Goal: Transaction & Acquisition: Book appointment/travel/reservation

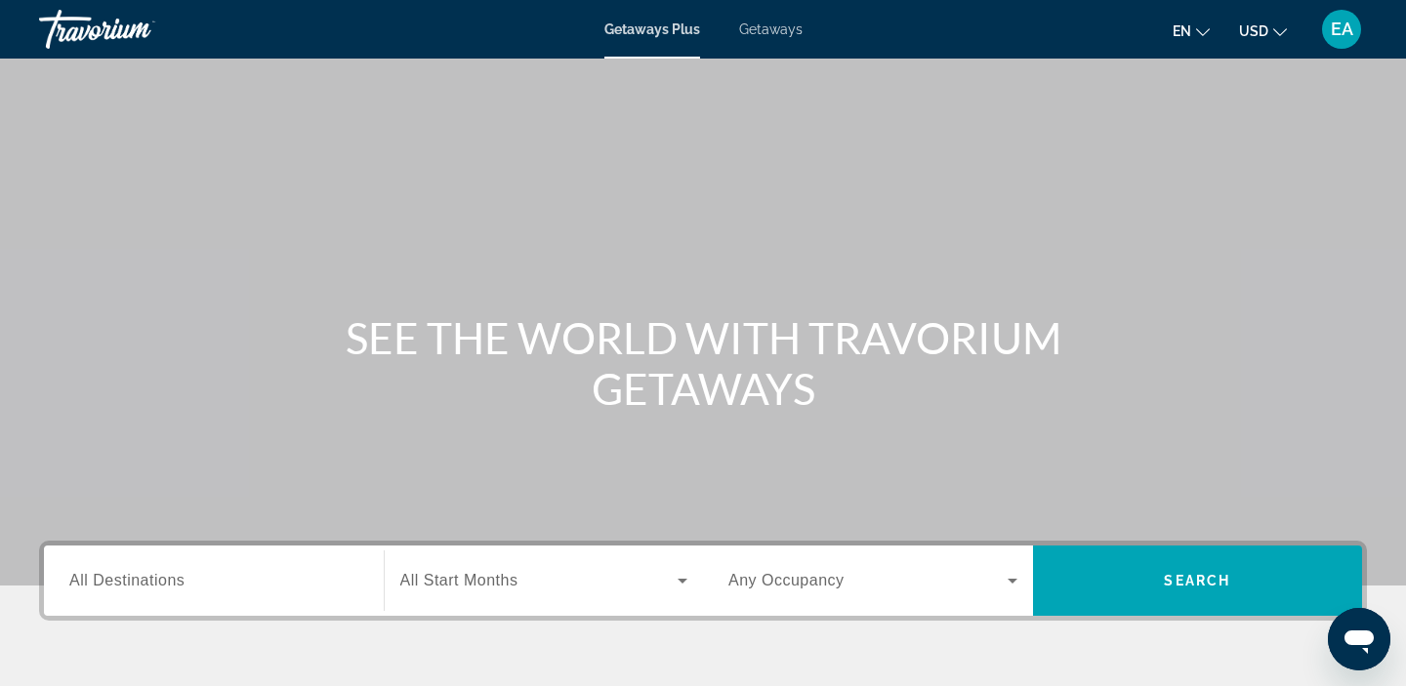
click at [781, 22] on span "Getaways" at bounding box center [770, 29] width 63 height 16
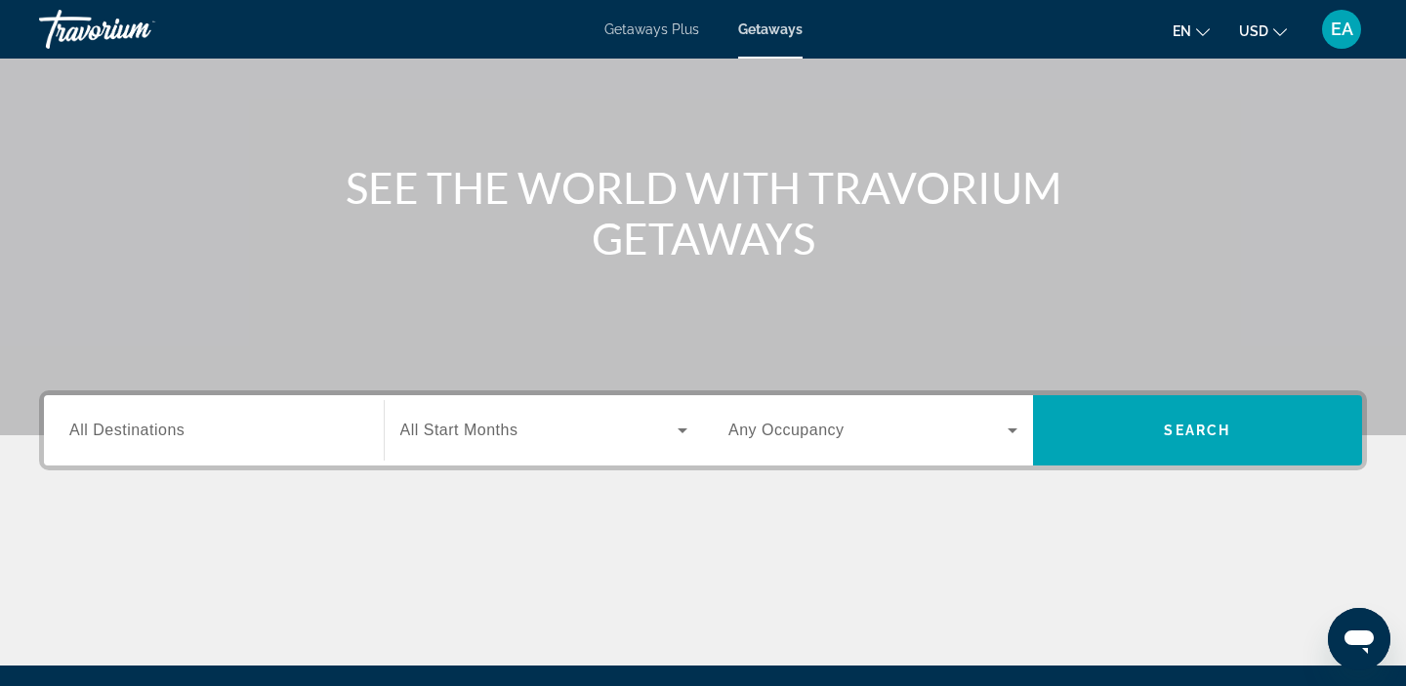
click at [68, 429] on div "Destination All Destinations" at bounding box center [214, 431] width 320 height 56
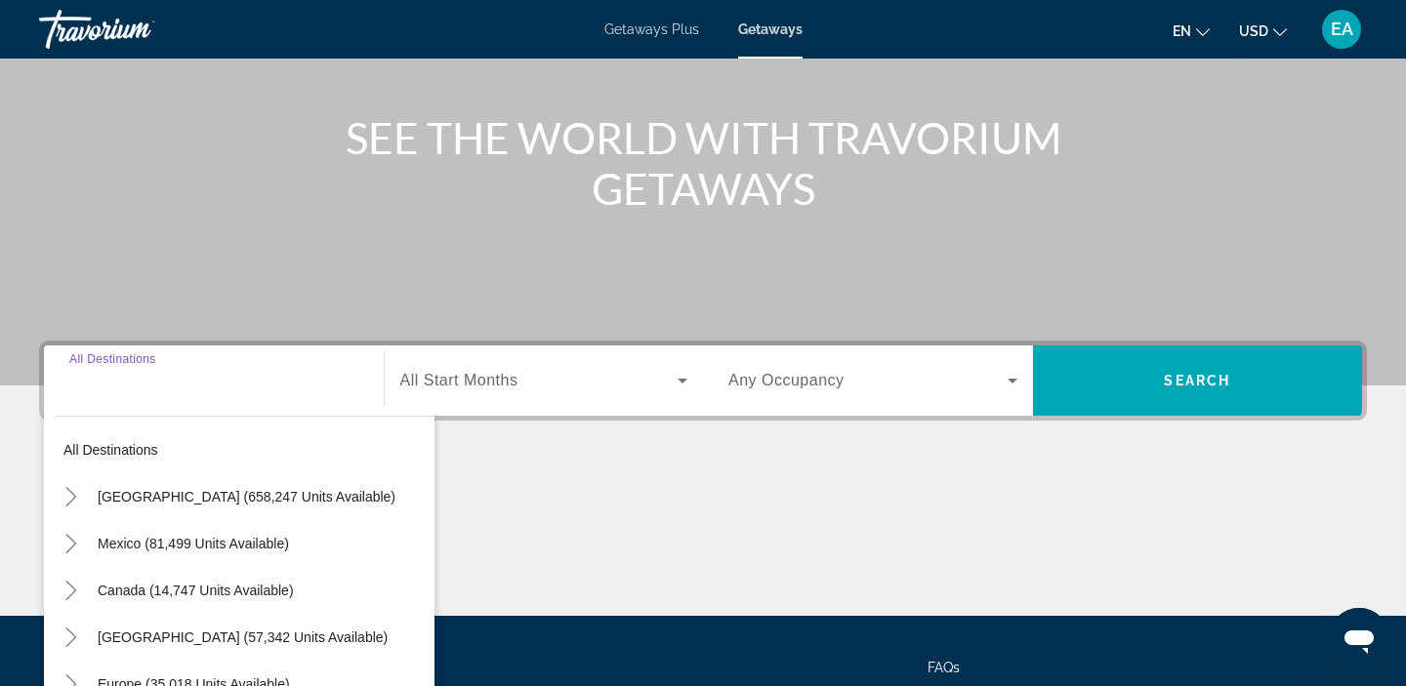
scroll to position [369, 0]
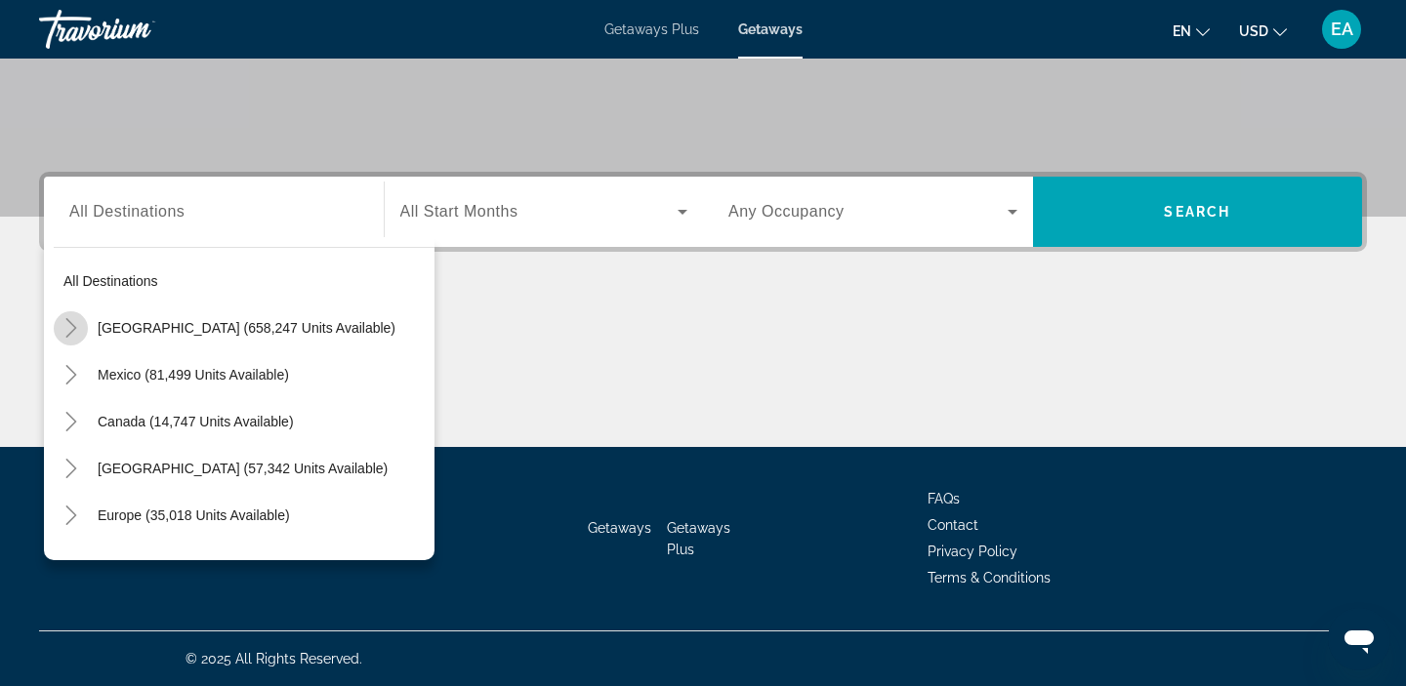
click at [75, 325] on icon "Toggle United States (658,247 units available)" at bounding box center [71, 328] width 20 height 20
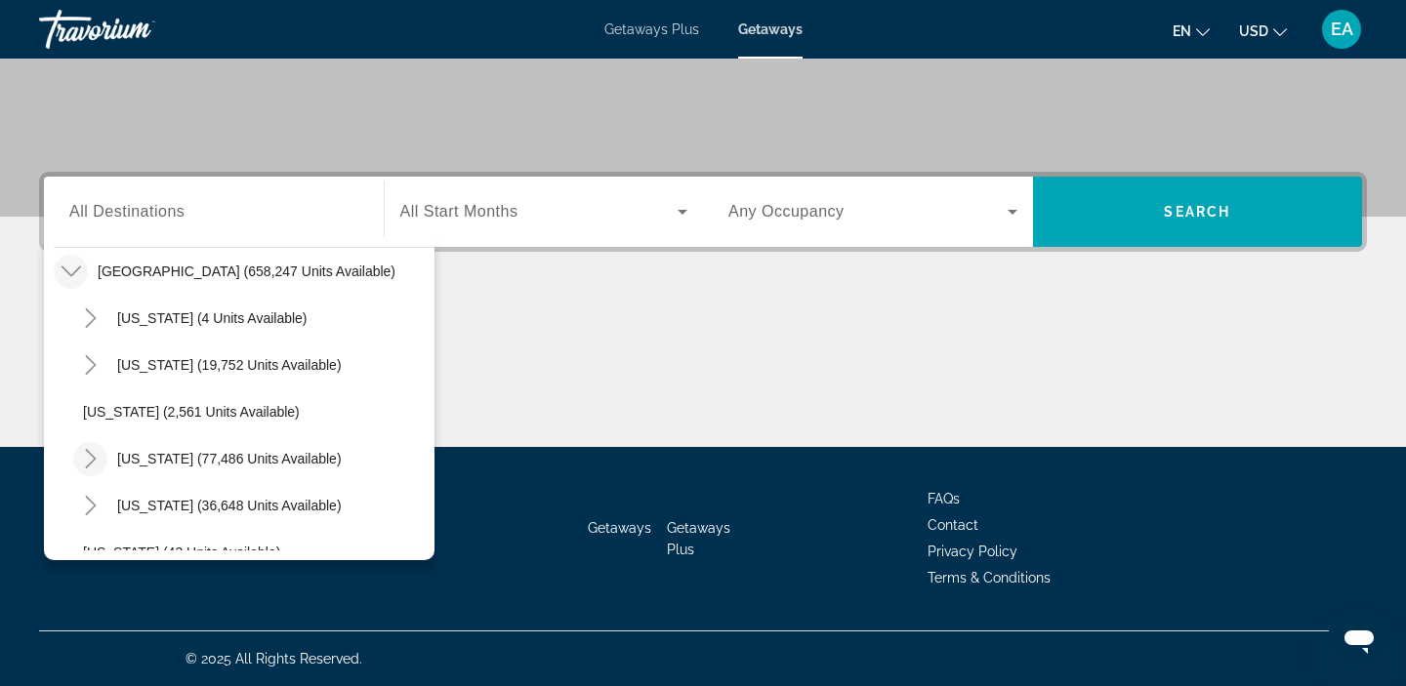
click at [101, 456] on mat-icon "Toggle California (77,486 units available)" at bounding box center [90, 459] width 34 height 34
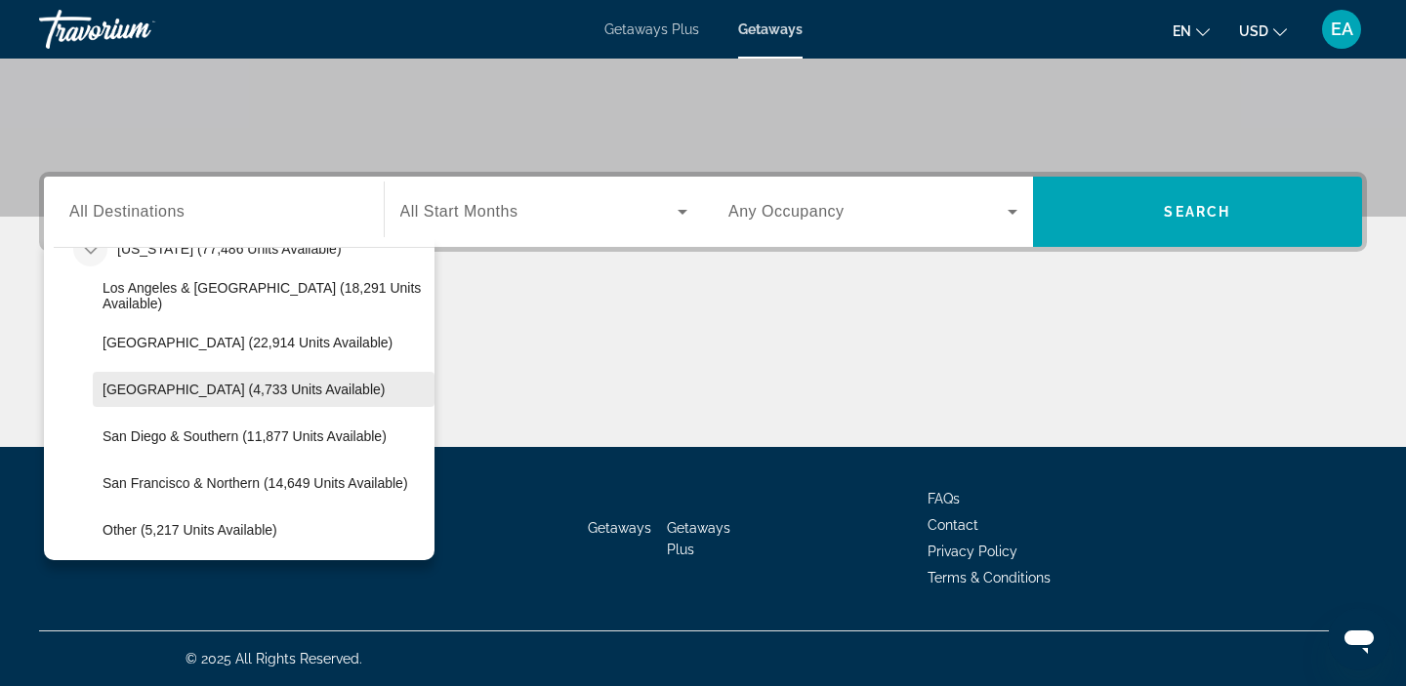
scroll to position [279, 0]
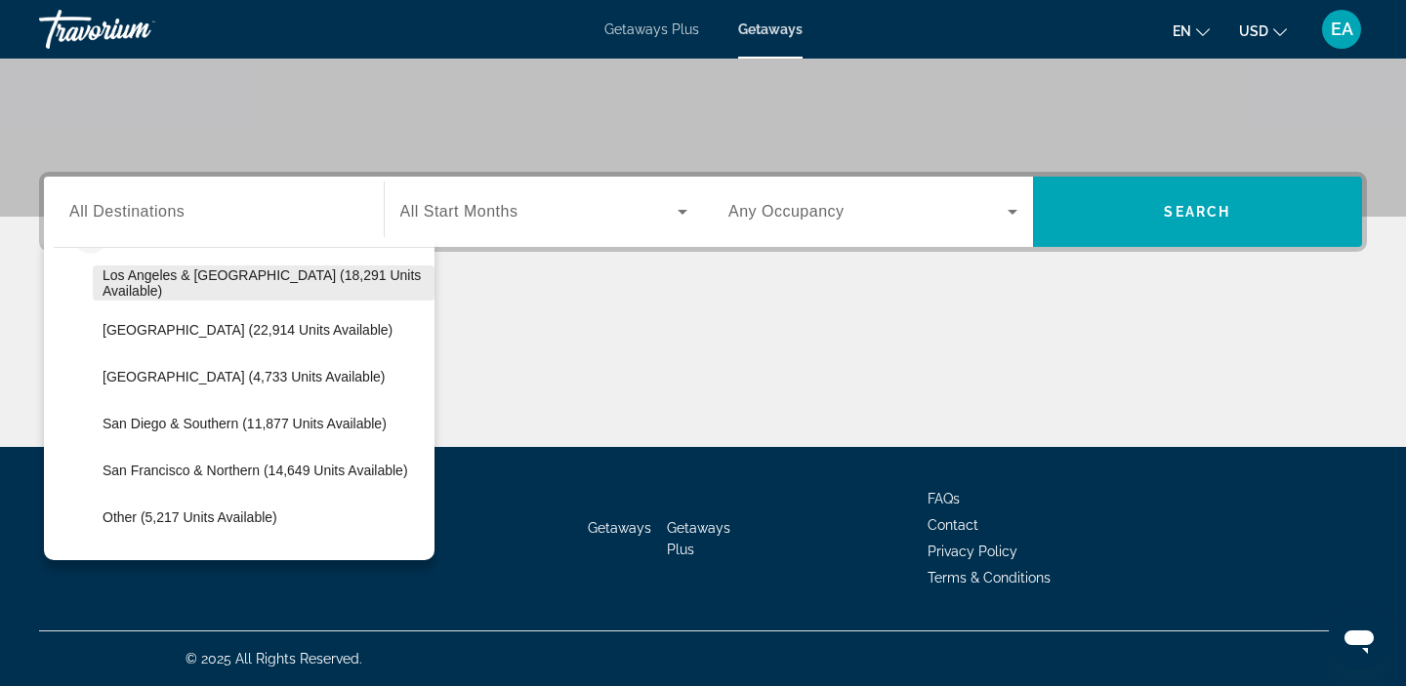
click at [165, 280] on span "Los Angeles & [GEOGRAPHIC_DATA] (18,291 units available)" at bounding box center [263, 282] width 322 height 31
type input "**********"
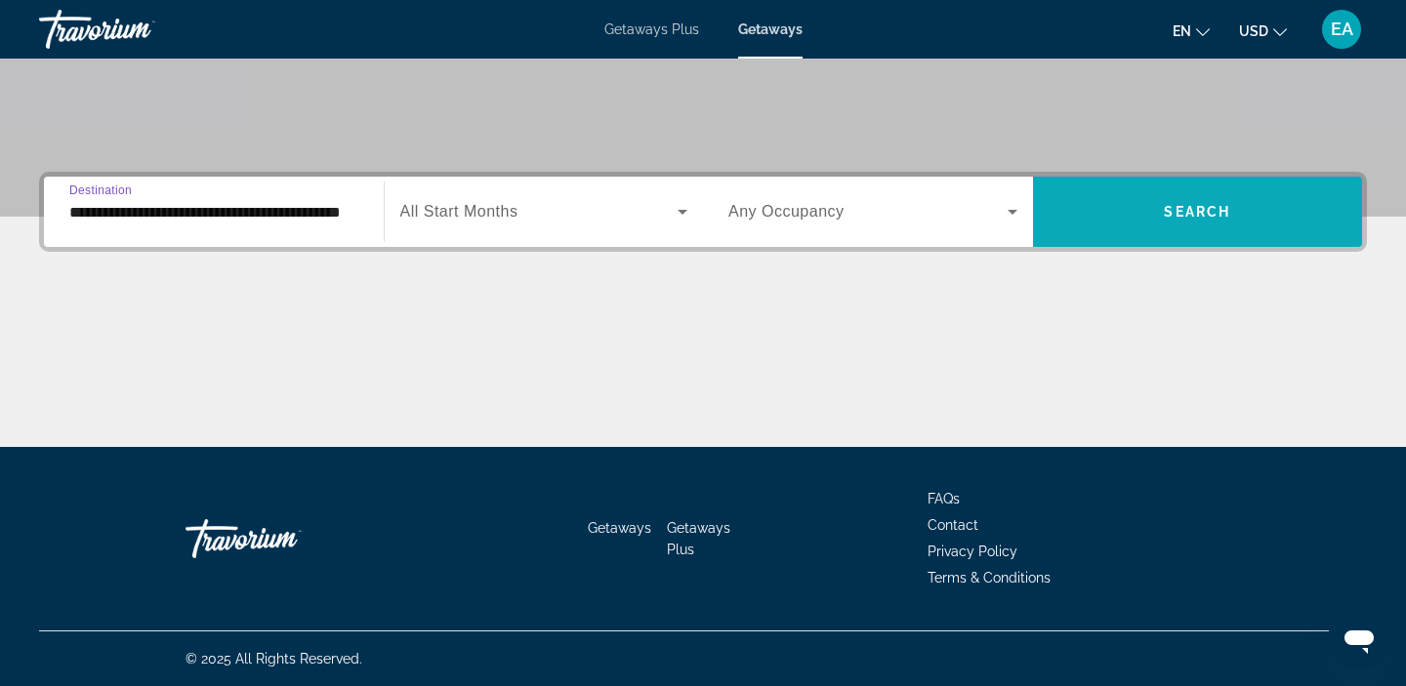
click at [1123, 208] on span "Search widget" at bounding box center [1198, 211] width 330 height 47
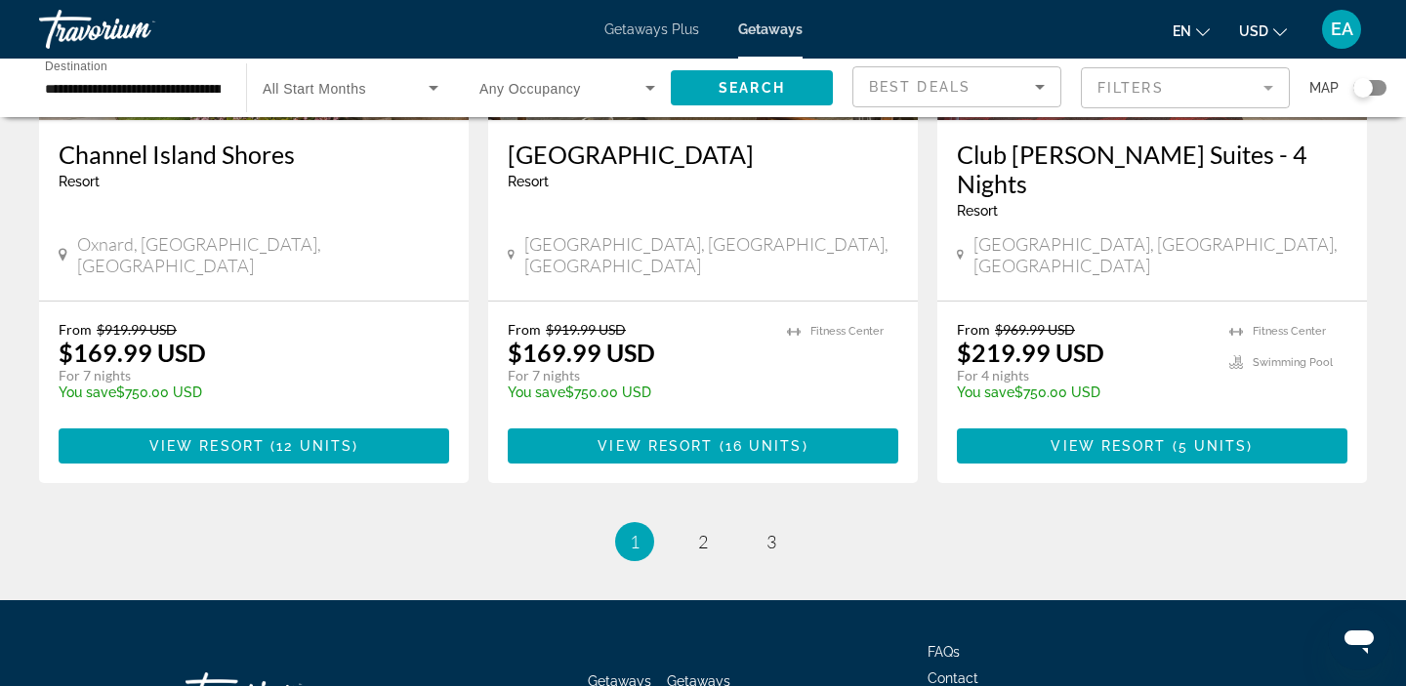
scroll to position [2589, 0]
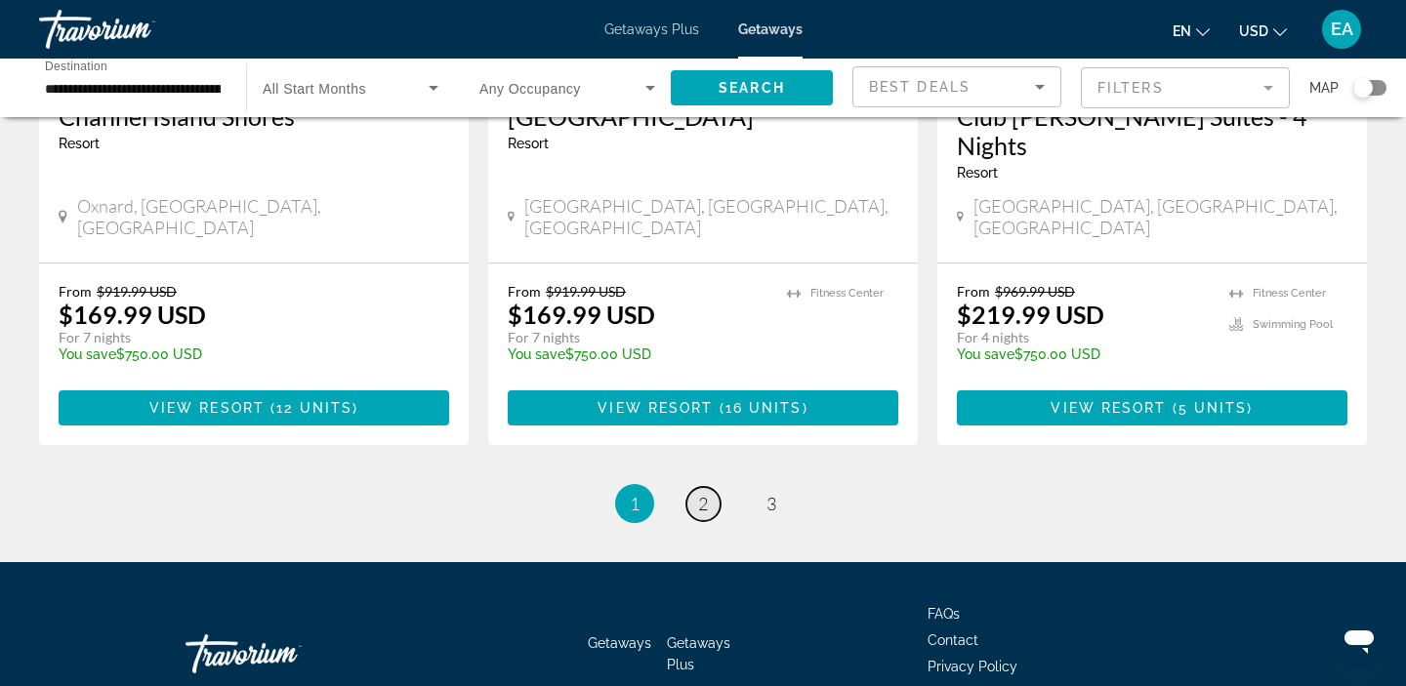
click at [692, 487] on link "page 2" at bounding box center [703, 504] width 34 height 34
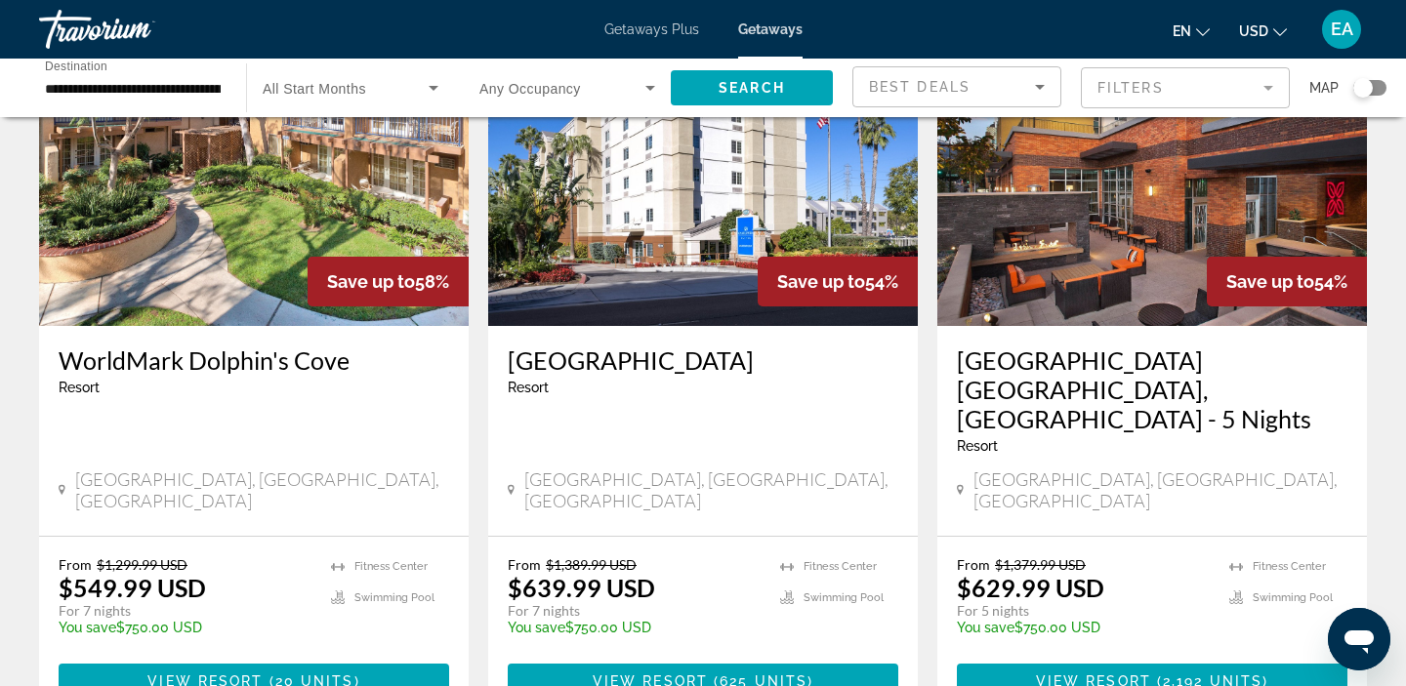
scroll to position [2406, 0]
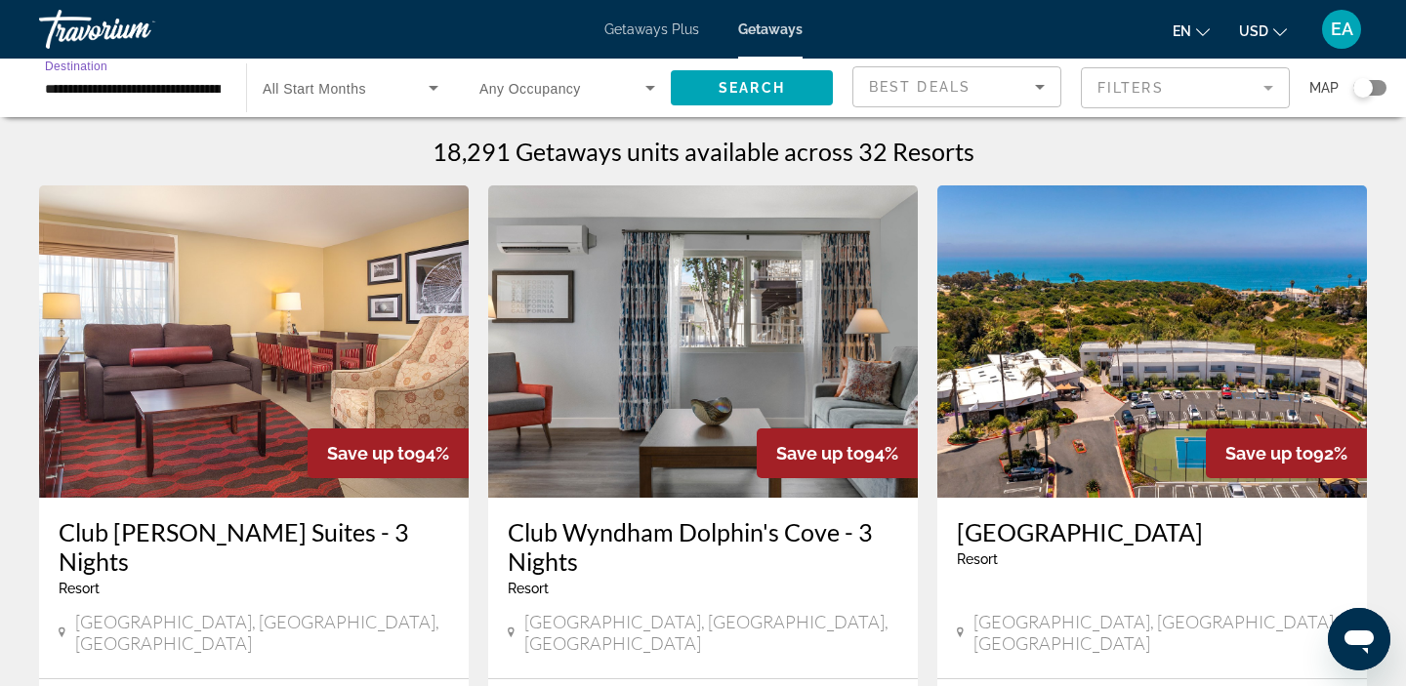
click at [177, 91] on input "**********" at bounding box center [133, 88] width 176 height 23
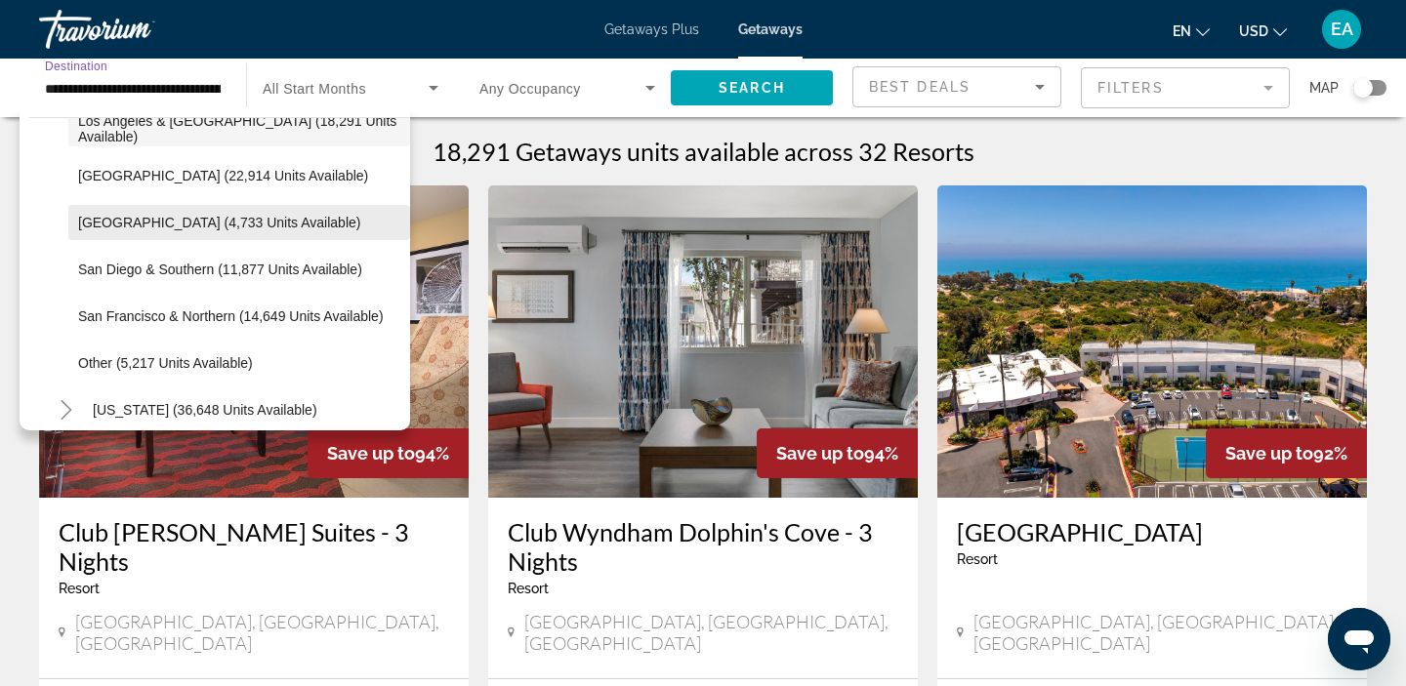
scroll to position [306, 0]
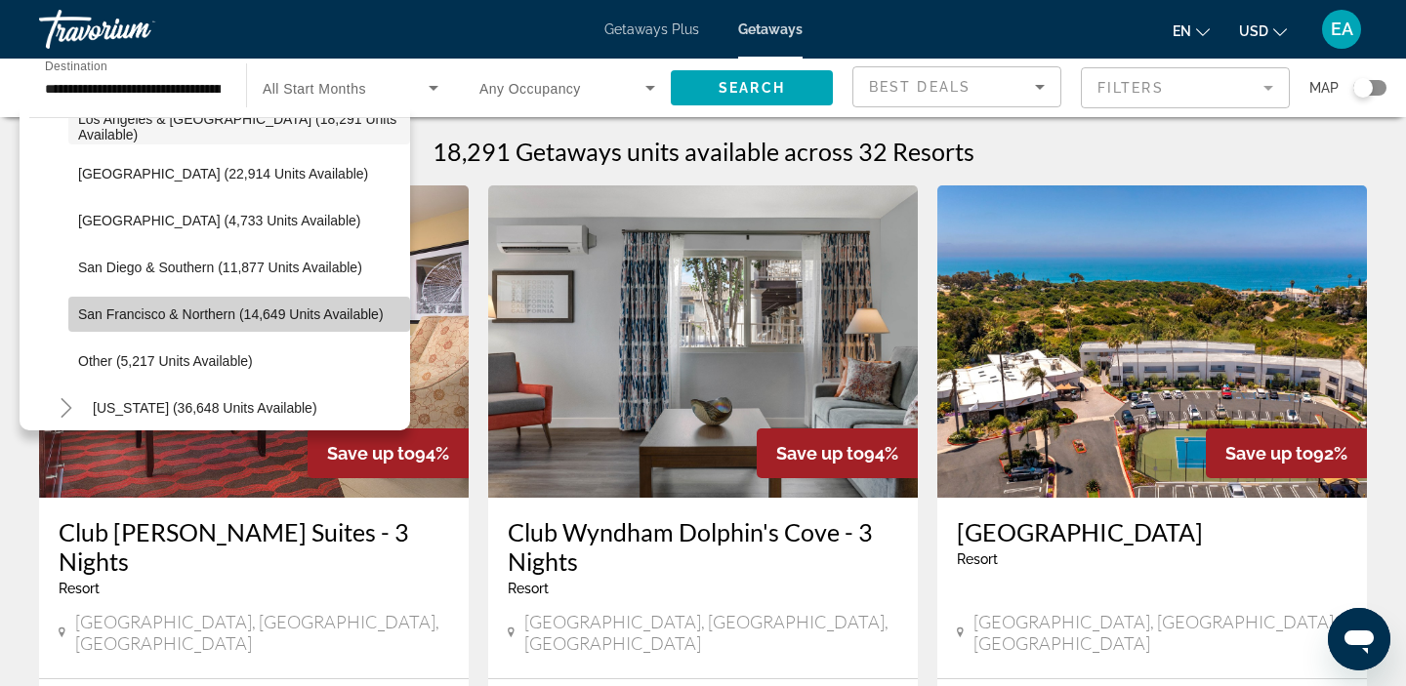
click at [132, 323] on span "Search widget" at bounding box center [239, 314] width 342 height 47
type input "**********"
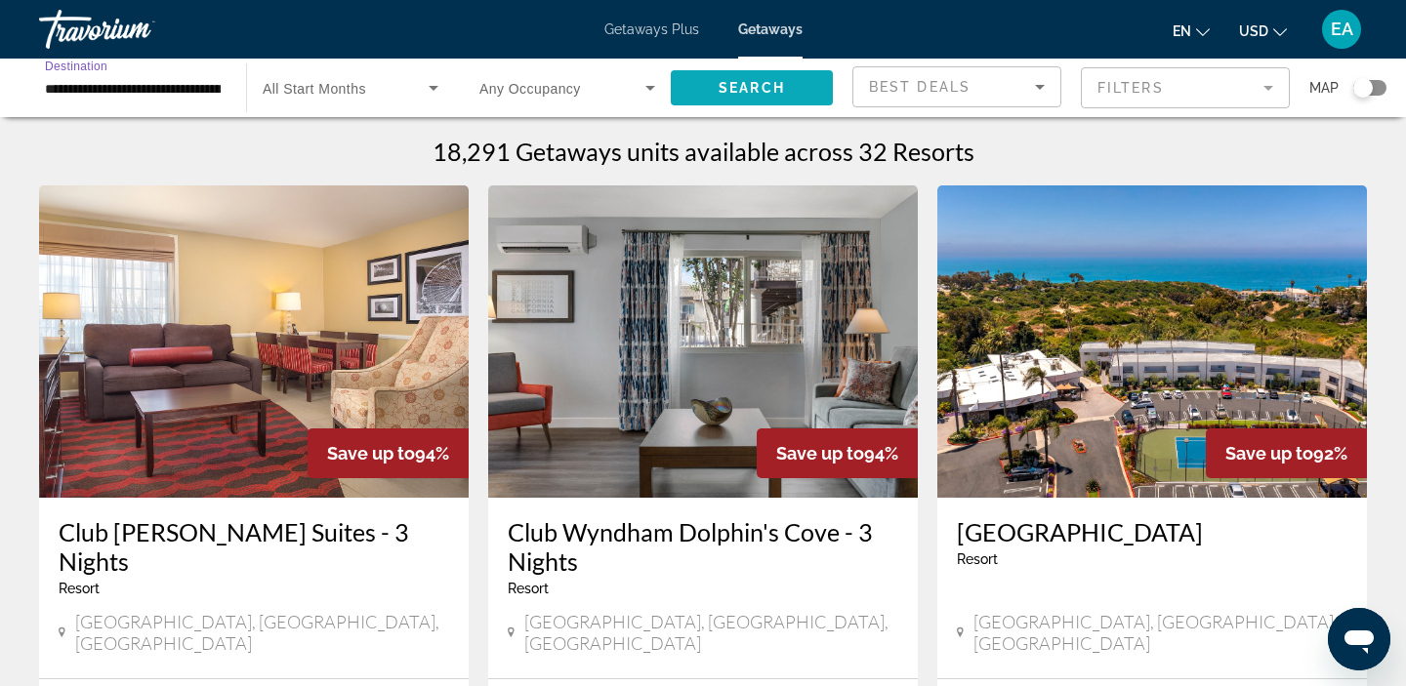
click at [743, 88] on span "Search" at bounding box center [751, 88] width 66 height 16
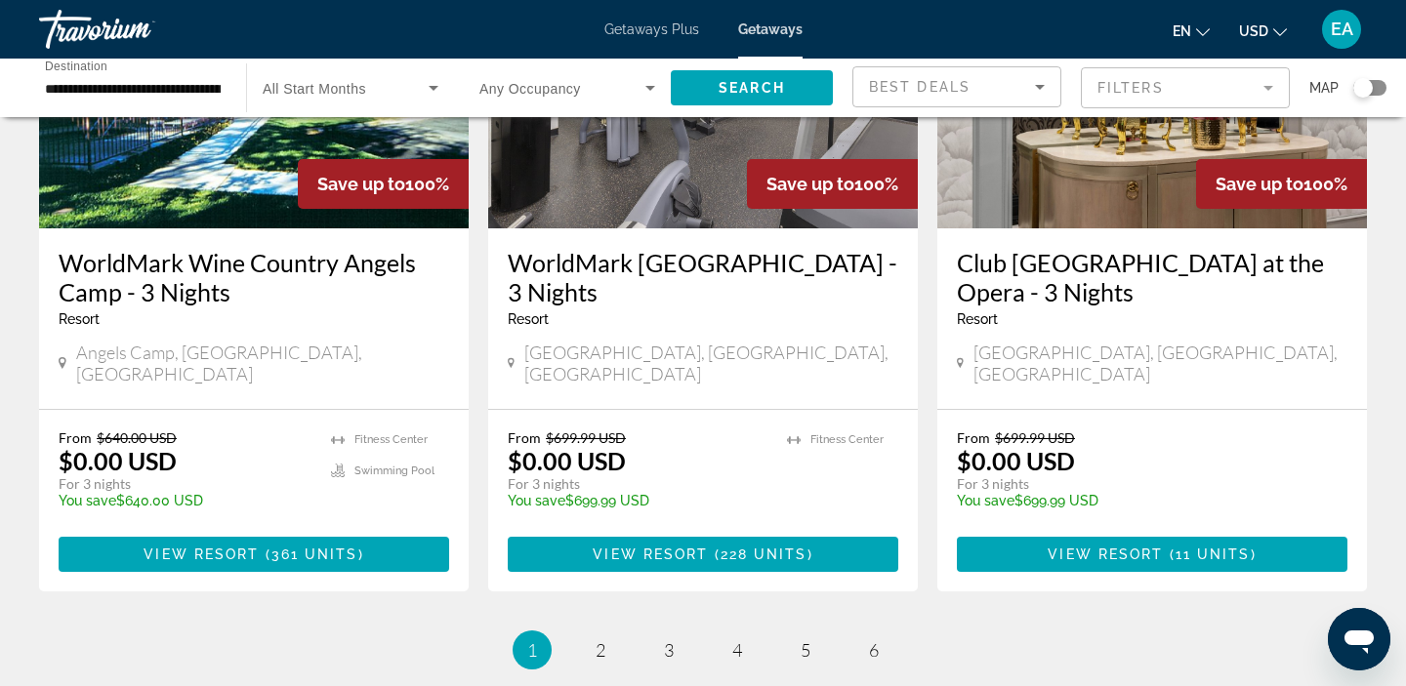
scroll to position [2590, 0]
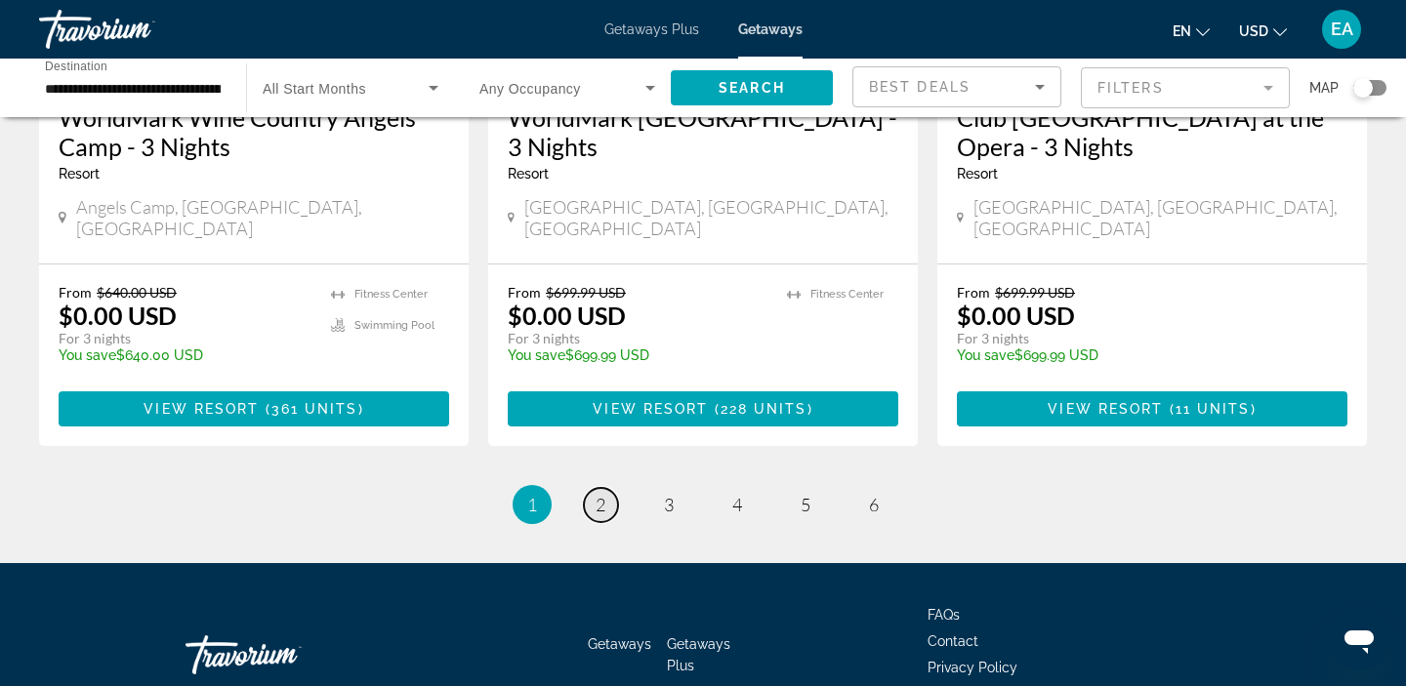
click at [596, 494] on span "2" at bounding box center [600, 504] width 10 height 21
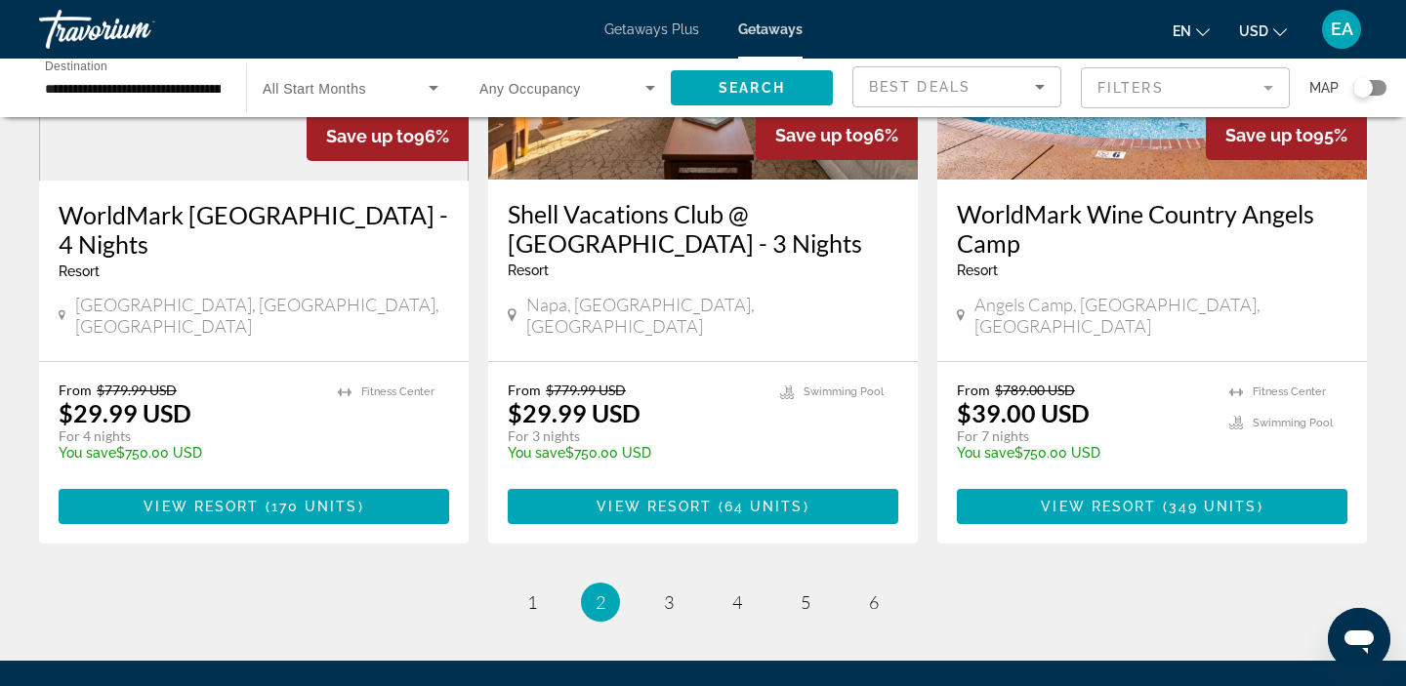
scroll to position [2589, 0]
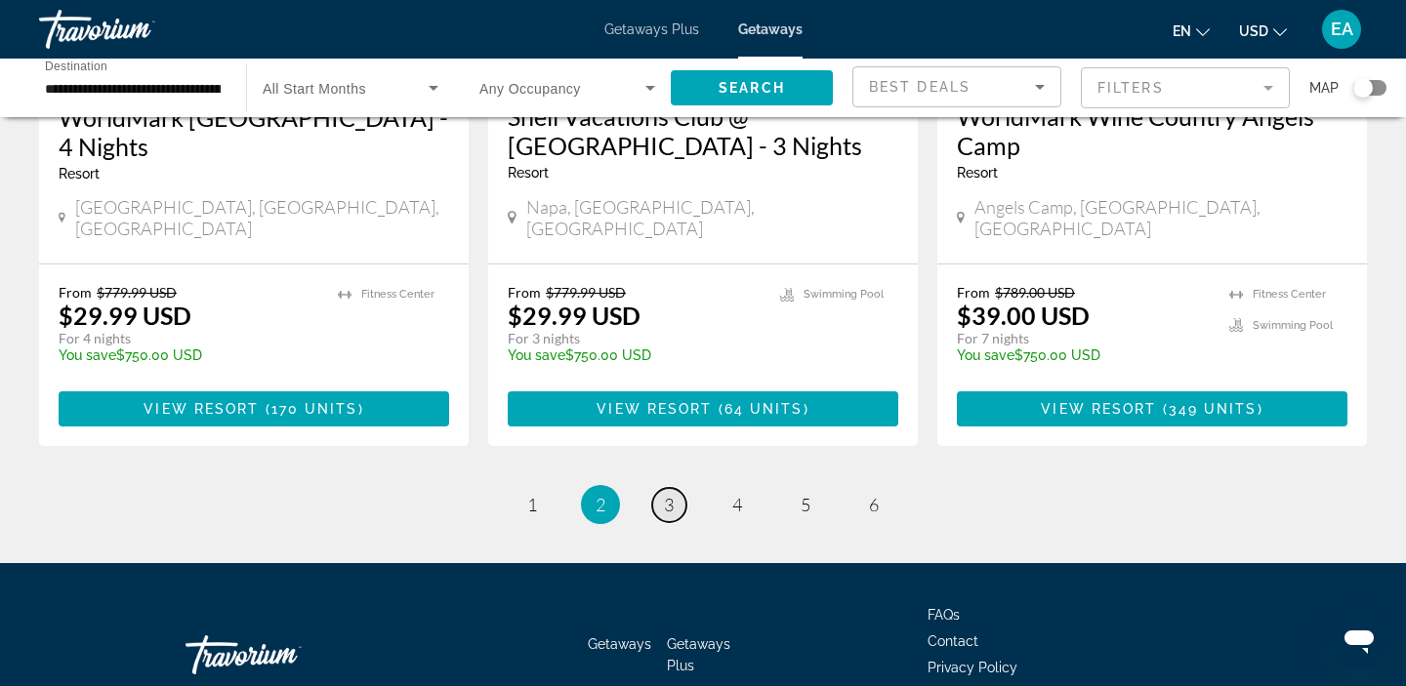
click at [673, 494] on span "3" at bounding box center [669, 504] width 10 height 21
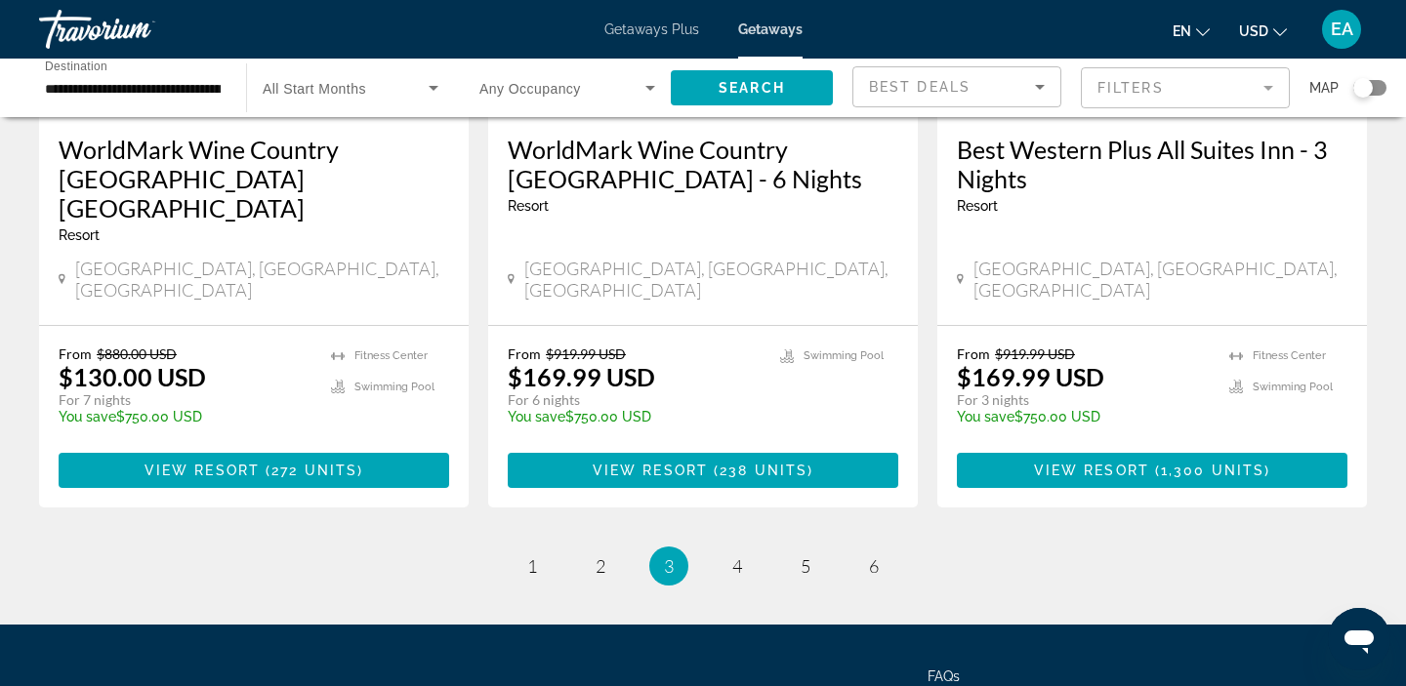
scroll to position [2590, 0]
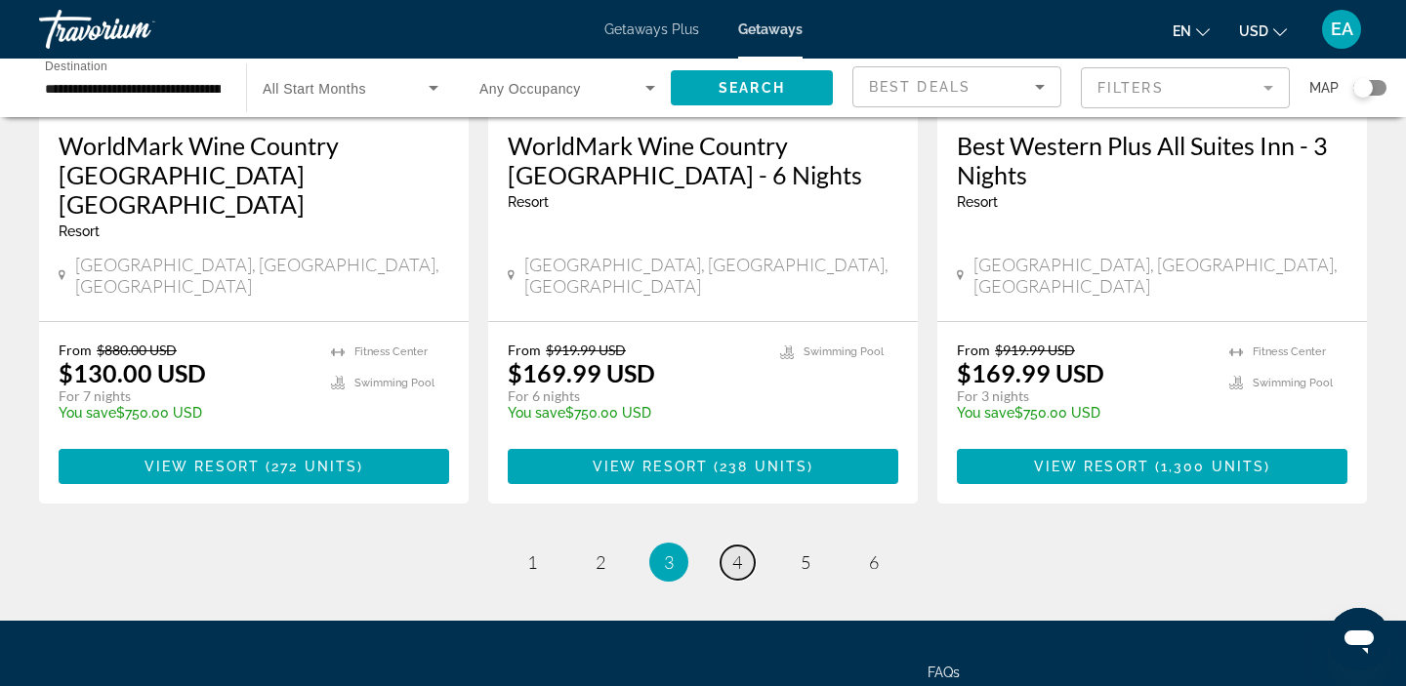
click at [741, 546] on link "page 4" at bounding box center [737, 563] width 34 height 34
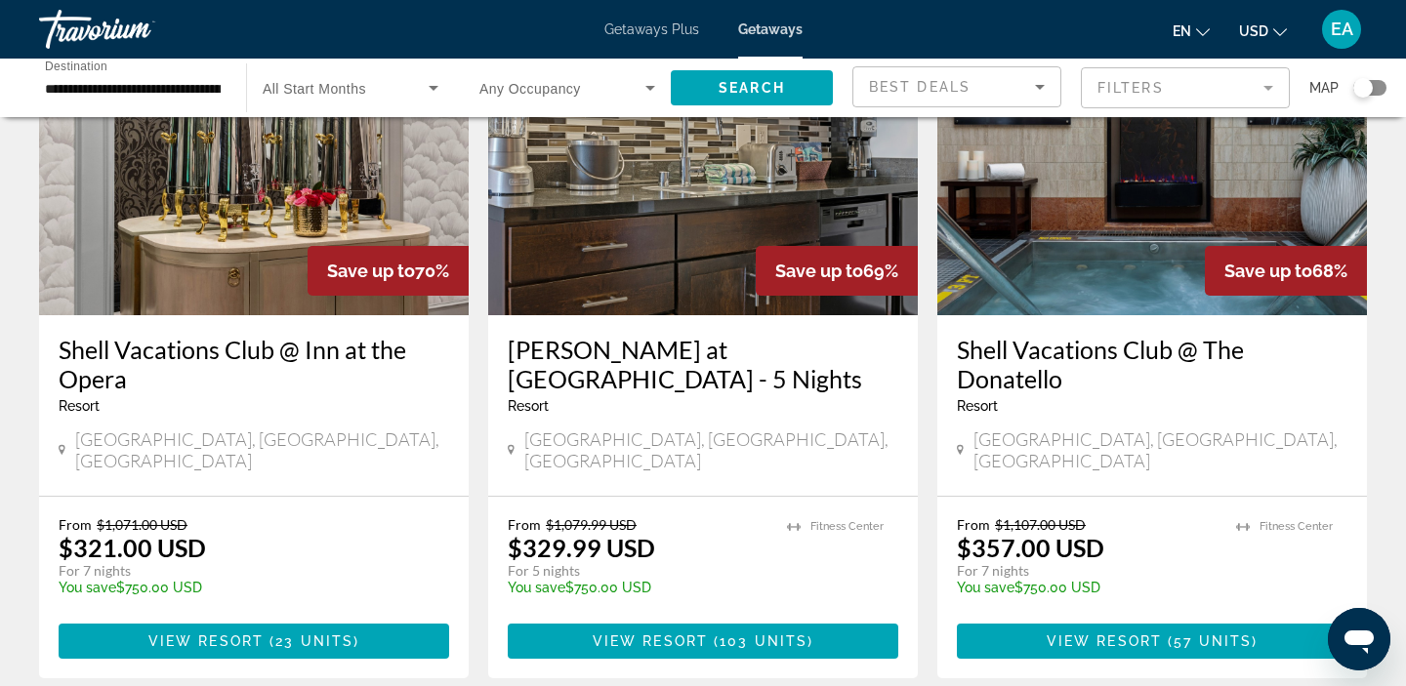
scroll to position [2590, 0]
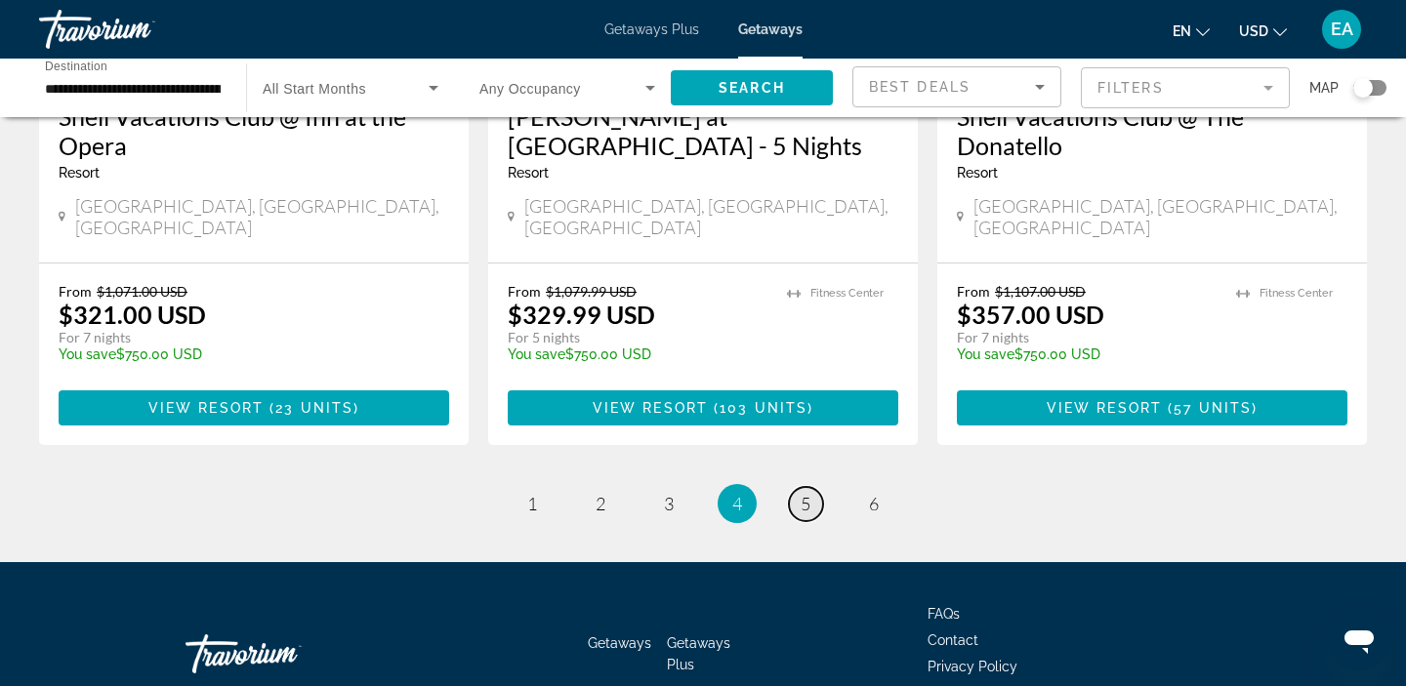
click at [802, 493] on span "5" at bounding box center [805, 503] width 10 height 21
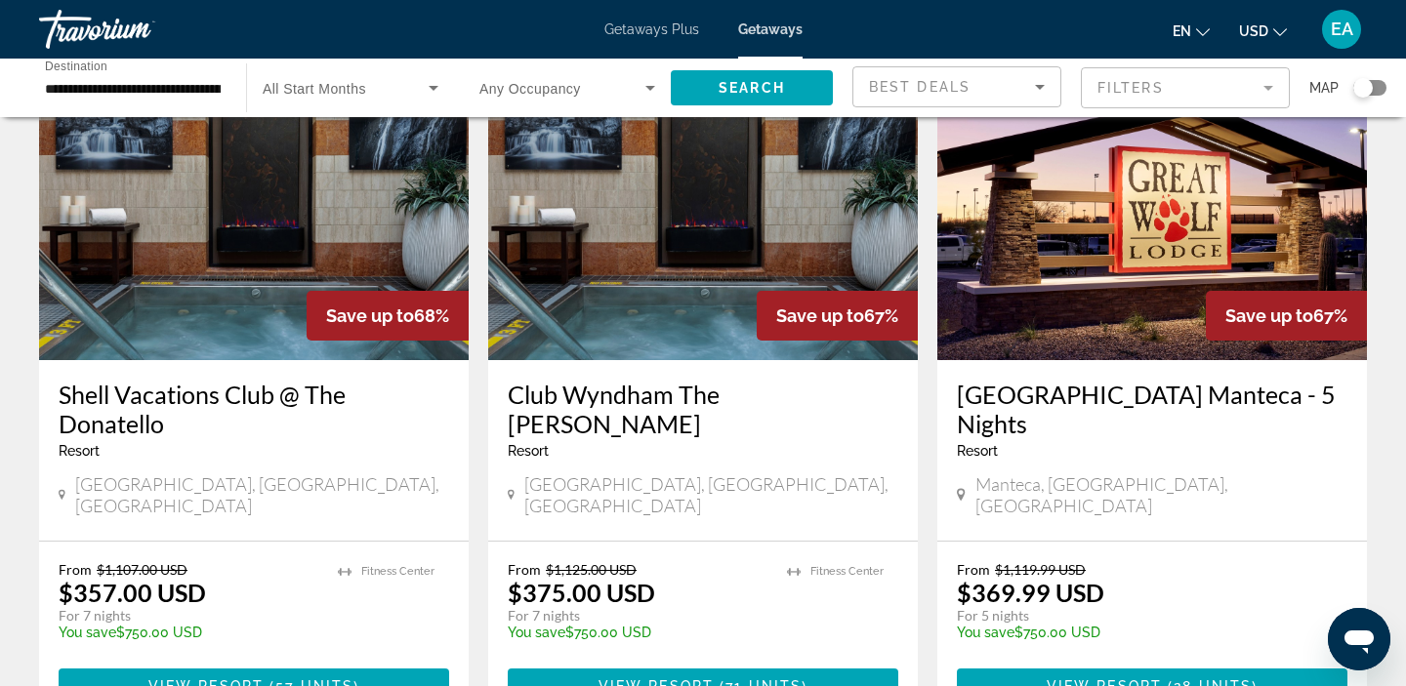
scroll to position [857, 0]
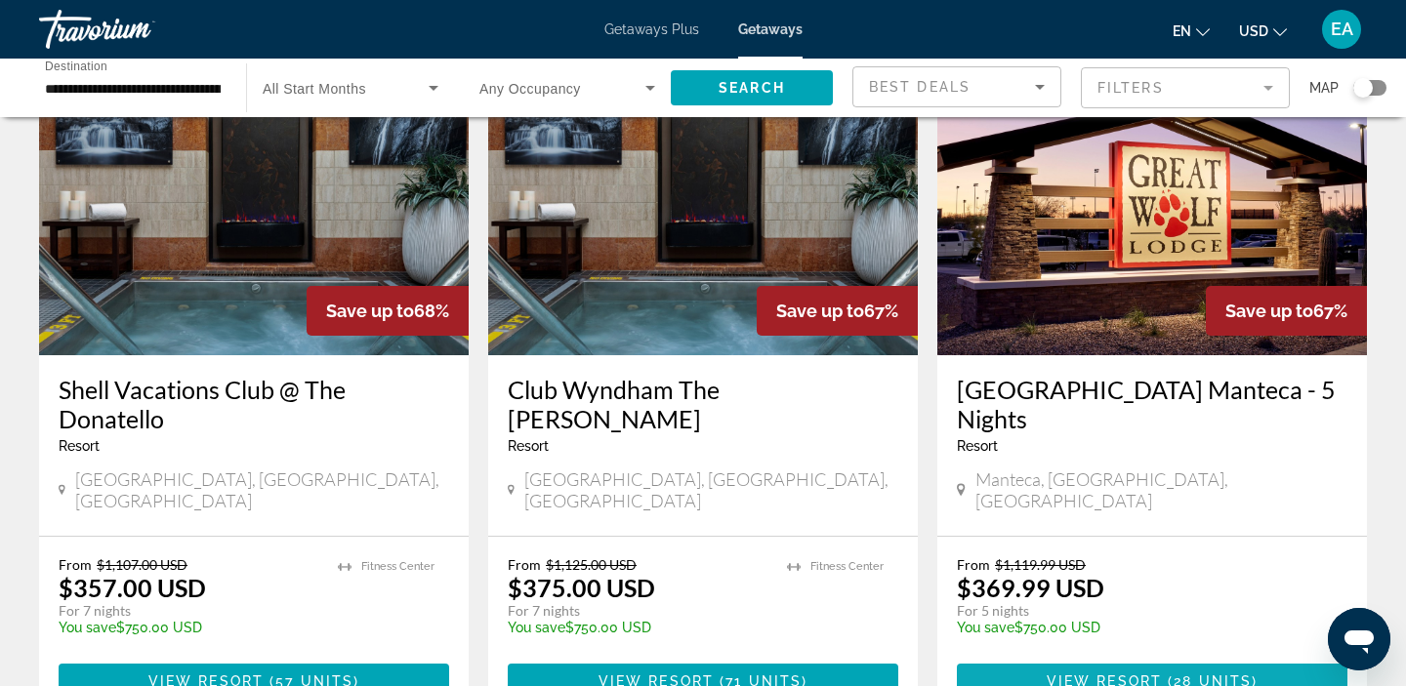
click at [1068, 673] on span "View Resort" at bounding box center [1103, 681] width 115 height 16
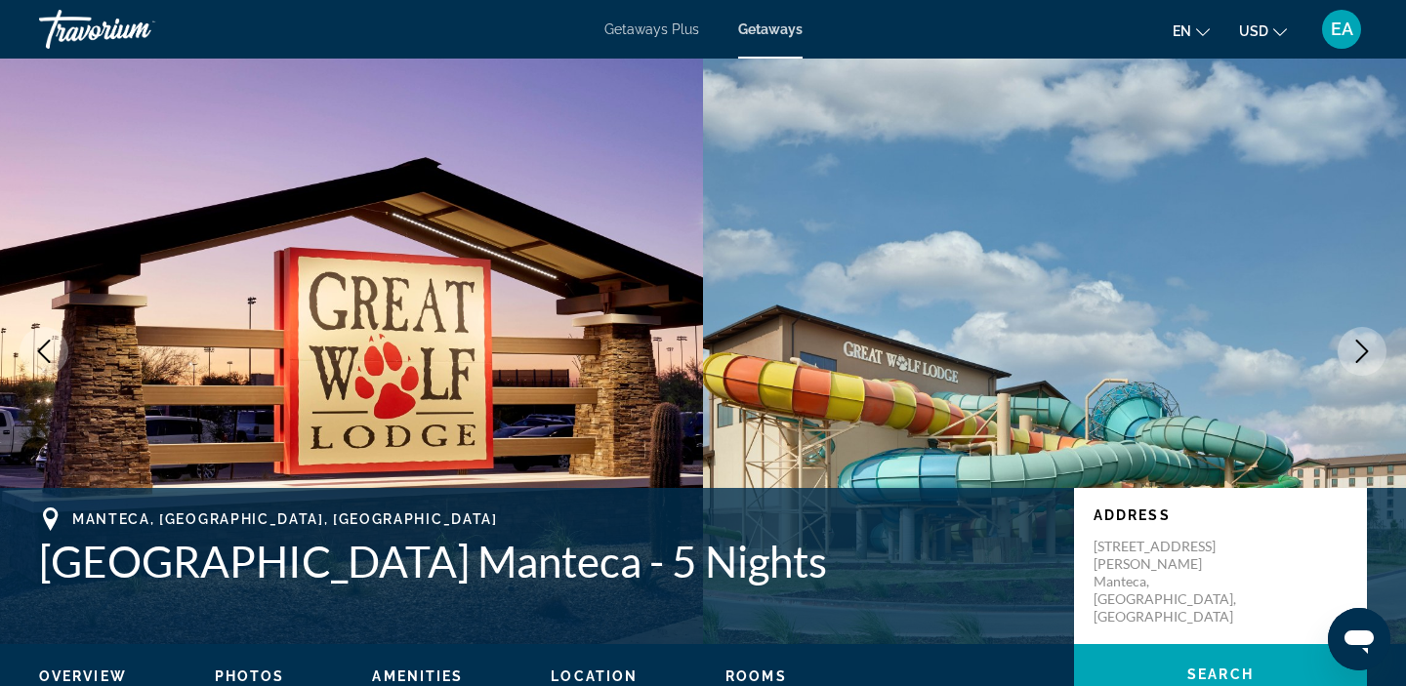
click at [647, 34] on span "Getaways Plus" at bounding box center [651, 29] width 95 height 16
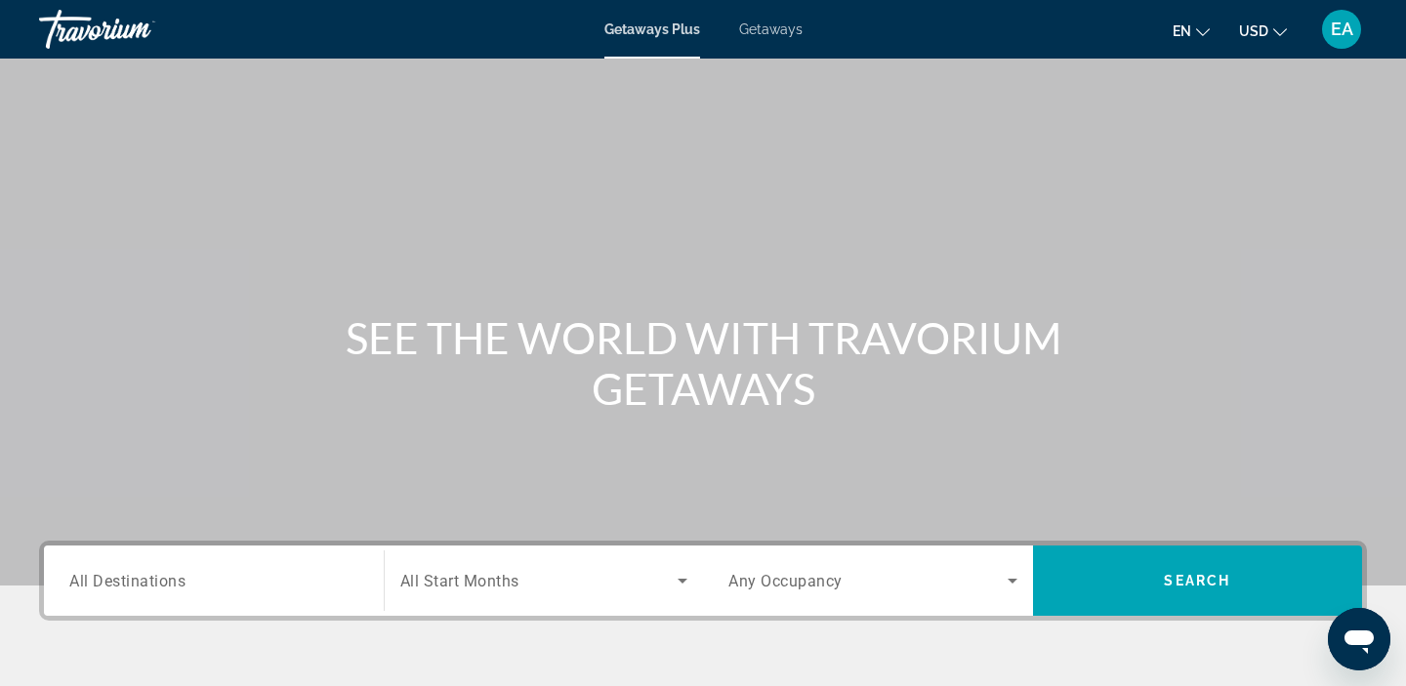
click at [177, 591] on input "Destination All Destinations" at bounding box center [213, 581] width 289 height 23
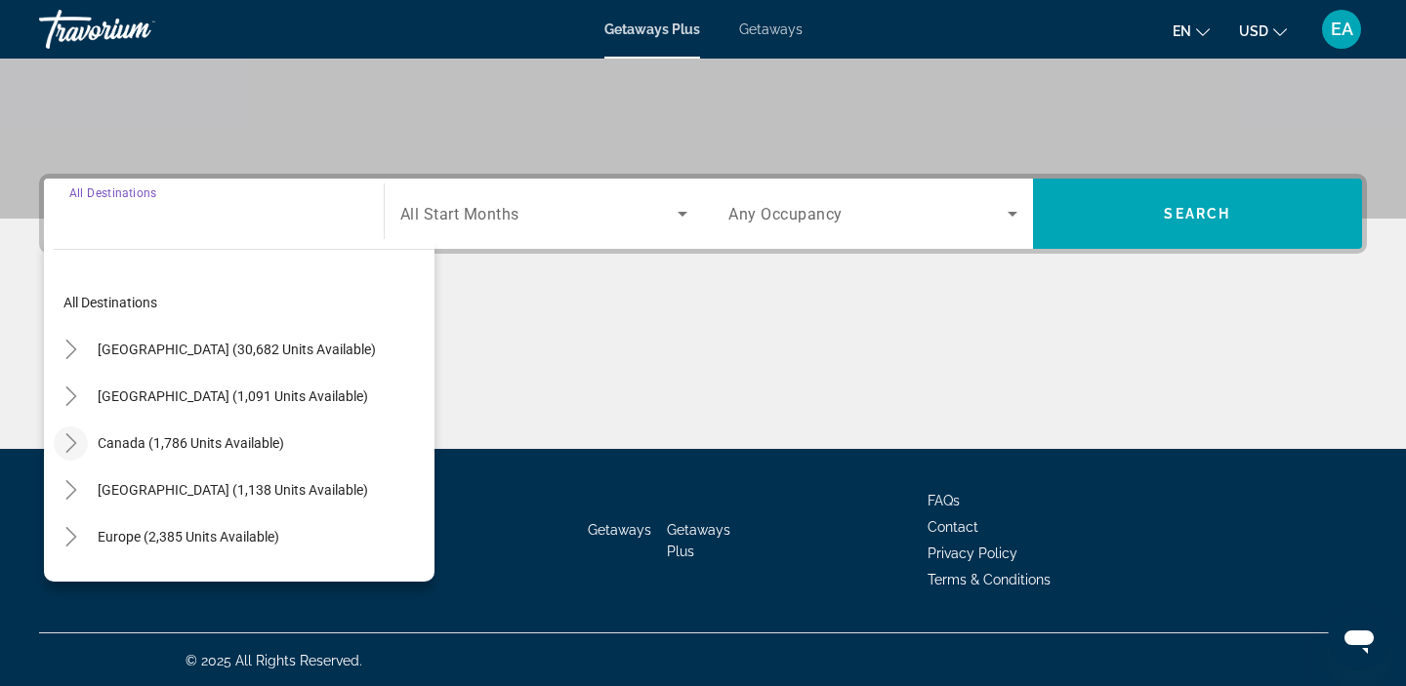
scroll to position [369, 0]
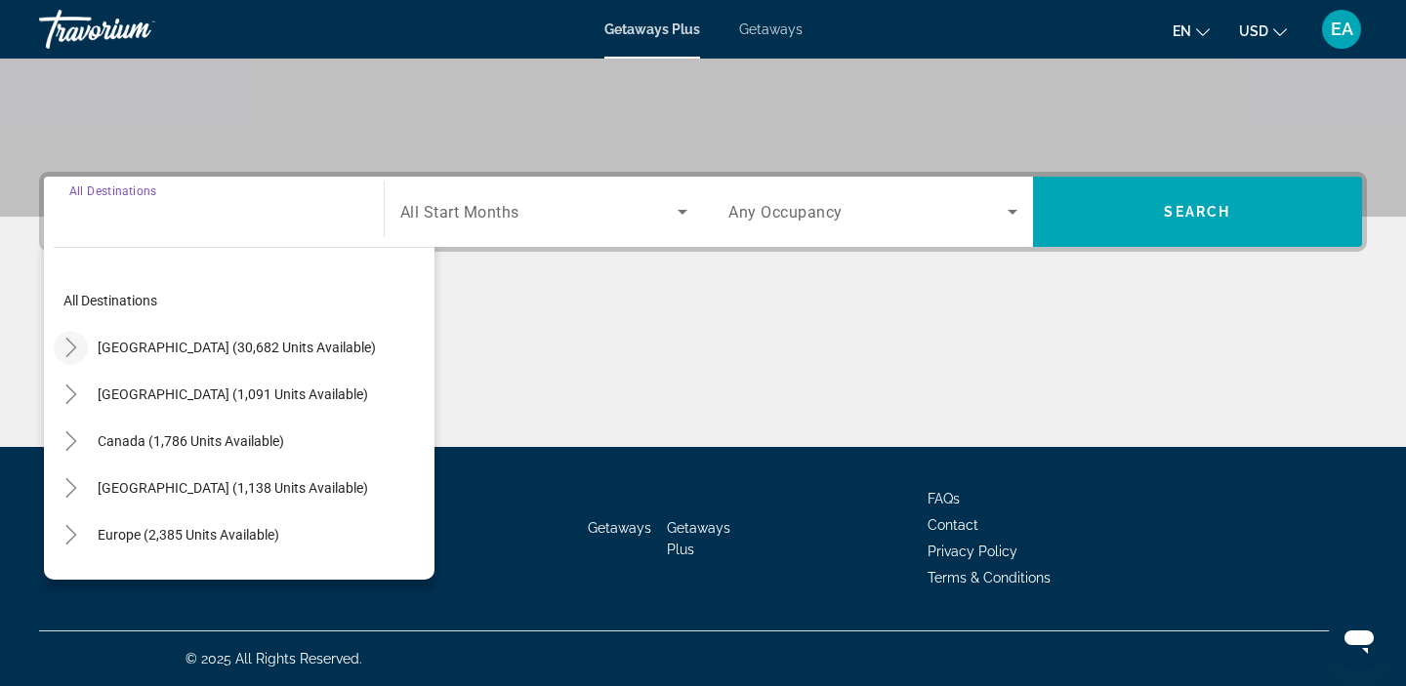
click at [67, 356] on icon "Toggle United States (30,682 units available)" at bounding box center [71, 348] width 20 height 20
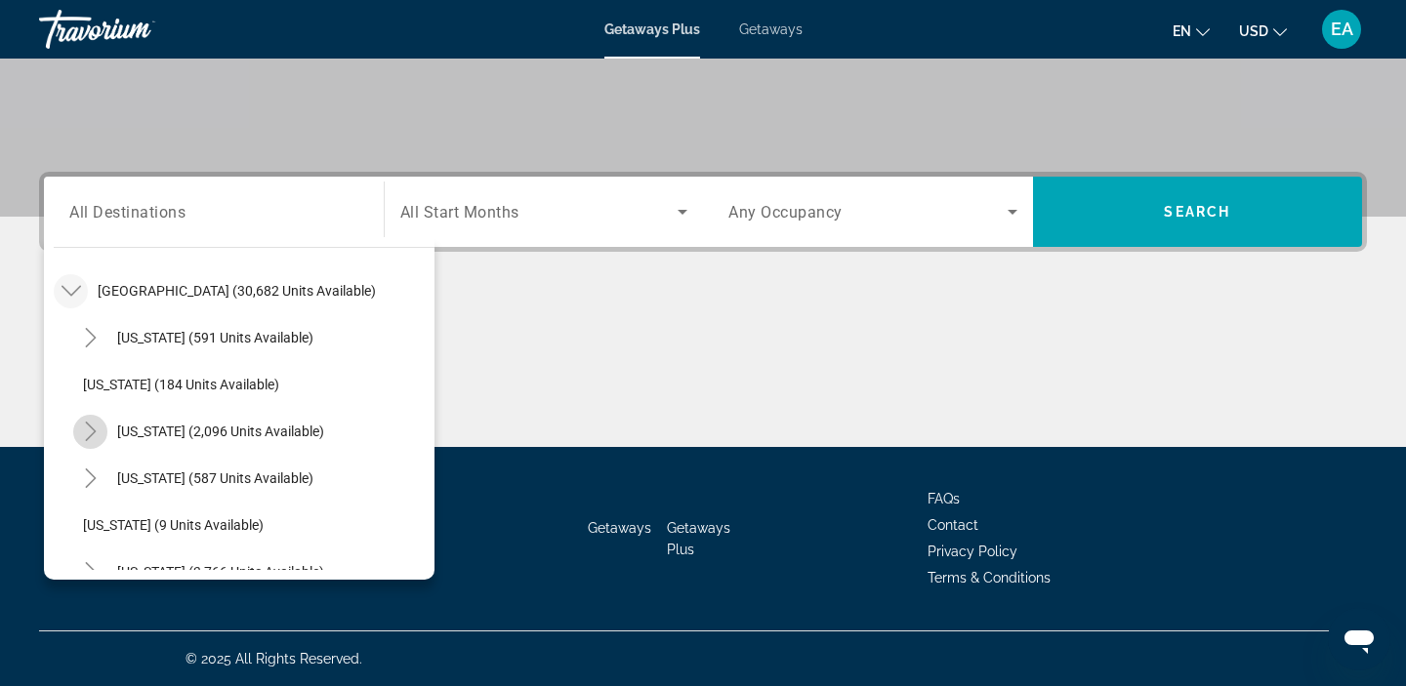
click at [90, 439] on icon "Toggle California (2,096 units available)" at bounding box center [91, 432] width 20 height 20
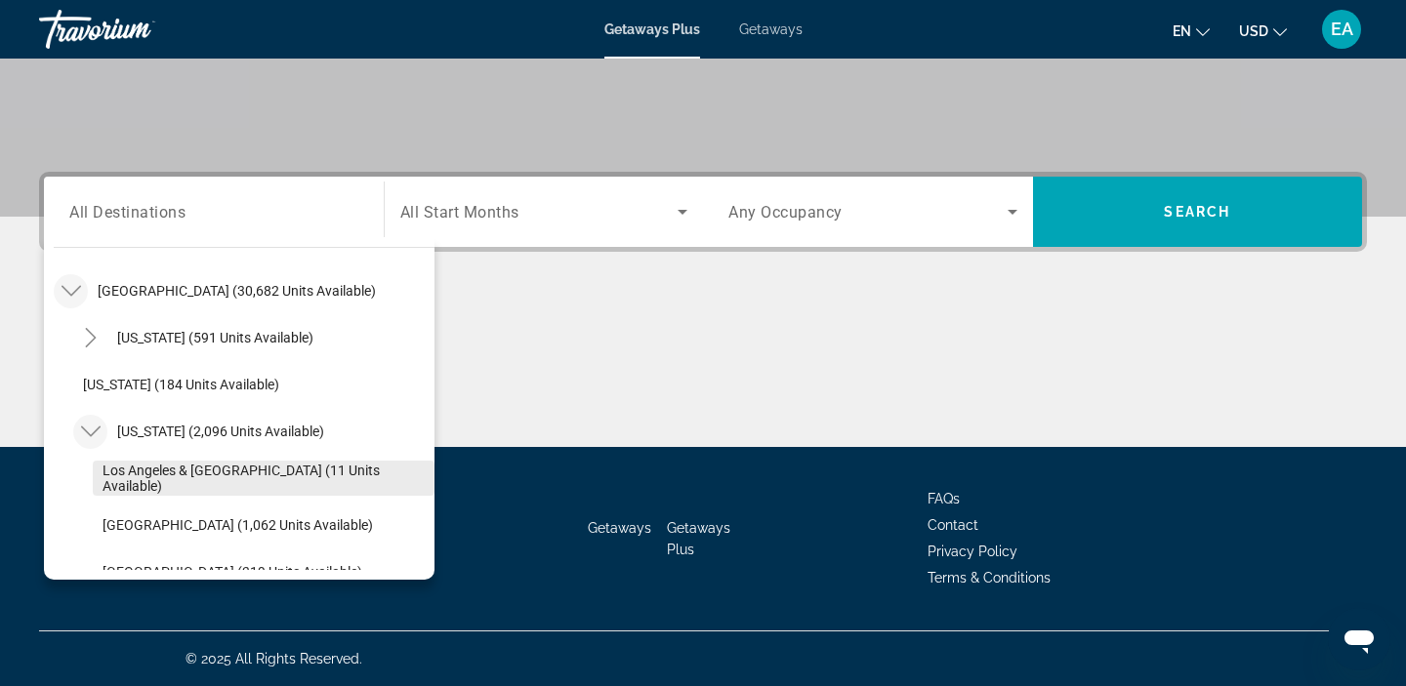
click at [119, 475] on span "Los Angeles & Anaheim (11 units available)" at bounding box center [263, 478] width 322 height 31
type input "**********"
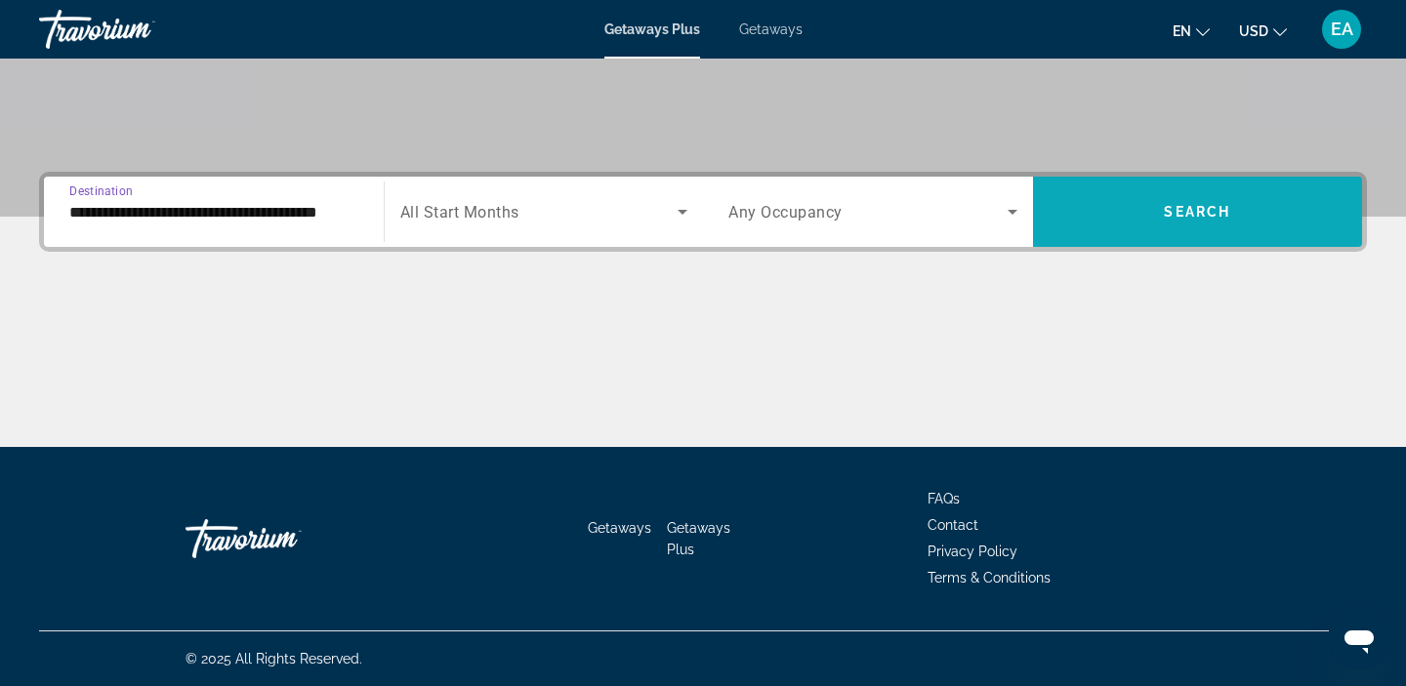
click at [1075, 221] on span "Search widget" at bounding box center [1198, 211] width 330 height 47
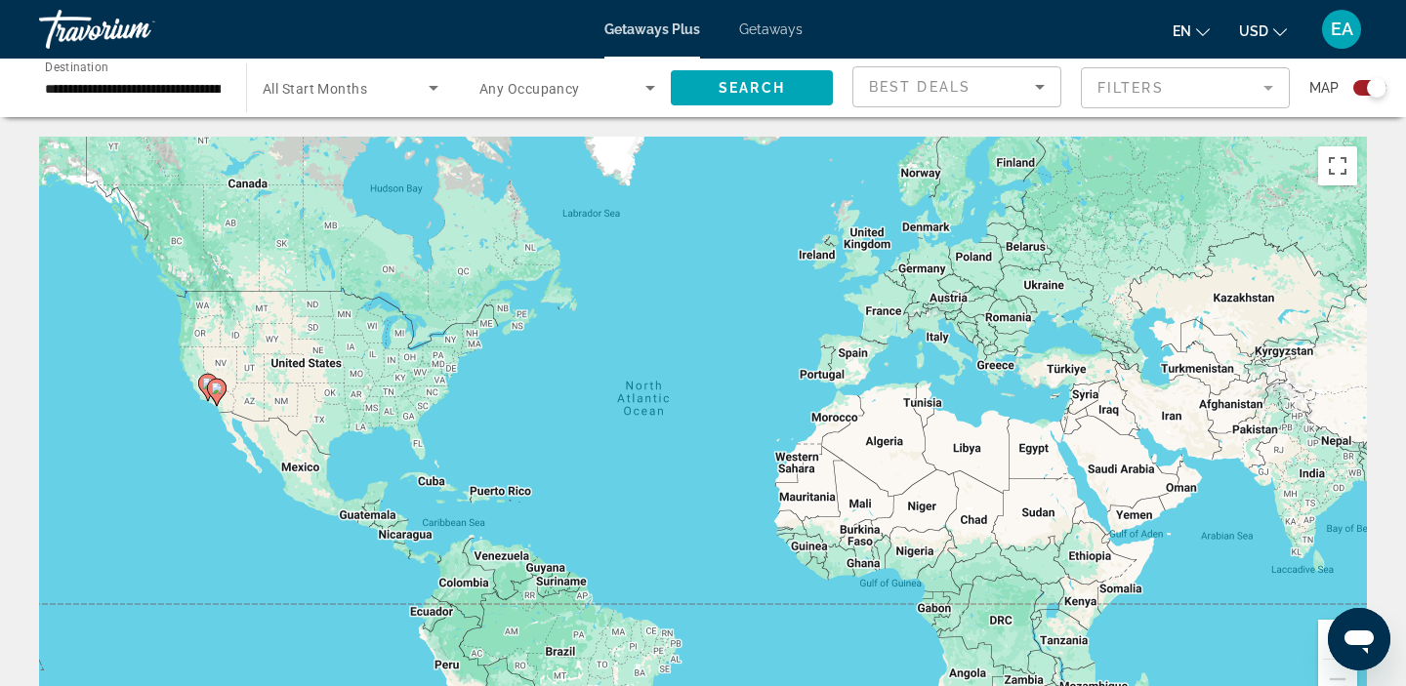
click at [141, 95] on input "**********" at bounding box center [133, 88] width 176 height 23
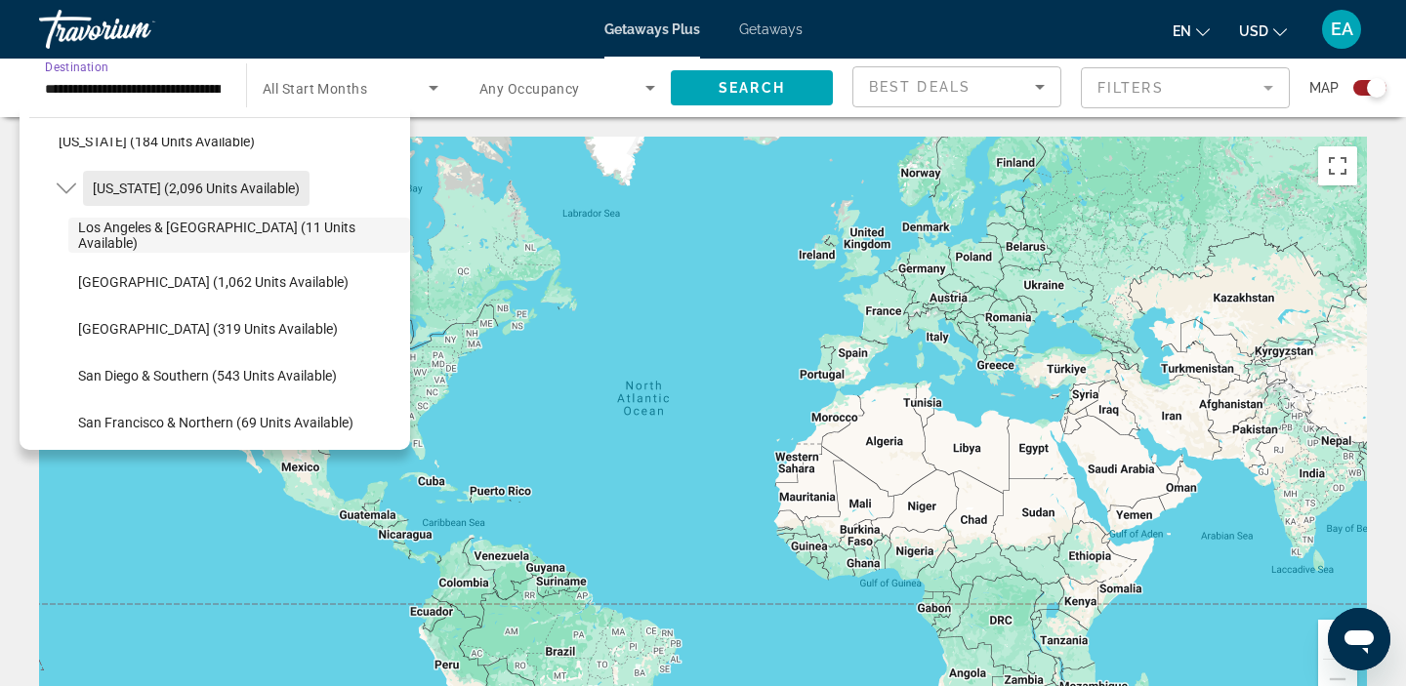
scroll to position [177, 0]
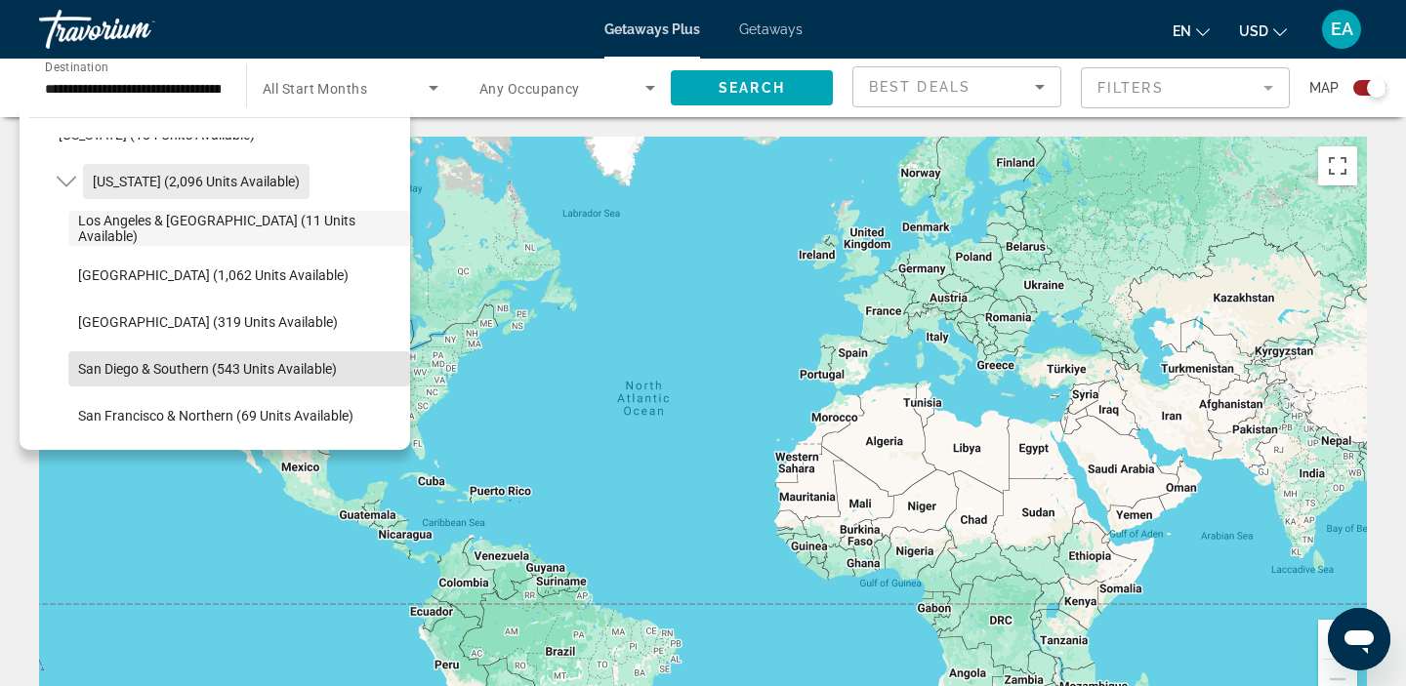
click at [115, 371] on span "San Diego & Southern (543 units available)" at bounding box center [207, 369] width 259 height 16
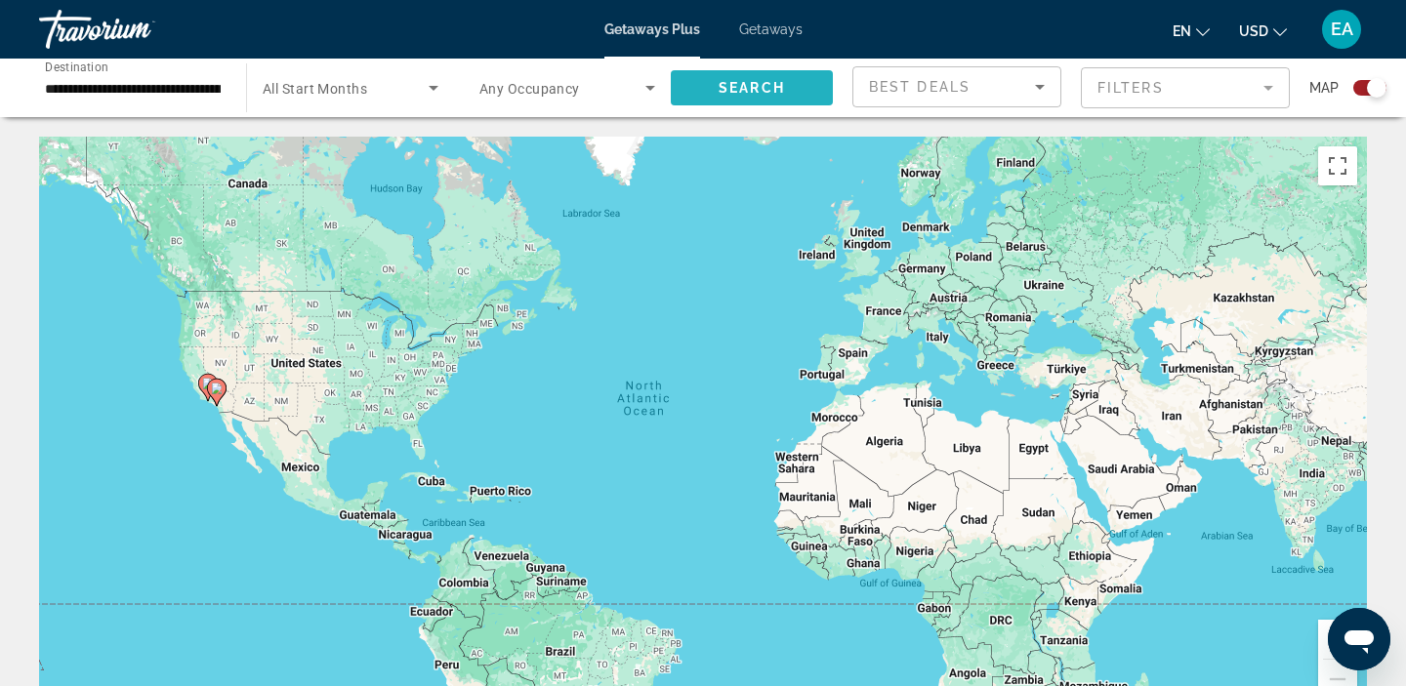
click at [715, 93] on span "Search widget" at bounding box center [752, 87] width 162 height 47
click at [98, 91] on input "**********" at bounding box center [133, 88] width 176 height 23
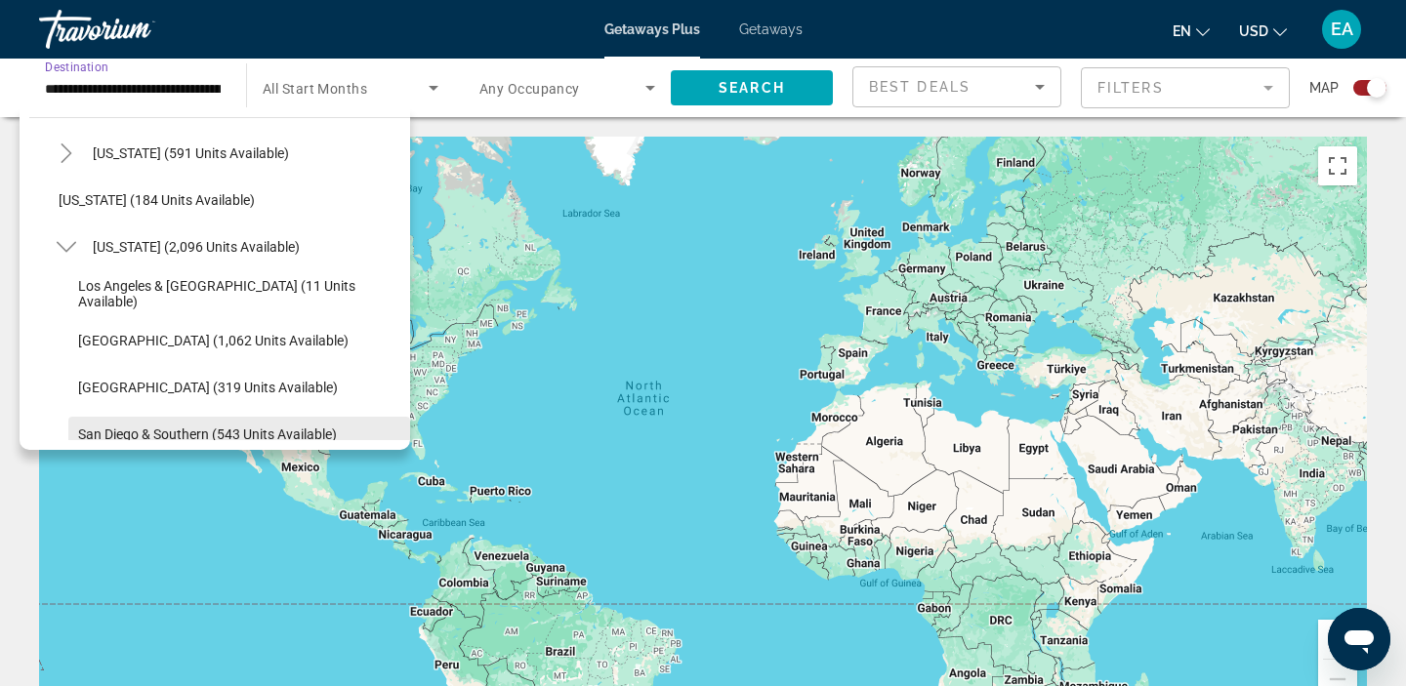
scroll to position [116, 0]
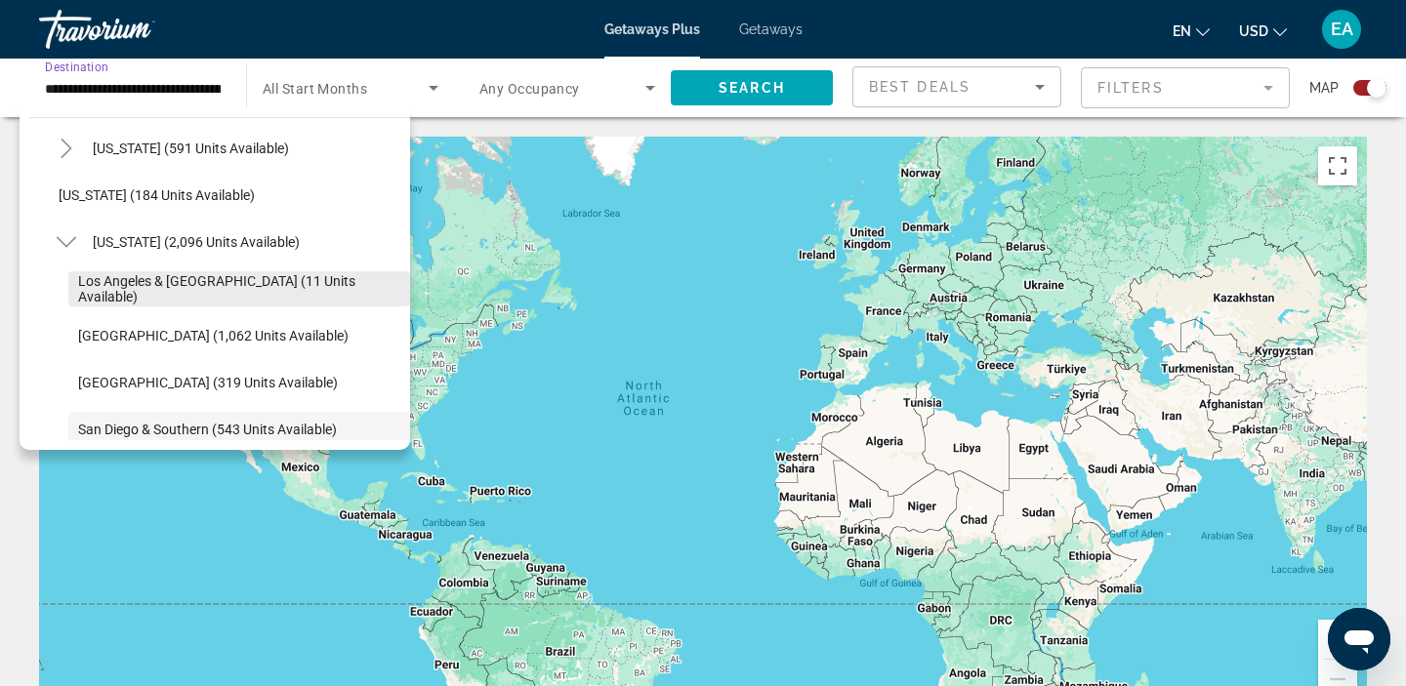
click at [106, 283] on span "Los Angeles & Anaheim (11 units available)" at bounding box center [239, 288] width 322 height 31
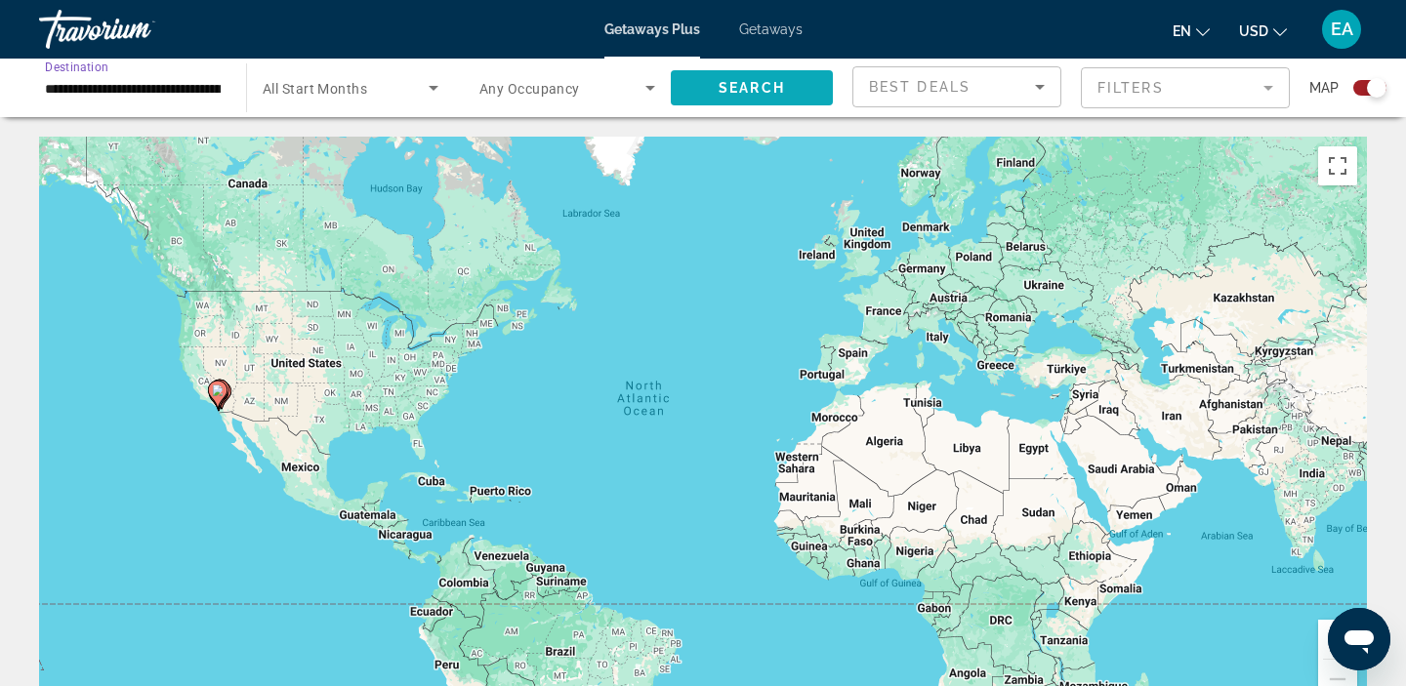
click at [778, 70] on span "Search widget" at bounding box center [752, 87] width 162 height 47
click at [80, 98] on input "**********" at bounding box center [133, 88] width 176 height 23
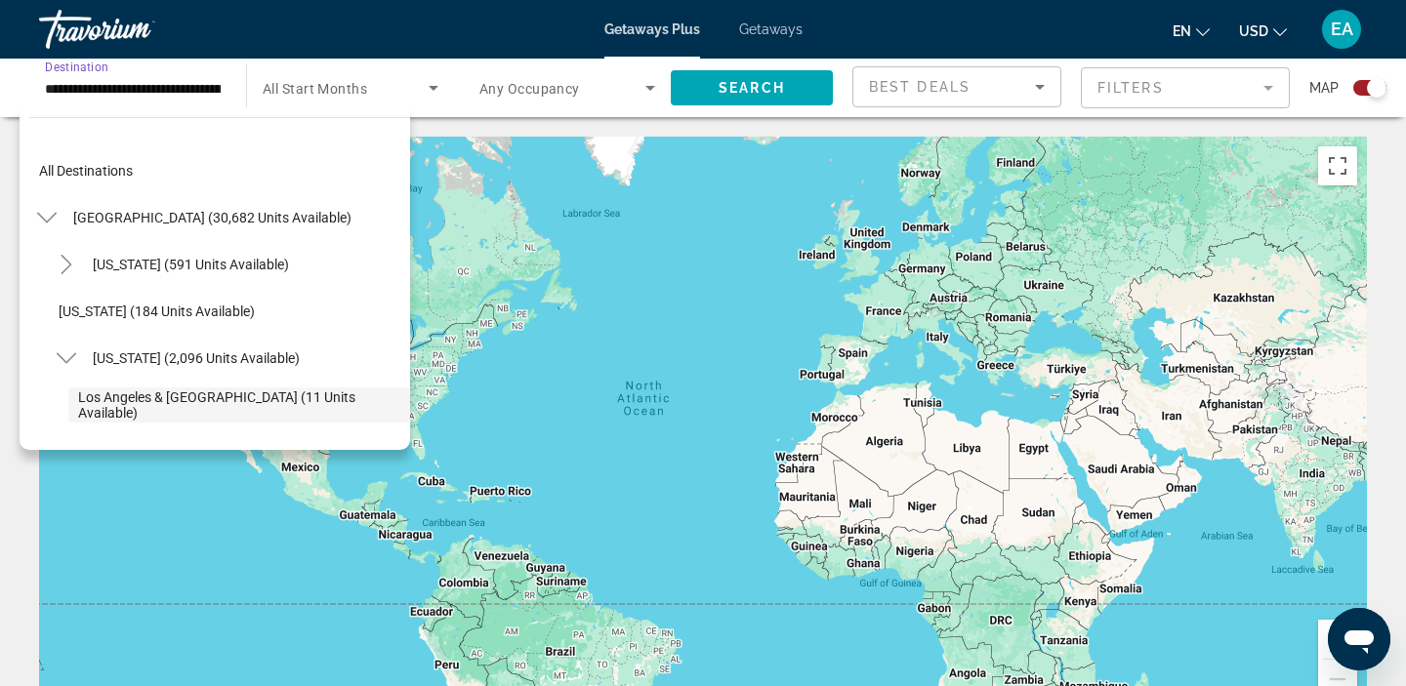
scroll to position [116, 0]
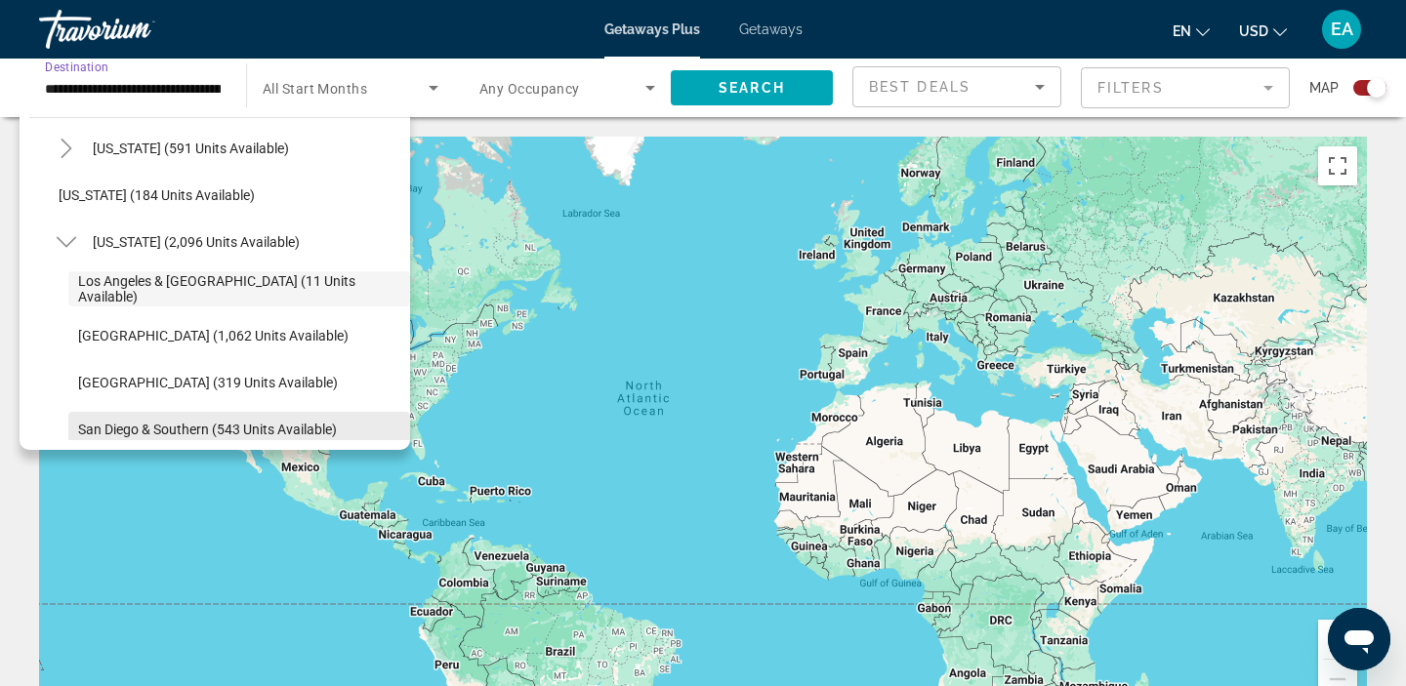
click at [112, 427] on span "San Diego & Southern (543 units available)" at bounding box center [207, 430] width 259 height 16
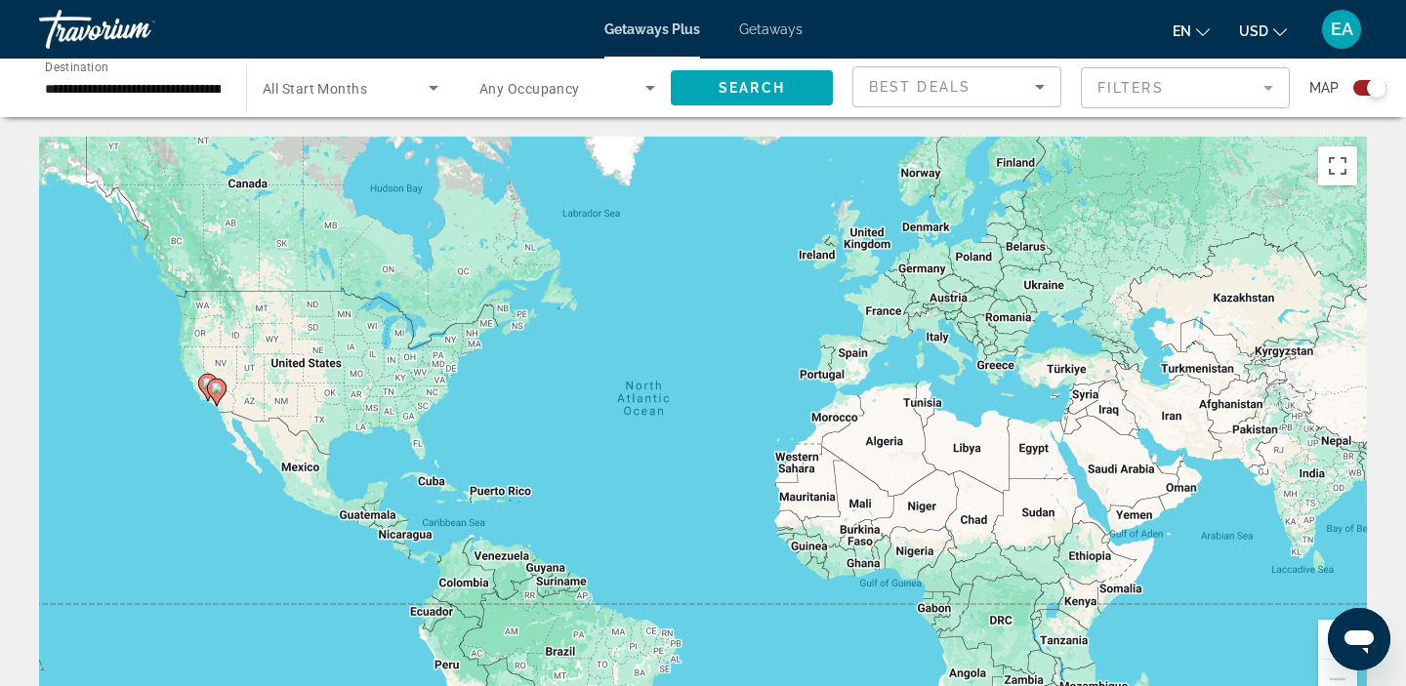
drag, startPoint x: 839, startPoint y: 56, endPoint x: 820, endPoint y: 59, distance: 19.7
click at [820, 59] on div "**********" at bounding box center [703, 343] width 1406 height 686
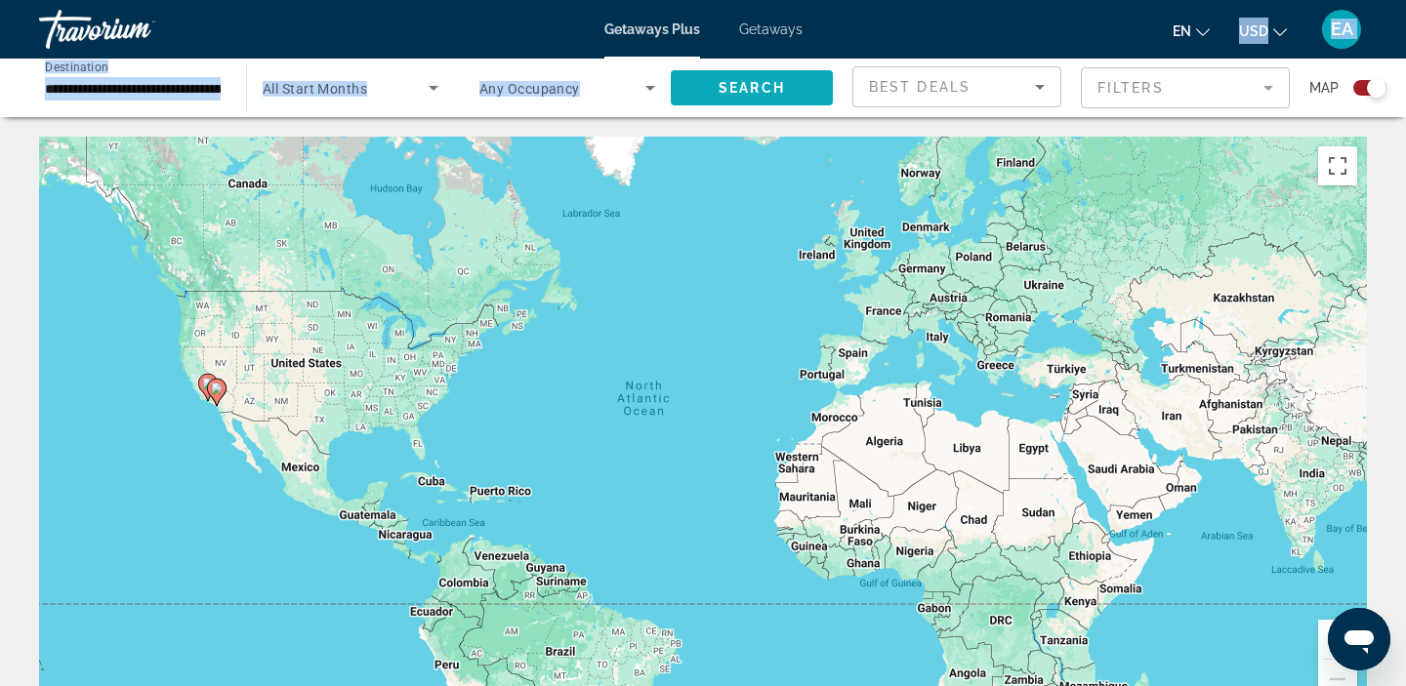
click at [793, 98] on span "Search widget" at bounding box center [752, 87] width 162 height 47
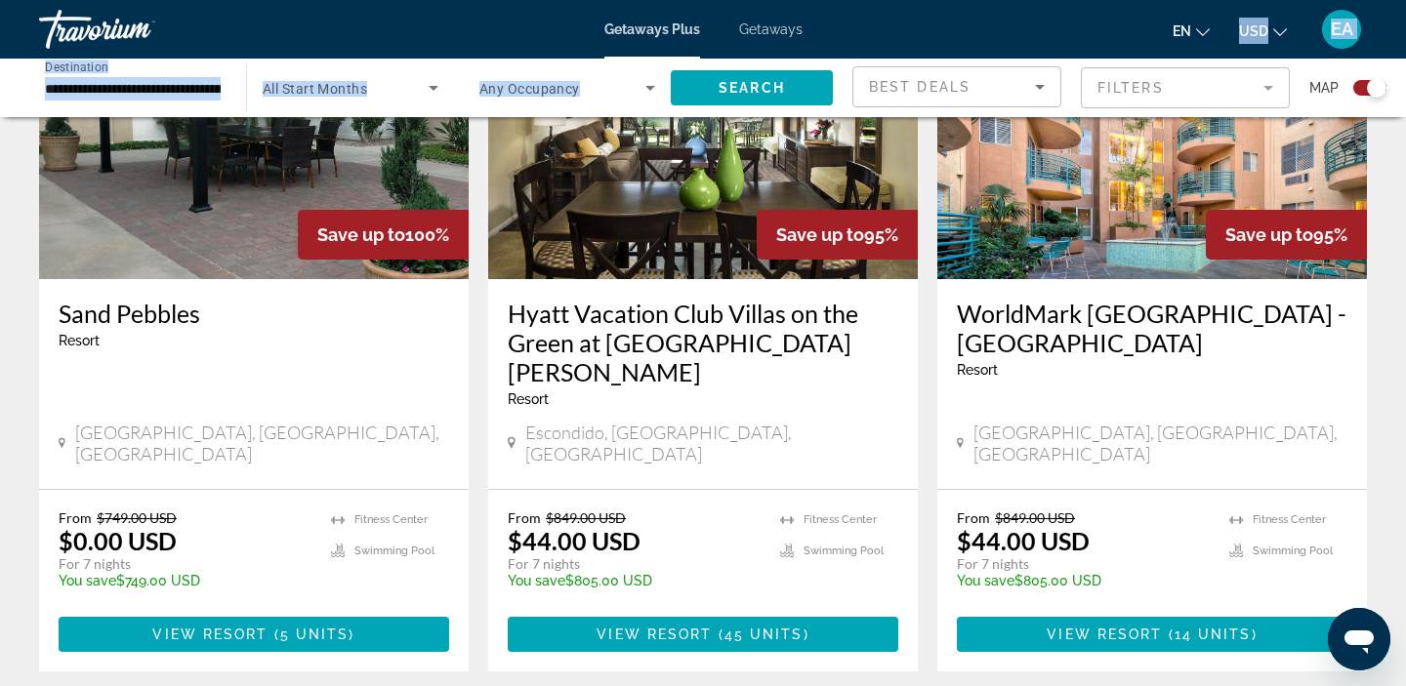
scroll to position [828, 0]
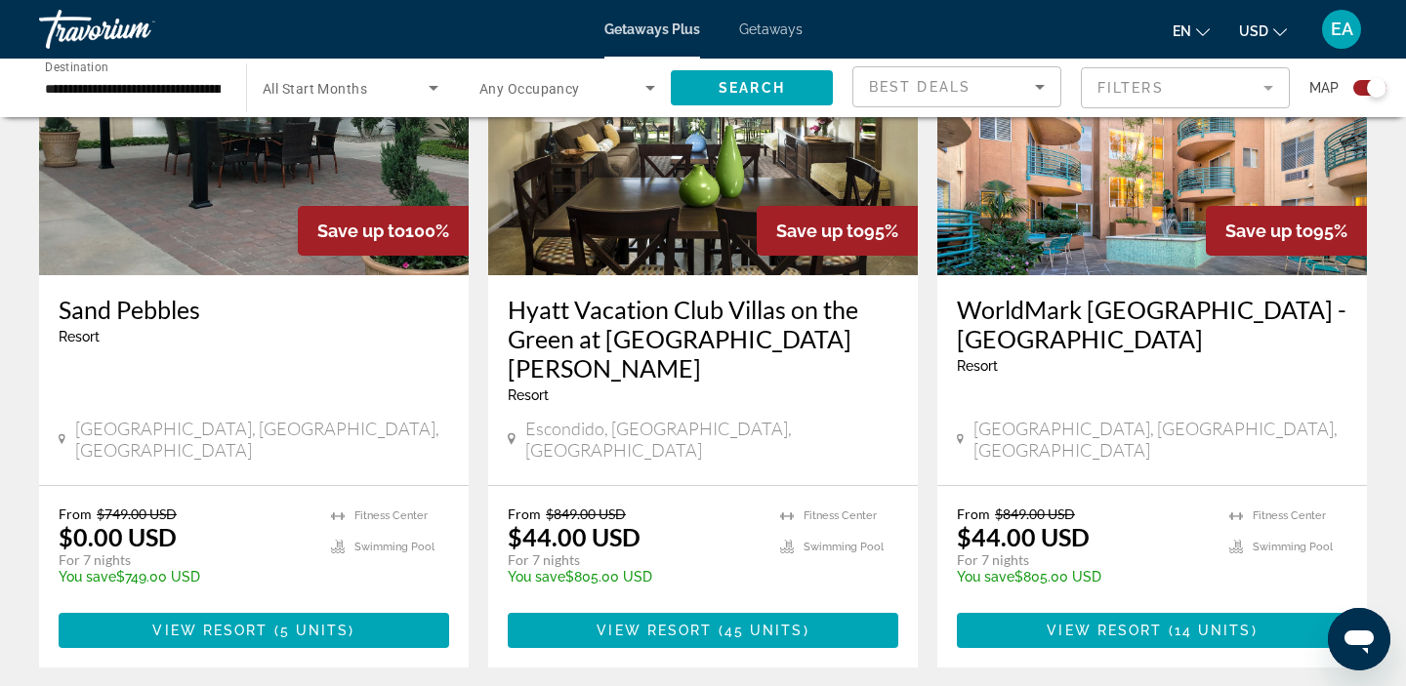
click at [710, 387] on div "Resort - This is an adults only resort" at bounding box center [703, 395] width 390 height 16
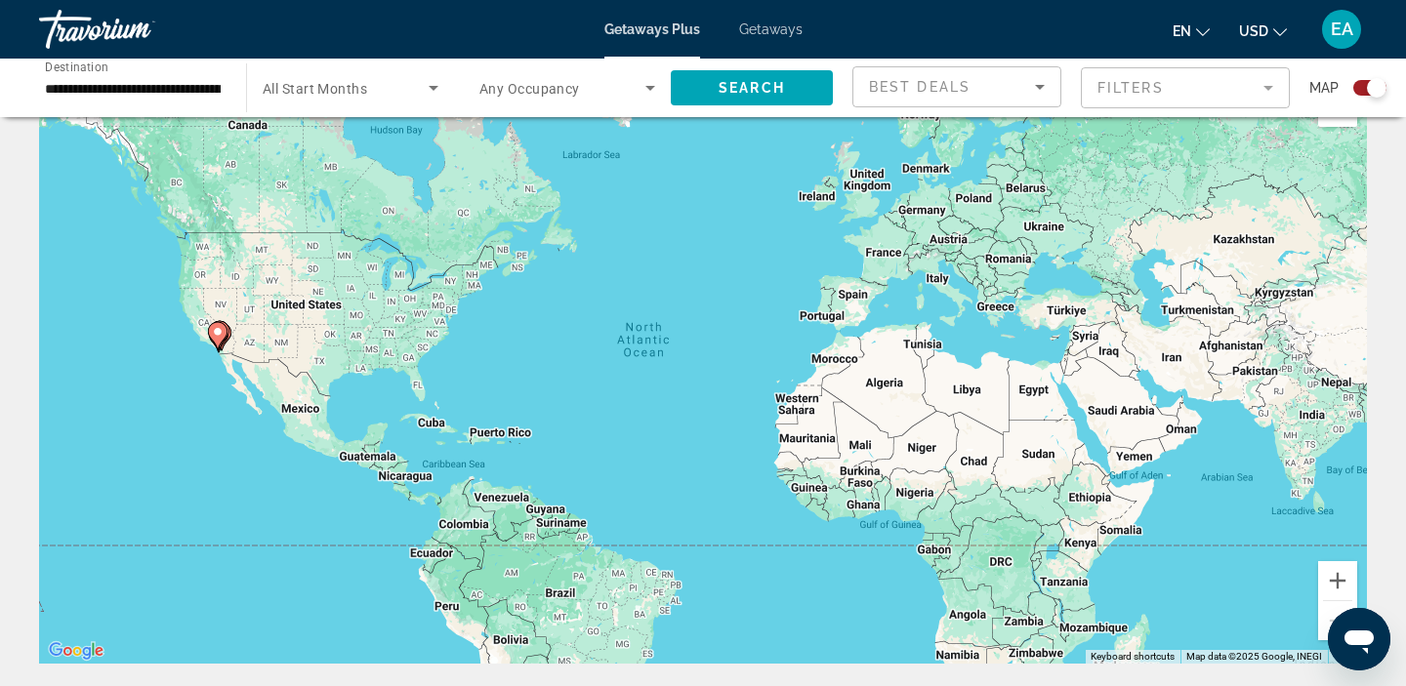
scroll to position [0, 0]
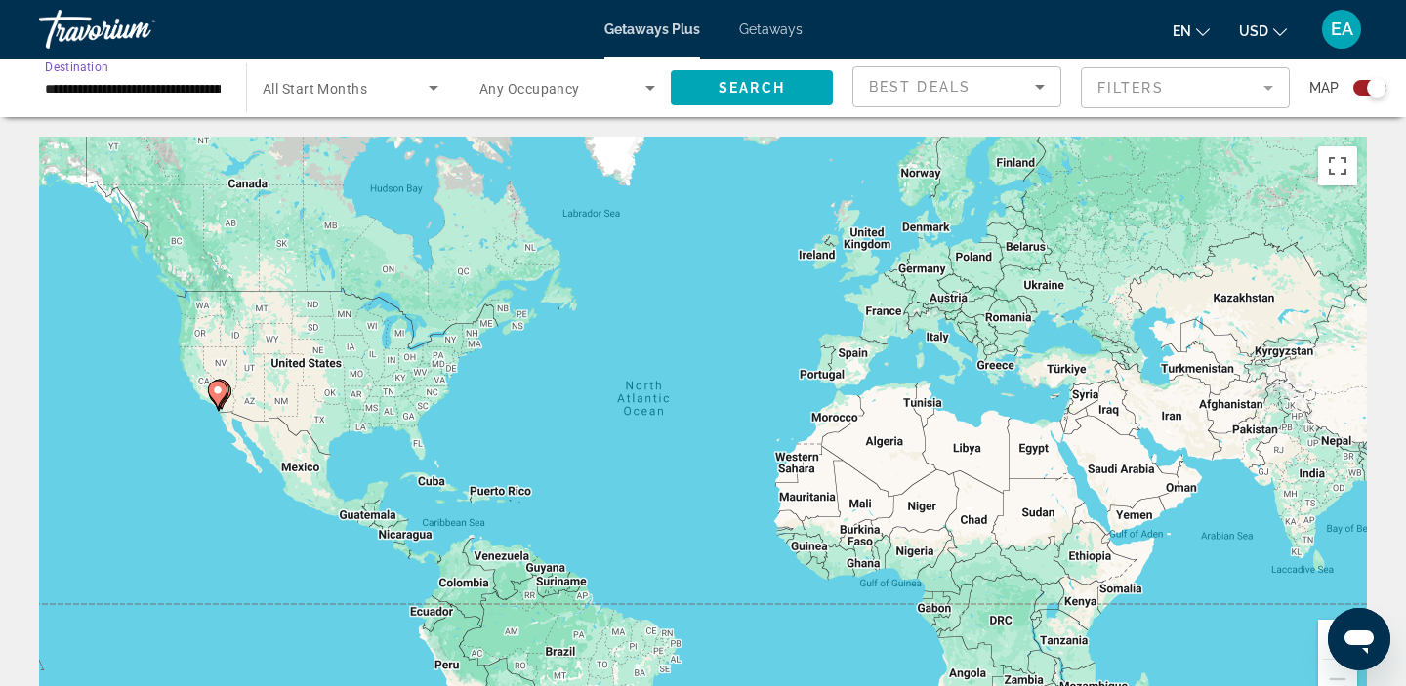
click at [156, 93] on input "**********" at bounding box center [133, 88] width 176 height 23
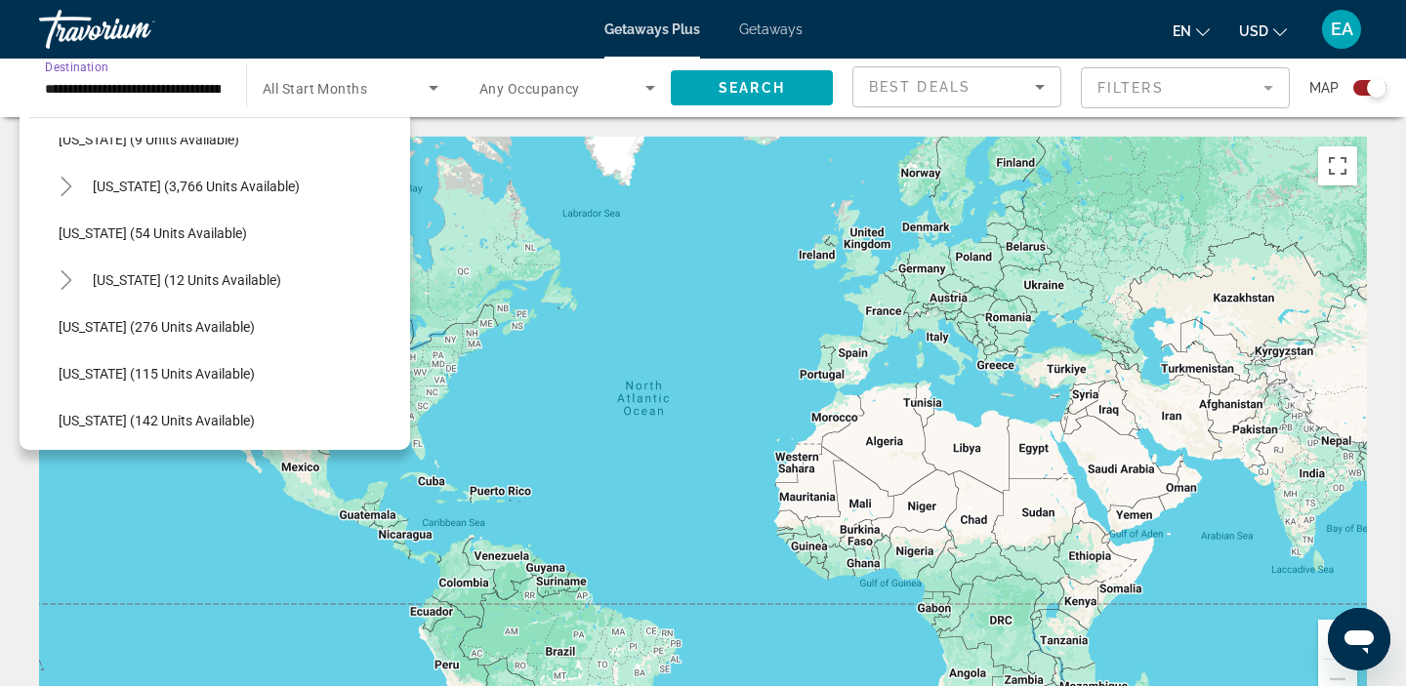
scroll to position [596, 0]
click at [90, 287] on span "Search widget" at bounding box center [187, 277] width 208 height 47
type input "**********"
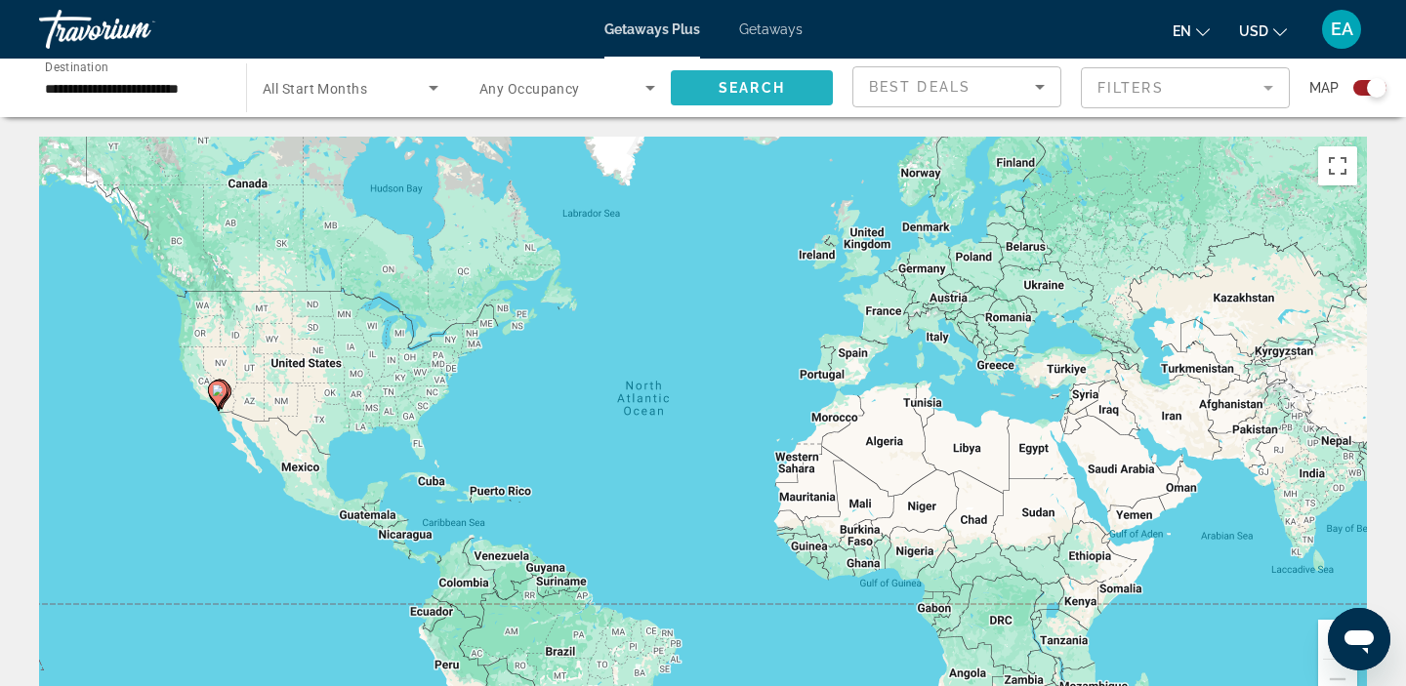
click at [754, 88] on span "Search" at bounding box center [751, 88] width 66 height 16
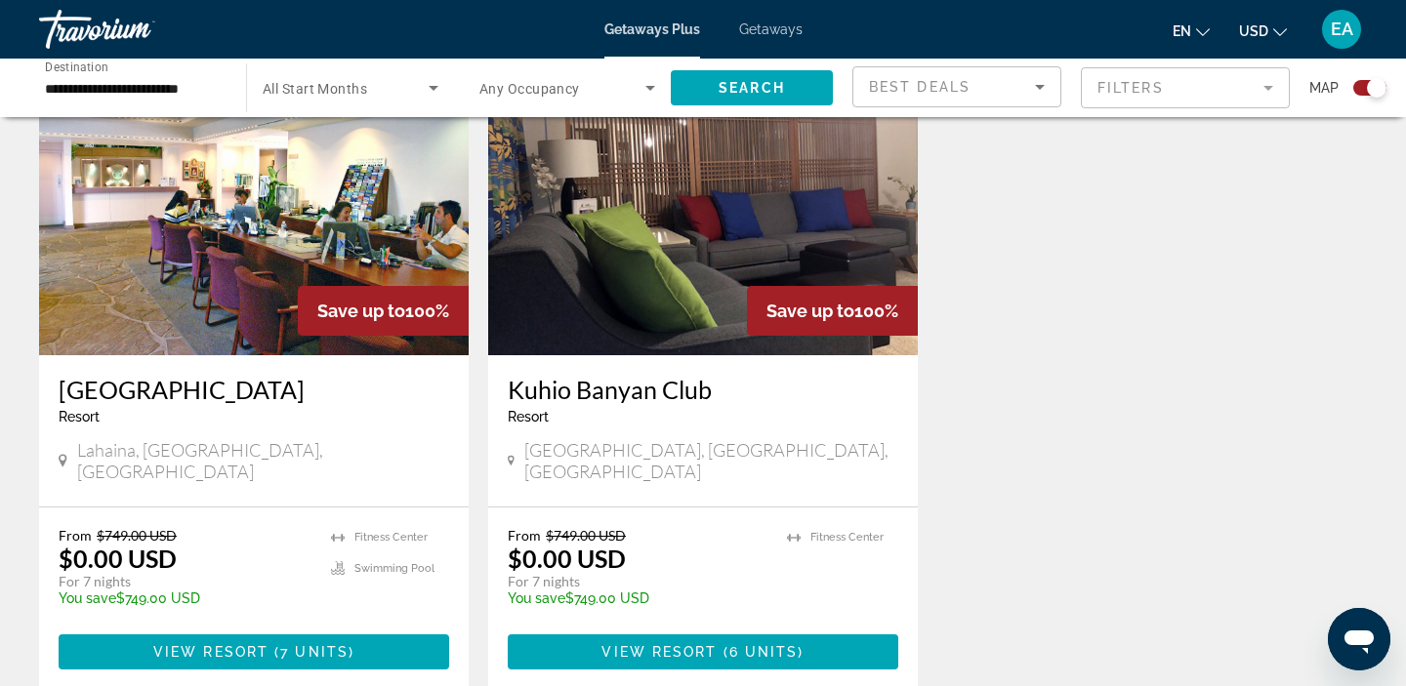
scroll to position [749, 0]
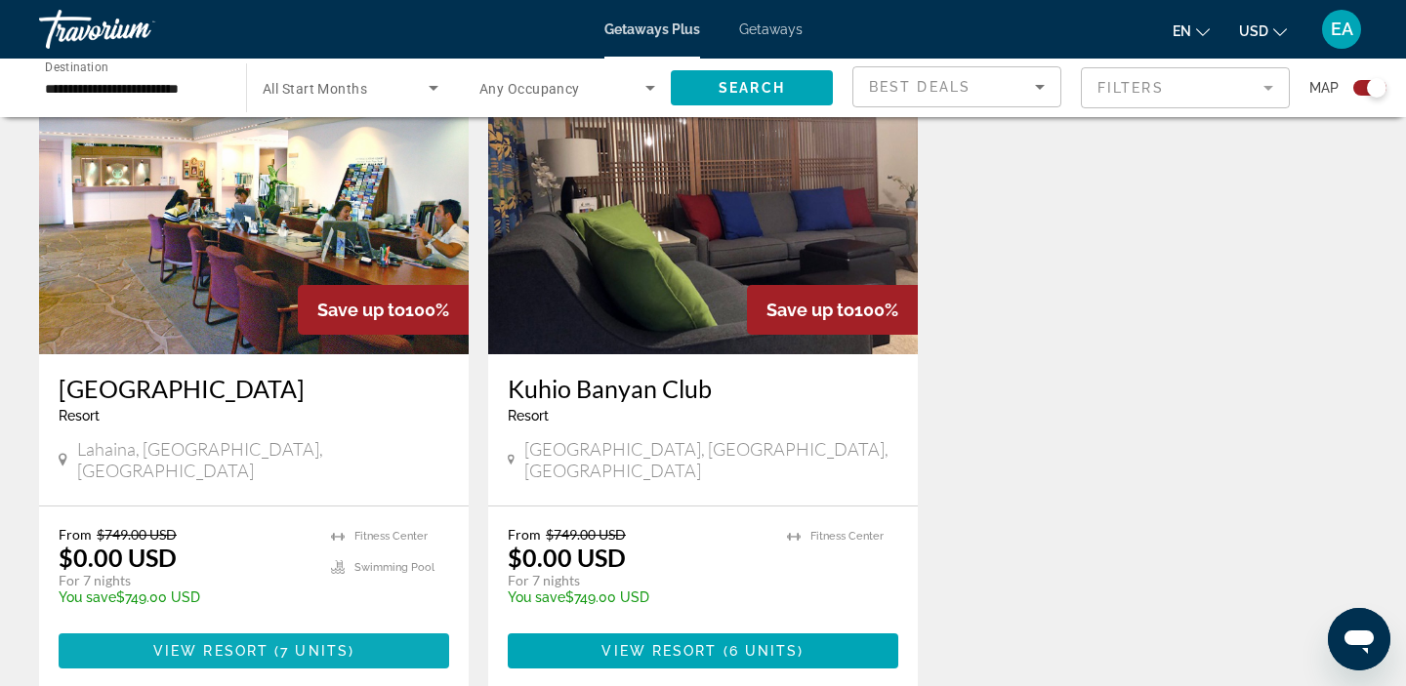
click at [343, 643] on span "7 units" at bounding box center [314, 651] width 68 height 16
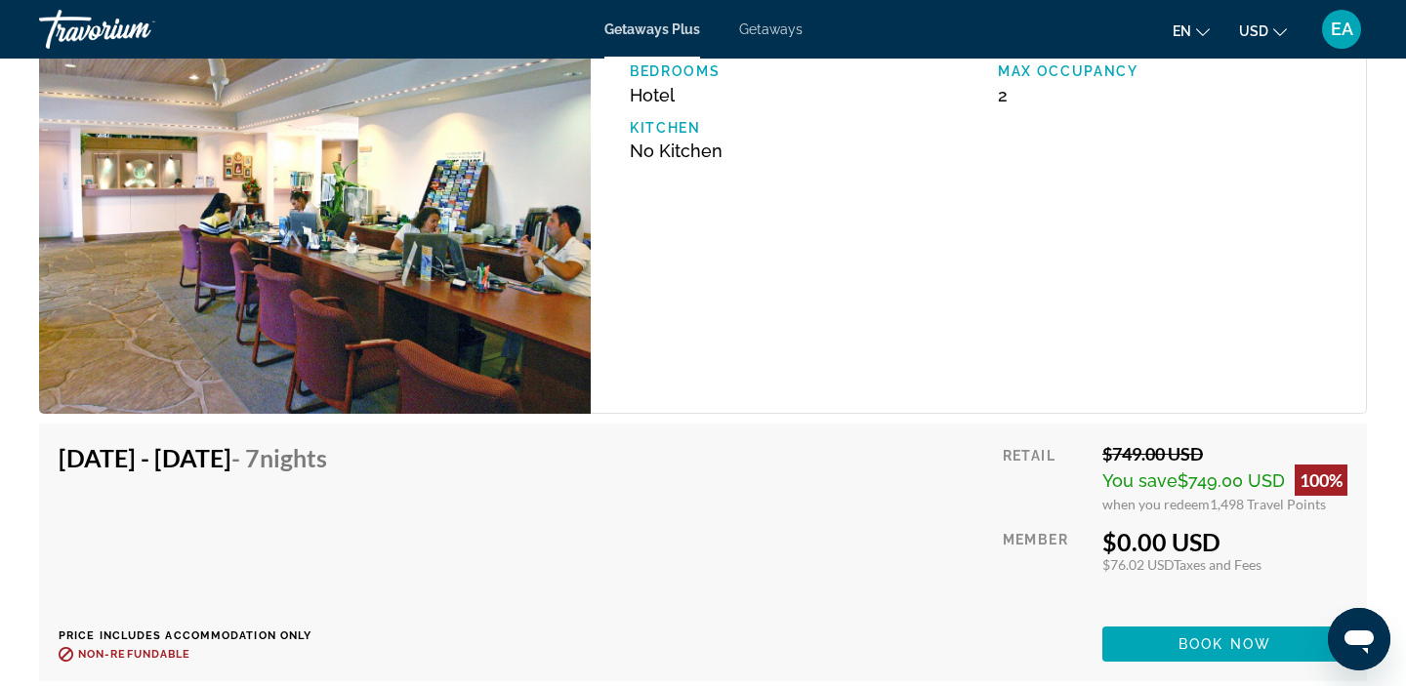
scroll to position [3417, 0]
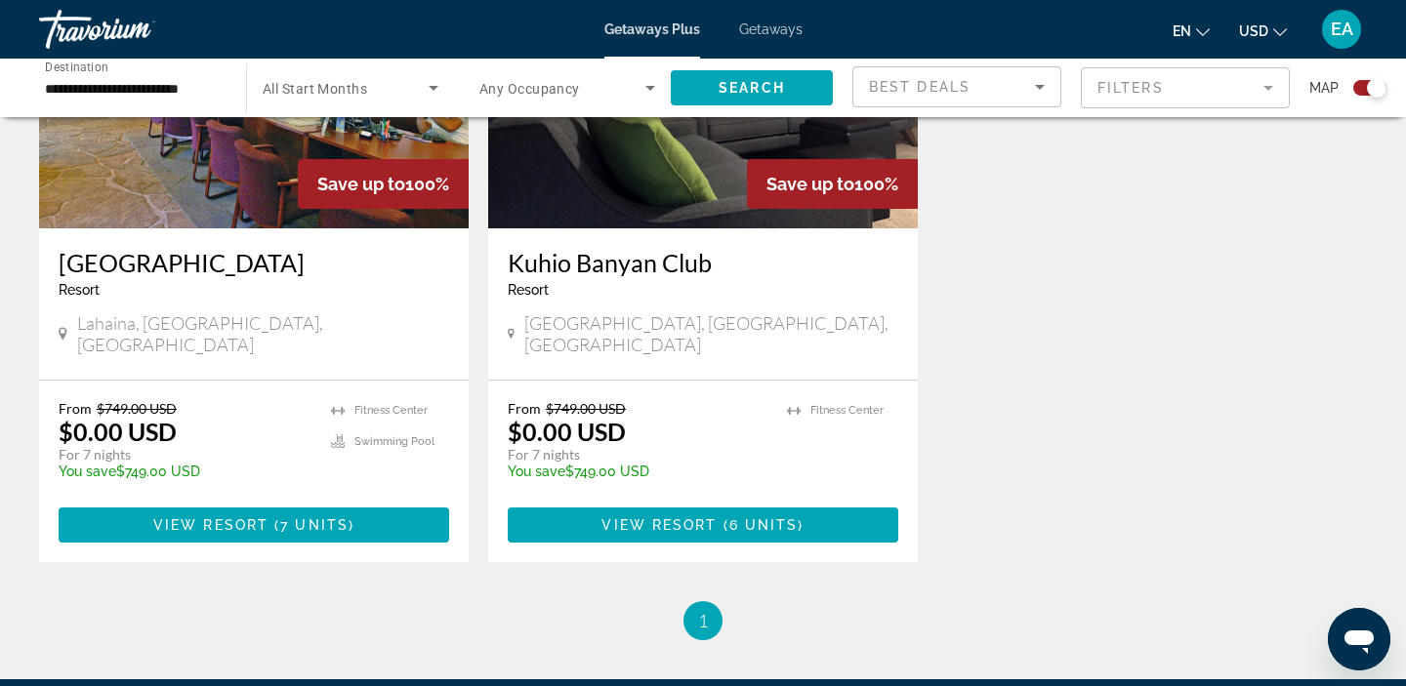
scroll to position [901, 0]
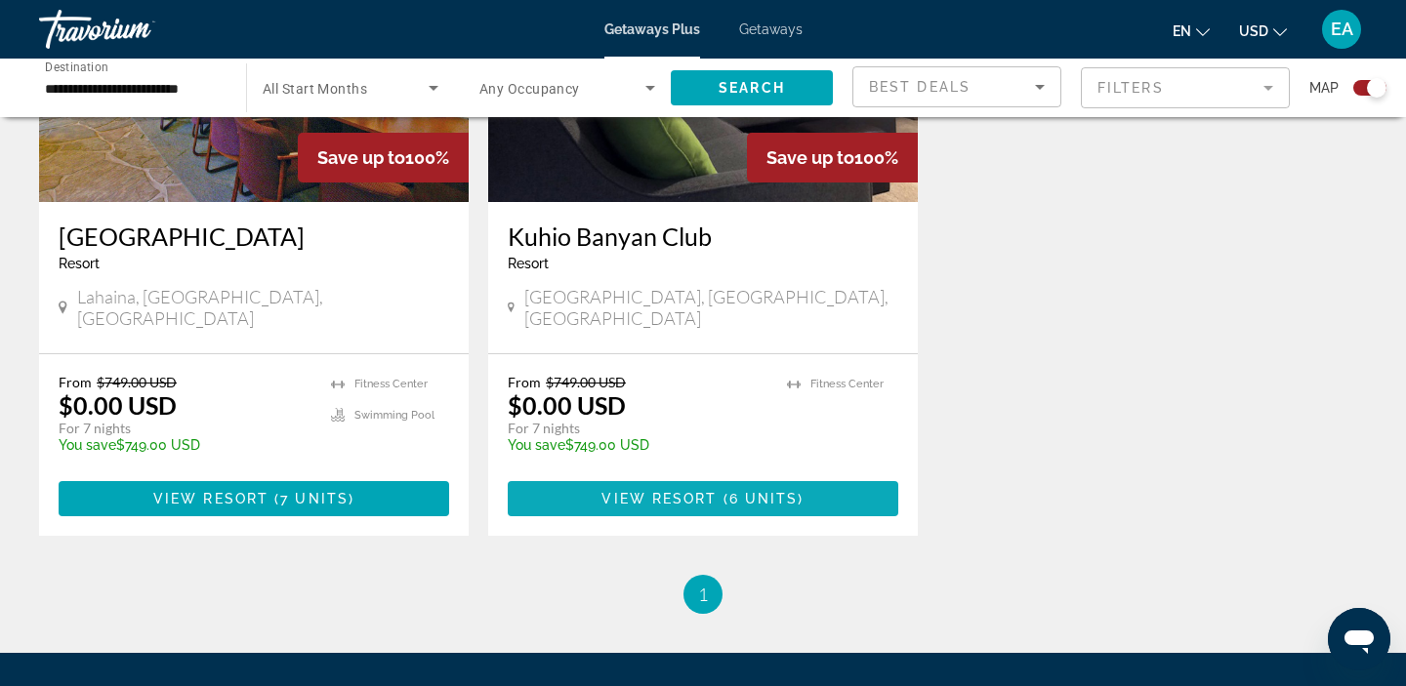
click at [616, 487] on span "Main content" at bounding box center [703, 498] width 390 height 47
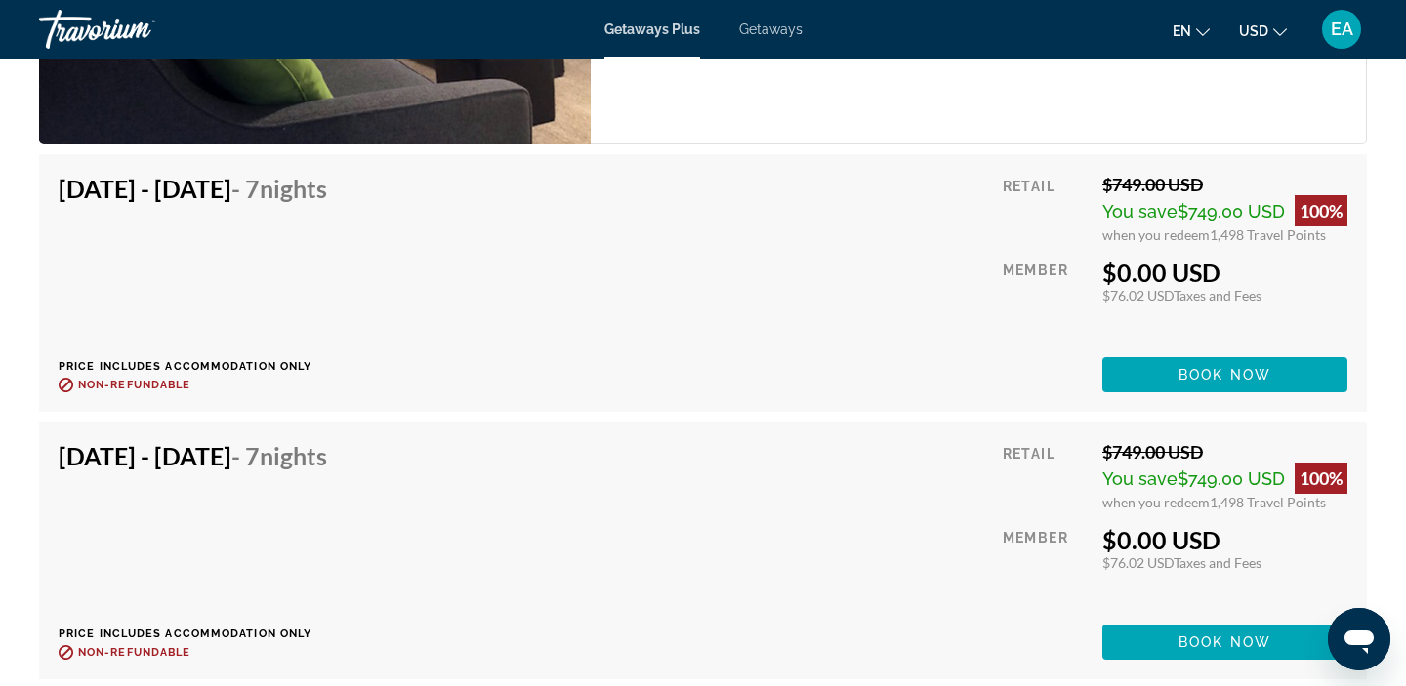
scroll to position [3617, 0]
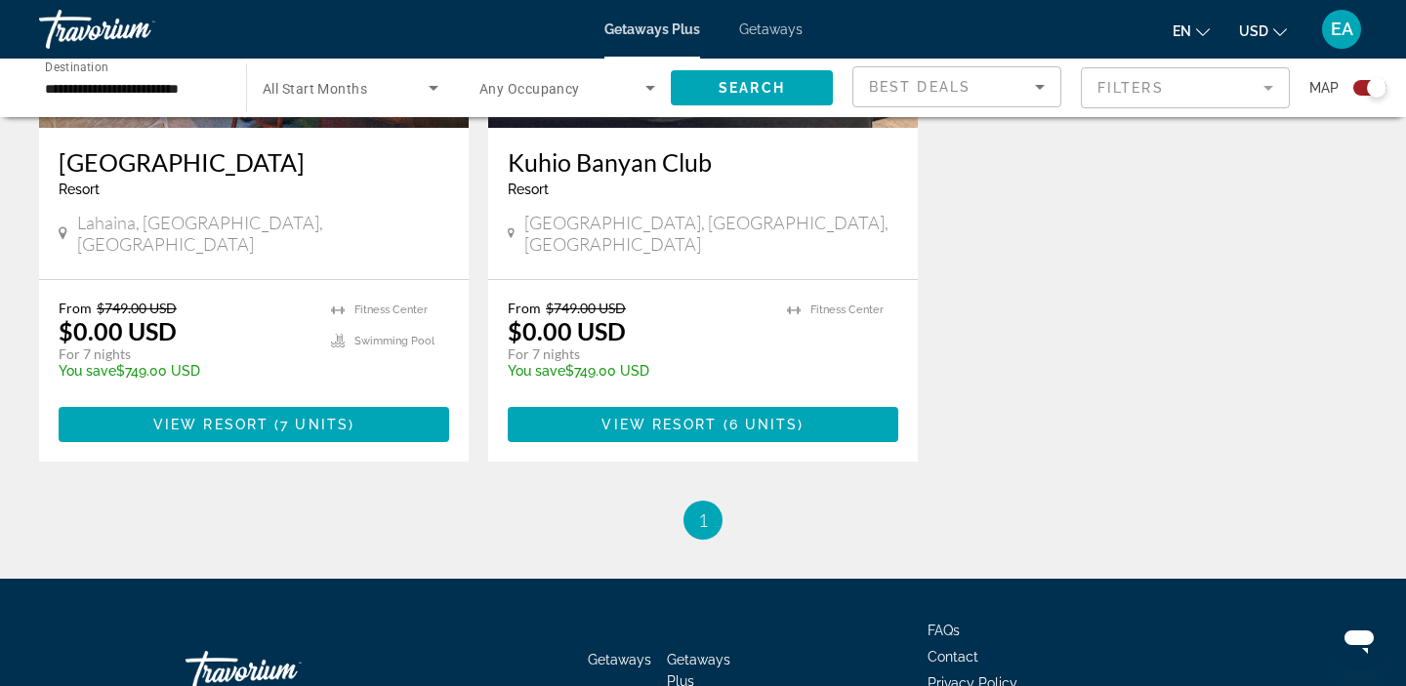
scroll to position [922, 0]
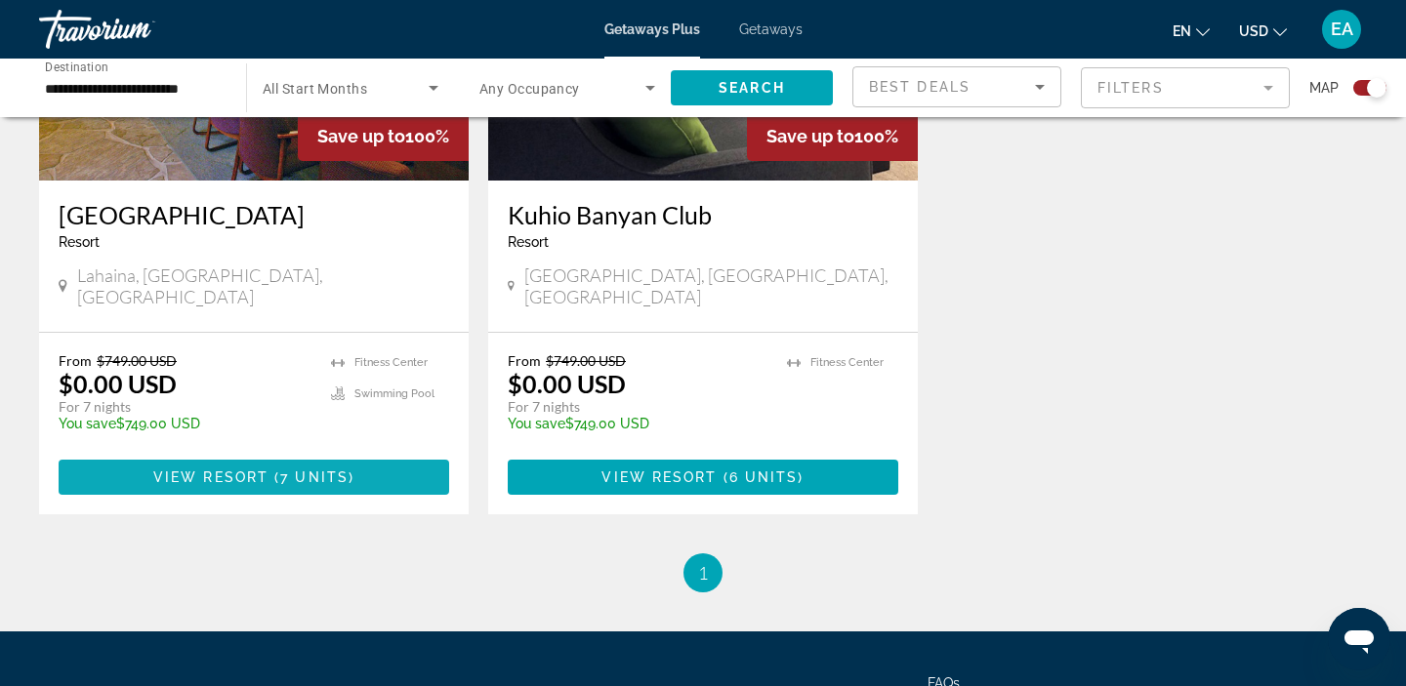
click at [299, 469] on span "7 units" at bounding box center [314, 477] width 68 height 16
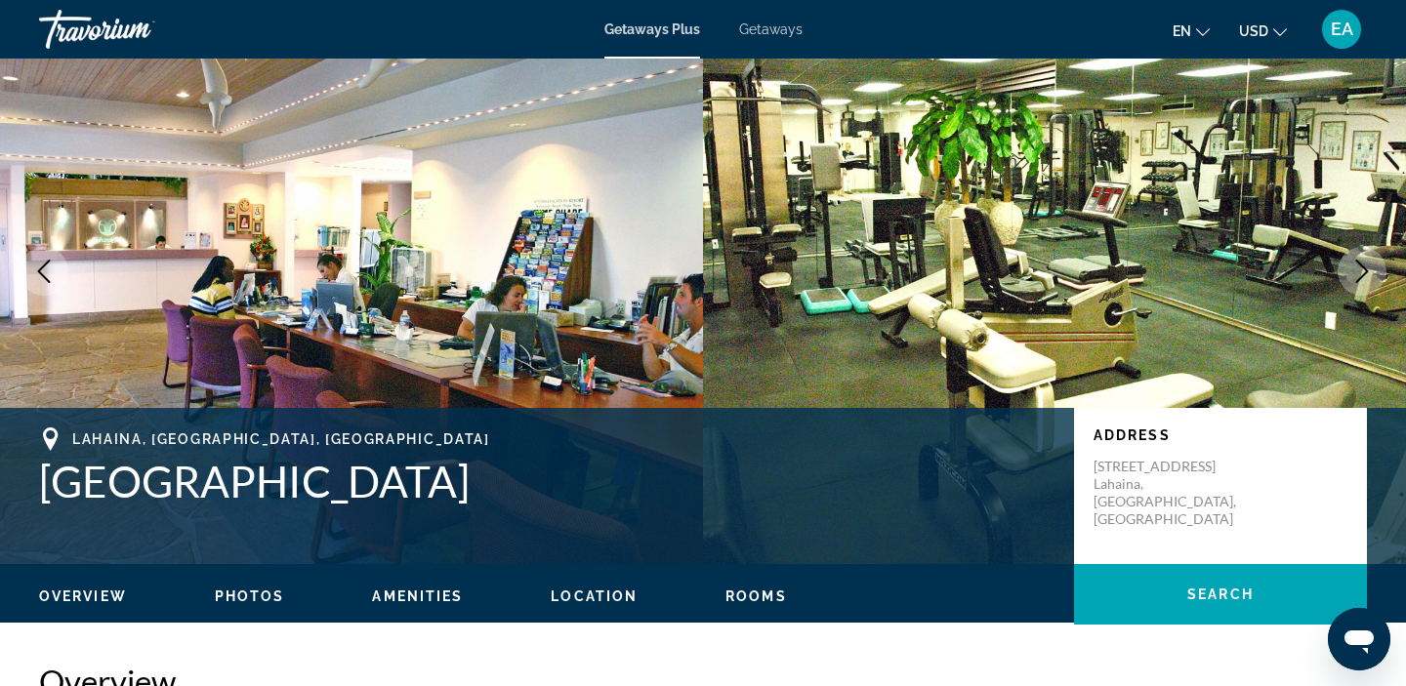
scroll to position [117, 0]
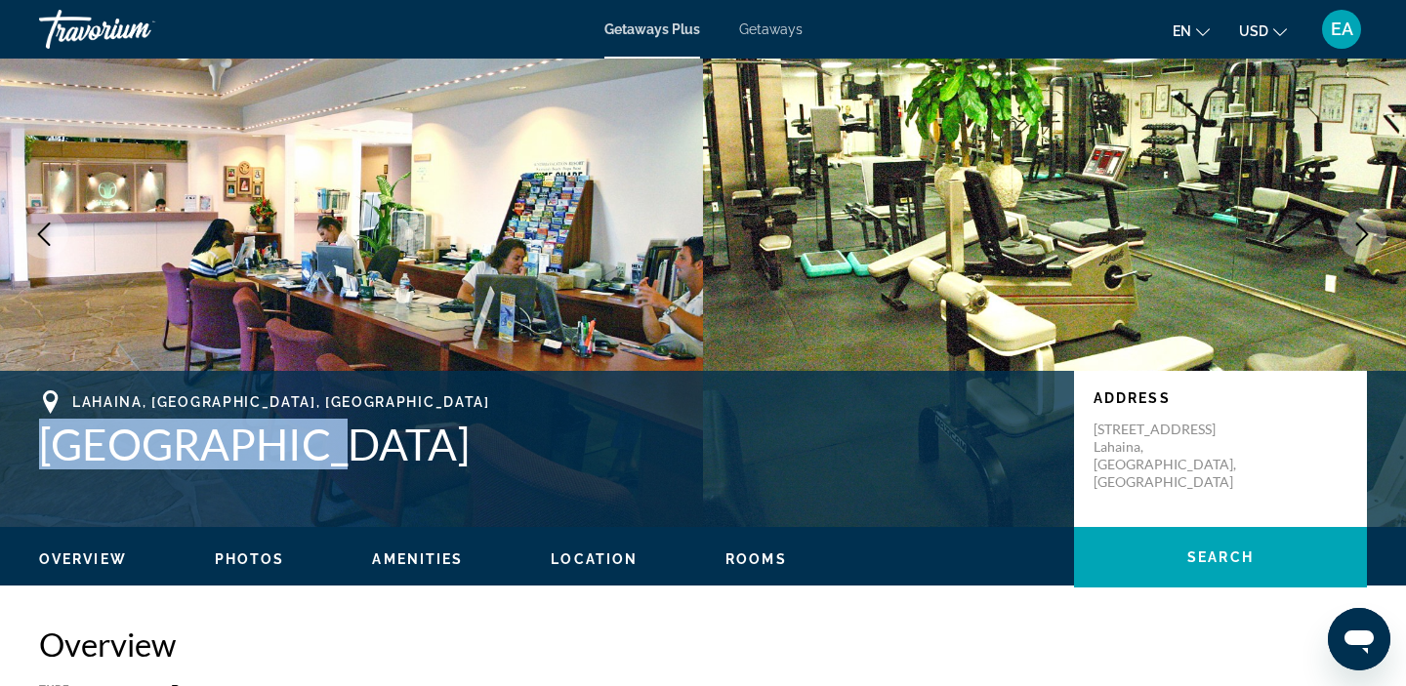
drag, startPoint x: 291, startPoint y: 446, endPoint x: 48, endPoint y: 428, distance: 243.7
click at [48, 428] on h1 "Kahana Falls" at bounding box center [546, 444] width 1015 height 51
copy h1 "Kahana Falls"
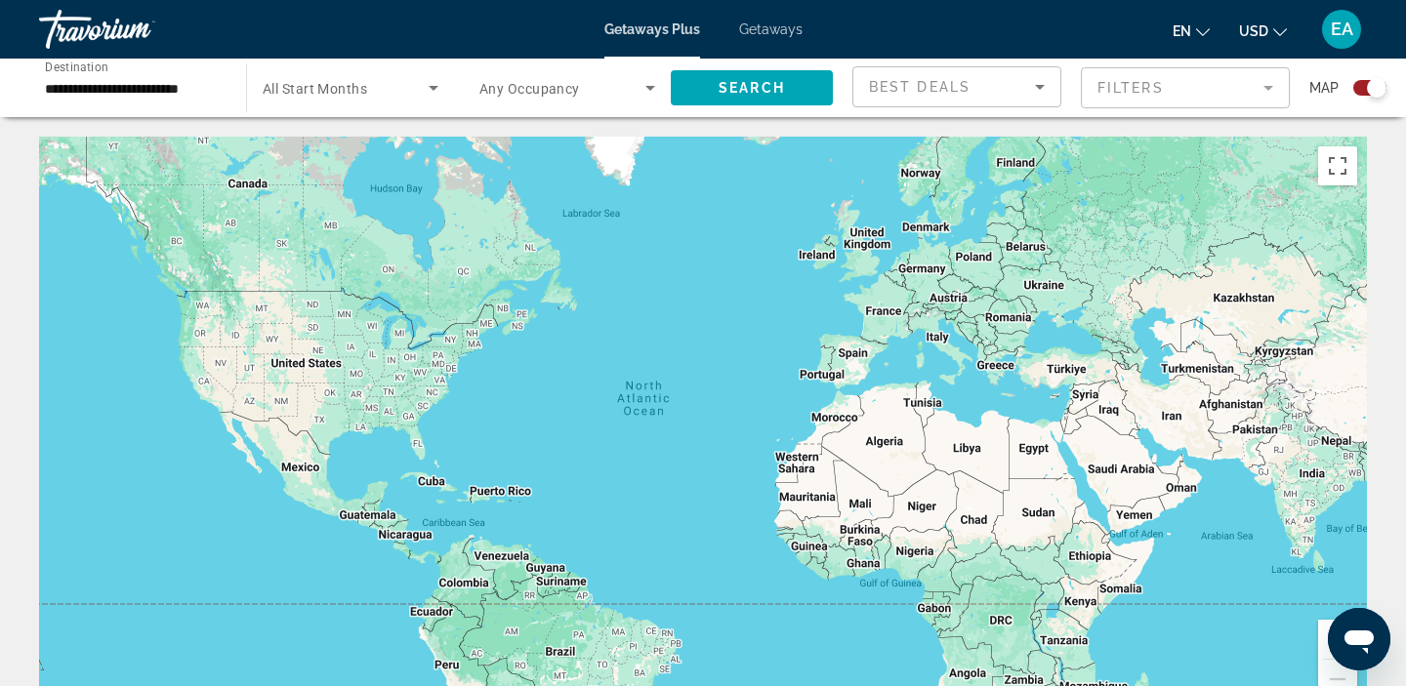
click at [145, 95] on input "**********" at bounding box center [133, 88] width 176 height 23
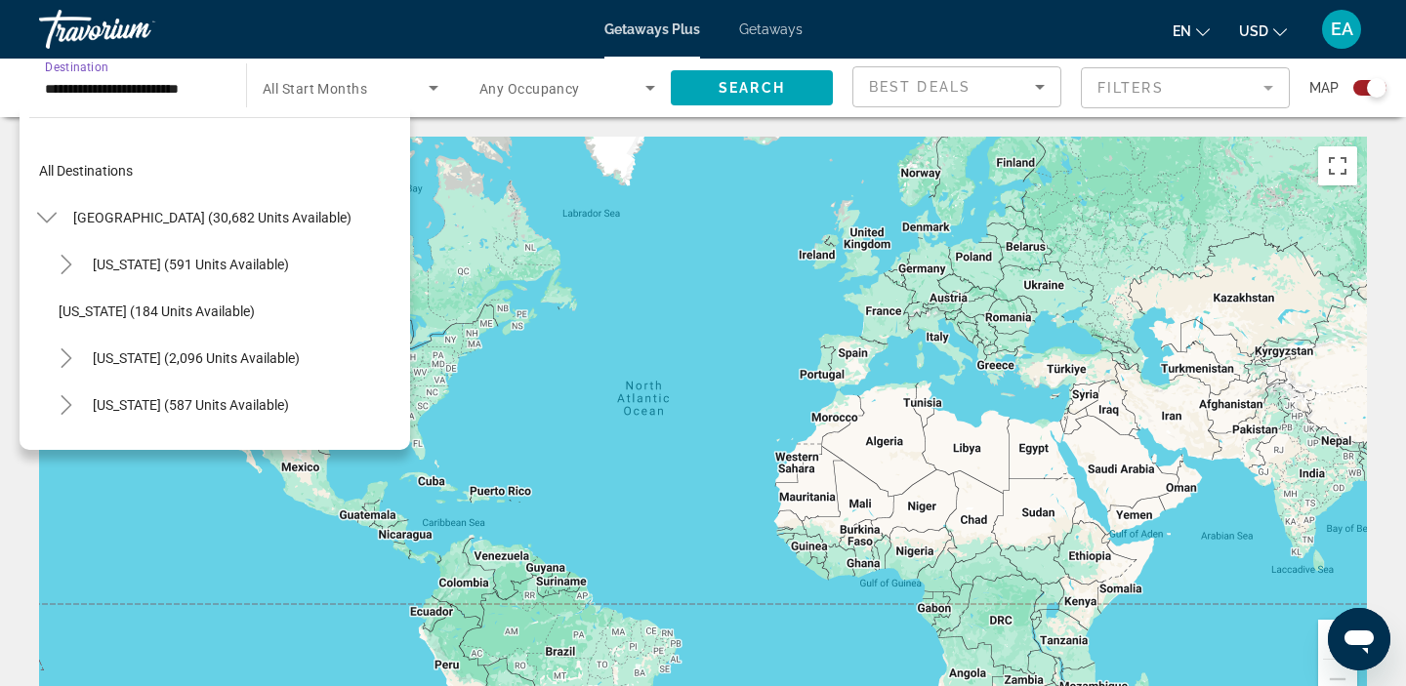
scroll to position [304, 0]
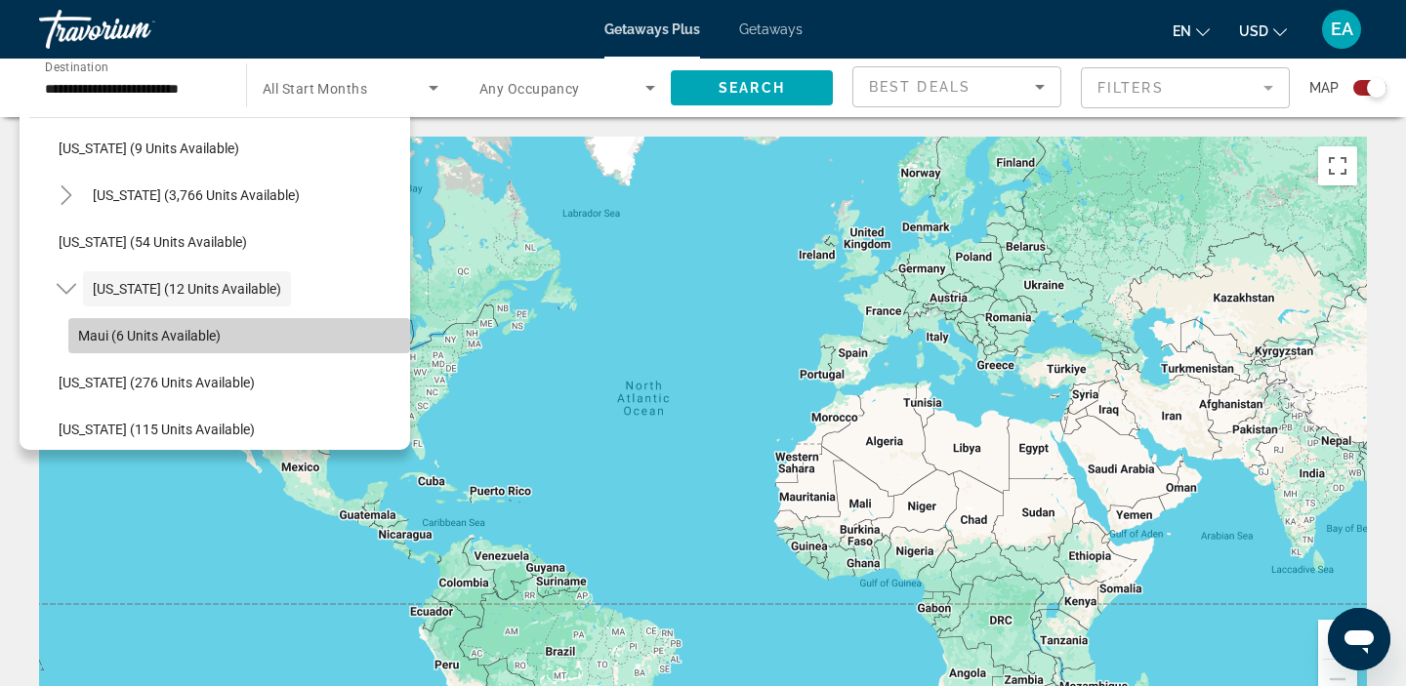
click at [180, 325] on span "Search widget" at bounding box center [239, 335] width 342 height 47
type input "**********"
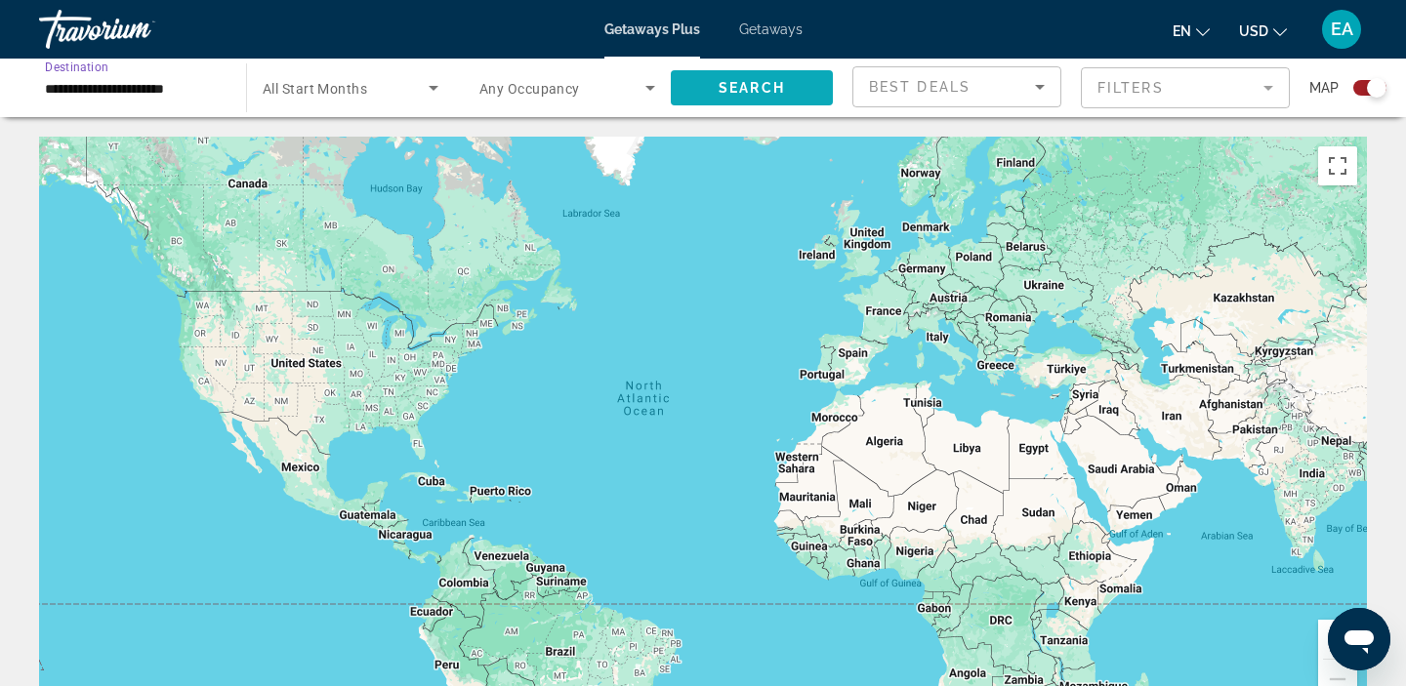
click at [715, 97] on span "Search widget" at bounding box center [752, 87] width 162 height 47
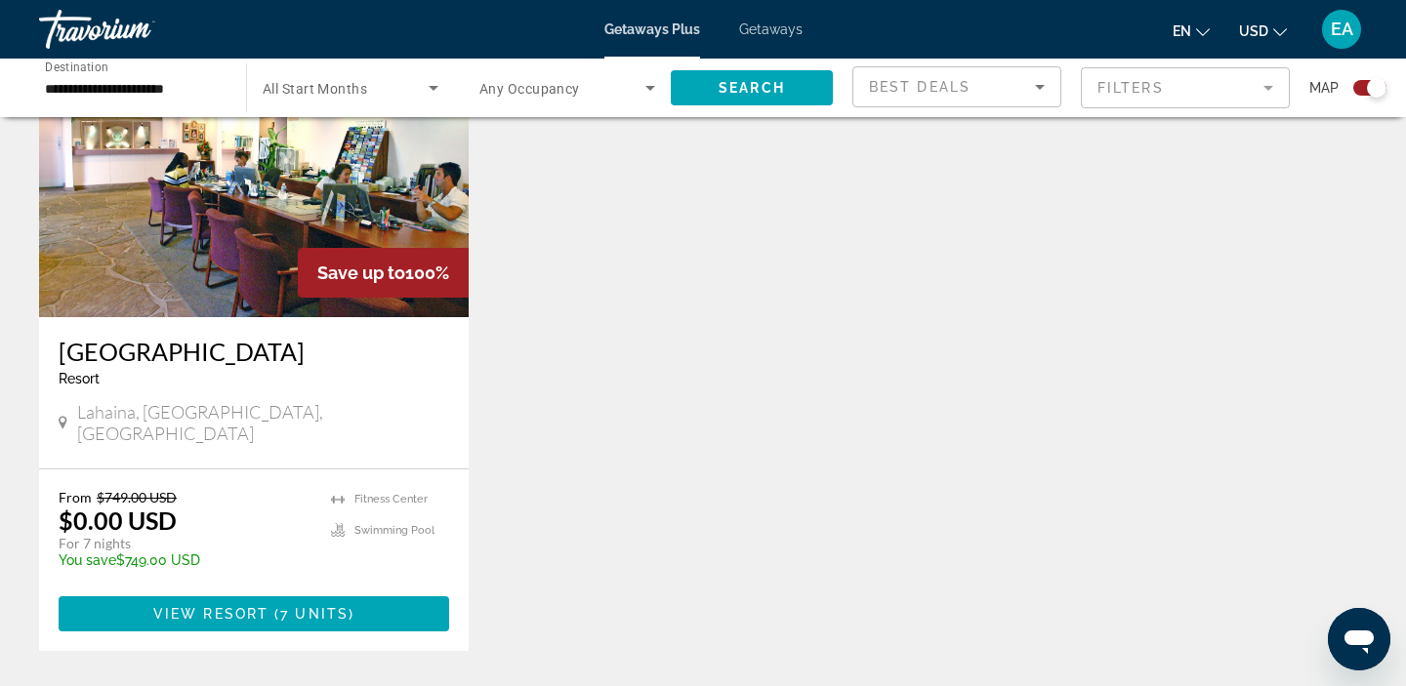
scroll to position [789, 0]
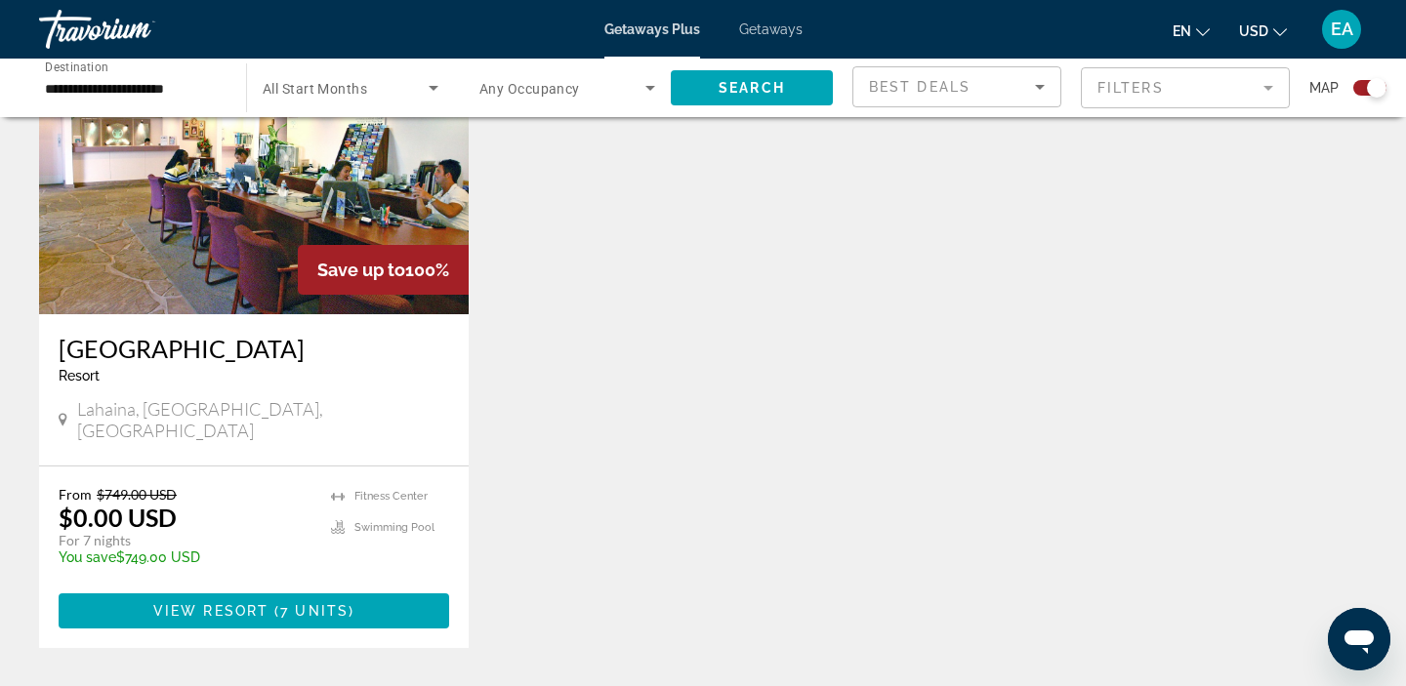
click at [771, 32] on span "Getaways" at bounding box center [770, 29] width 63 height 16
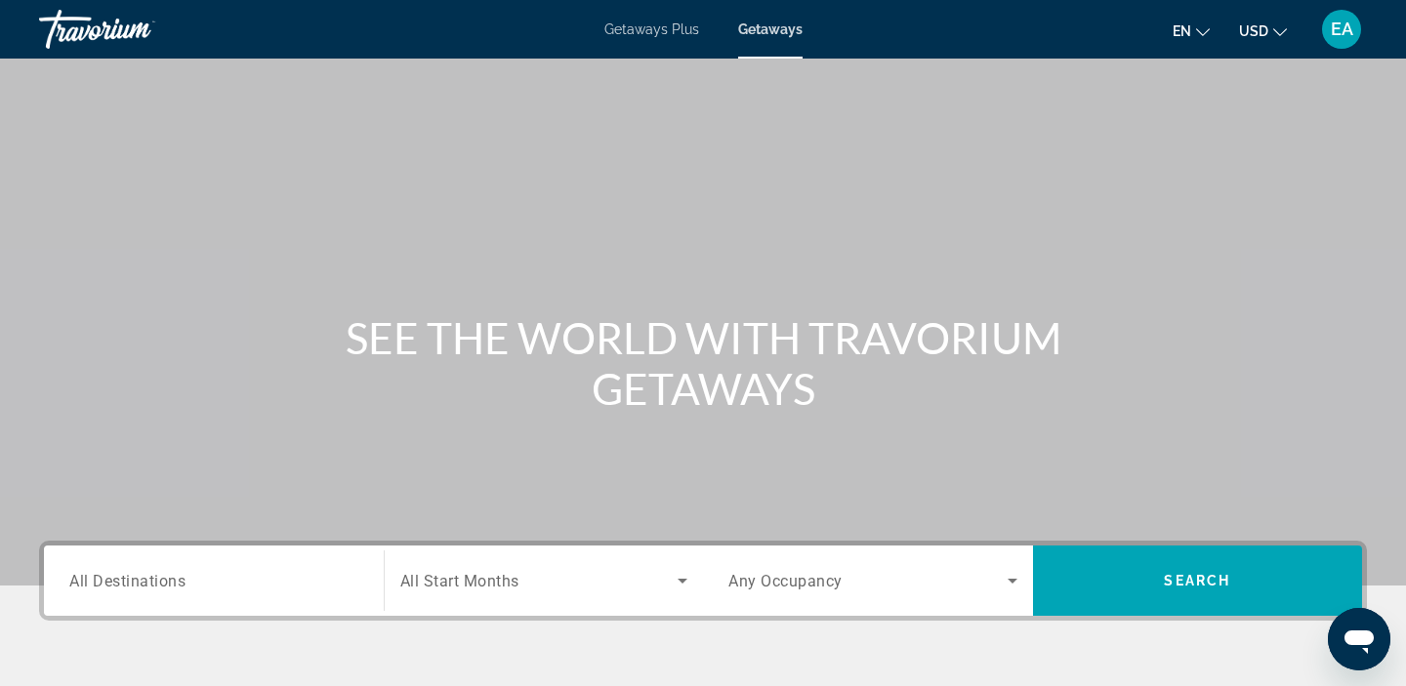
scroll to position [5, 0]
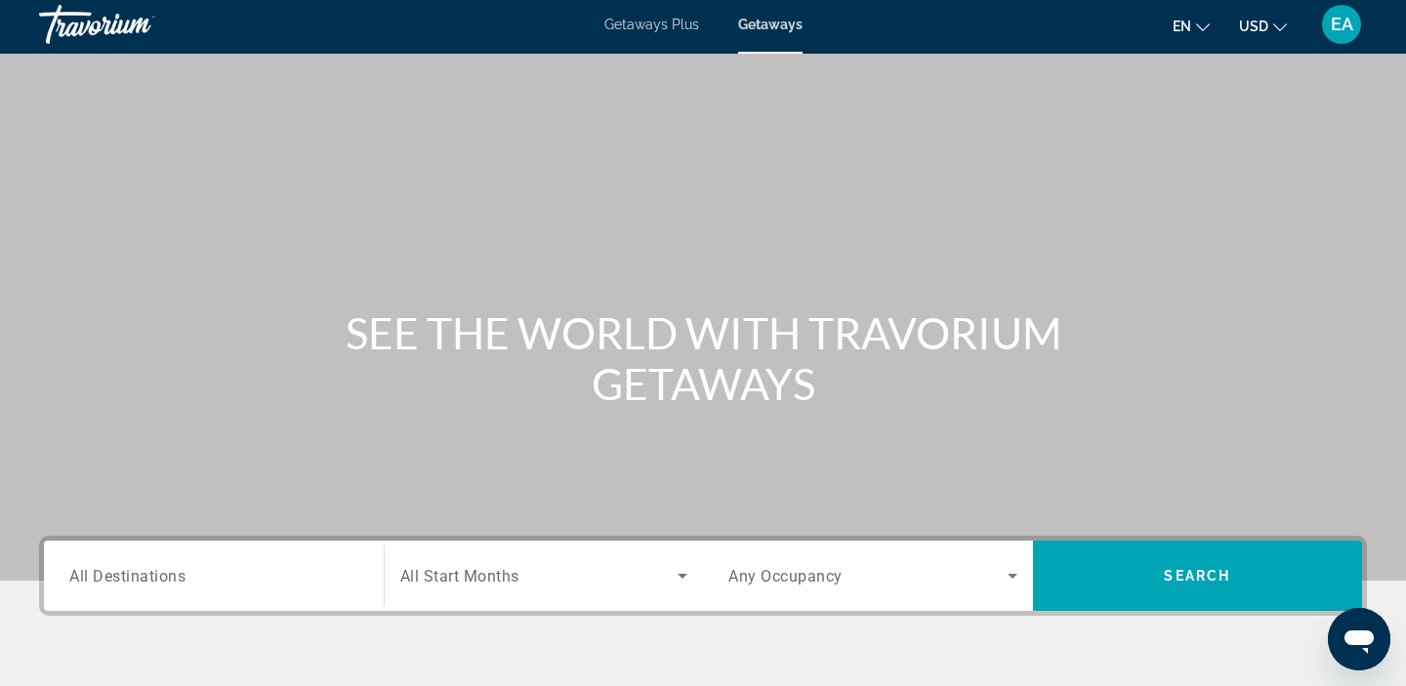
click at [142, 575] on span "All Destinations" at bounding box center [127, 575] width 116 height 19
click at [142, 575] on input "Destination All Destinations" at bounding box center [213, 576] width 289 height 23
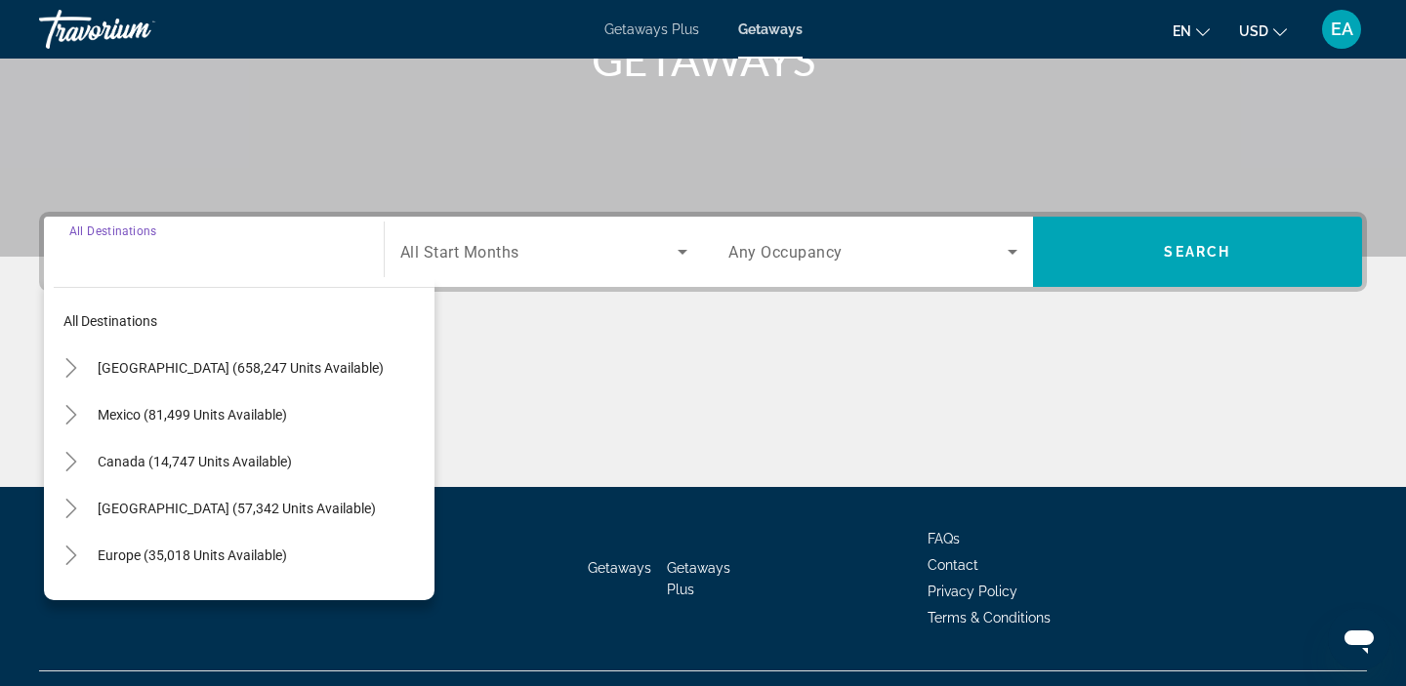
scroll to position [369, 0]
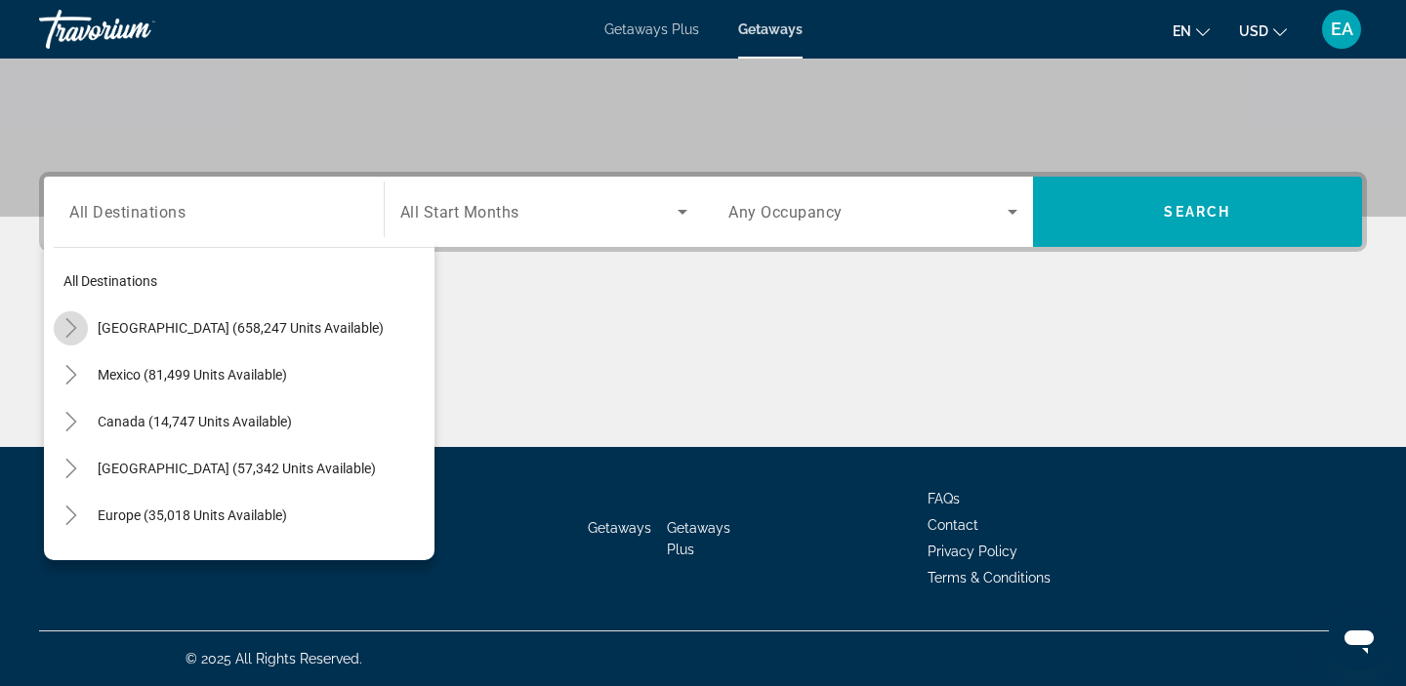
click at [74, 338] on mat-icon "Toggle United States (658,247 units available)" at bounding box center [71, 328] width 34 height 34
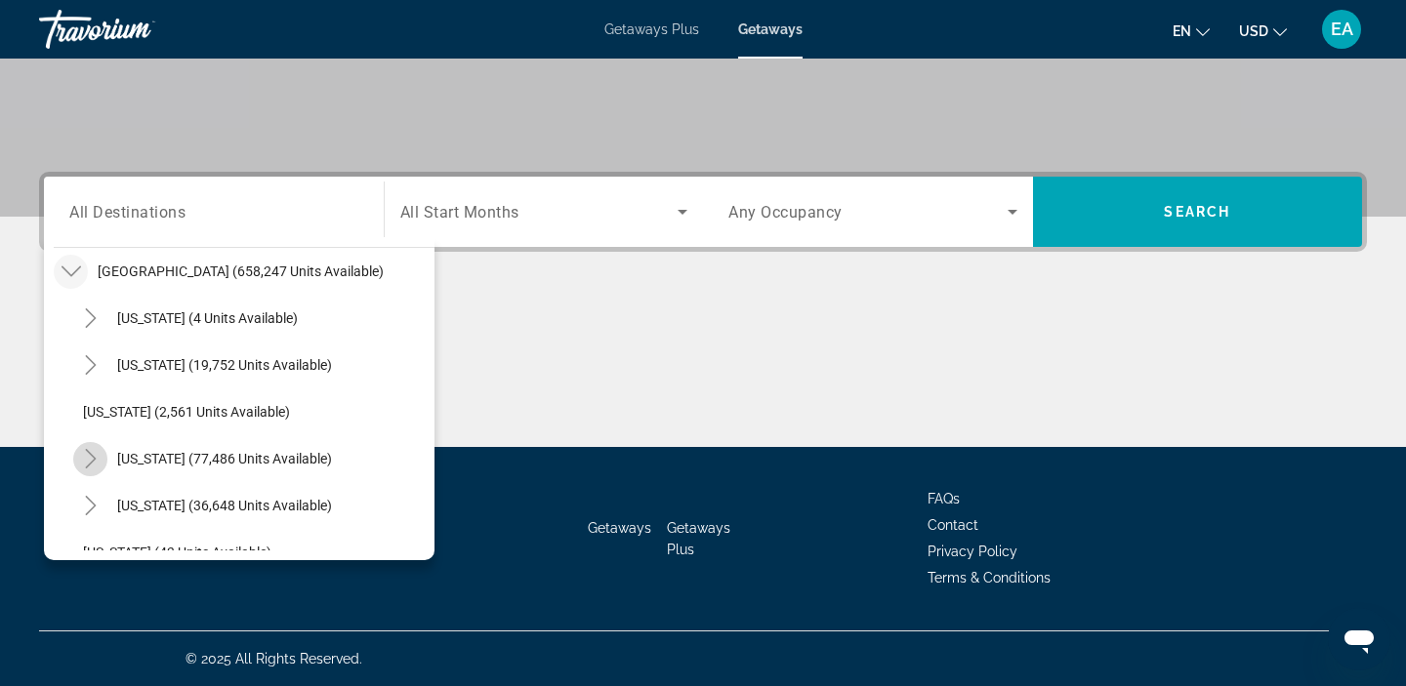
click at [103, 463] on mat-icon "Toggle California (77,486 units available)" at bounding box center [90, 459] width 34 height 34
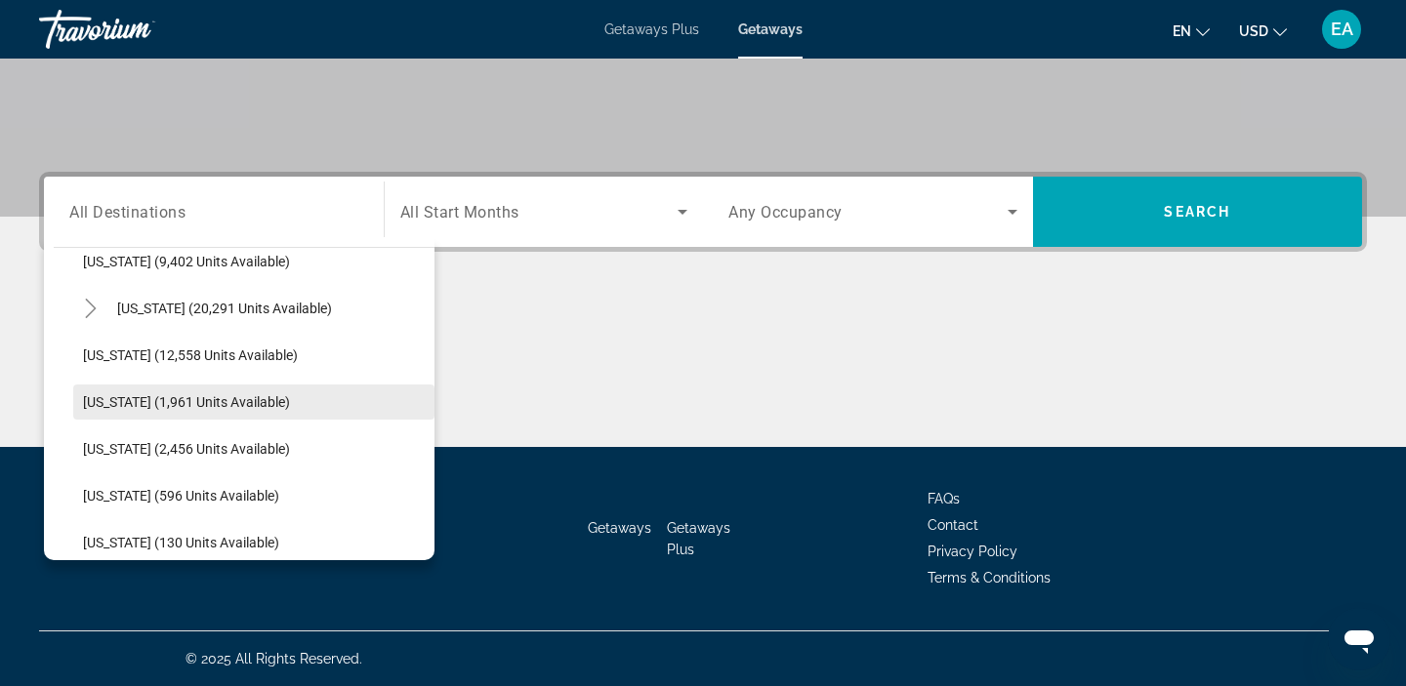
scroll to position [720, 0]
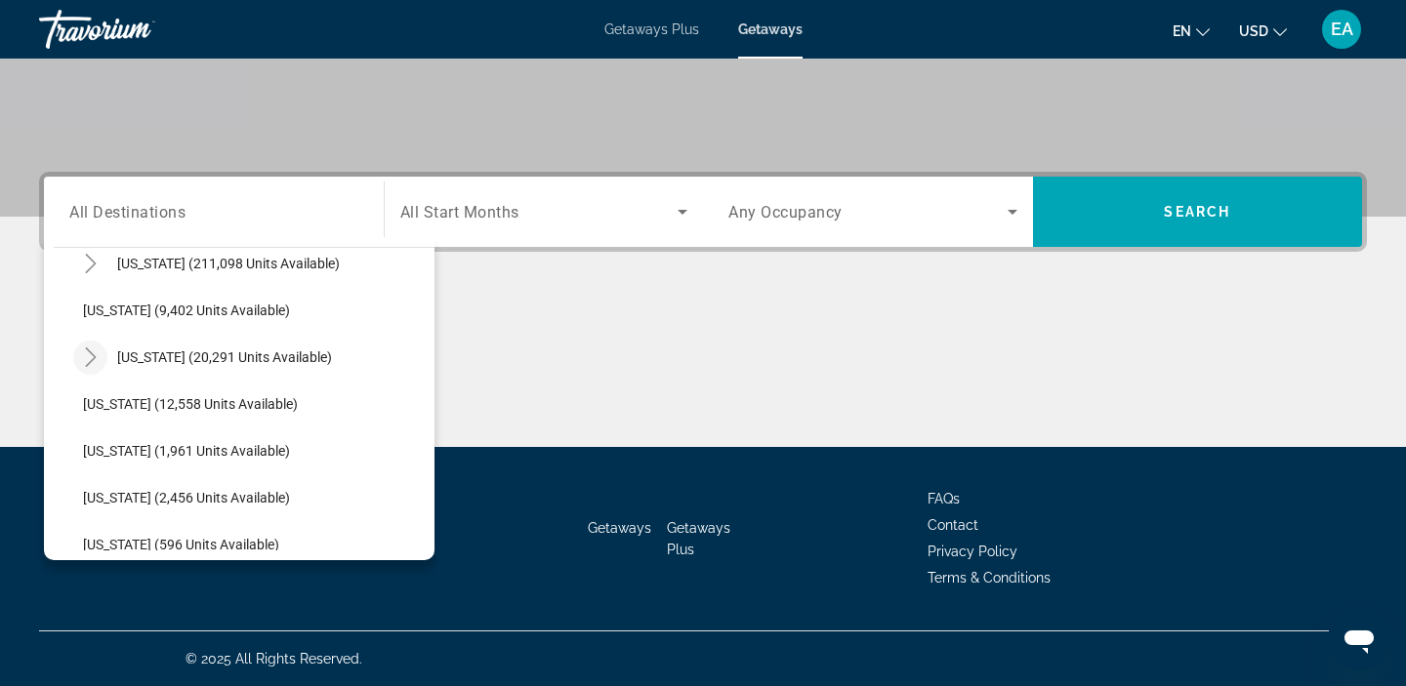
click at [99, 358] on icon "Toggle Hawaii (20,291 units available)" at bounding box center [91, 357] width 20 height 20
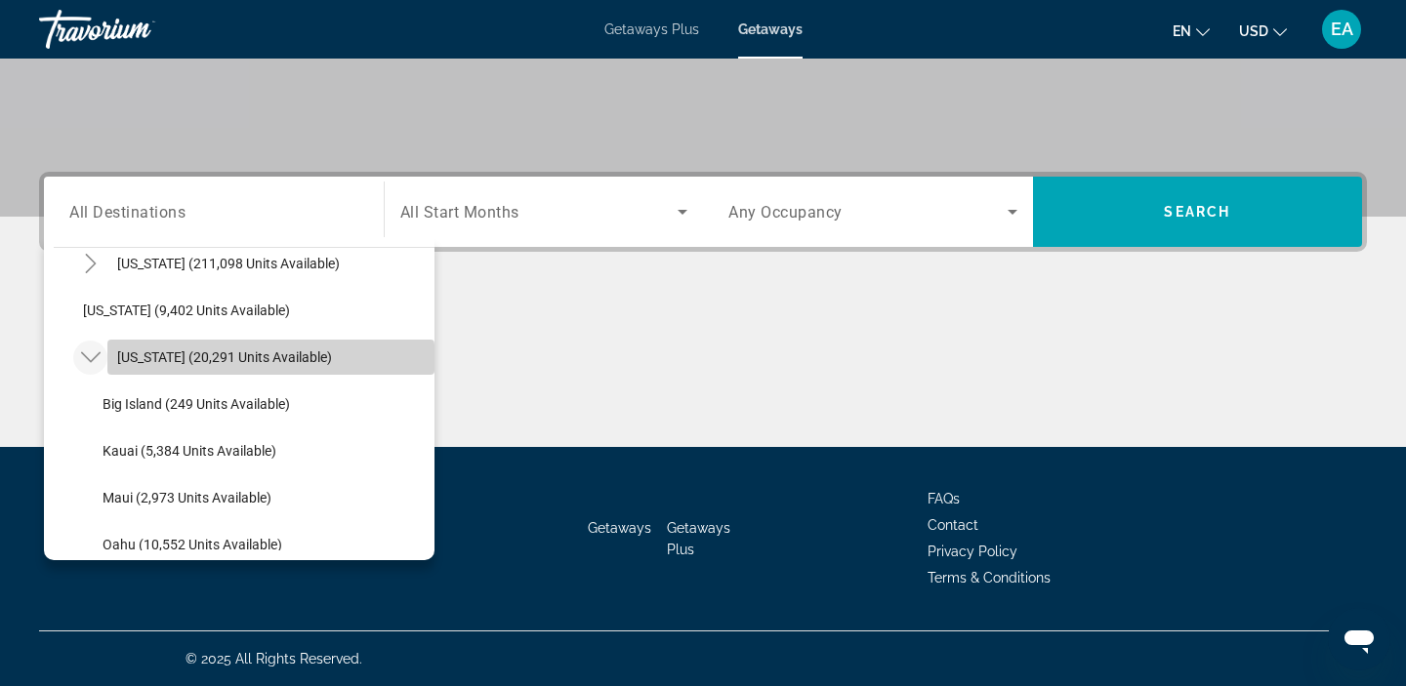
click at [134, 369] on span "Search widget" at bounding box center [270, 357] width 327 height 47
type input "**********"
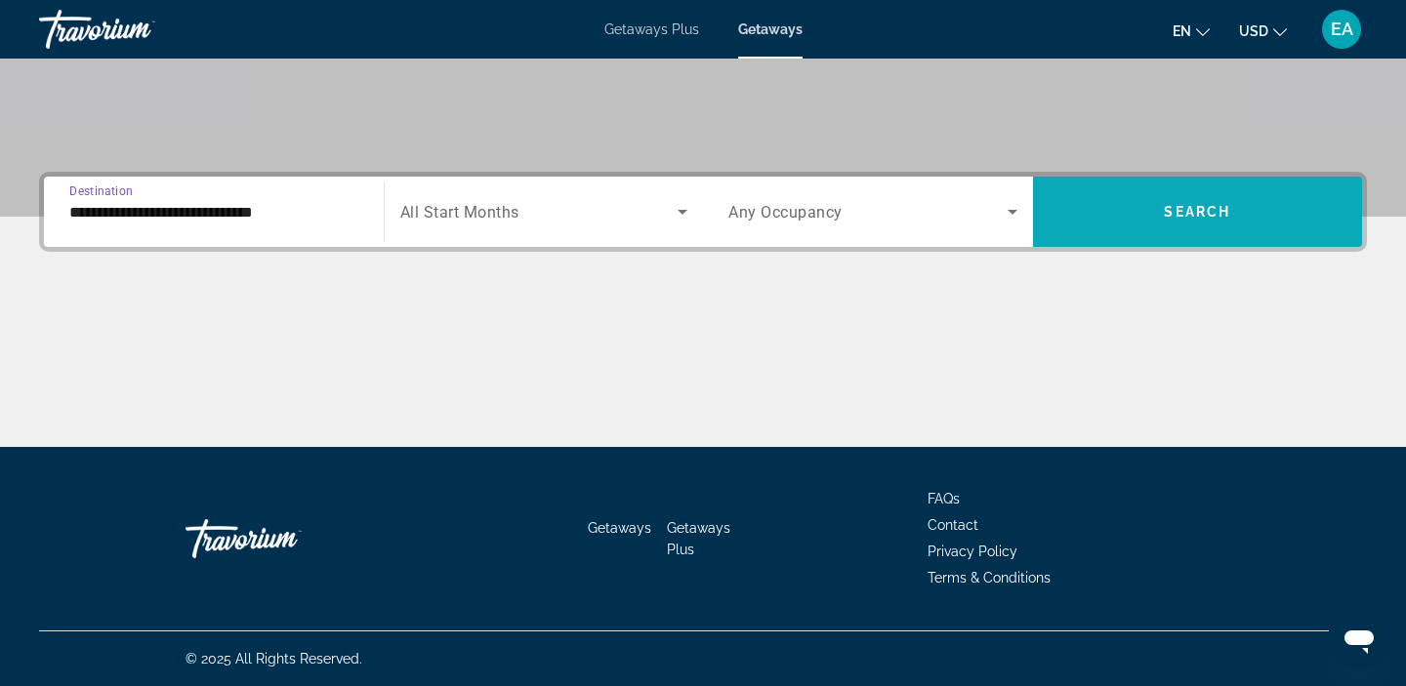
click at [1130, 233] on span "Search widget" at bounding box center [1198, 211] width 330 height 47
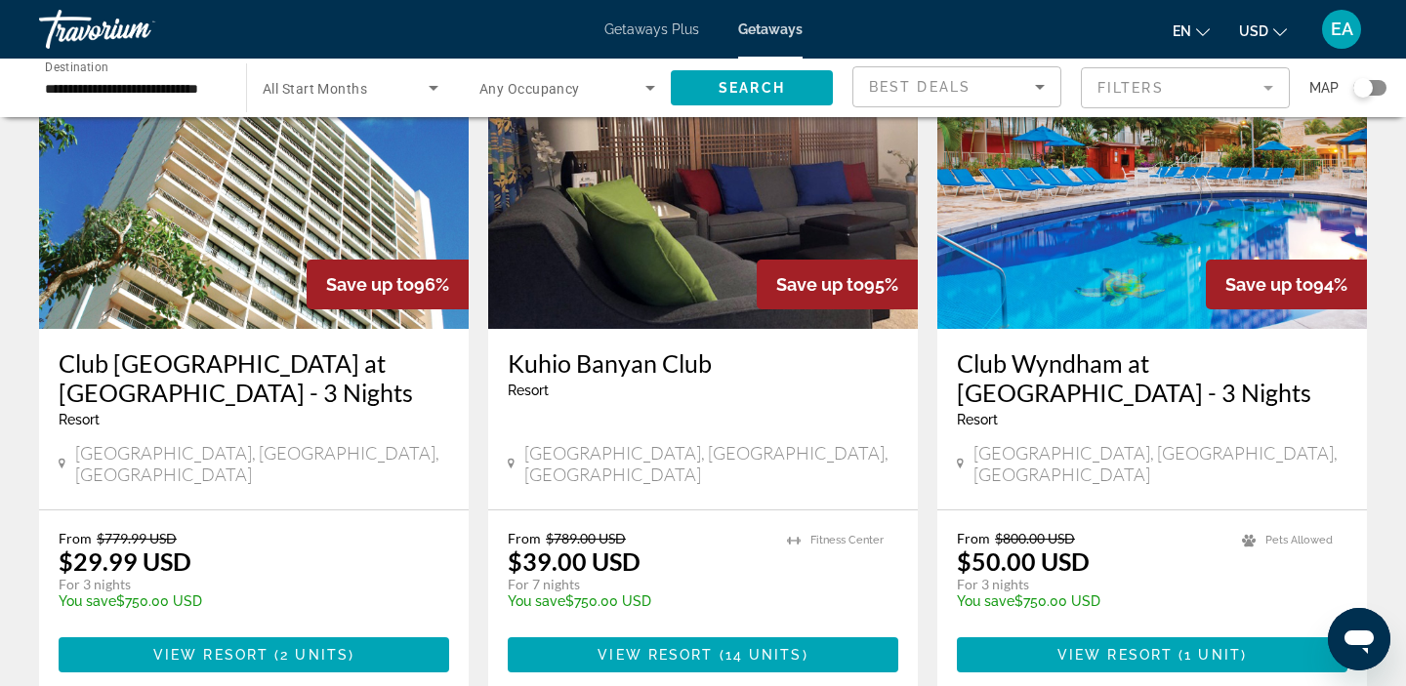
scroll to position [182, 0]
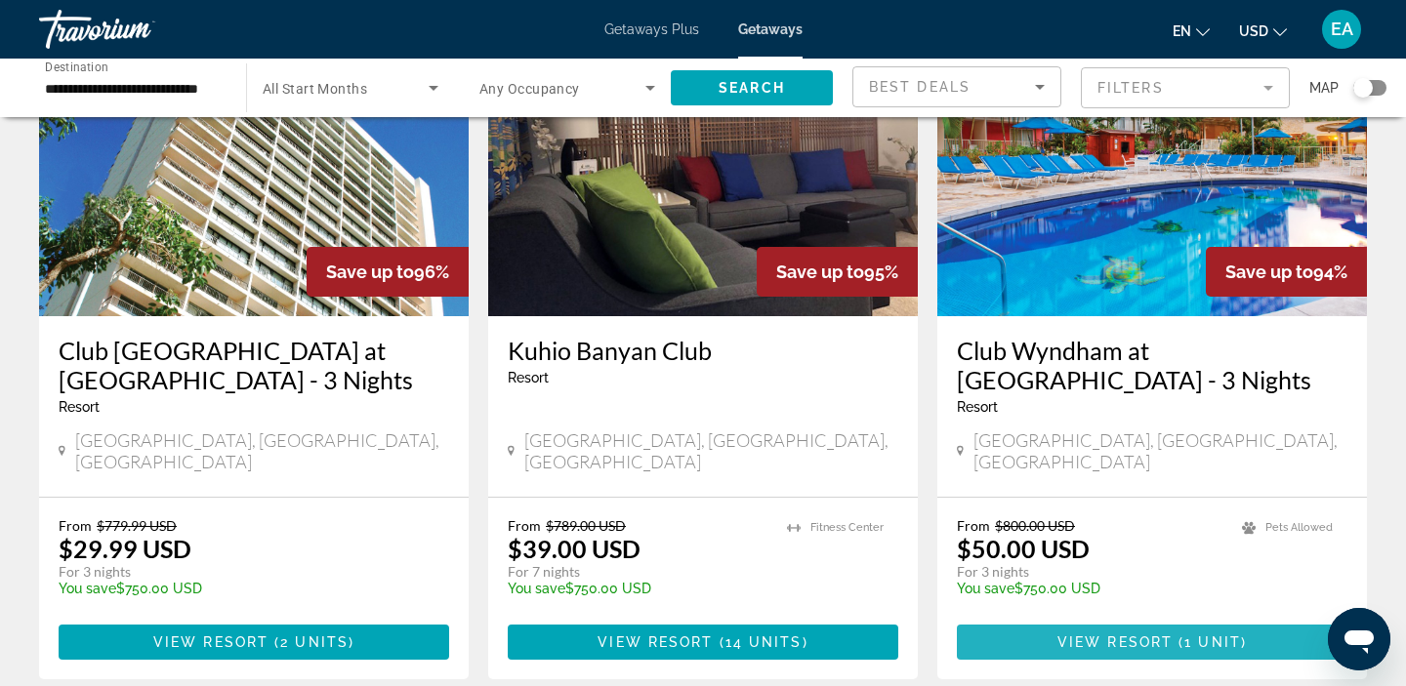
click at [1077, 634] on span "View Resort" at bounding box center [1114, 642] width 115 height 16
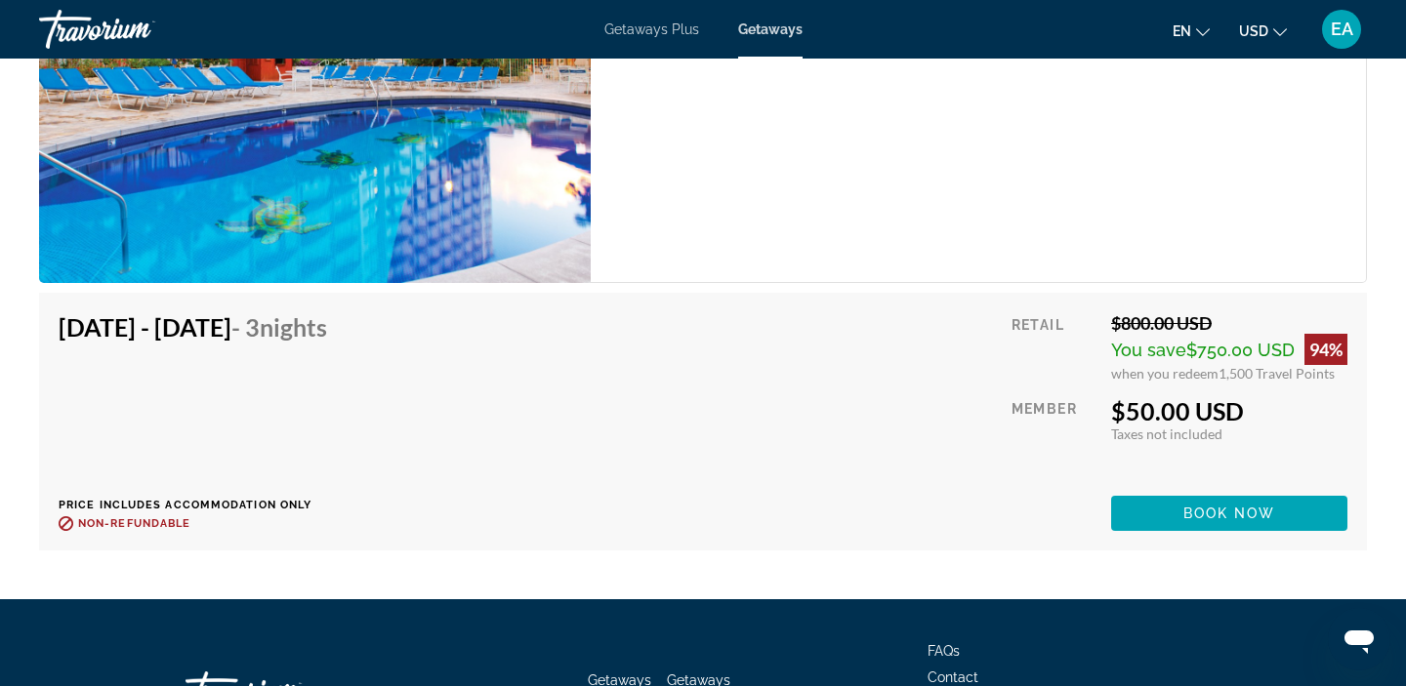
scroll to position [3779, 0]
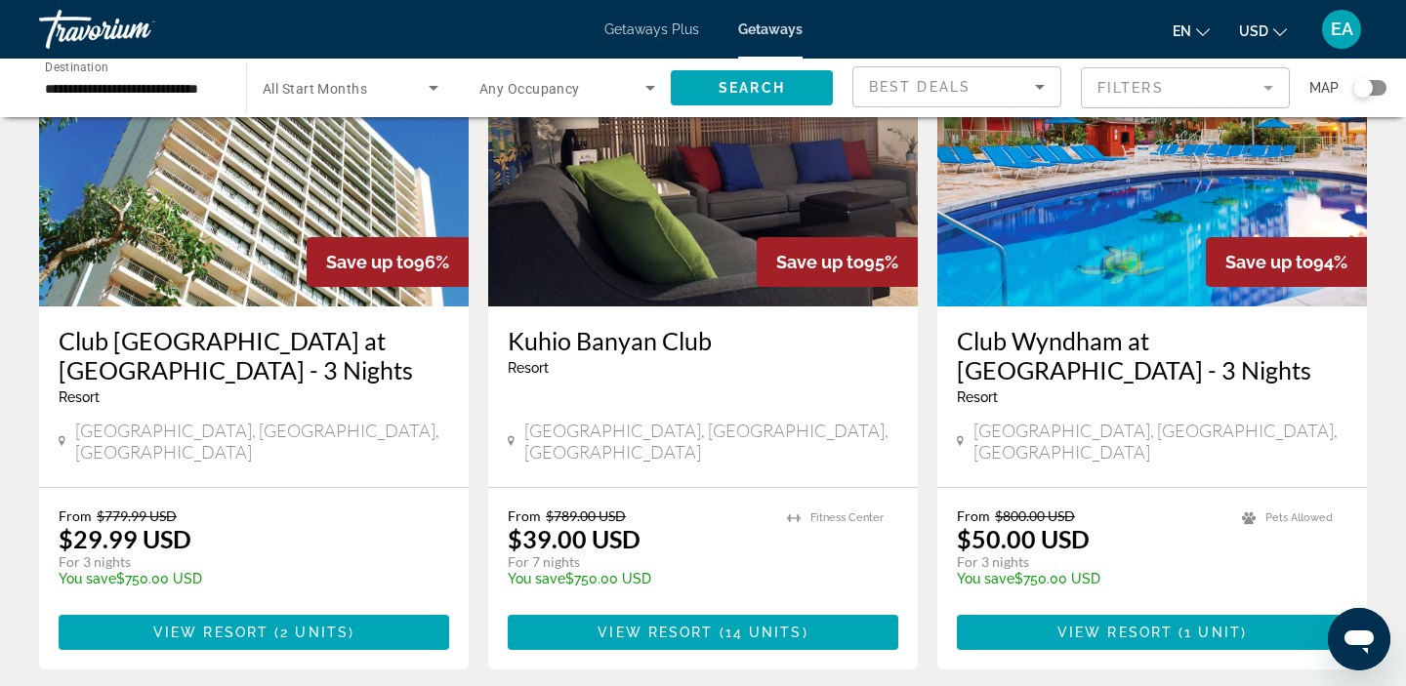
scroll to position [197, 0]
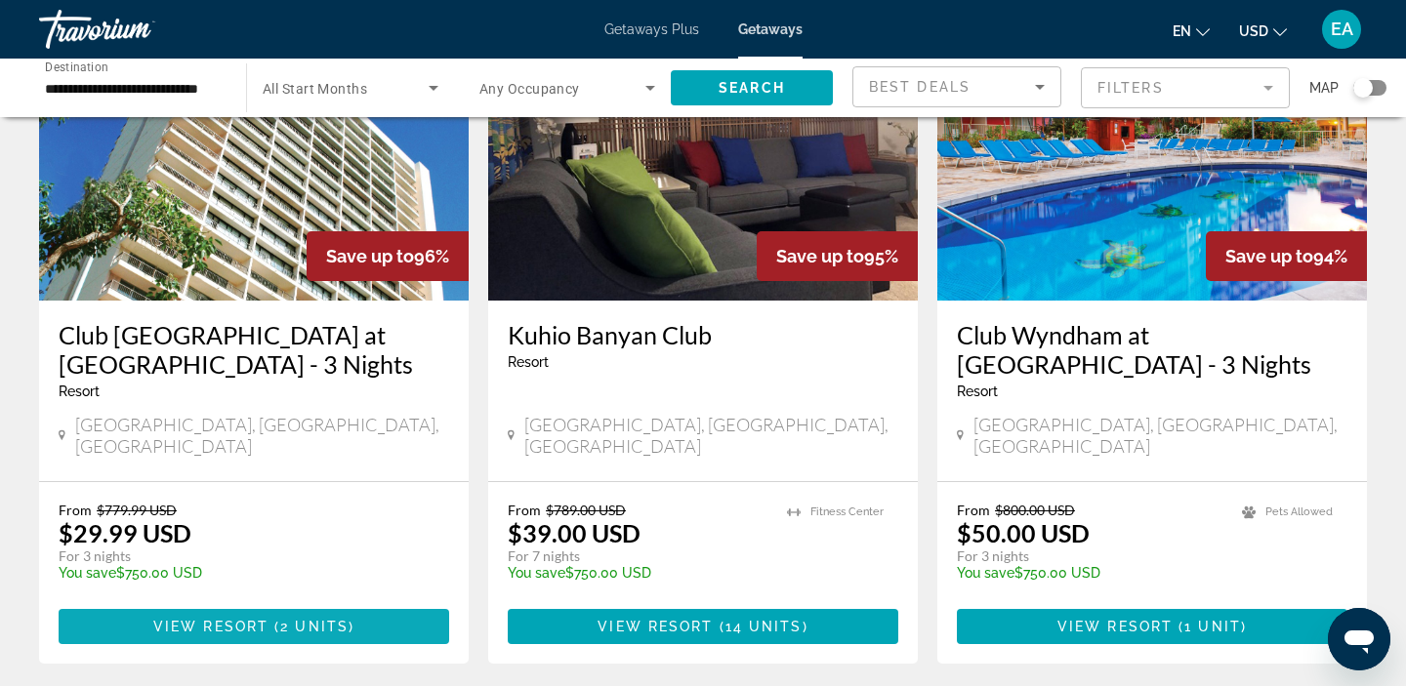
click at [351, 619] on span "( 2 units )" at bounding box center [311, 627] width 86 height 16
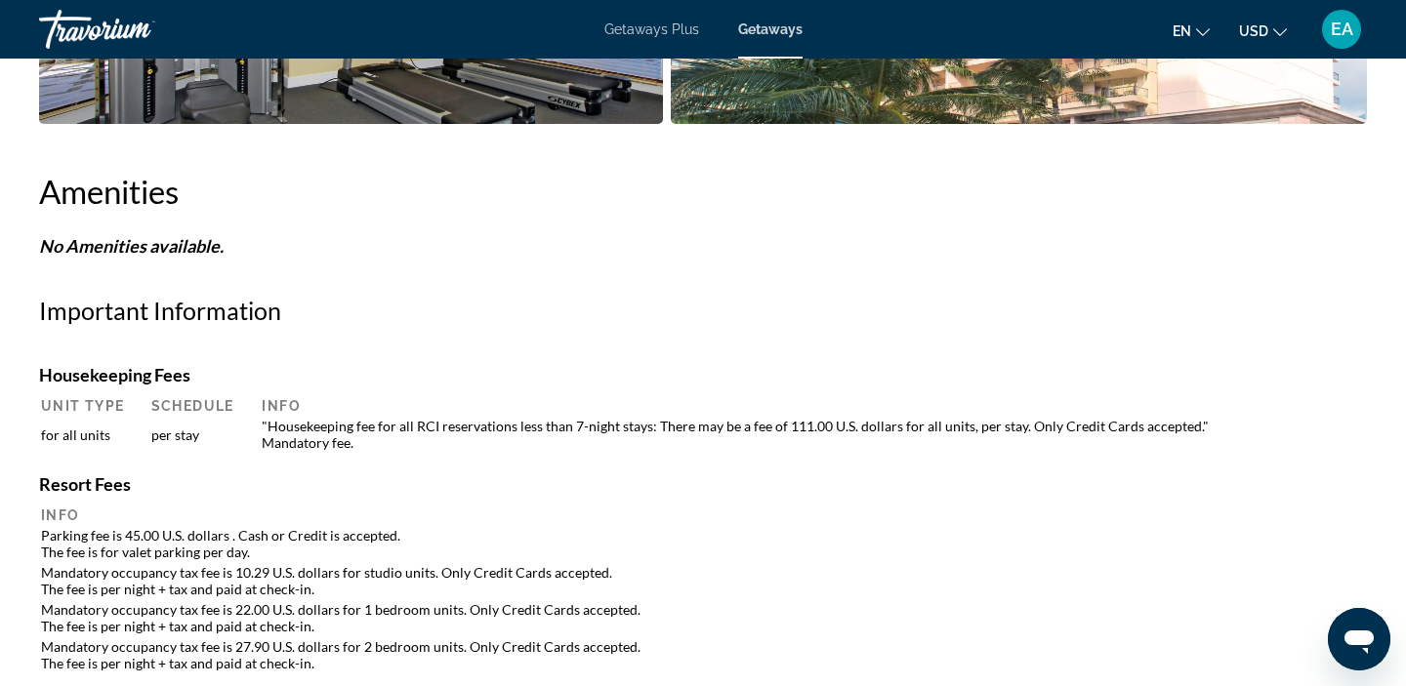
scroll to position [1406, 0]
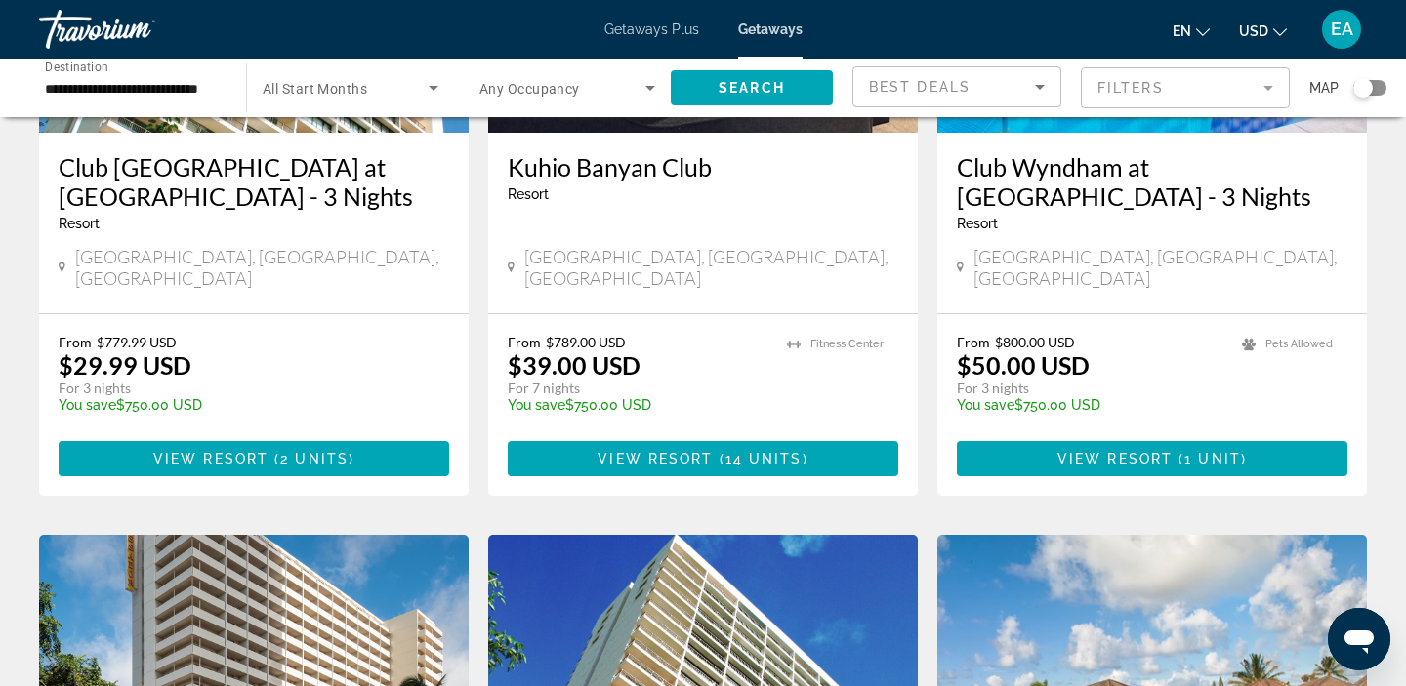
scroll to position [390, 0]
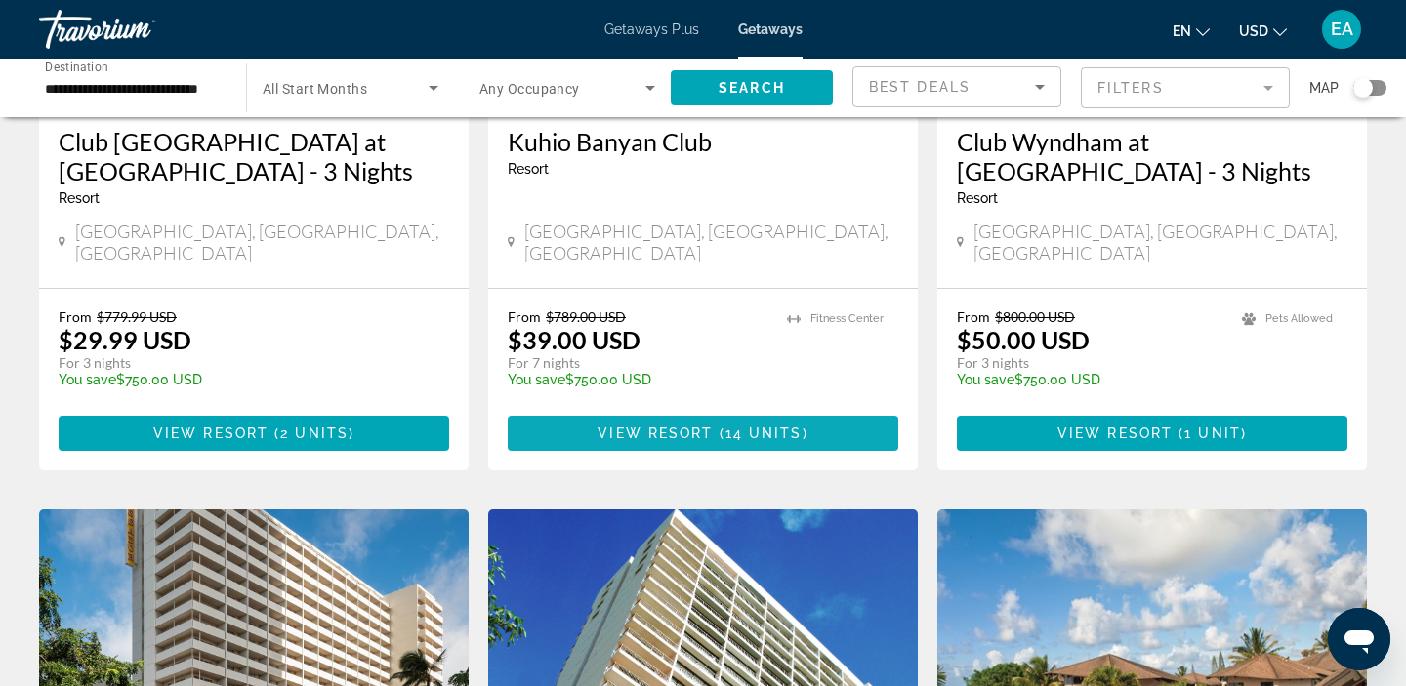
click at [591, 412] on span "Main content" at bounding box center [703, 433] width 390 height 47
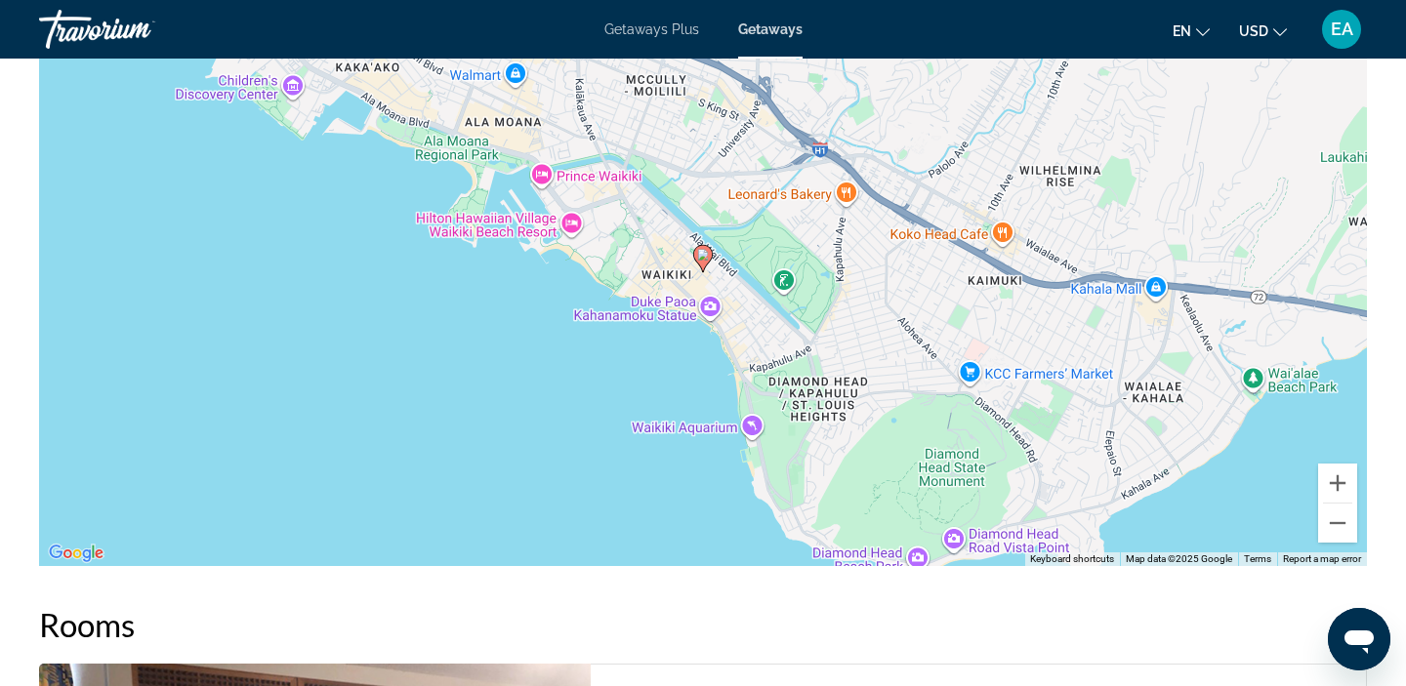
scroll to position [2634, 0]
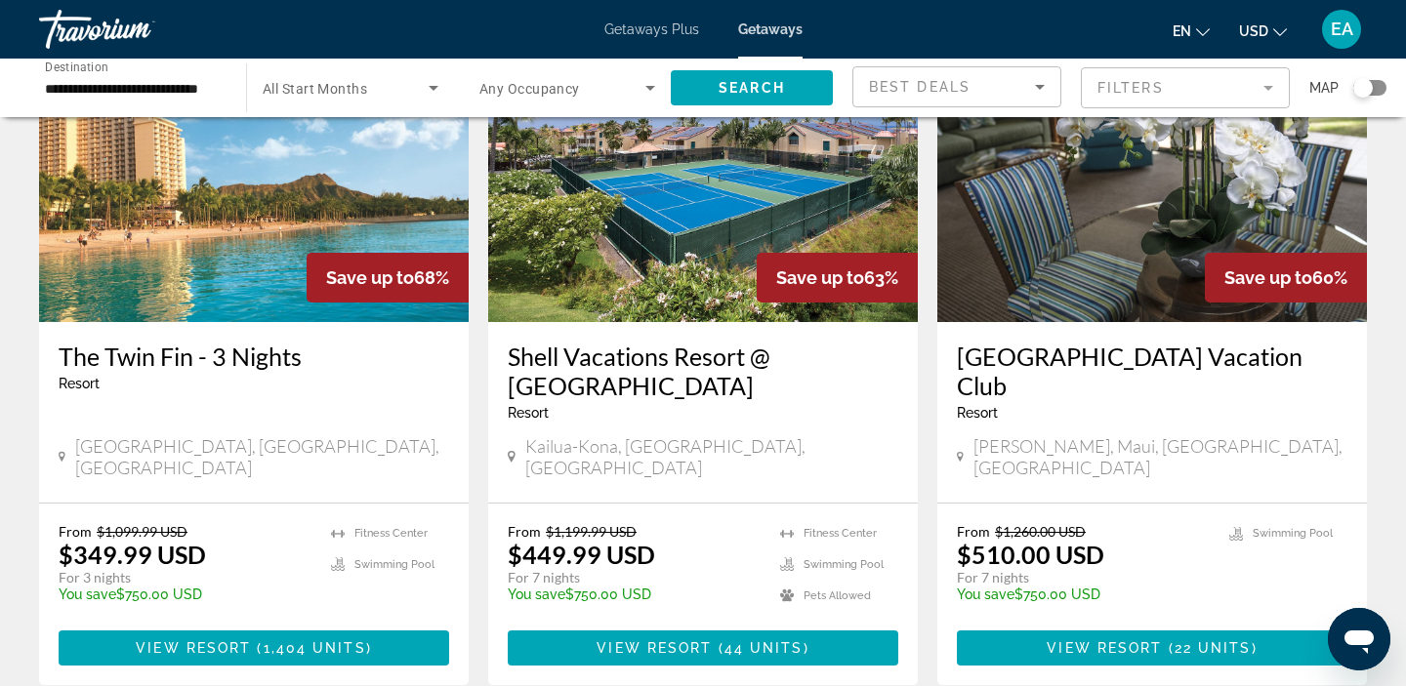
scroll to position [2380, 0]
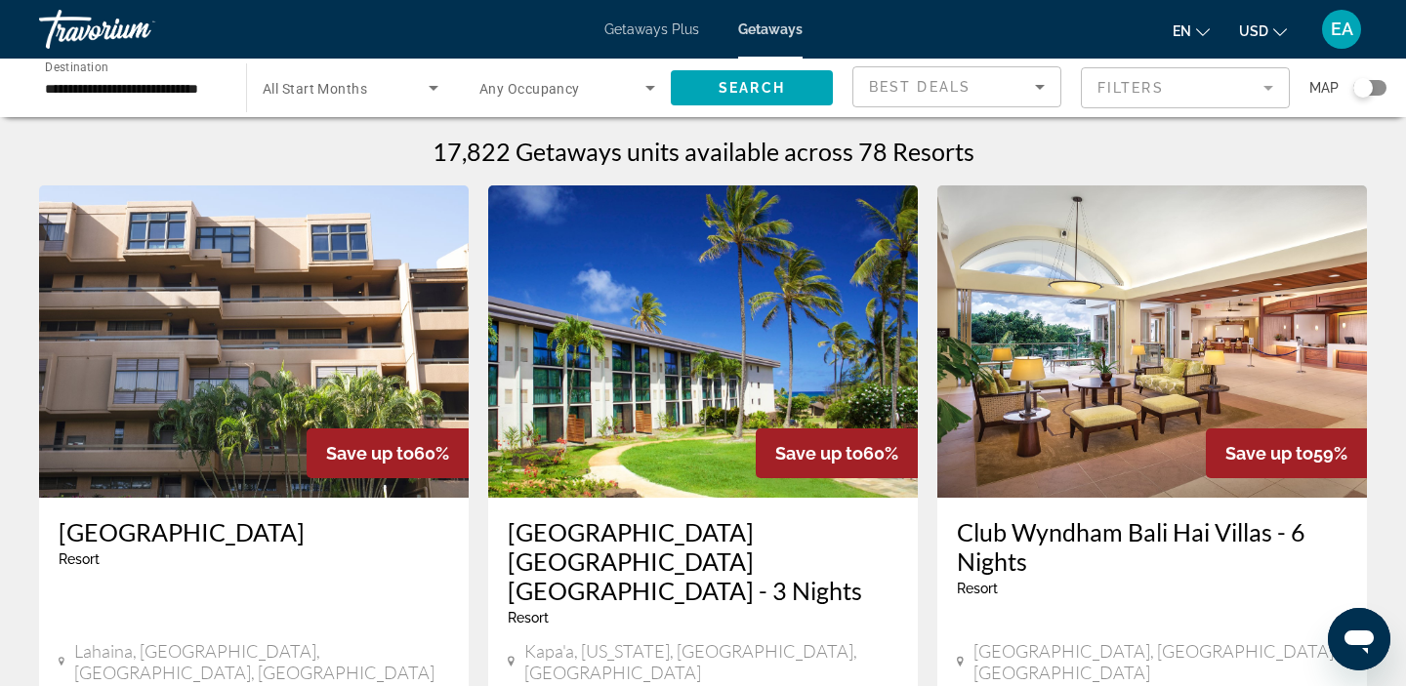
click at [646, 41] on div "Getaways Plus Getaways en English Español Français Italiano Português русский U…" at bounding box center [703, 29] width 1406 height 51
click at [647, 36] on span "Getaways Plus" at bounding box center [651, 29] width 95 height 16
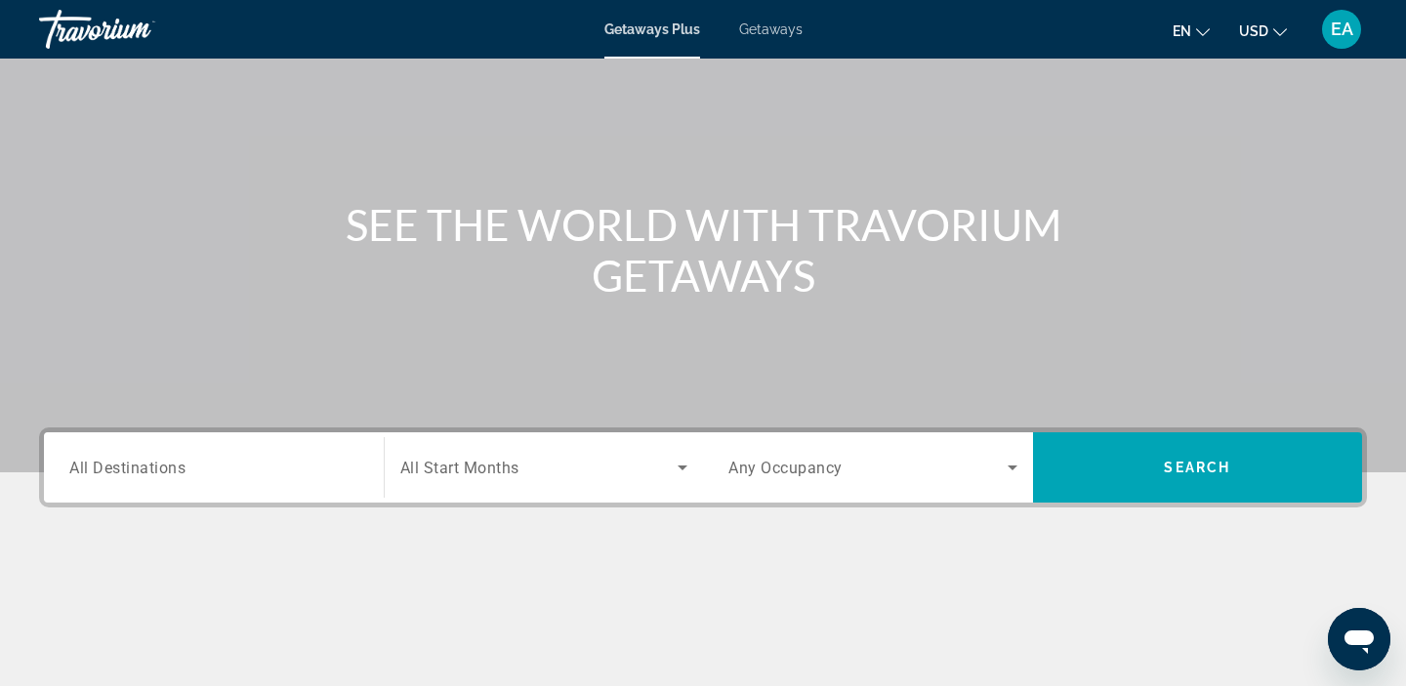
click at [143, 471] on span "All Destinations" at bounding box center [127, 467] width 116 height 19
click at [143, 471] on input "Destination All Destinations" at bounding box center [213, 468] width 289 height 23
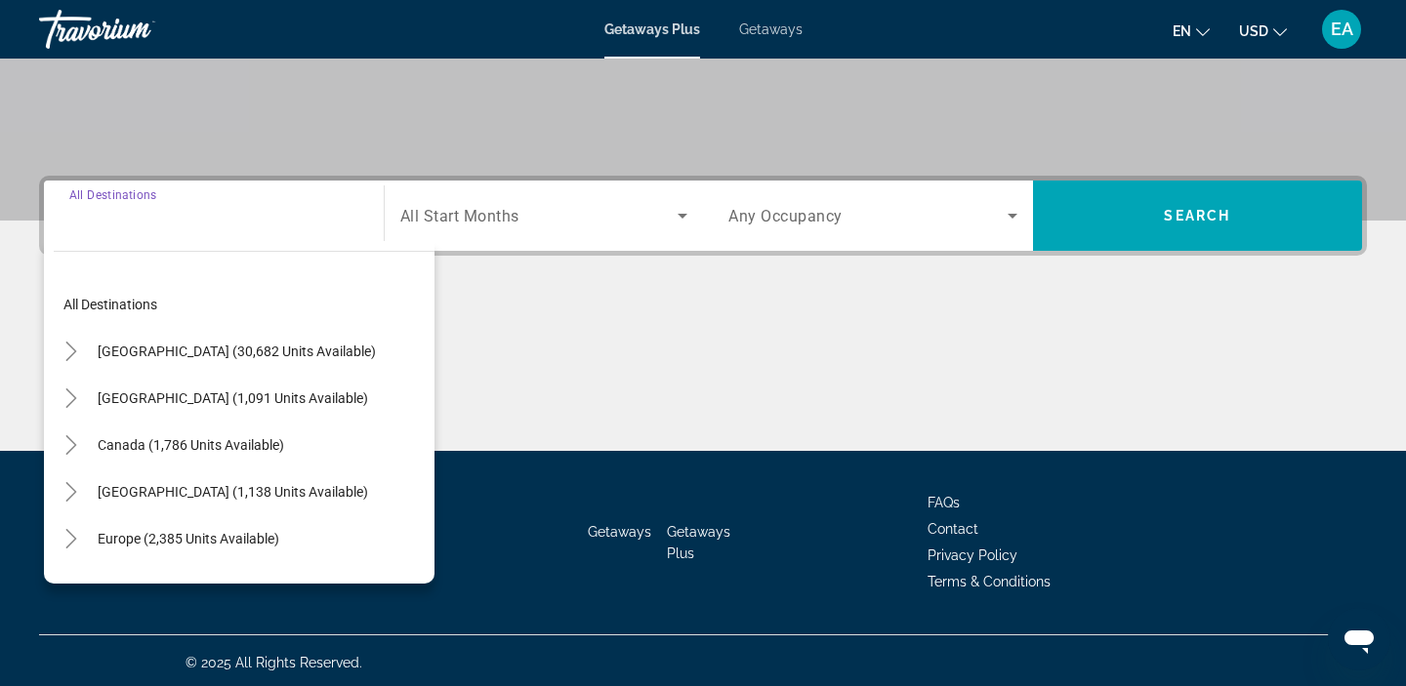
scroll to position [369, 0]
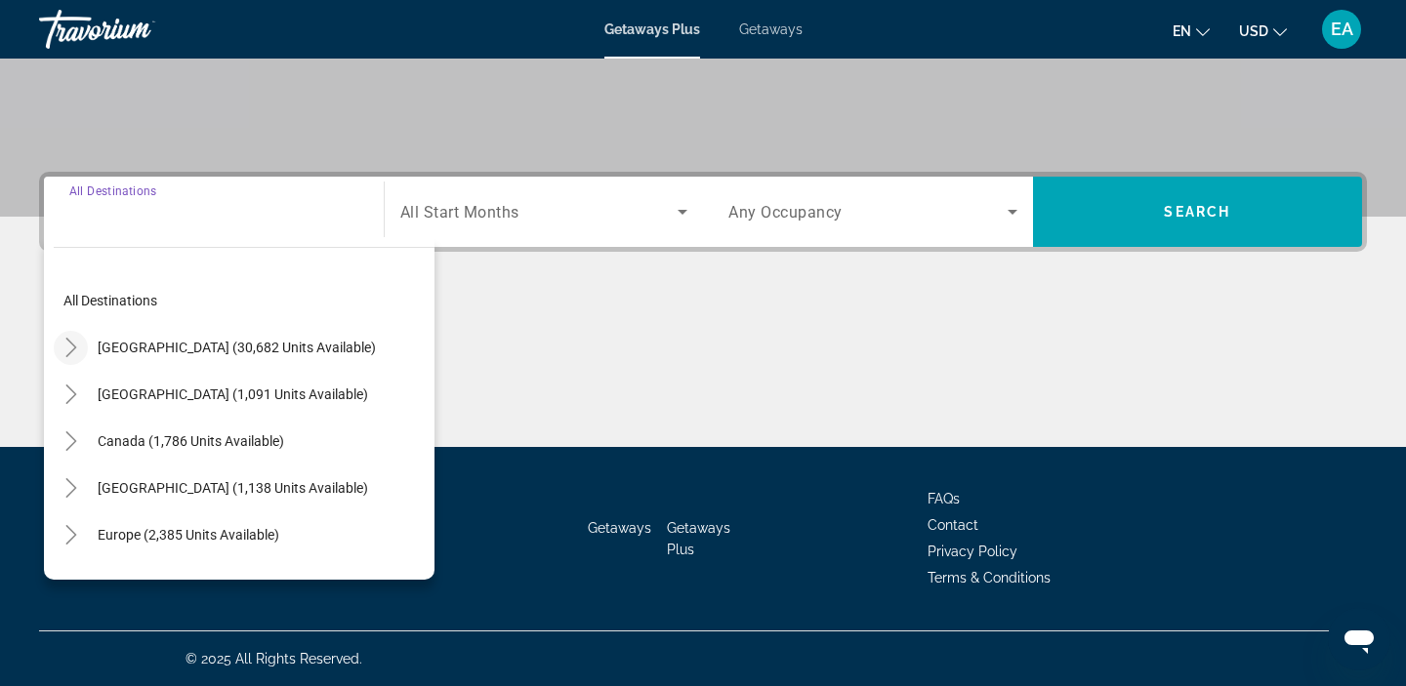
click at [65, 359] on mat-icon "Toggle United States (30,682 units available)" at bounding box center [71, 348] width 34 height 34
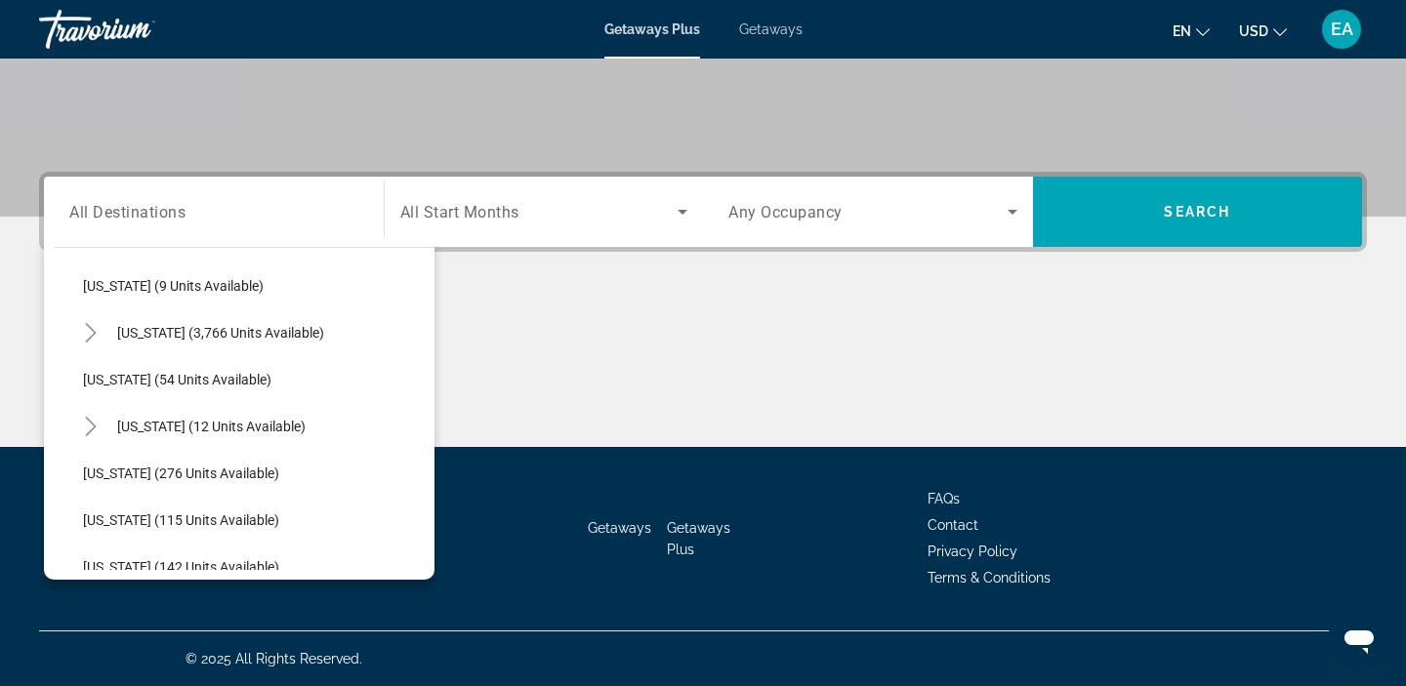
scroll to position [305, 0]
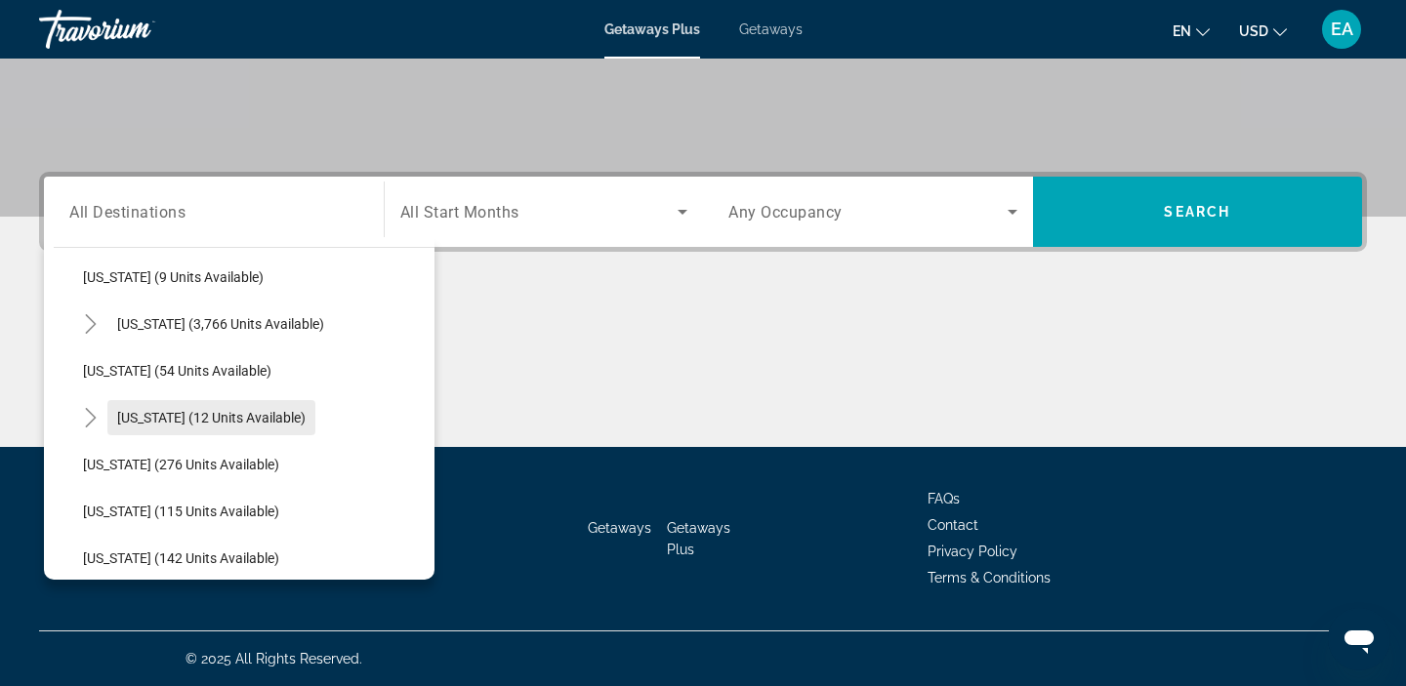
click at [135, 416] on span "Hawaii (12 units available)" at bounding box center [211, 418] width 188 height 16
type input "**********"
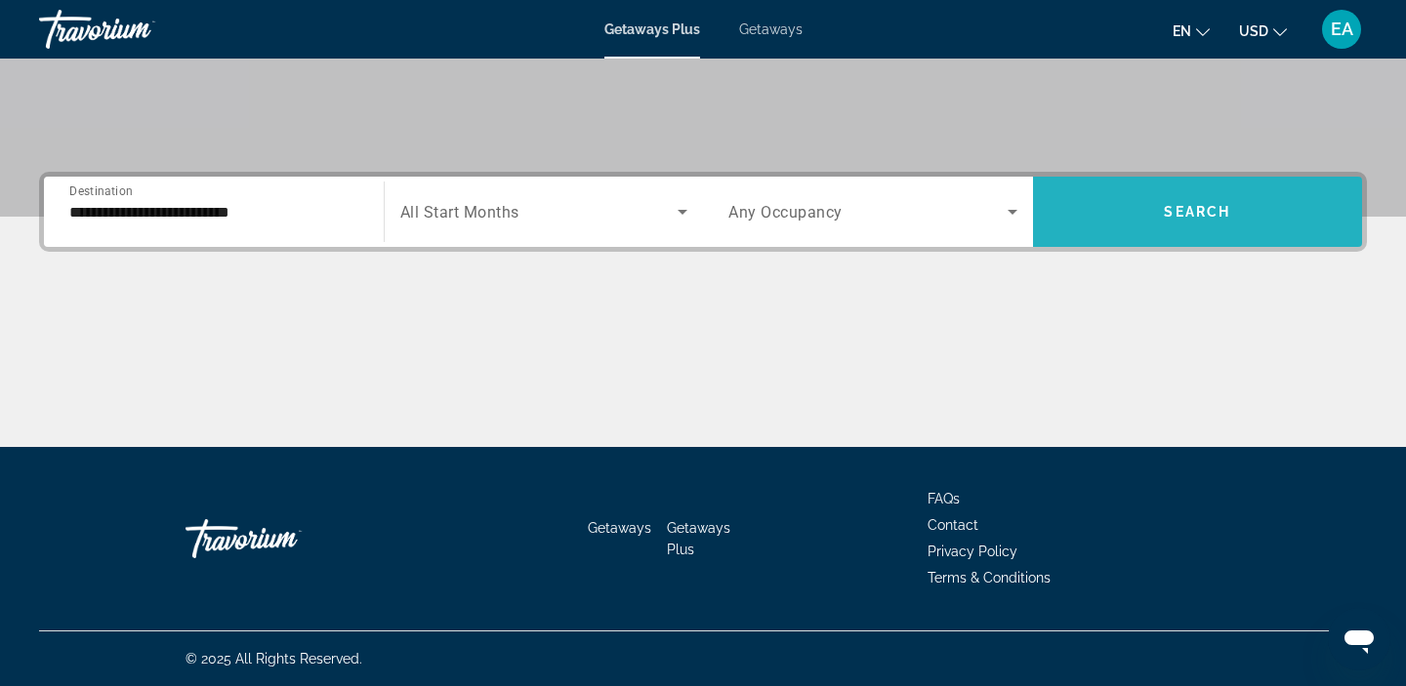
click at [1125, 236] on span "Search widget" at bounding box center [1198, 212] width 330 height 70
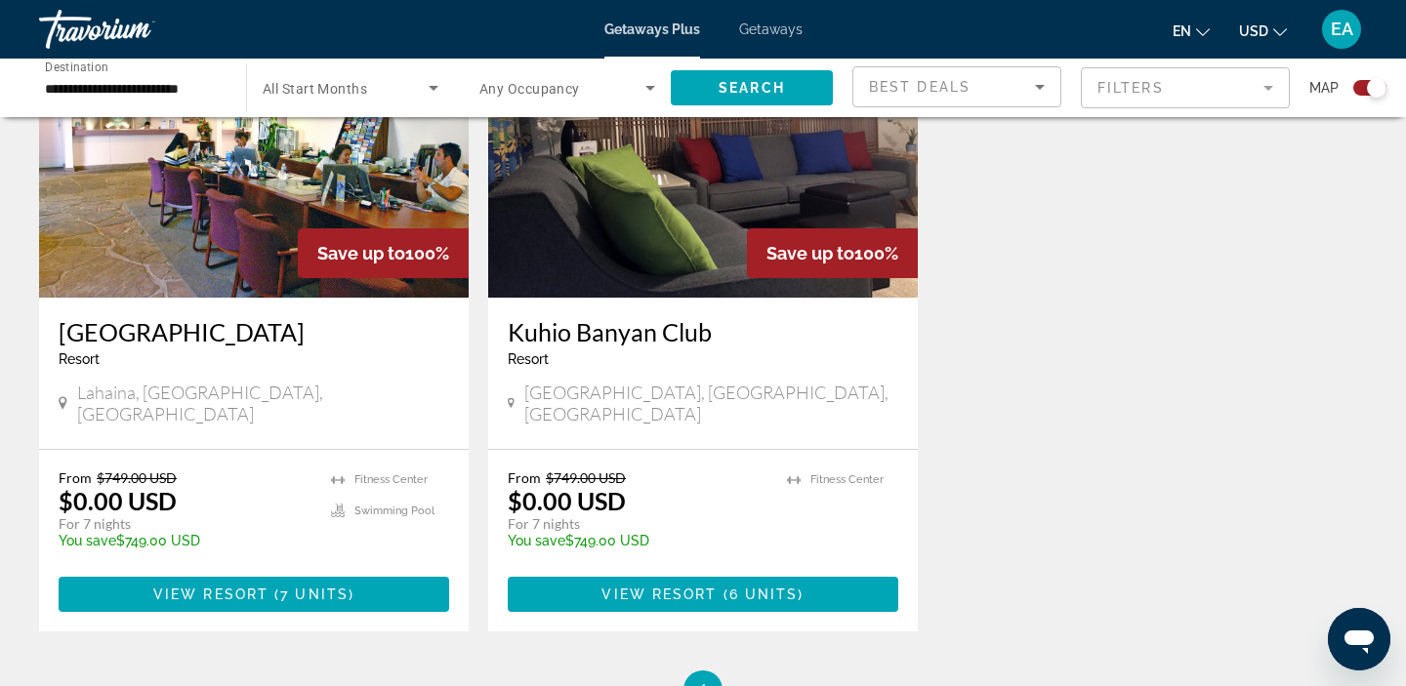
scroll to position [809, 0]
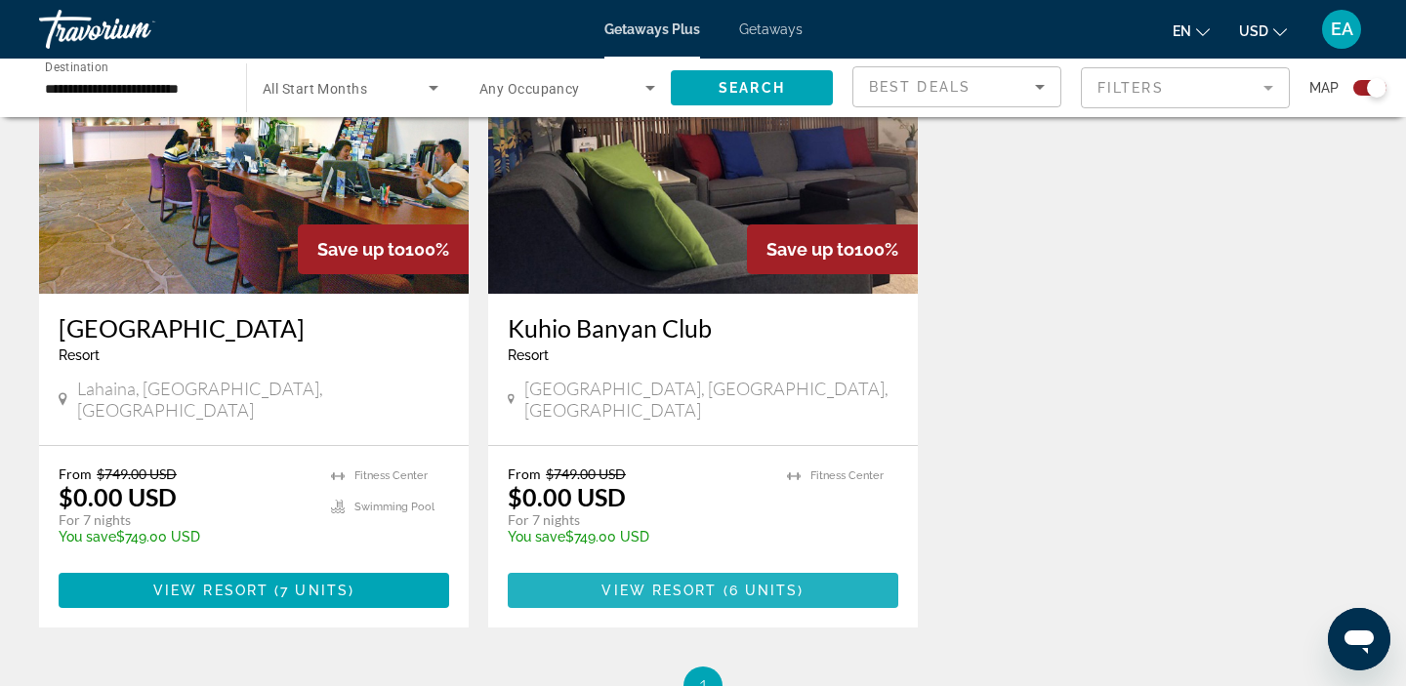
click at [670, 583] on span "View Resort" at bounding box center [658, 591] width 115 height 16
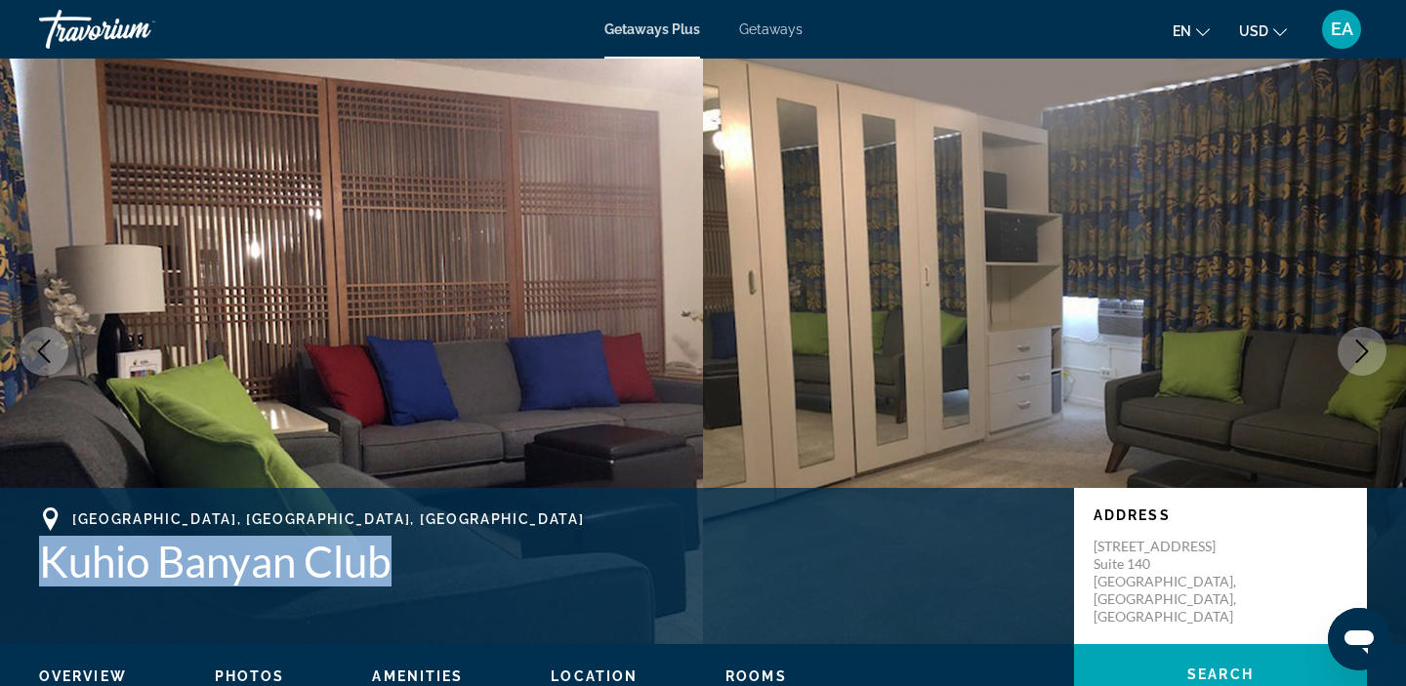
drag, startPoint x: 421, startPoint y: 554, endPoint x: 47, endPoint y: 560, distance: 373.9
click at [47, 560] on h1 "Kuhio Banyan Club" at bounding box center [546, 561] width 1015 height 51
copy h1 "Kuhio Banyan Club"
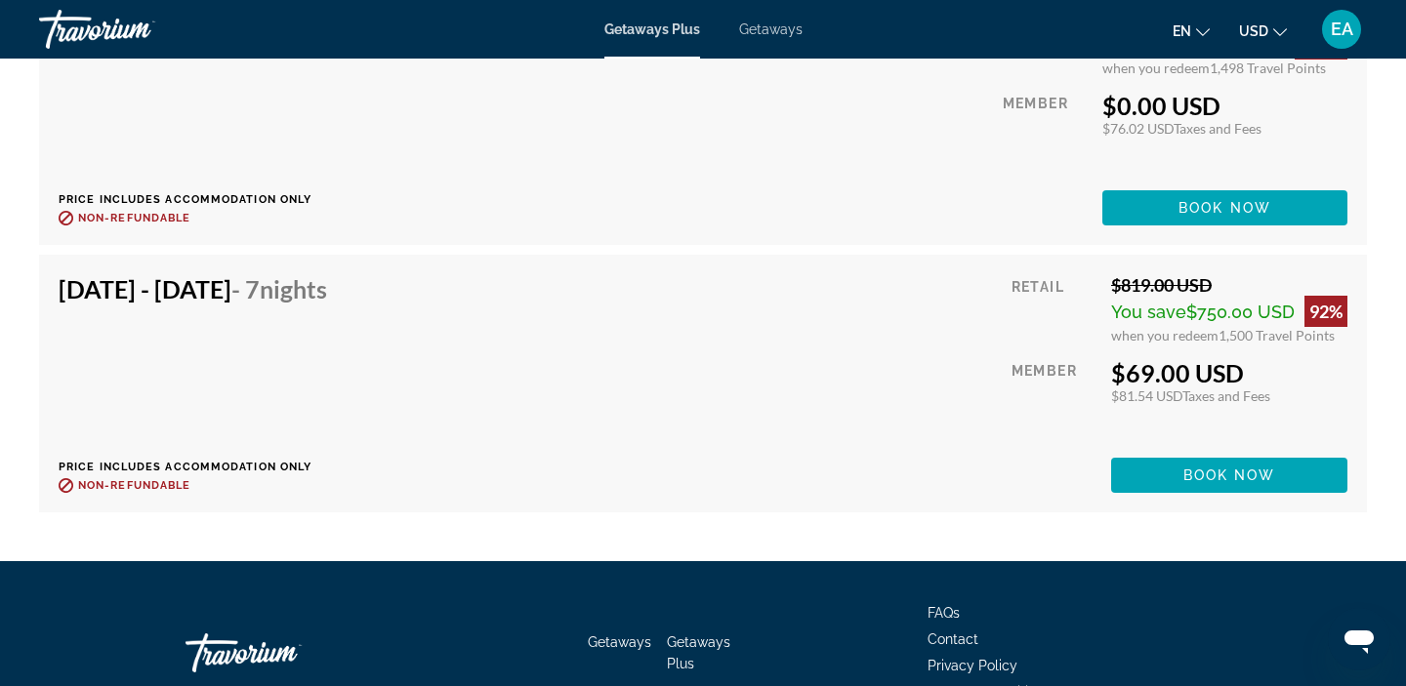
scroll to position [4048, 0]
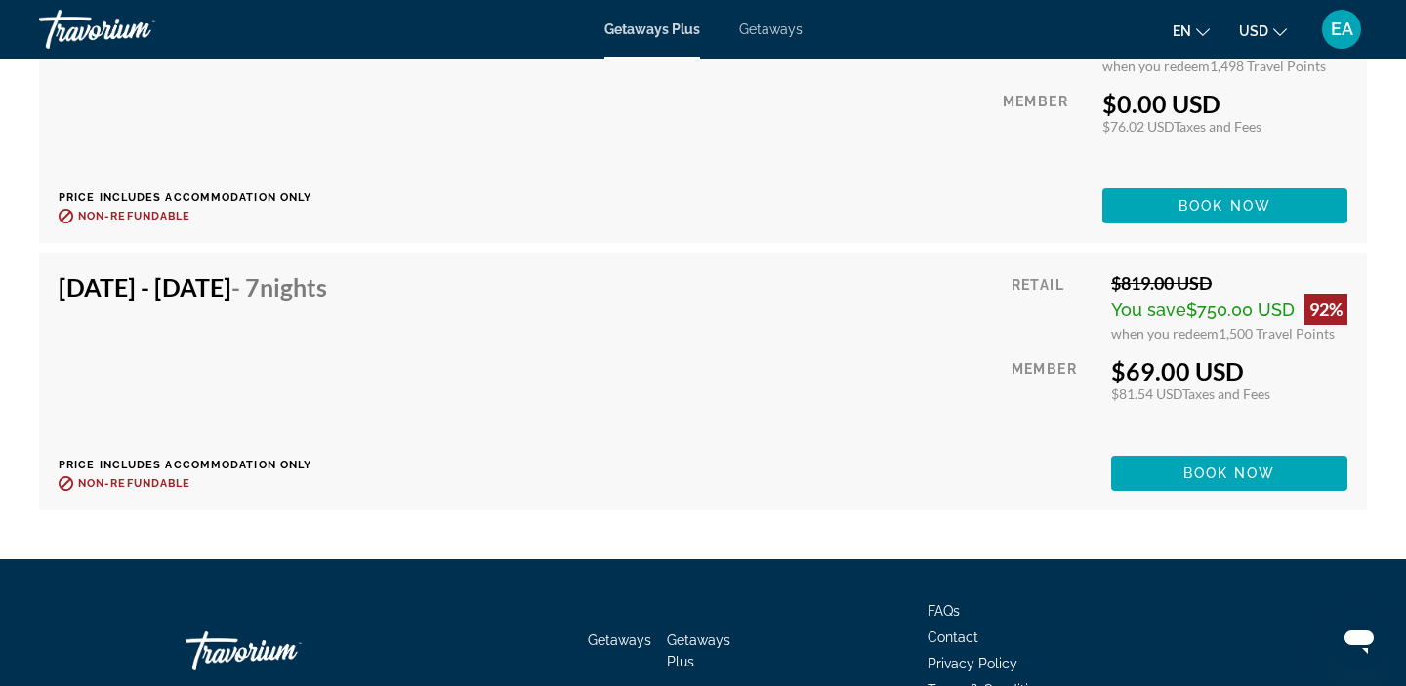
drag, startPoint x: 57, startPoint y: 266, endPoint x: 306, endPoint y: 256, distance: 250.1
click at [306, 256] on div "Mar 7, 2026 - Mar 14, 2026 - 7 Nights Price includes accommodation only Refunda…" at bounding box center [702, 382] width 1327 height 258
click at [342, 336] on div "Mar 7, 2026 - Mar 14, 2026 - 7 Nights Price includes accommodation only Refunda…" at bounding box center [200, 381] width 283 height 219
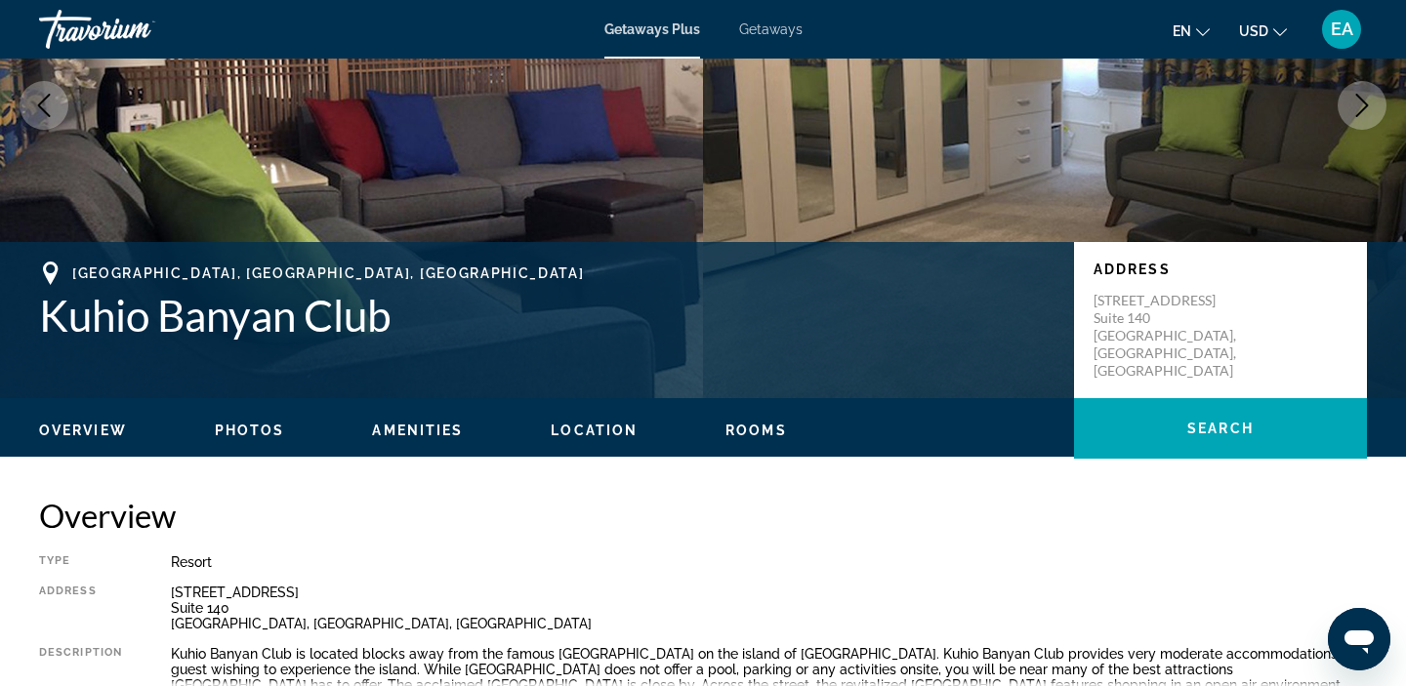
scroll to position [243, 0]
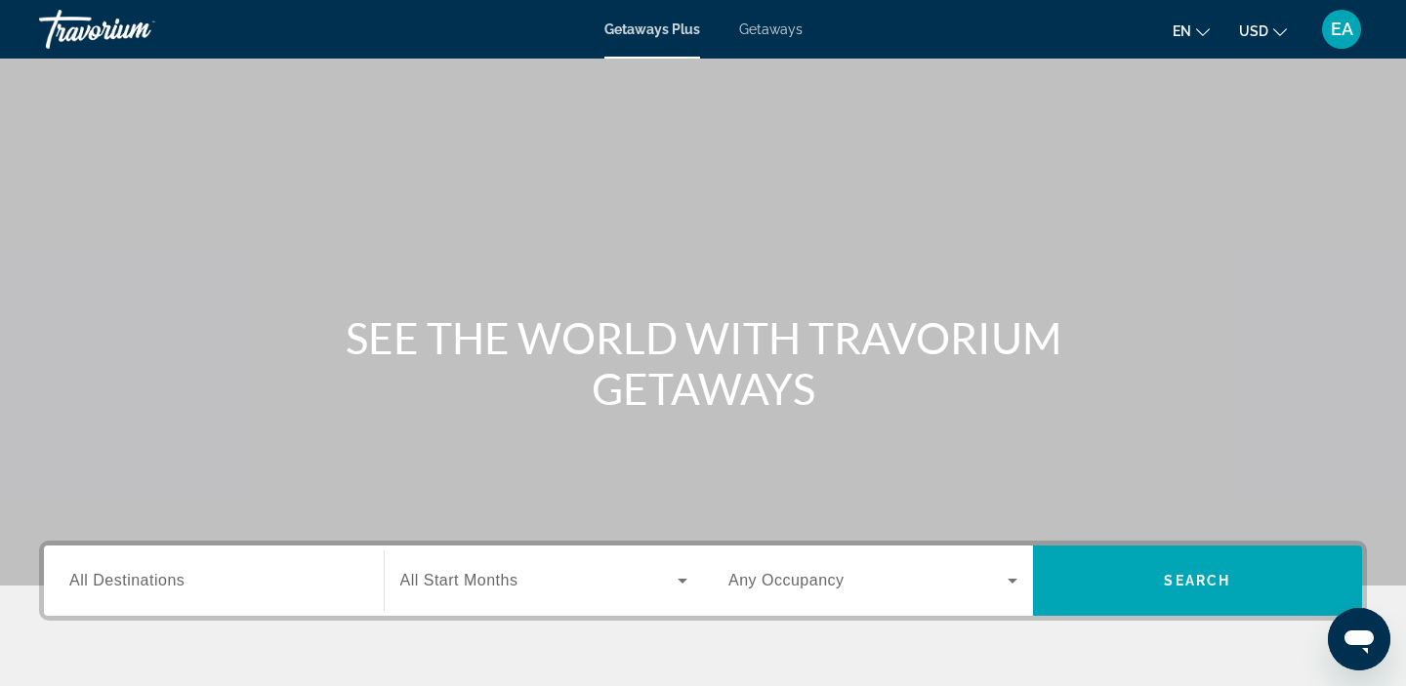
click at [795, 31] on span "Getaways" at bounding box center [770, 29] width 63 height 16
click at [136, 579] on span "All Destinations" at bounding box center [126, 580] width 115 height 17
click at [136, 579] on input "Destination All Destinations" at bounding box center [213, 581] width 289 height 23
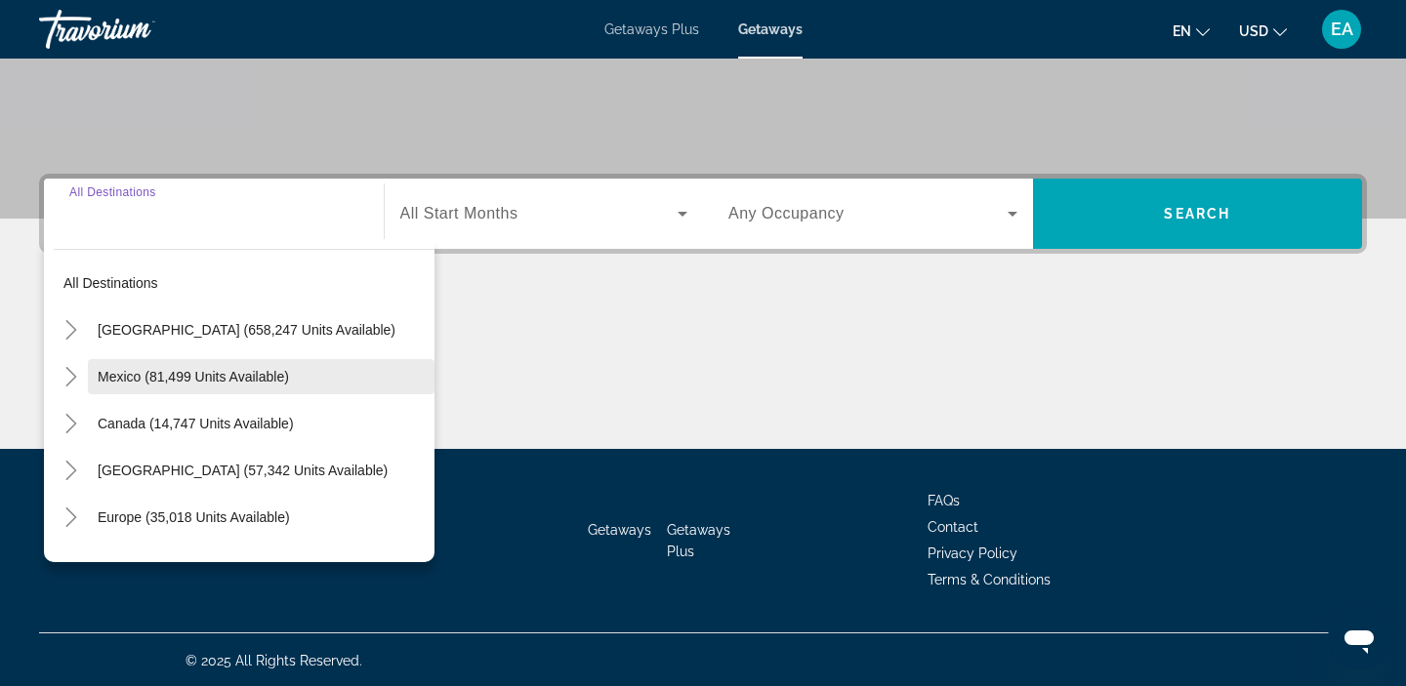
scroll to position [369, 0]
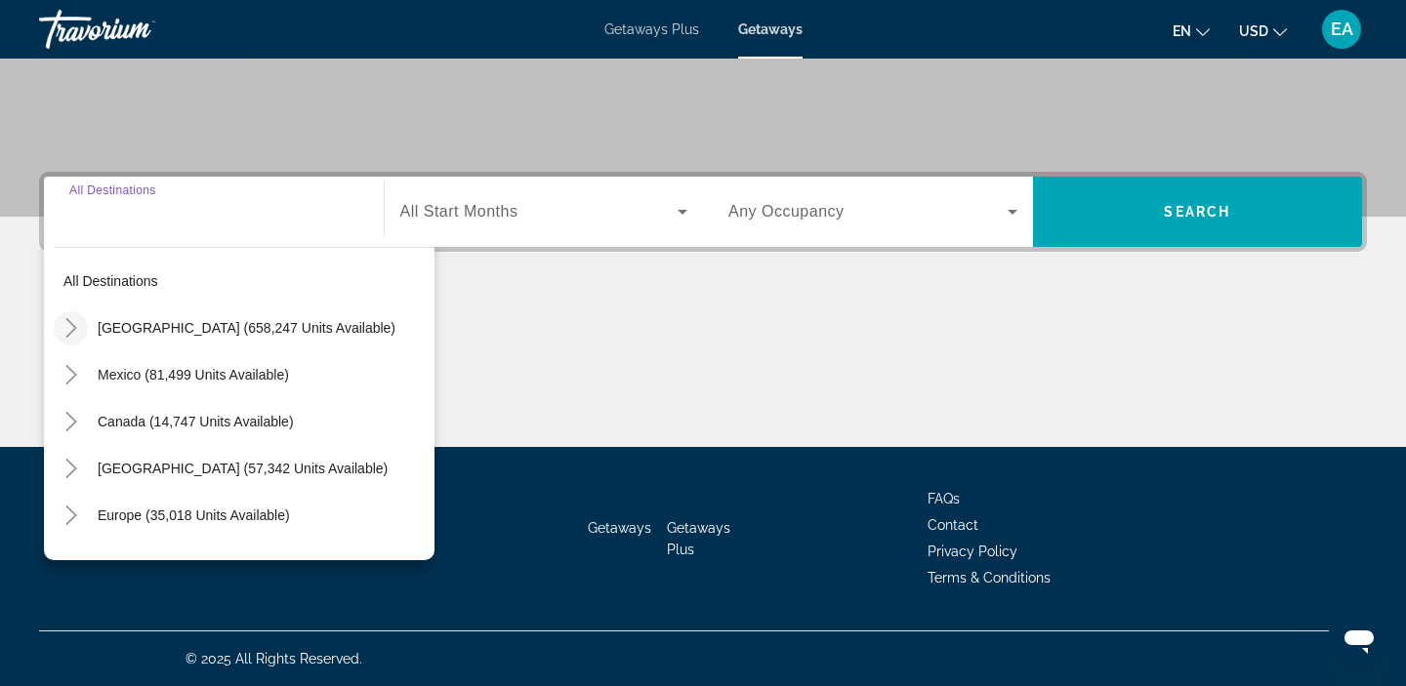
click at [73, 340] on mat-icon "Toggle United States (658,247 units available)" at bounding box center [71, 328] width 34 height 34
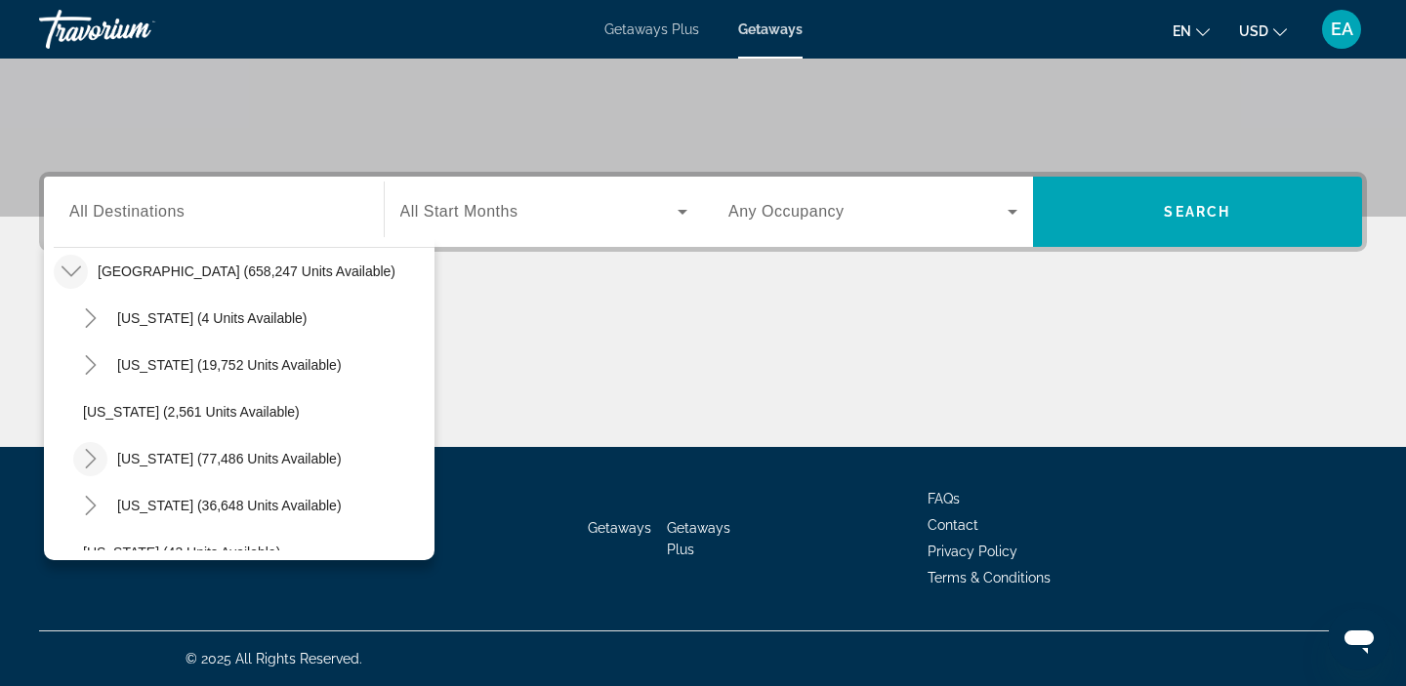
click at [91, 455] on icon "Toggle California (77,486 units available)" at bounding box center [90, 459] width 11 height 20
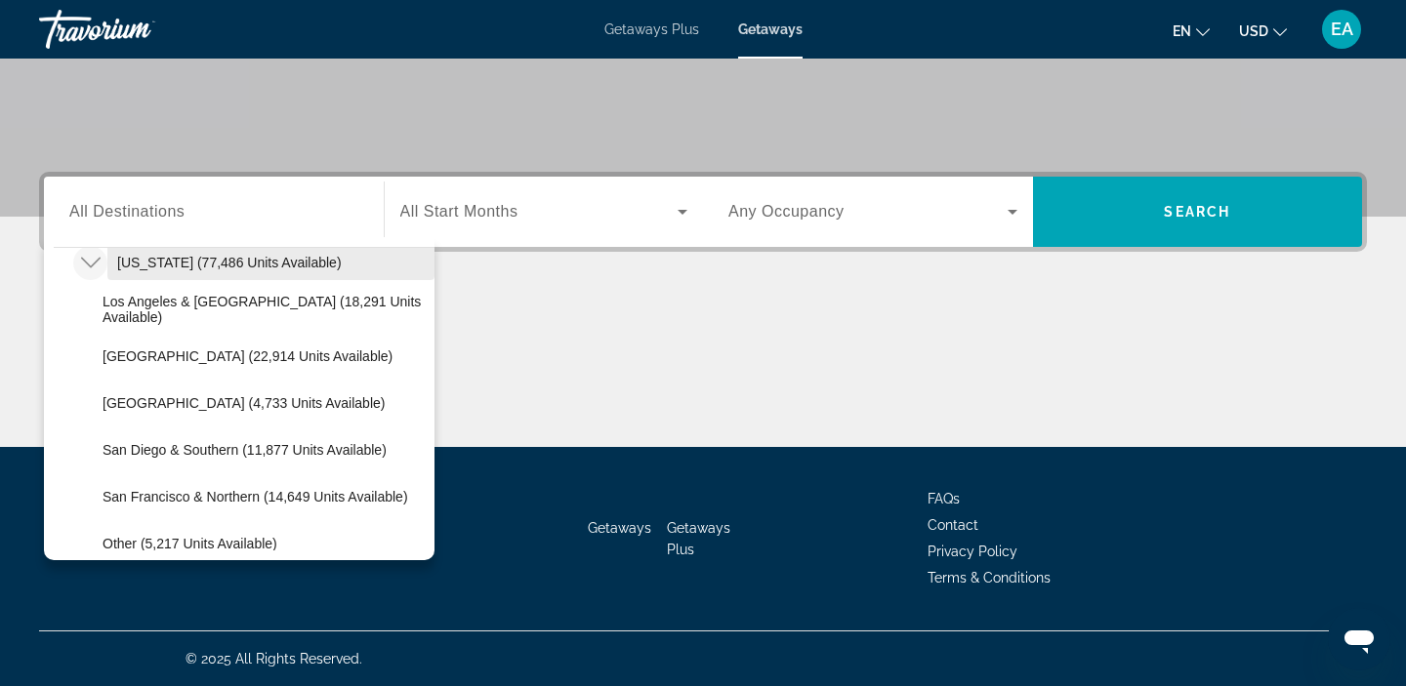
scroll to position [255, 0]
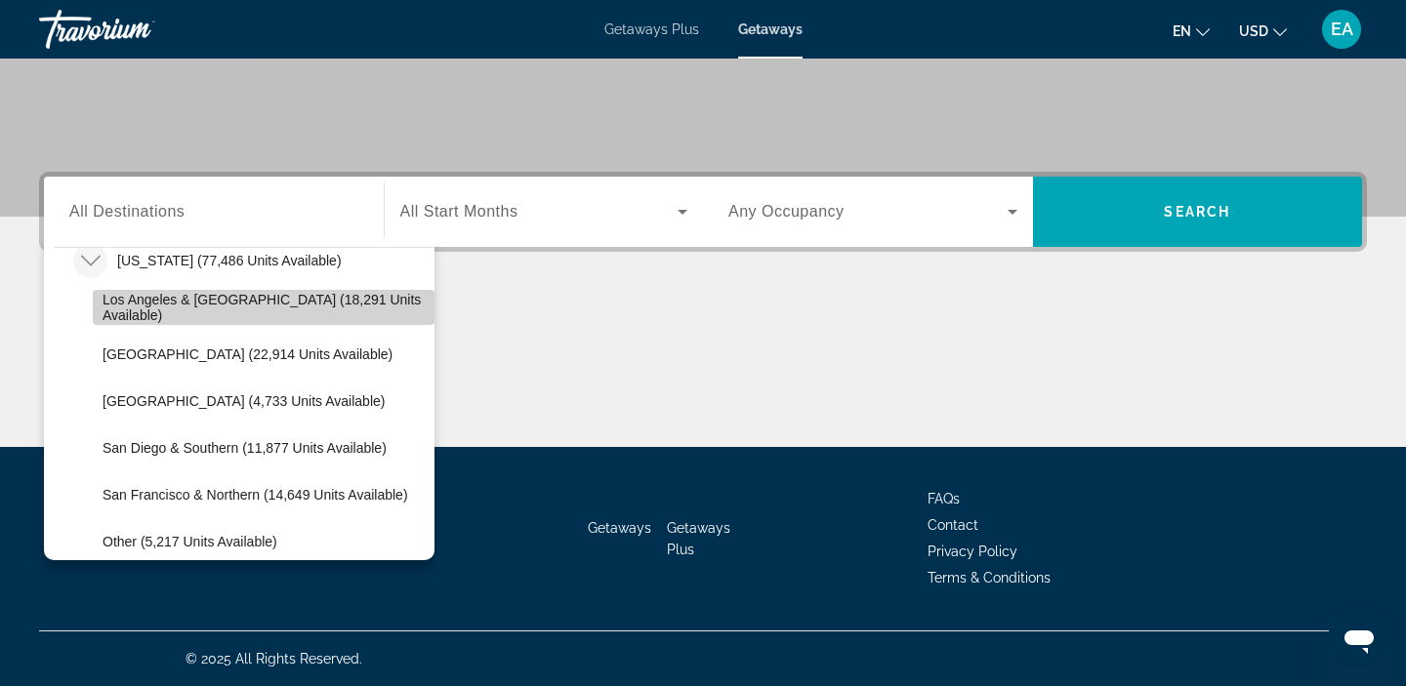
click at [143, 300] on span "Los Angeles & [GEOGRAPHIC_DATA] (18,291 units available)" at bounding box center [263, 307] width 322 height 31
type input "**********"
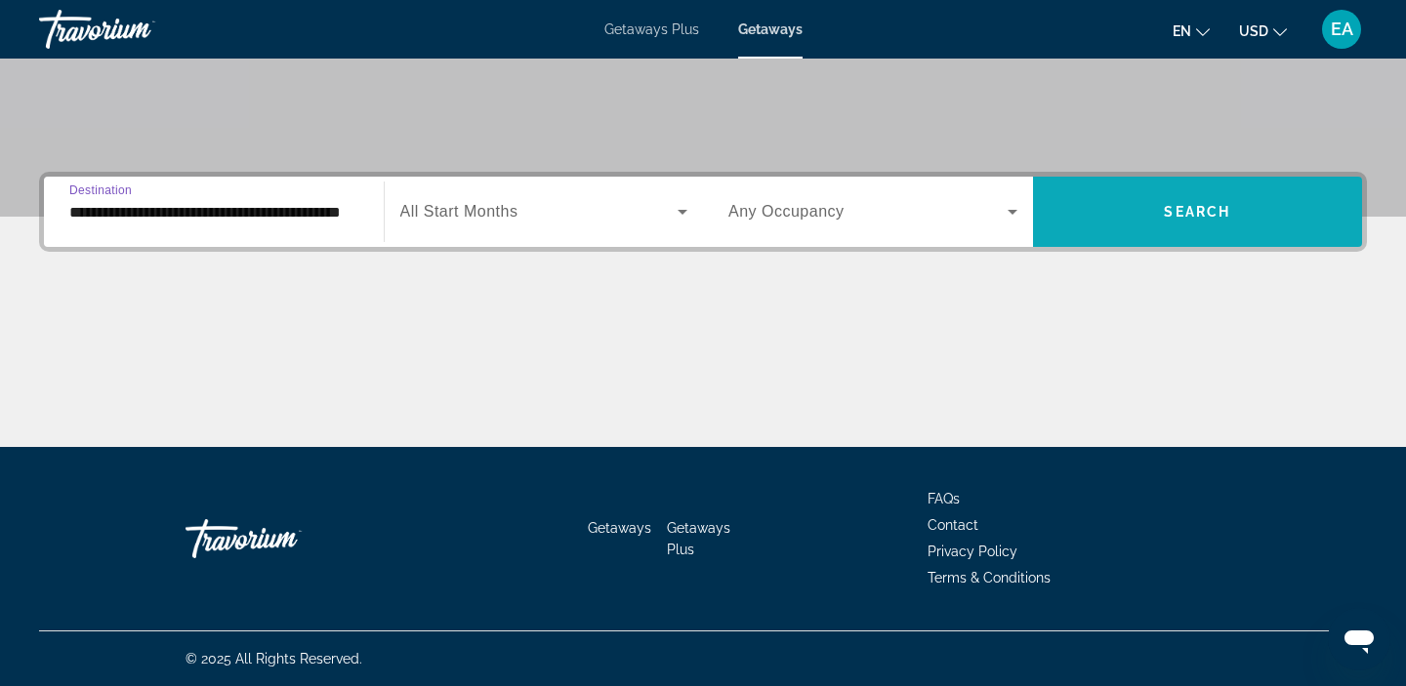
click at [1088, 223] on span "Search widget" at bounding box center [1198, 211] width 330 height 47
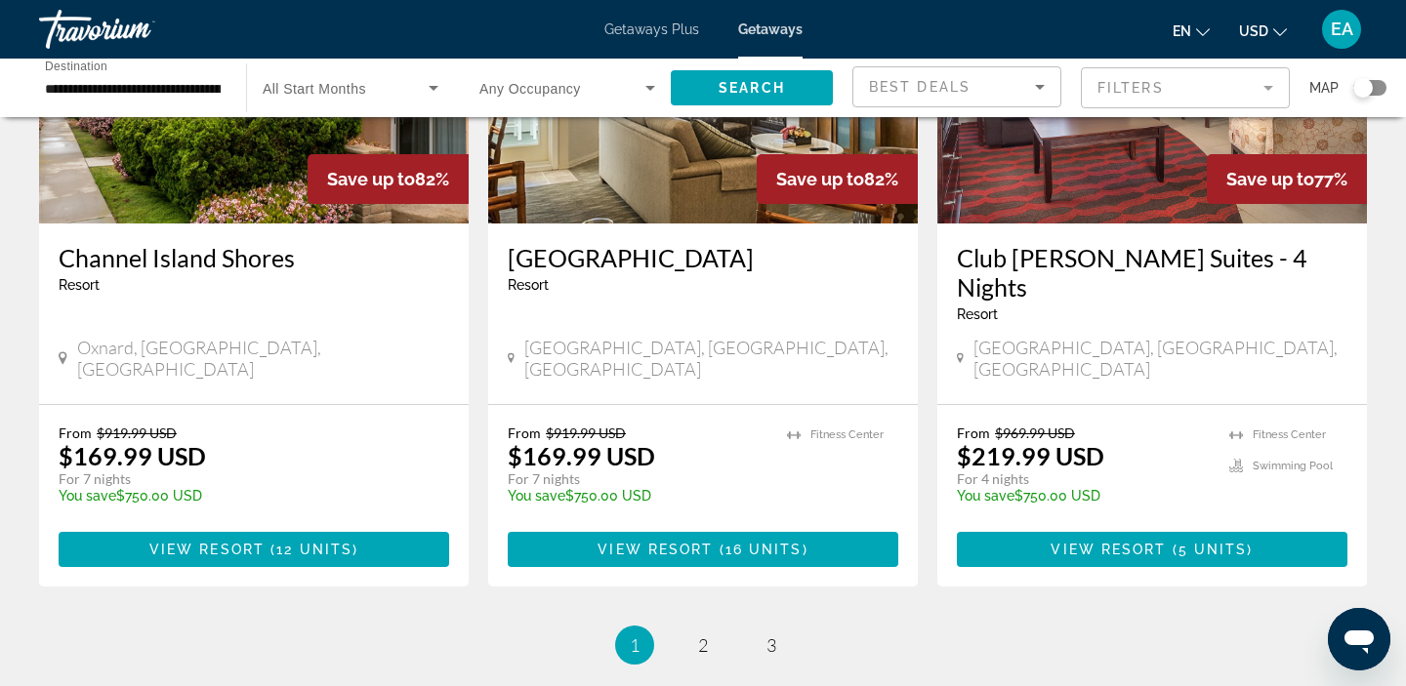
scroll to position [2476, 0]
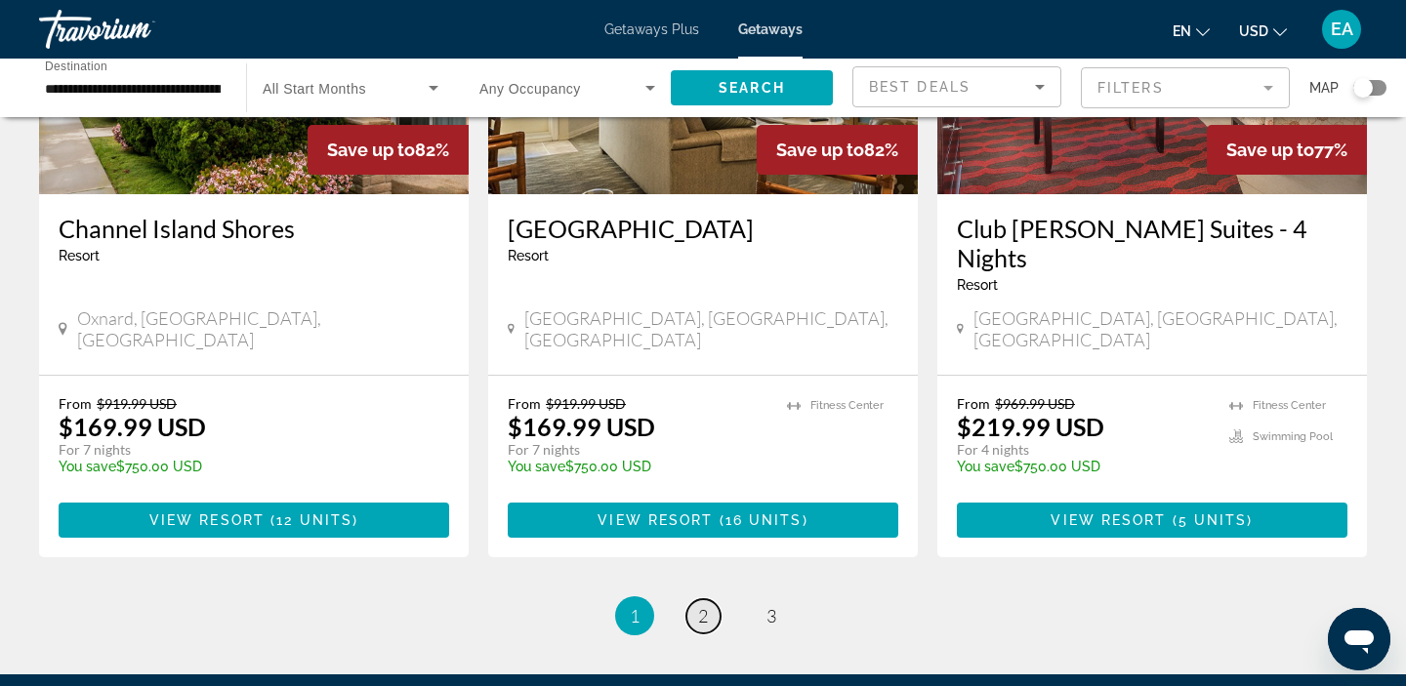
click at [701, 599] on link "page 2" at bounding box center [703, 616] width 34 height 34
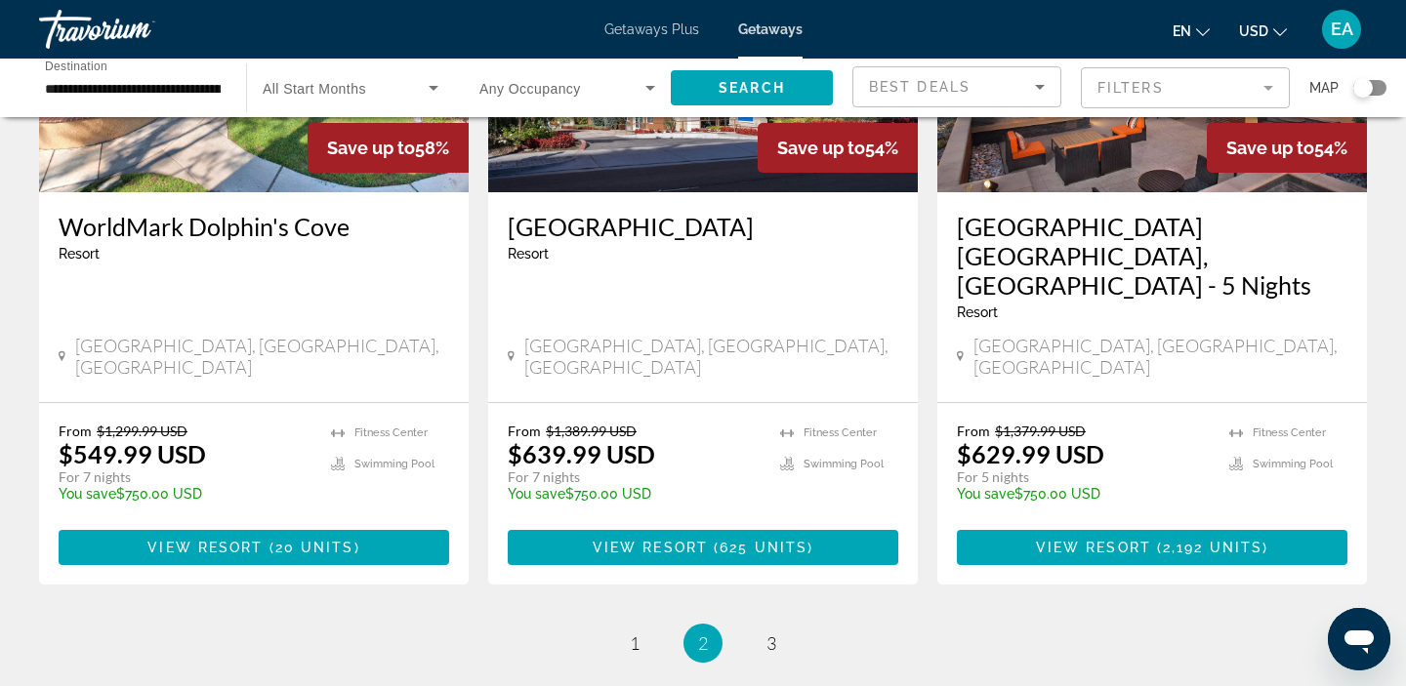
scroll to position [2589, 0]
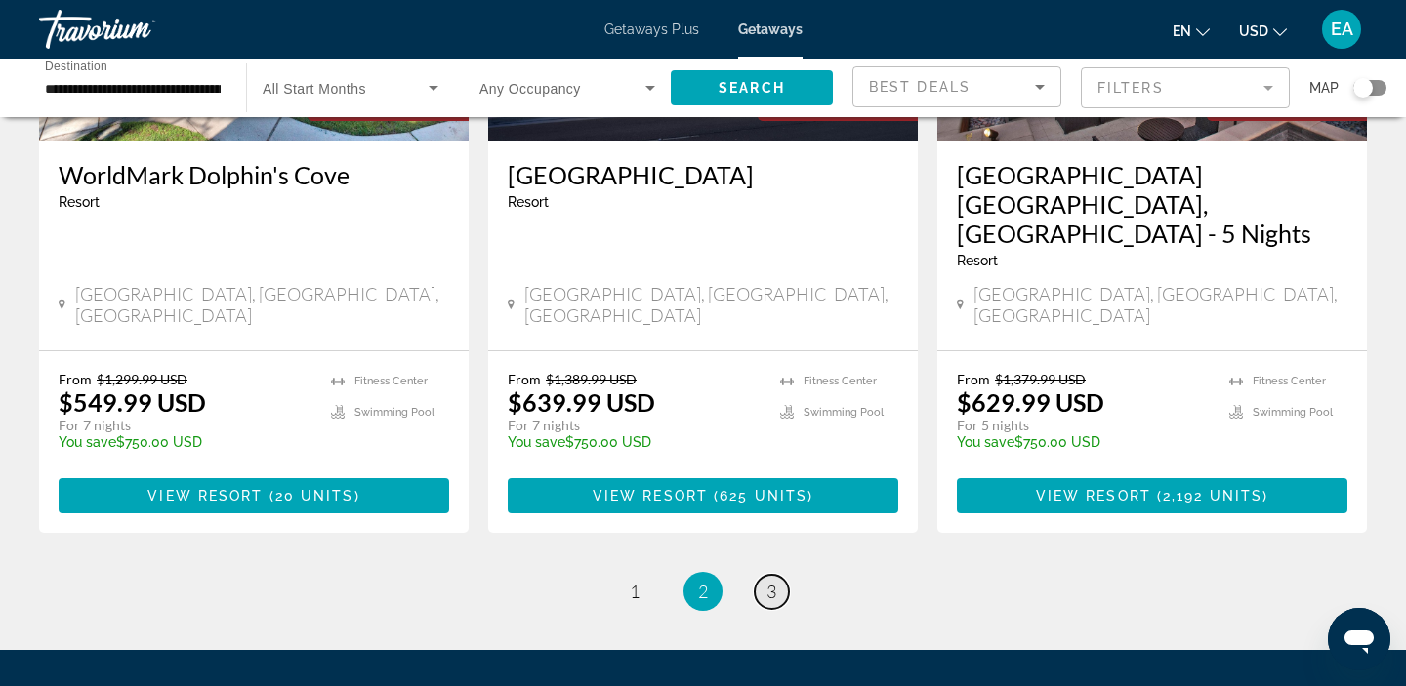
click at [773, 581] on span "3" at bounding box center [771, 591] width 10 height 21
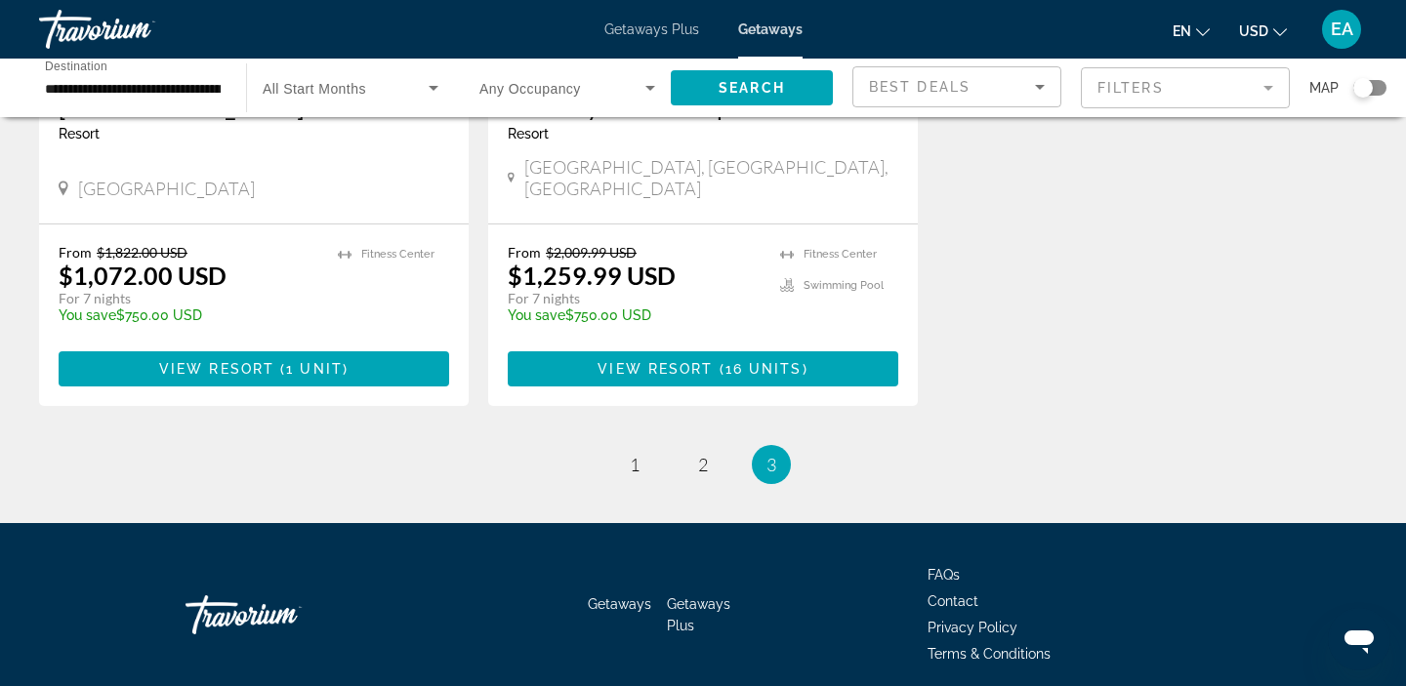
scroll to position [1896, 0]
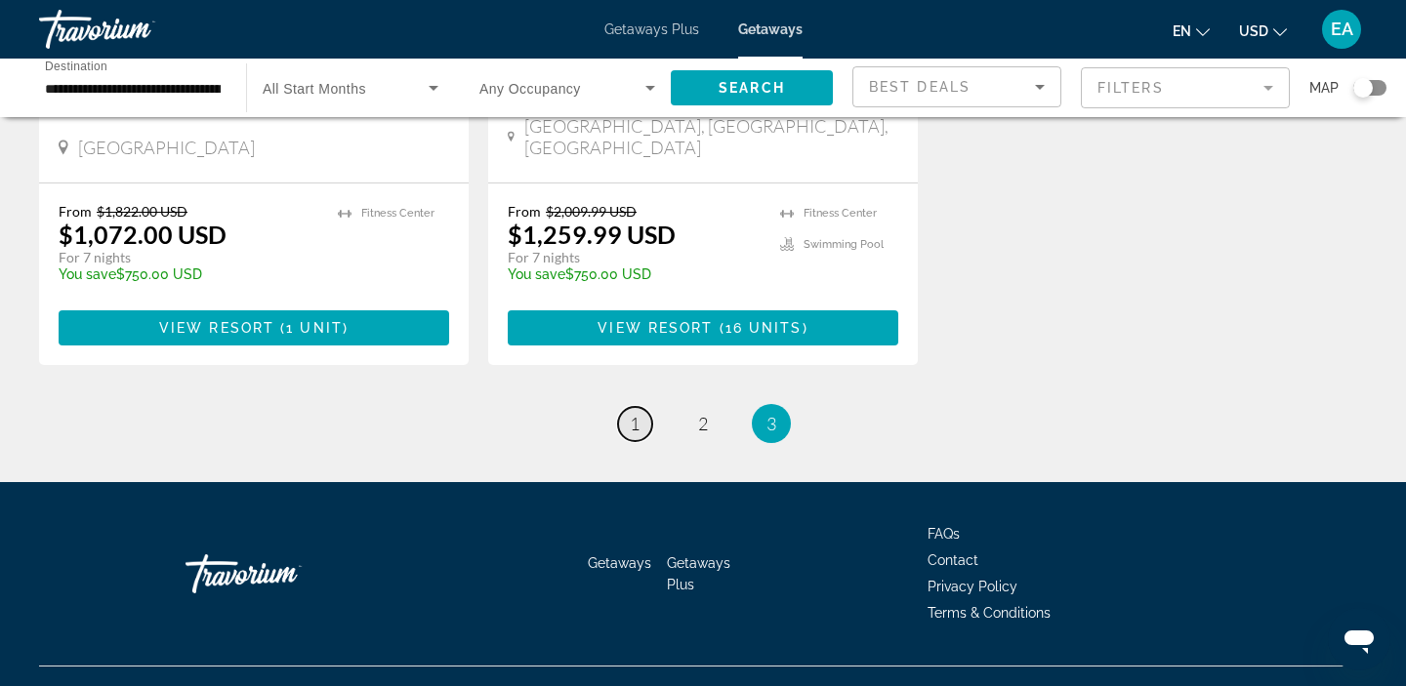
click at [633, 413] on span "1" at bounding box center [635, 423] width 10 height 21
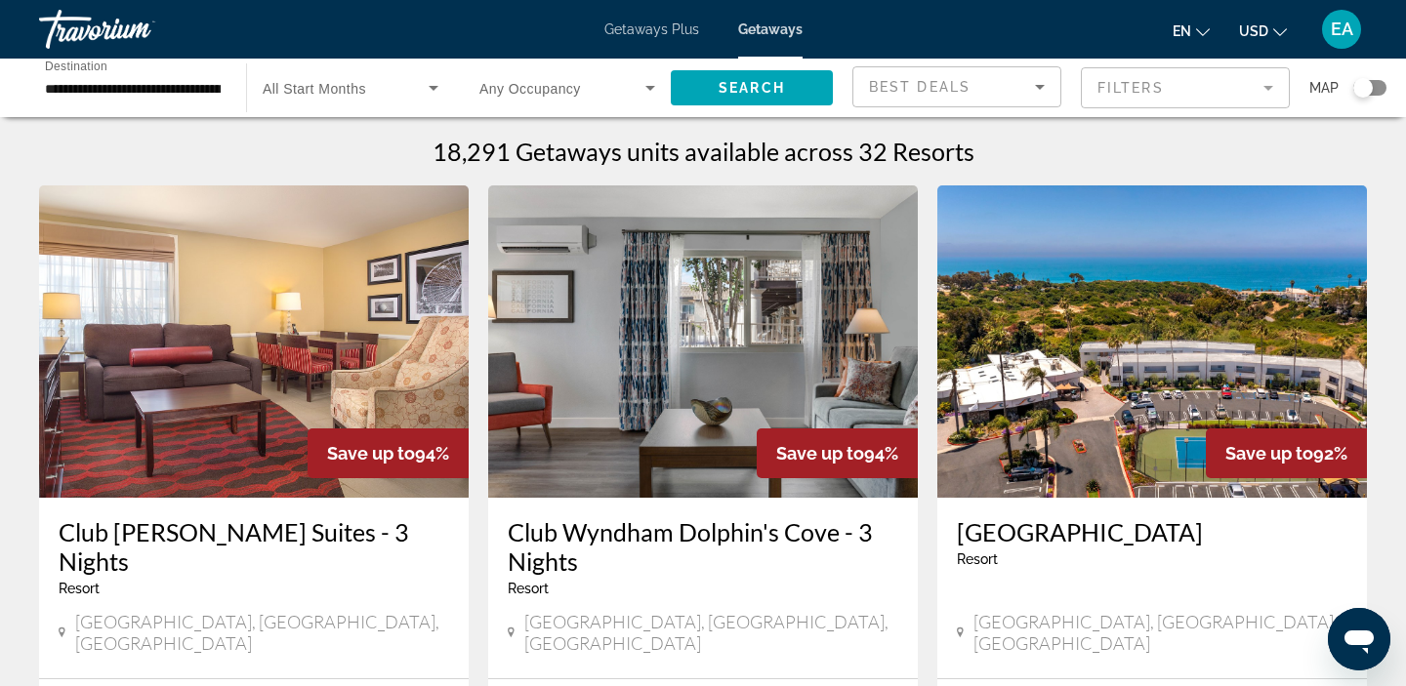
click at [163, 92] on input "**********" at bounding box center [133, 88] width 176 height 23
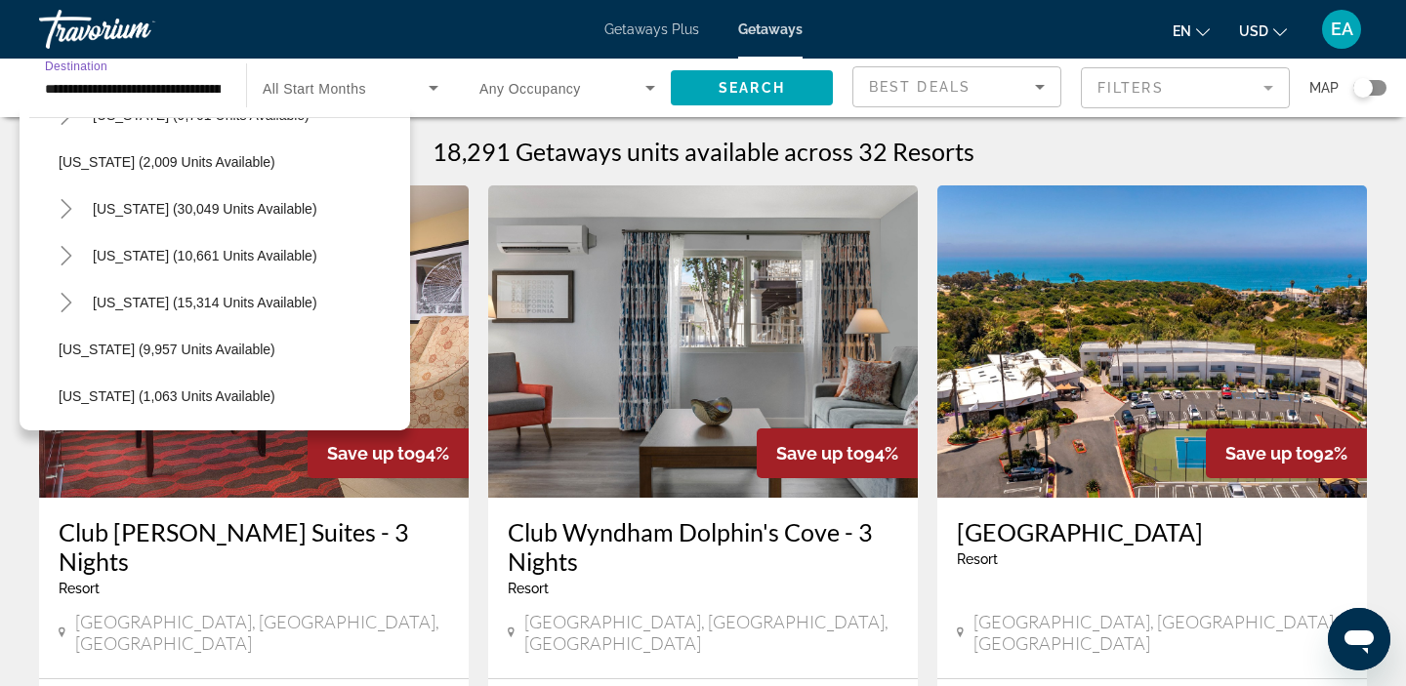
scroll to position [2019, 0]
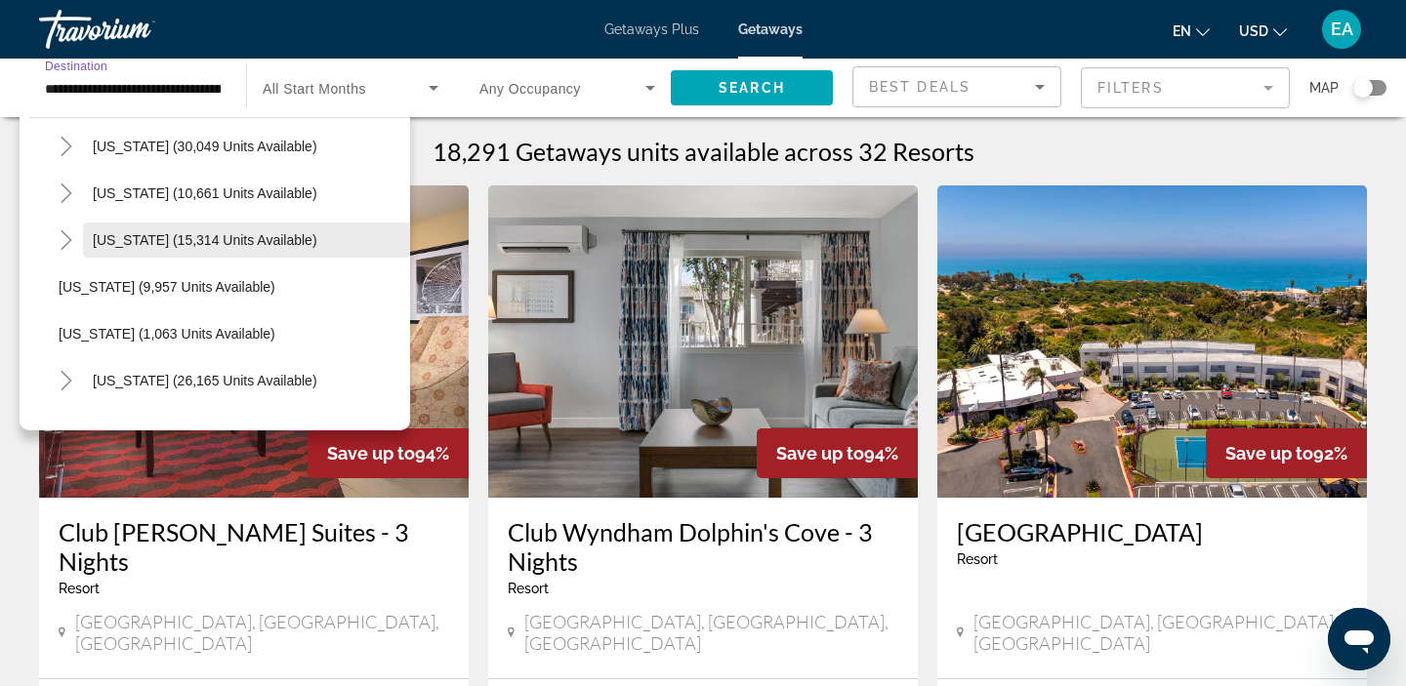
click at [96, 244] on span "[US_STATE] (15,314 units available)" at bounding box center [205, 240] width 224 height 16
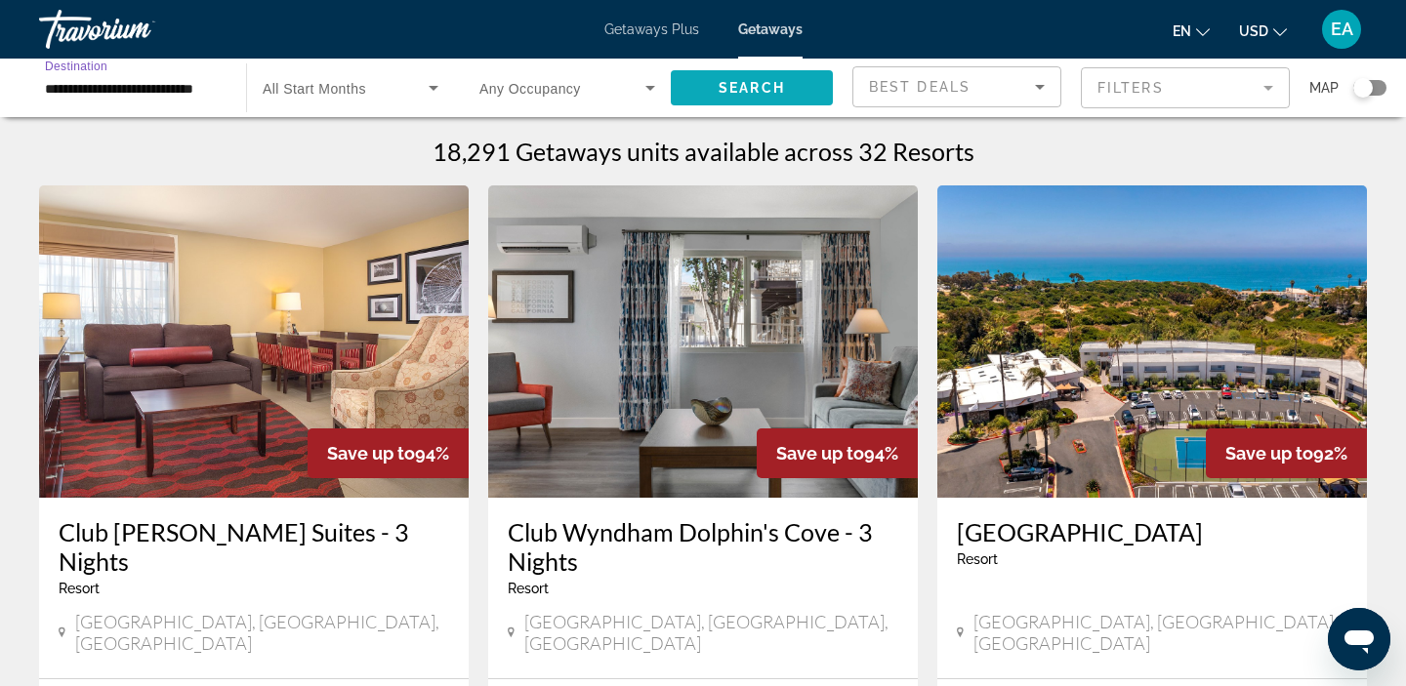
click at [755, 94] on span "Search" at bounding box center [751, 88] width 66 height 16
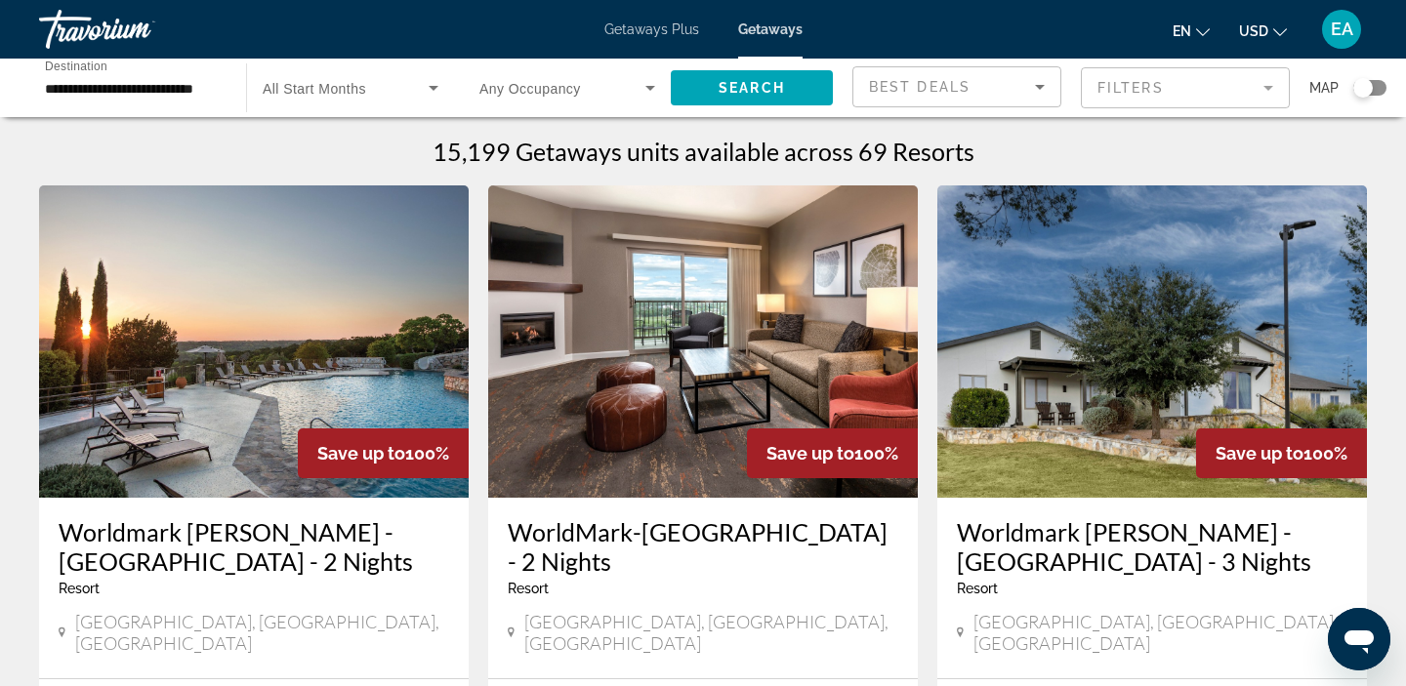
click at [84, 72] on span "Destination" at bounding box center [76, 66] width 62 height 13
click at [84, 77] on input "**********" at bounding box center [133, 88] width 176 height 23
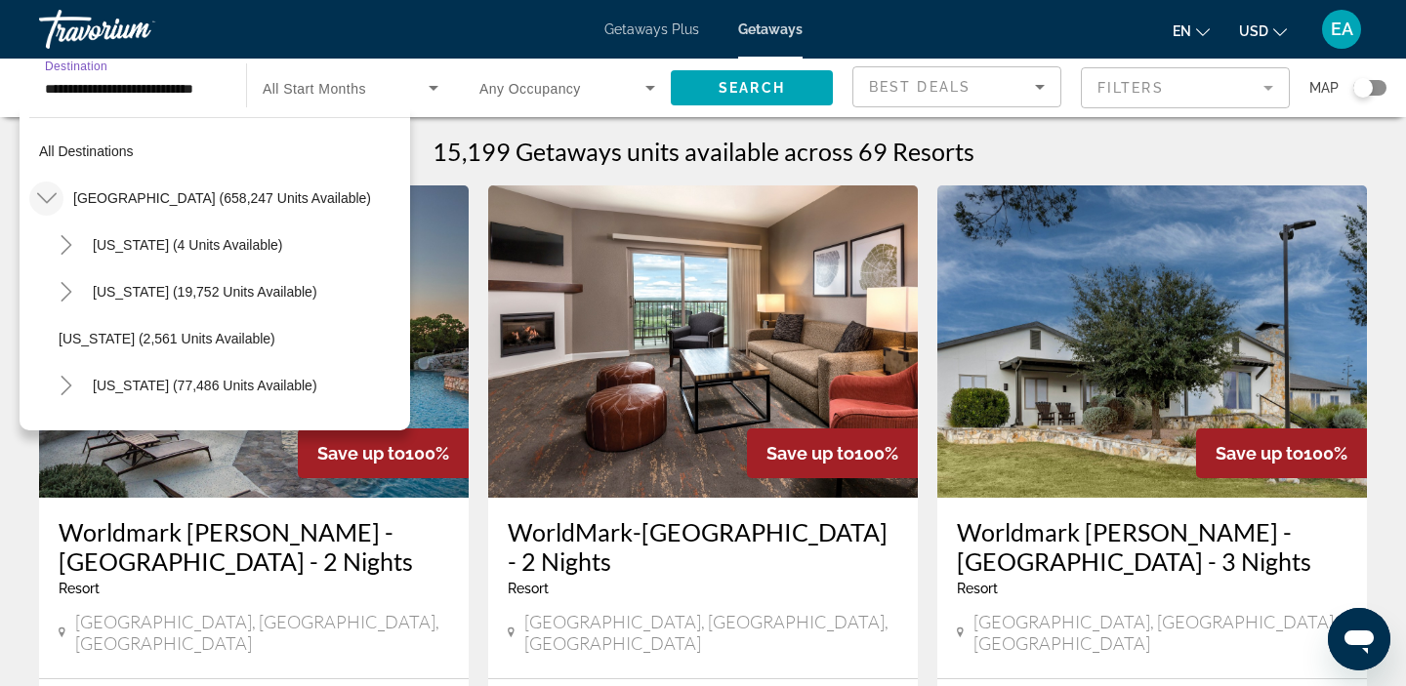
click at [49, 193] on icon "Toggle United States (658,247 units available)" at bounding box center [47, 198] width 20 height 20
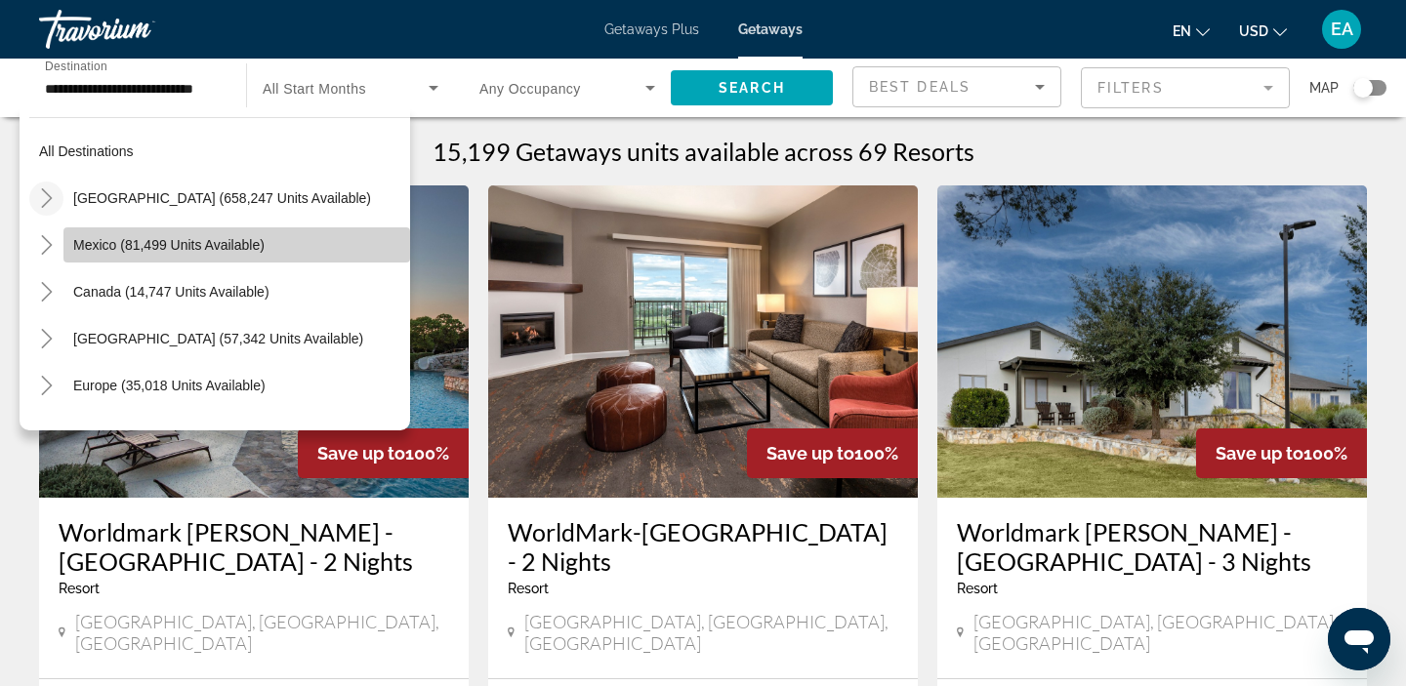
click at [82, 248] on span "Mexico (81,499 units available)" at bounding box center [168, 245] width 191 height 16
type input "**********"
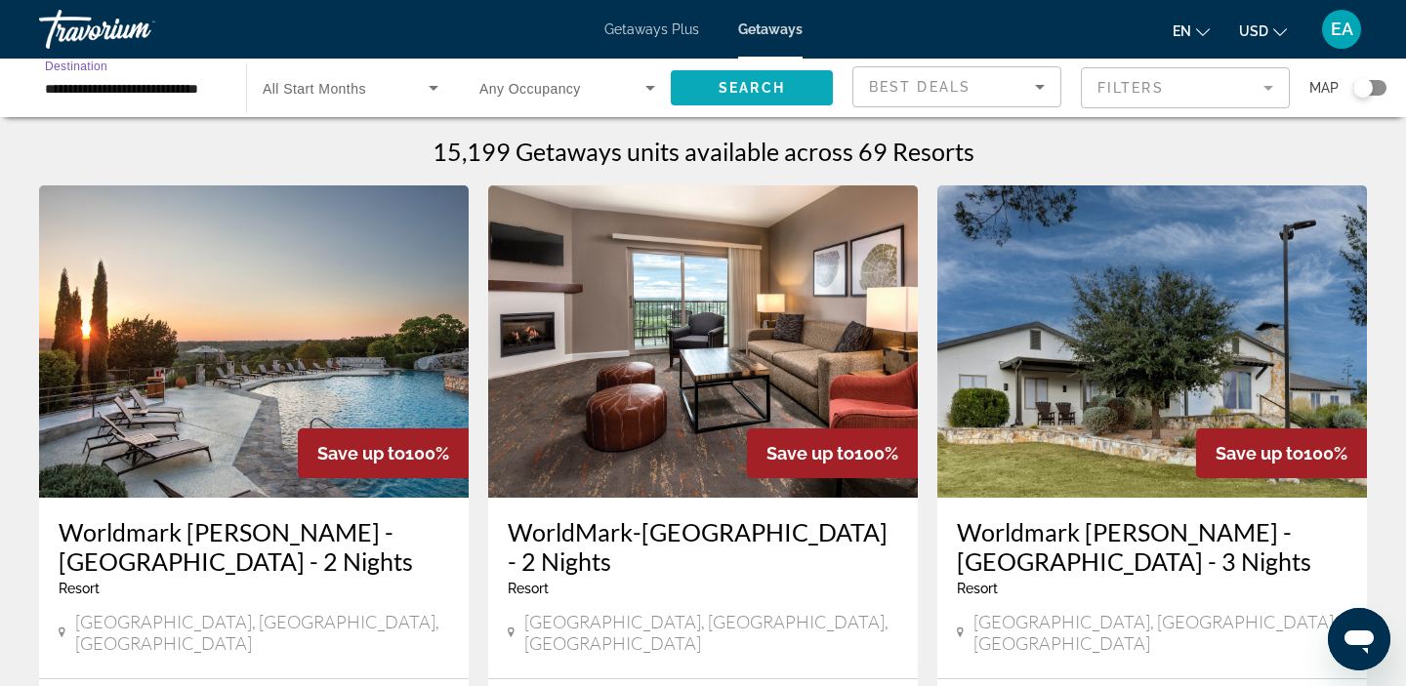
click at [722, 88] on span "Search" at bounding box center [751, 88] width 66 height 16
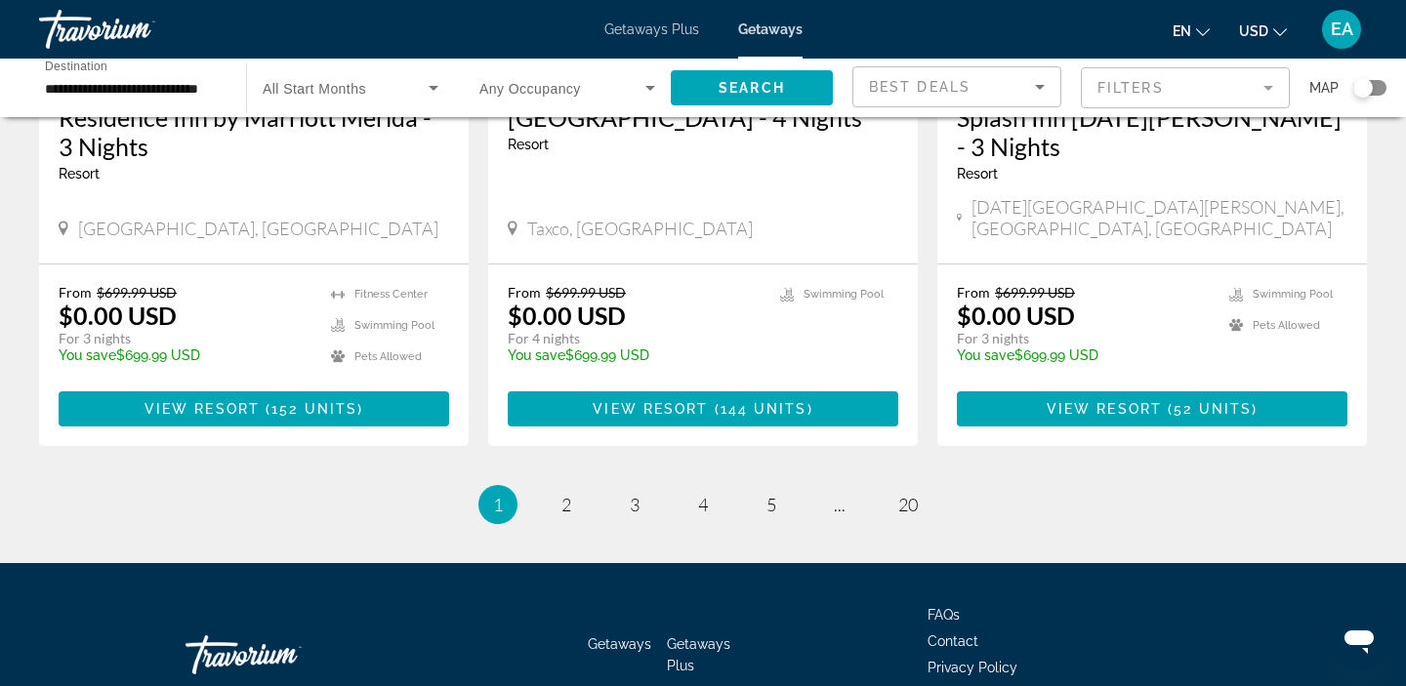
scroll to position [2508, 0]
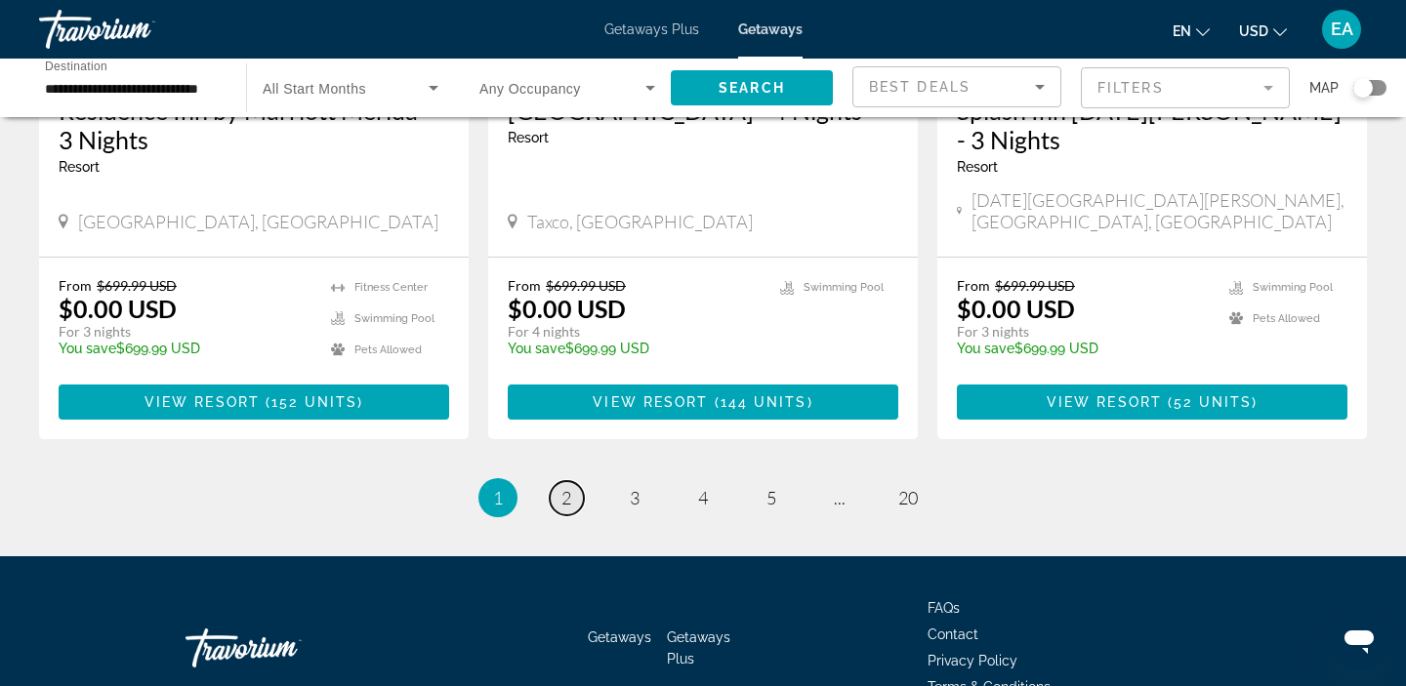
click at [563, 487] on span "2" at bounding box center [566, 497] width 10 height 21
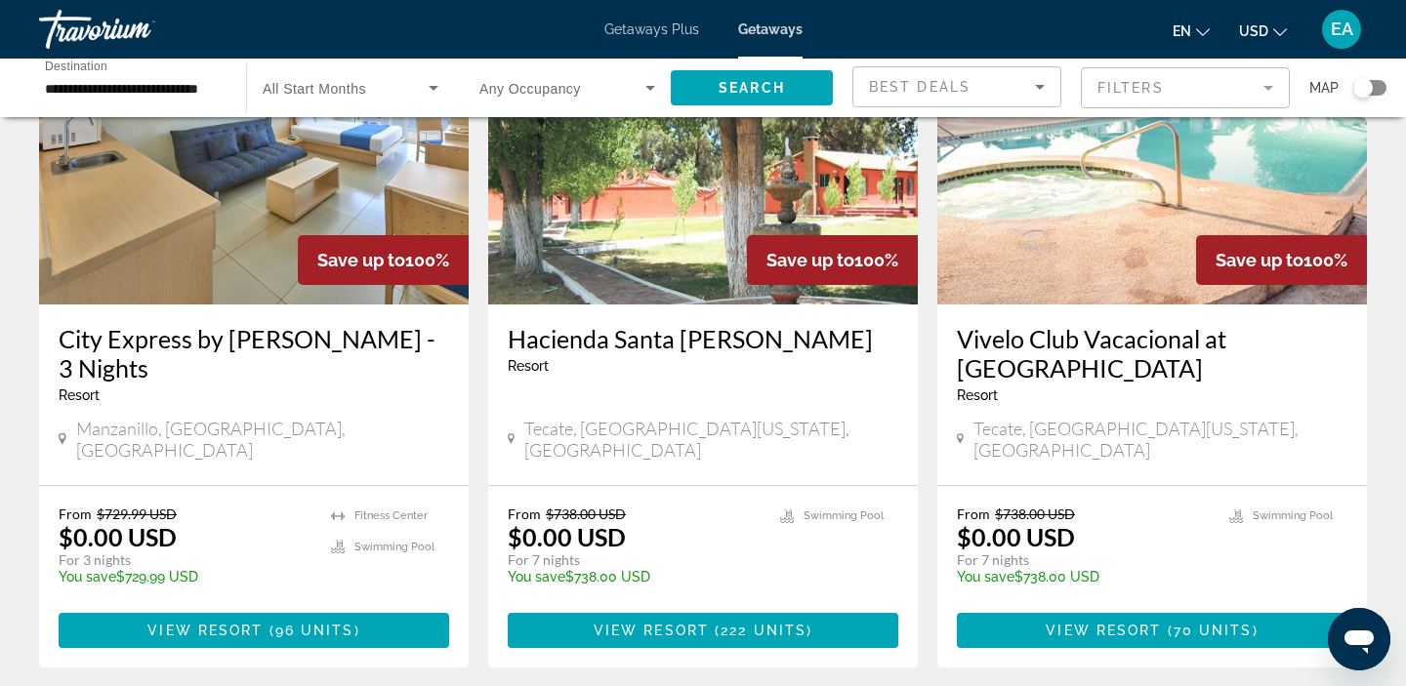
scroll to position [2424, 0]
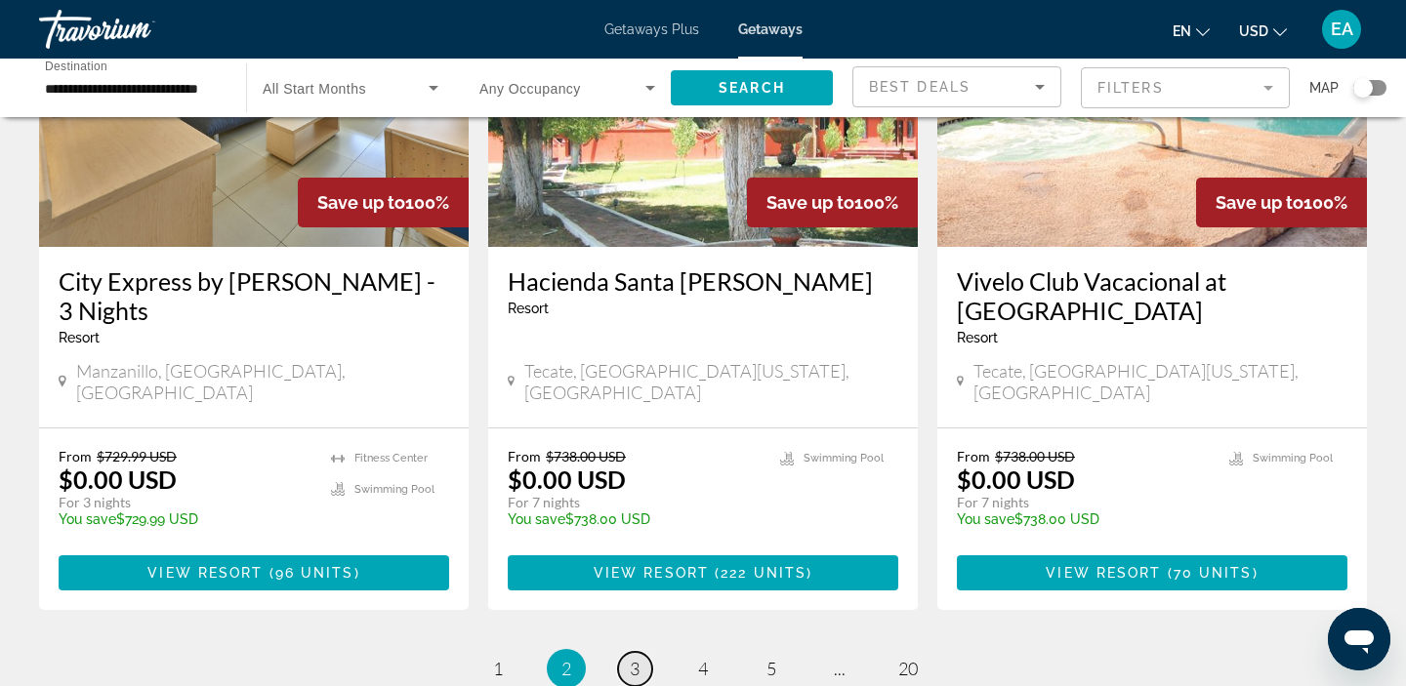
click at [633, 658] on span "3" at bounding box center [635, 668] width 10 height 21
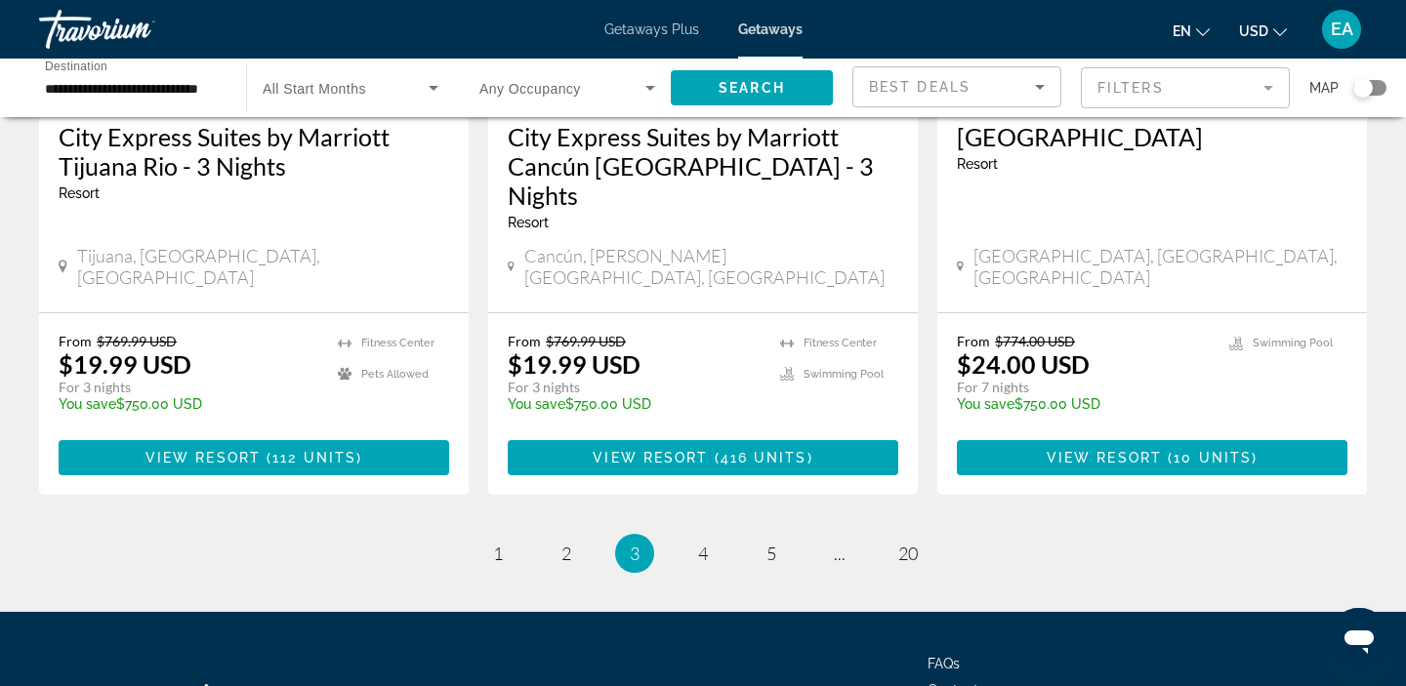
scroll to position [2513, 0]
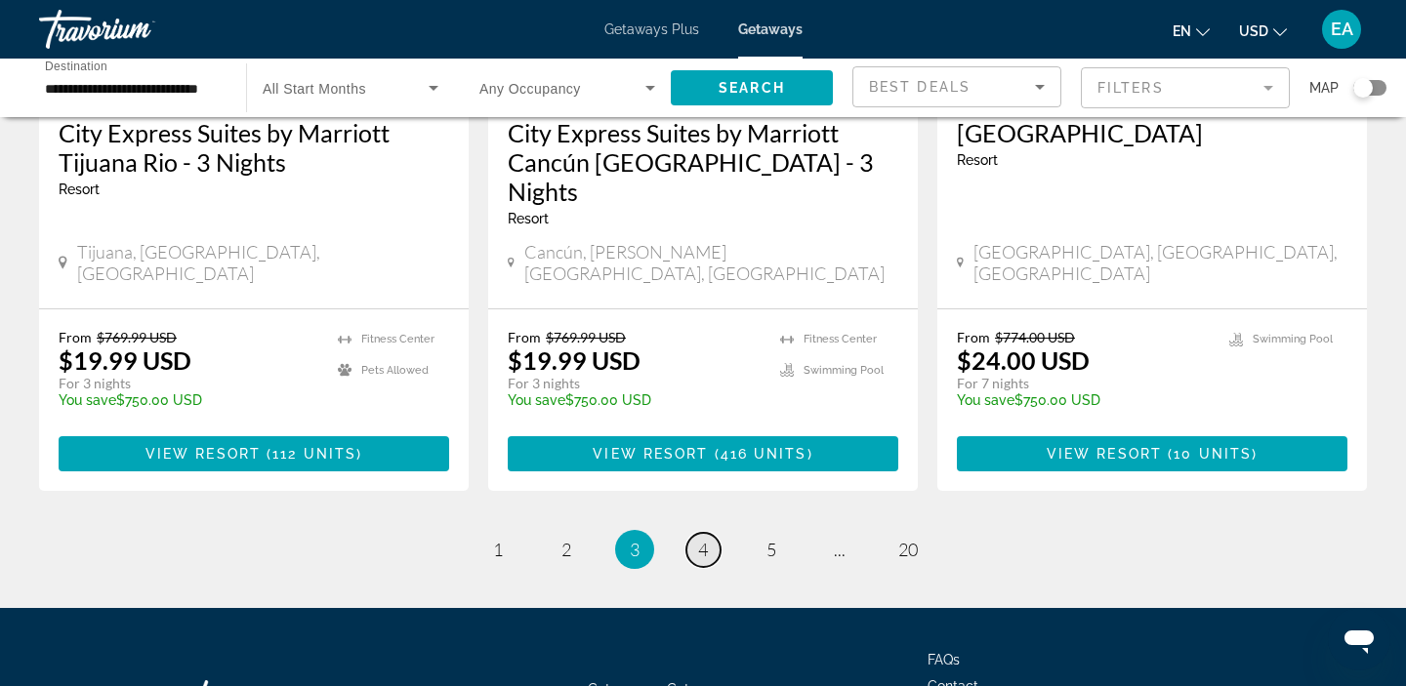
click at [699, 539] on span "4" at bounding box center [703, 549] width 10 height 21
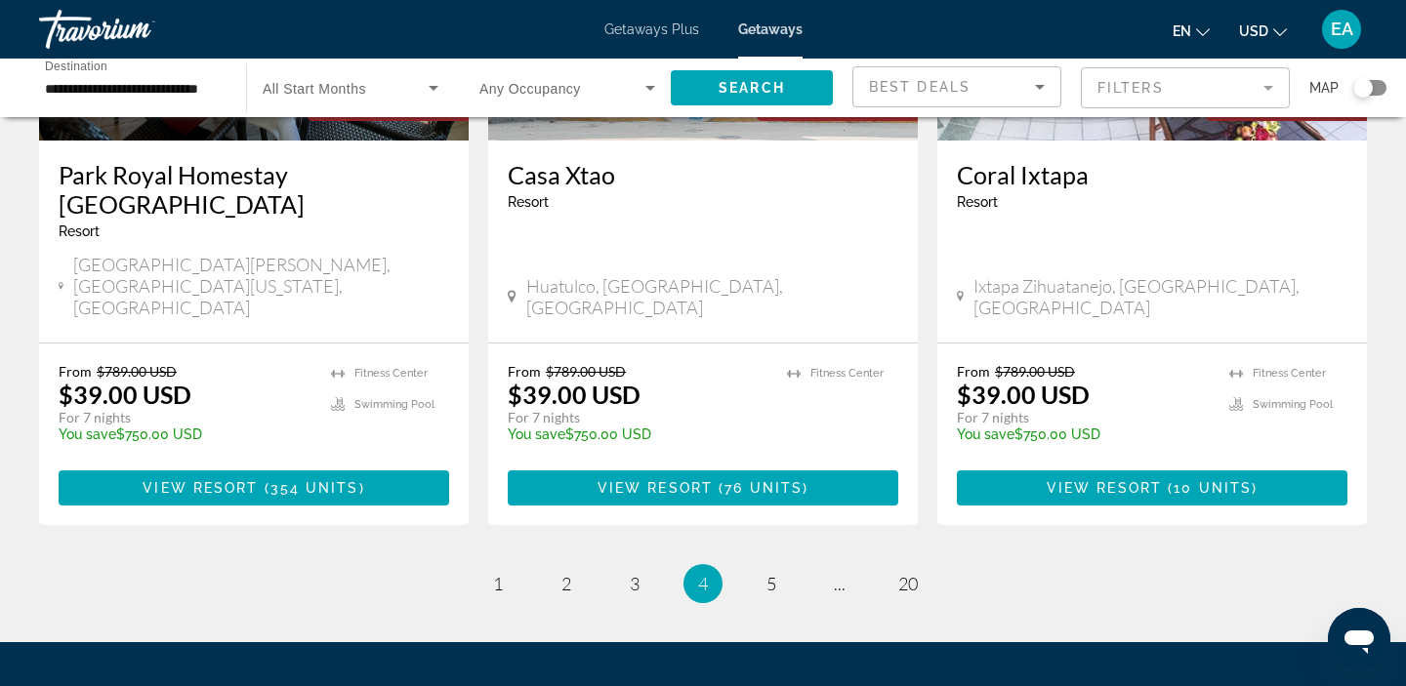
scroll to position [2516, 0]
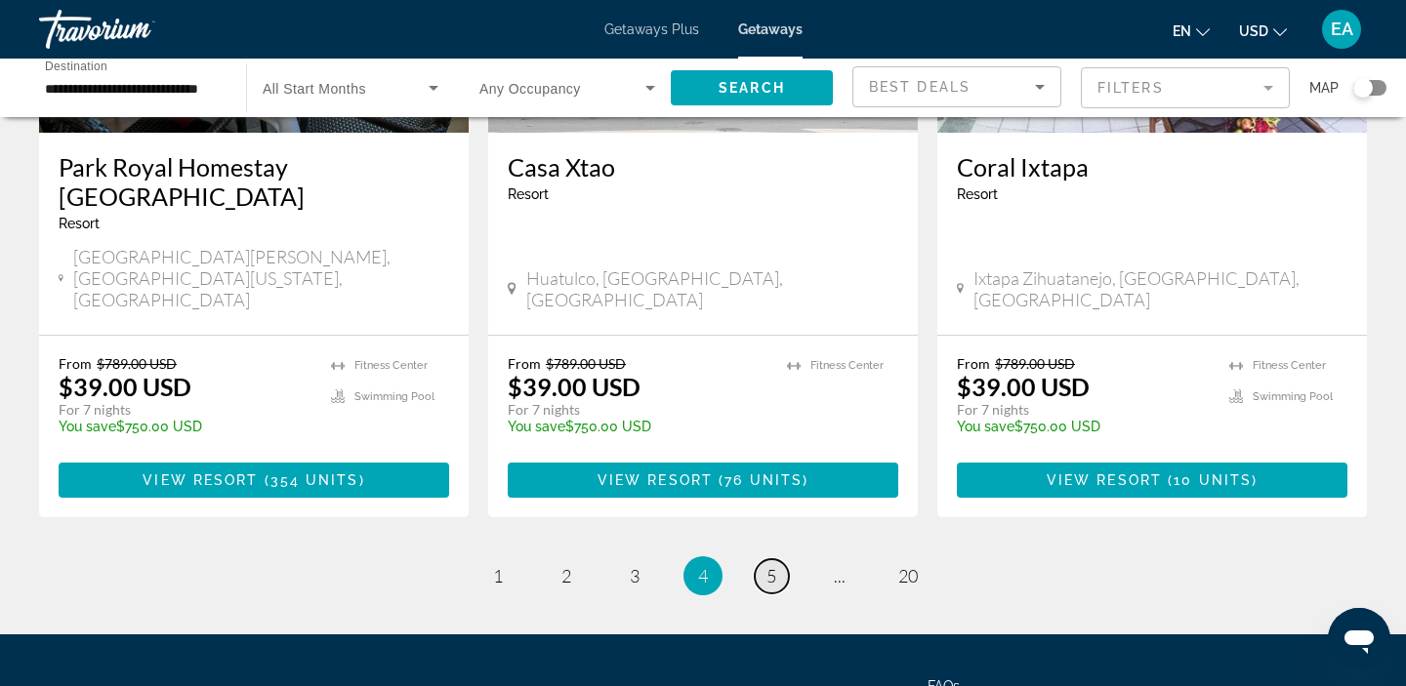
click at [768, 565] on span "5" at bounding box center [771, 575] width 10 height 21
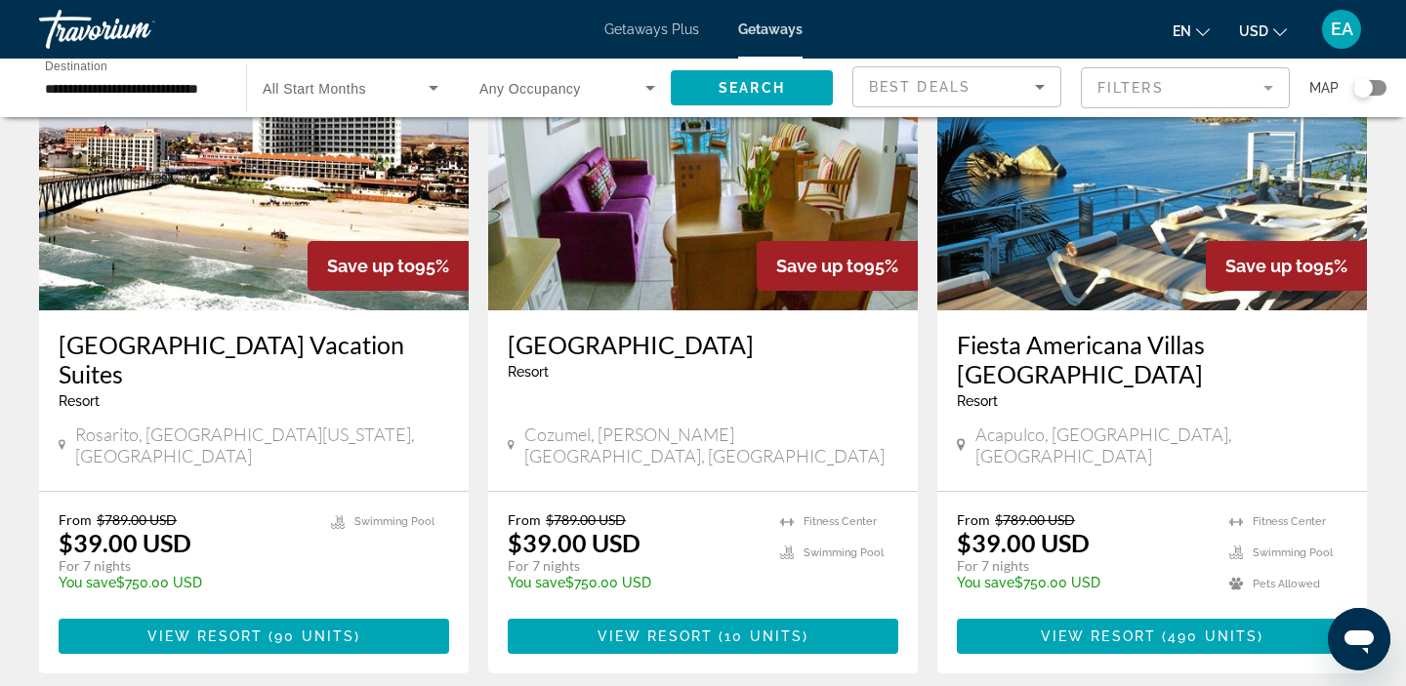
scroll to position [2425, 0]
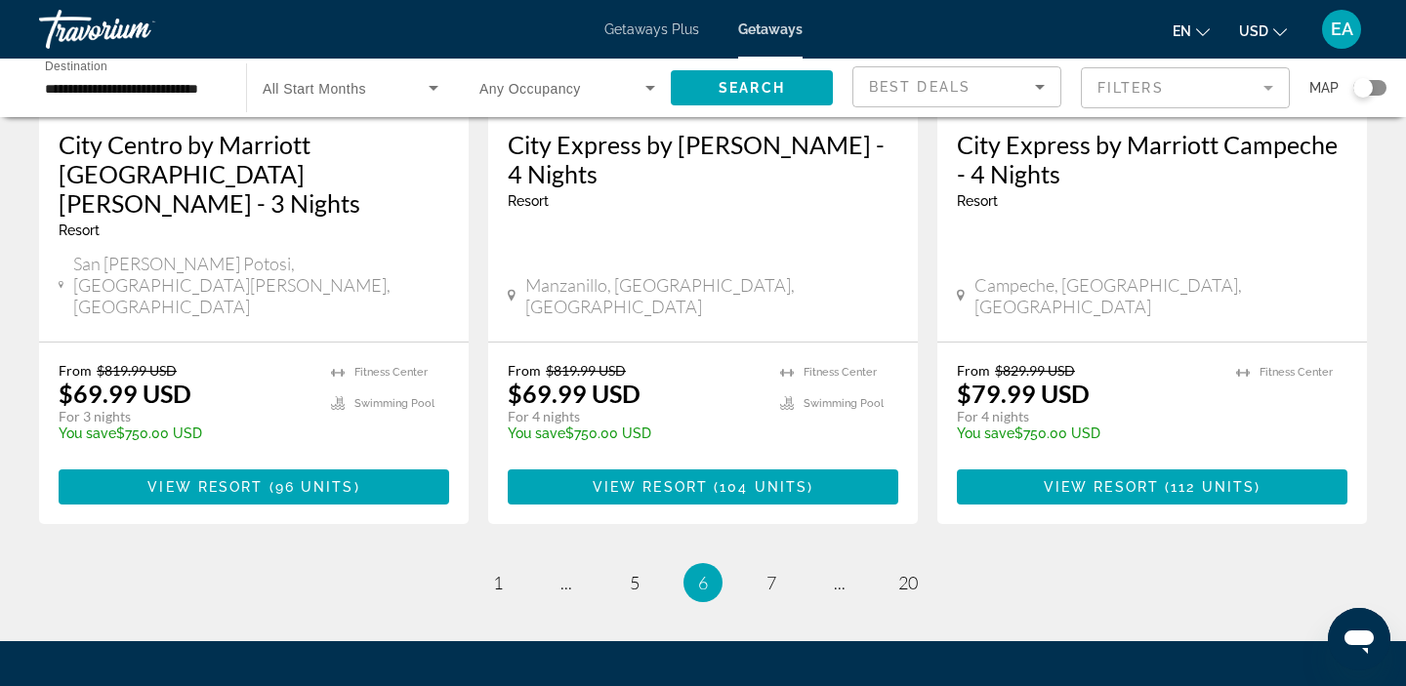
scroll to position [2512, 0]
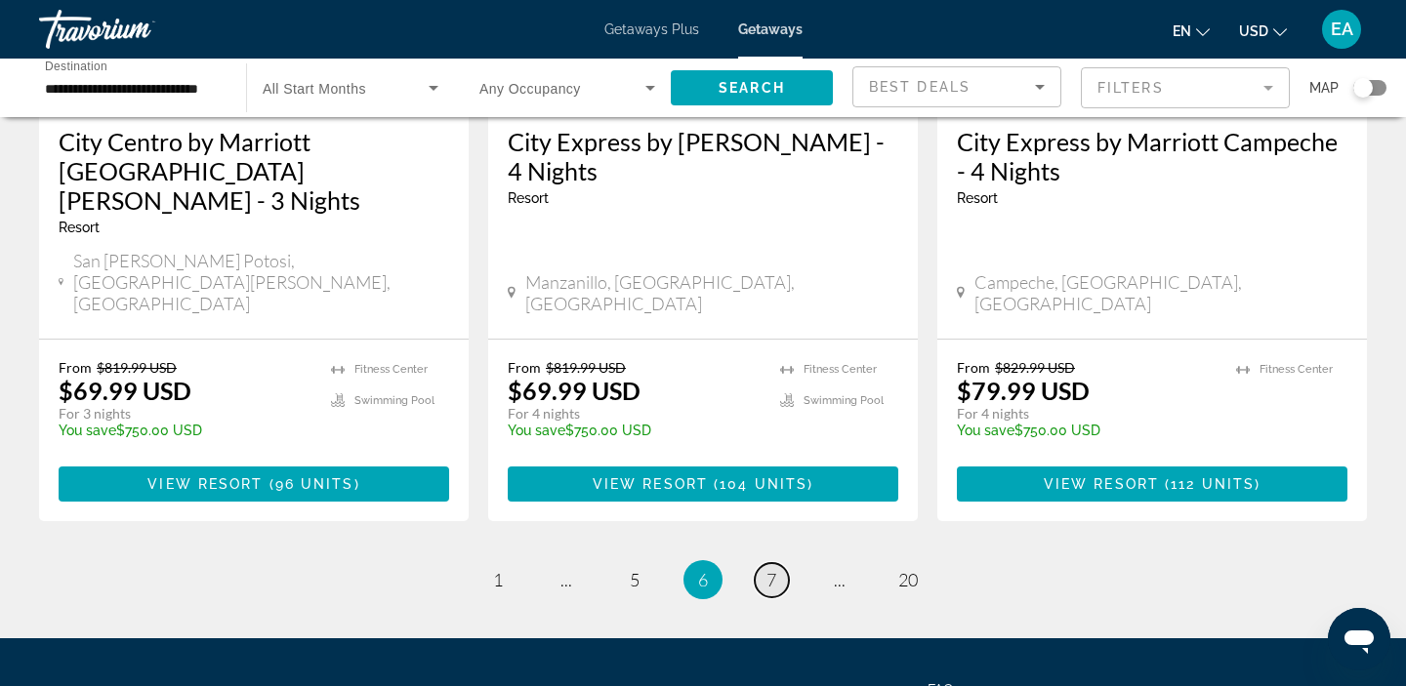
click at [769, 569] on span "7" at bounding box center [771, 579] width 10 height 21
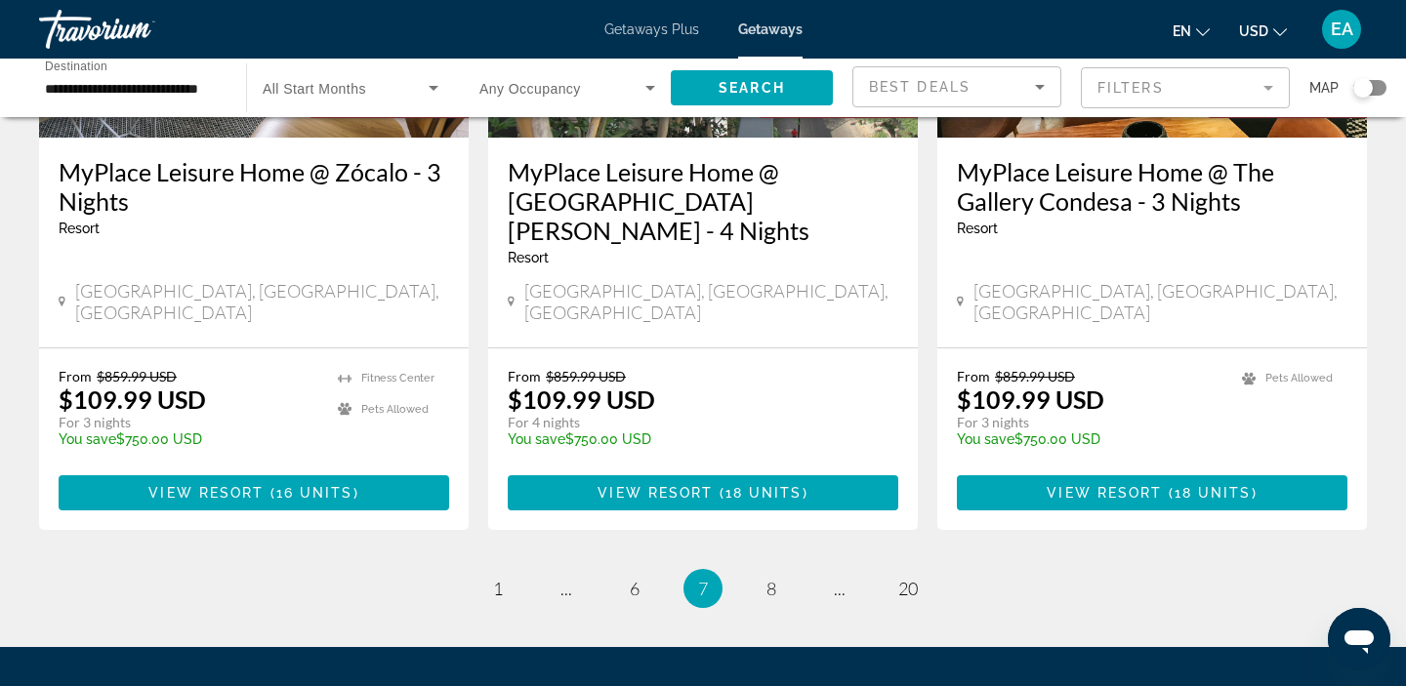
scroll to position [2563, 0]
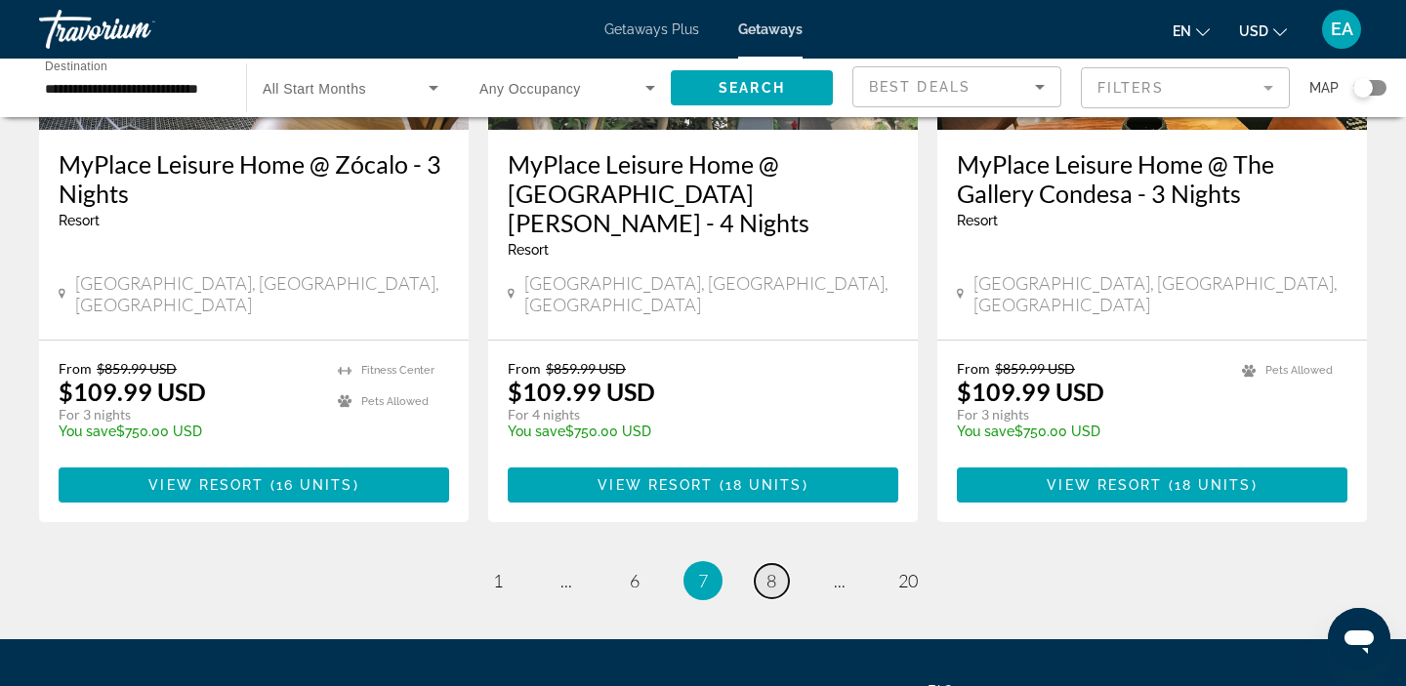
click at [772, 570] on span "8" at bounding box center [771, 580] width 10 height 21
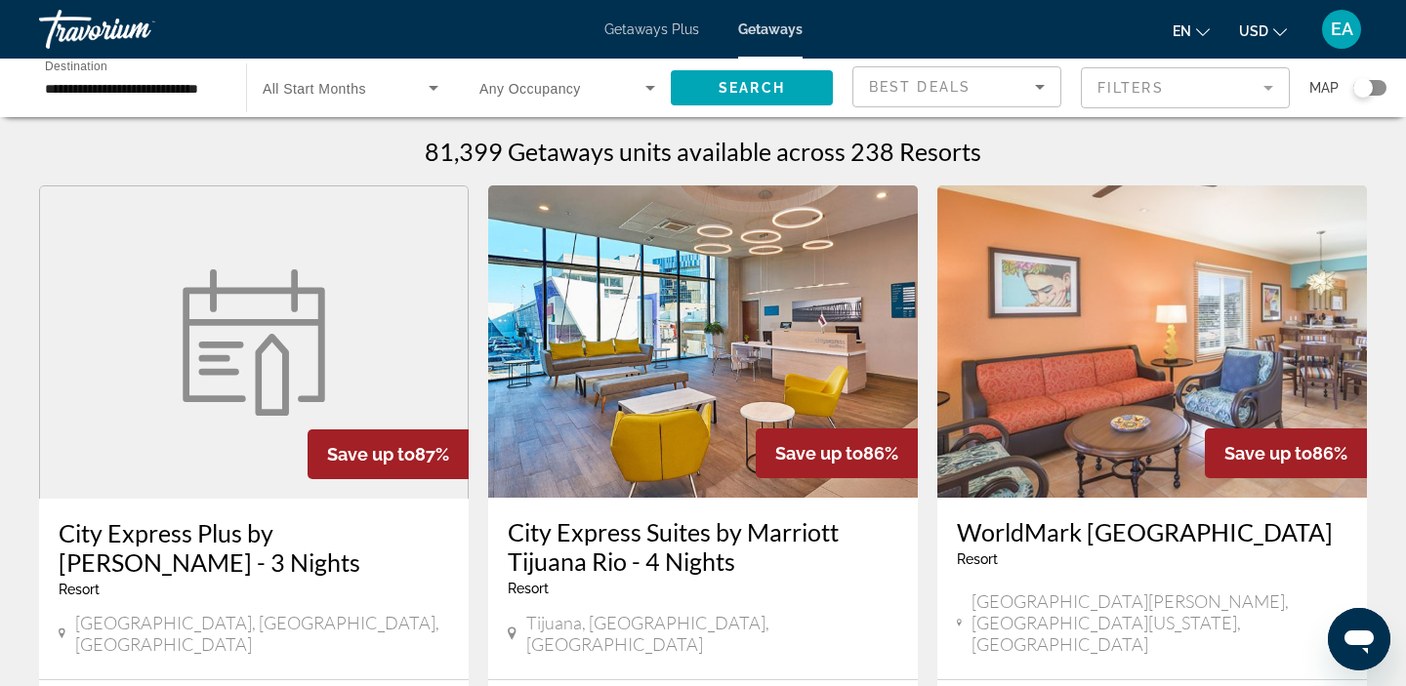
click at [1261, 91] on mat-form-field "Filters" at bounding box center [1185, 87] width 209 height 41
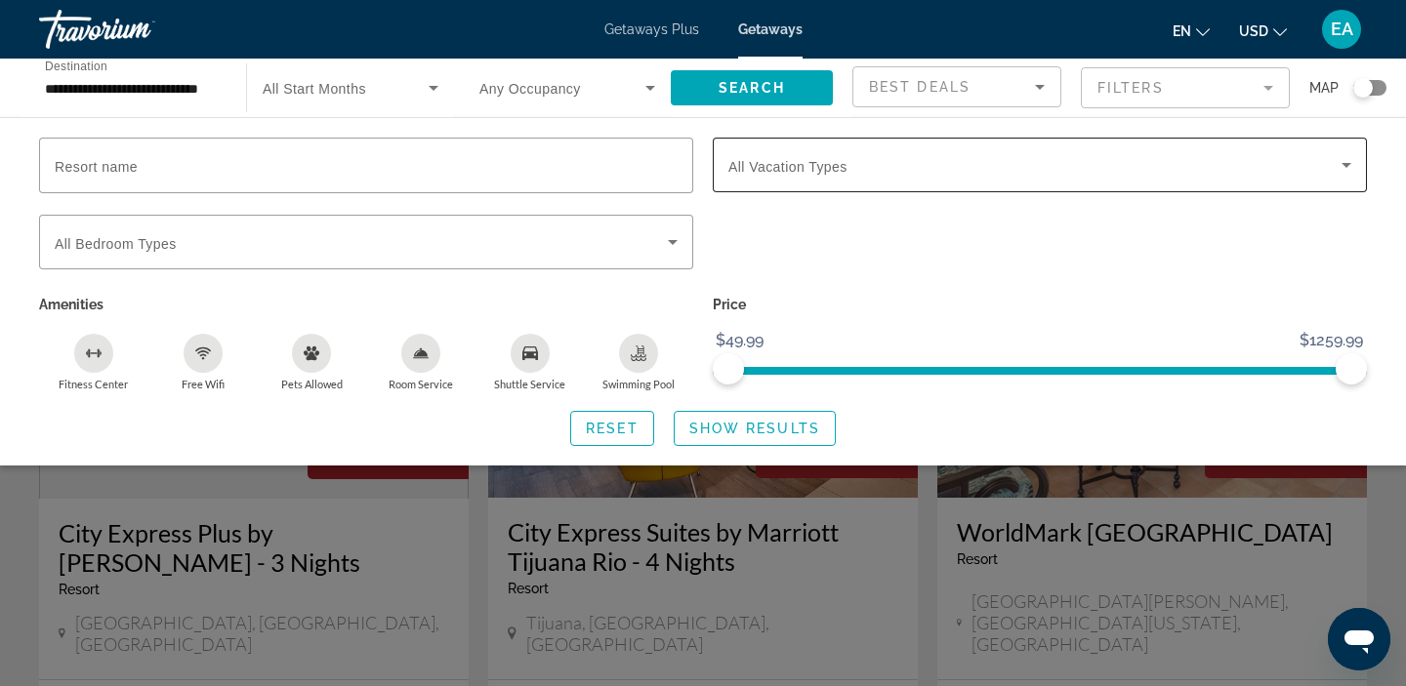
click at [1341, 173] on icon "Search widget" at bounding box center [1345, 164] width 23 height 23
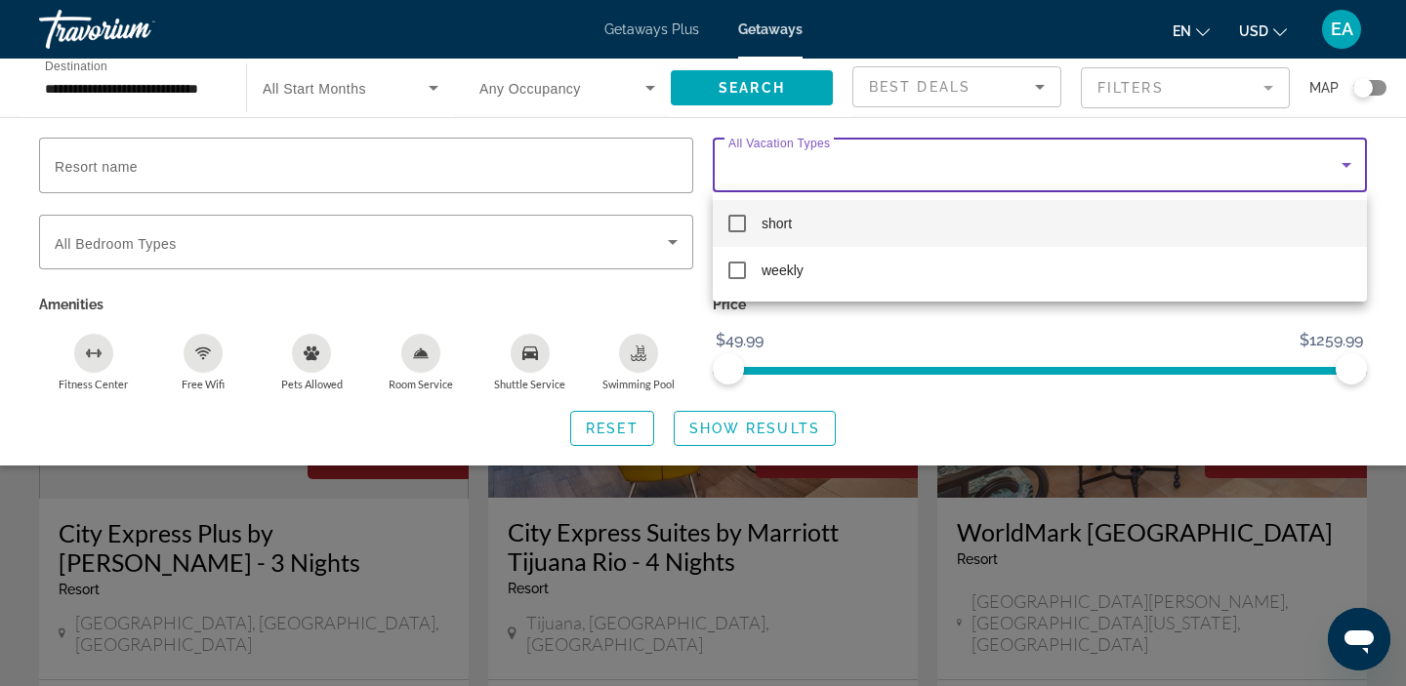
click at [1341, 173] on div at bounding box center [703, 343] width 1406 height 686
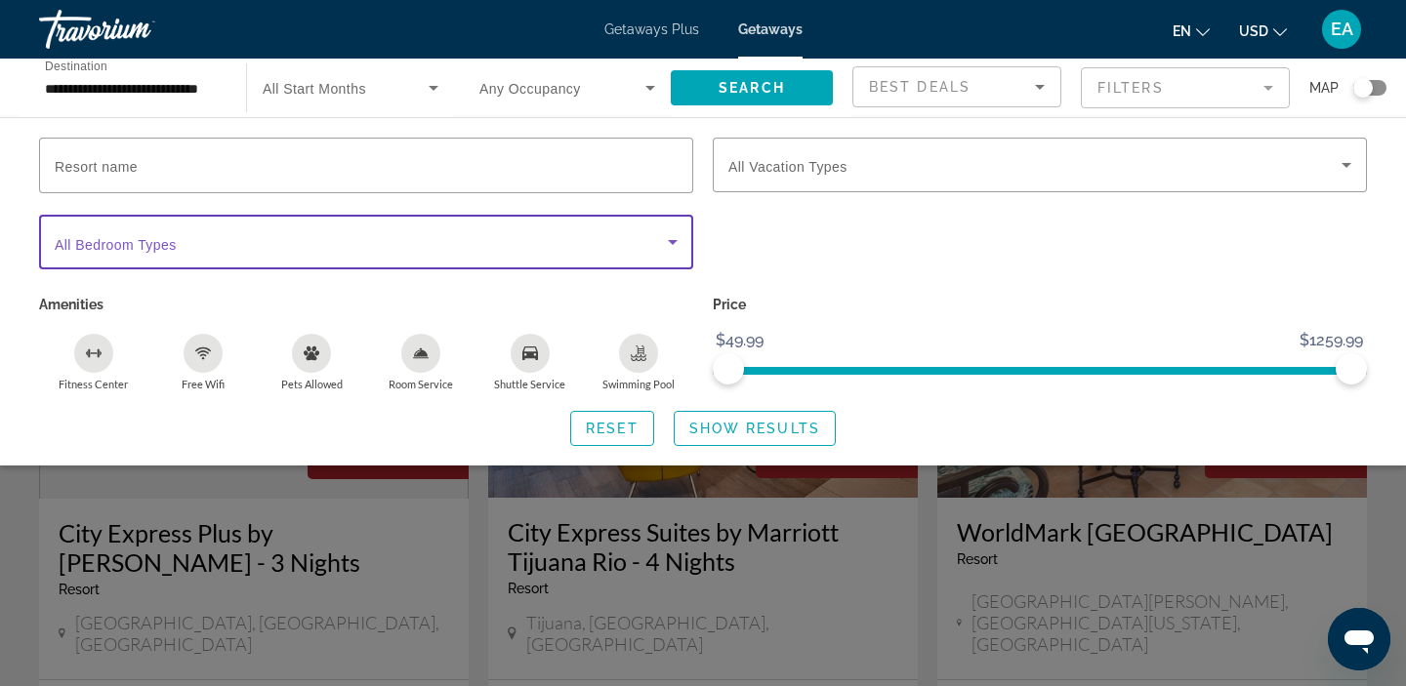
click at [328, 244] on span "Search widget" at bounding box center [361, 241] width 613 height 23
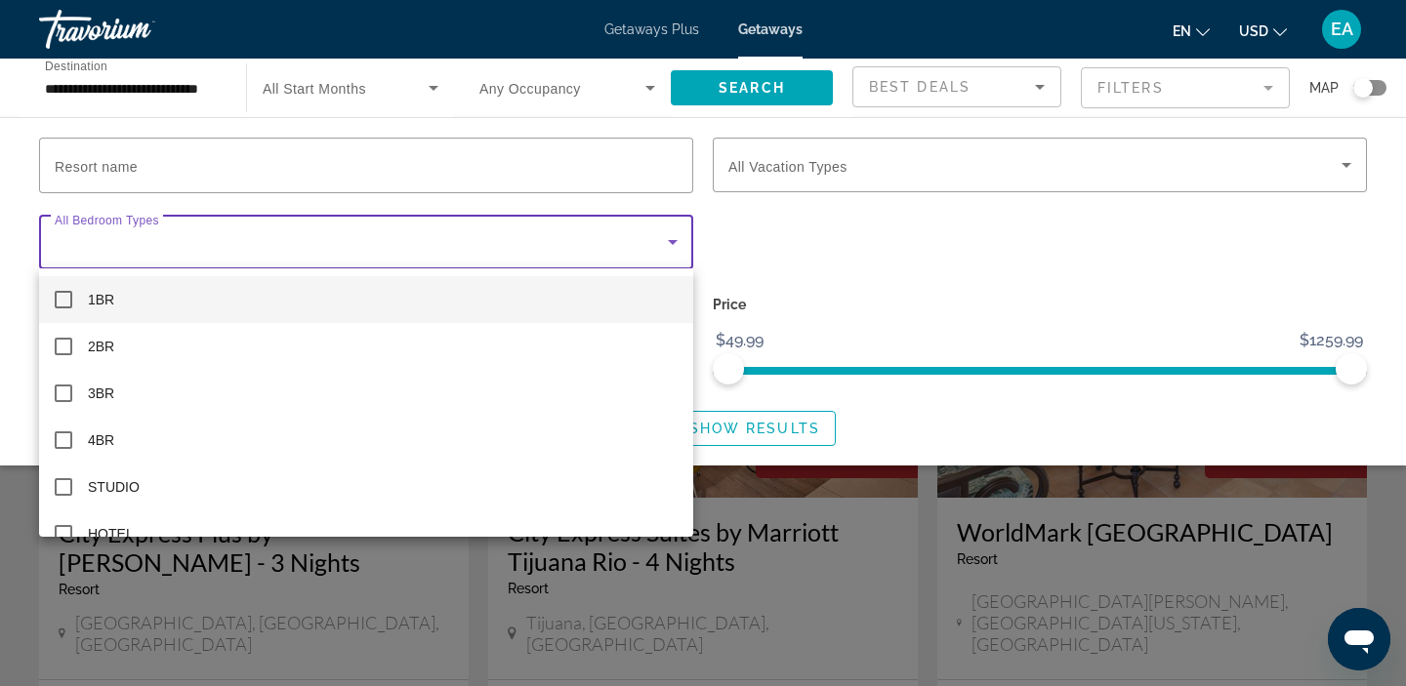
click at [328, 244] on div at bounding box center [703, 343] width 1406 height 686
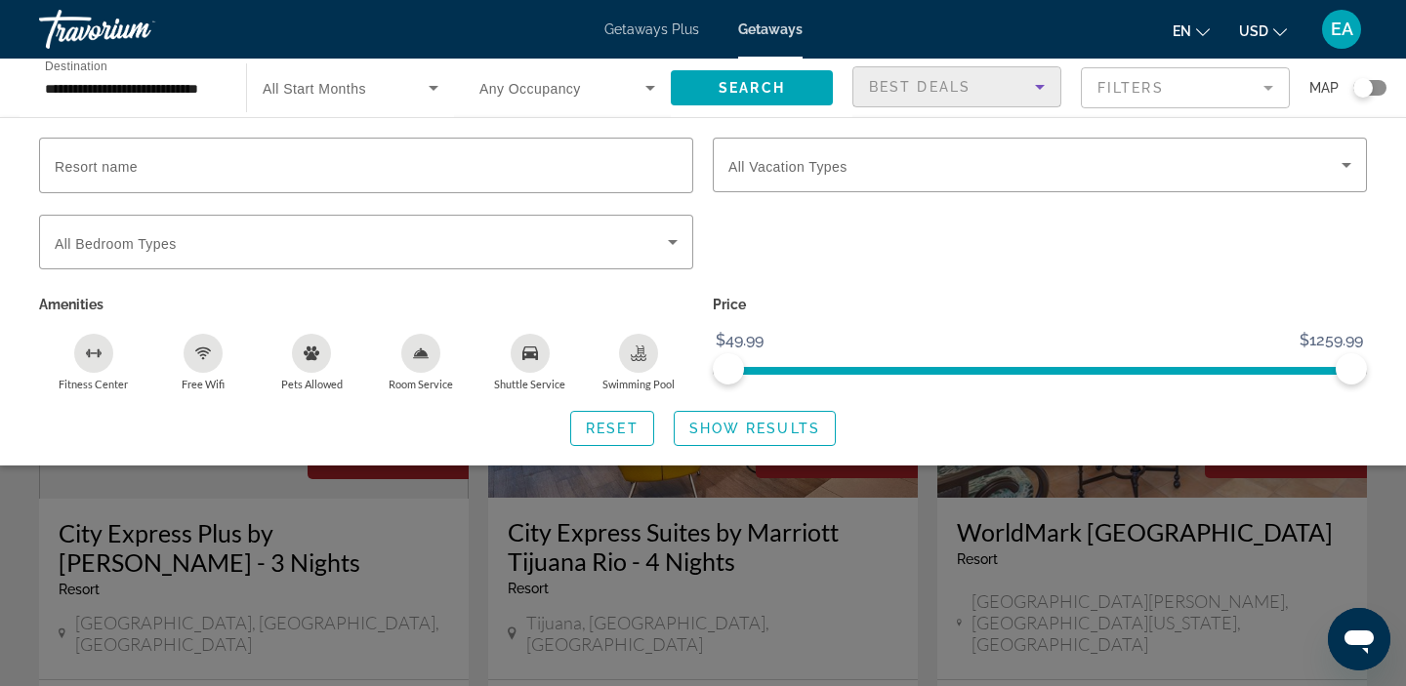
click at [1031, 95] on icon "Sort by" at bounding box center [1039, 86] width 23 height 23
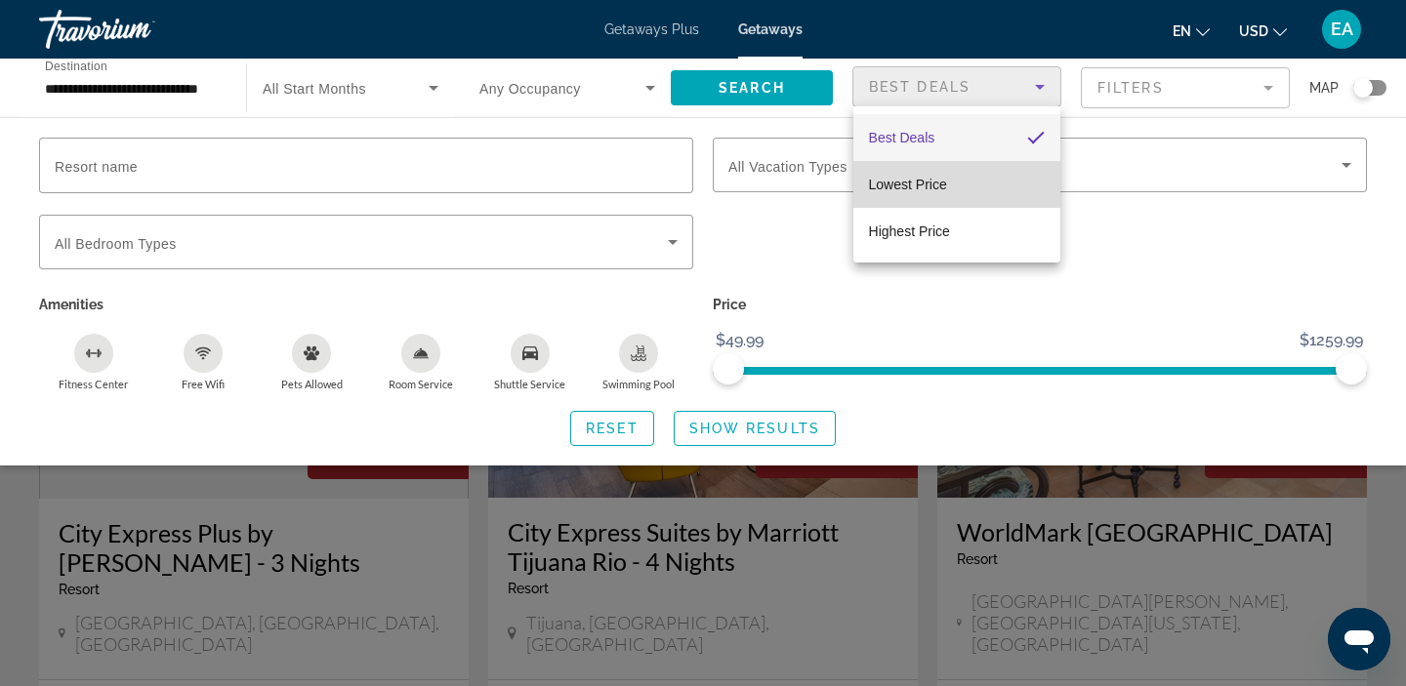
click at [982, 180] on mat-option "Lowest Price" at bounding box center [956, 184] width 207 height 47
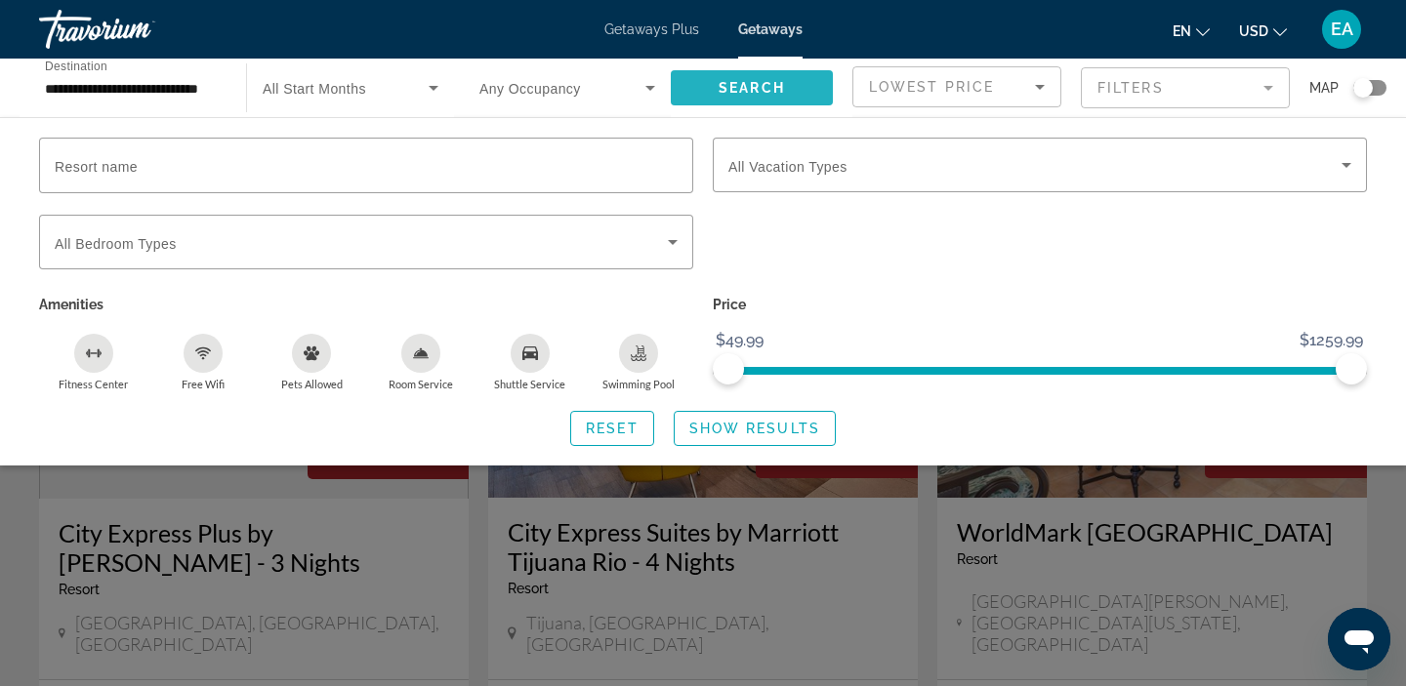
click at [762, 104] on span "Search widget" at bounding box center [752, 87] width 162 height 47
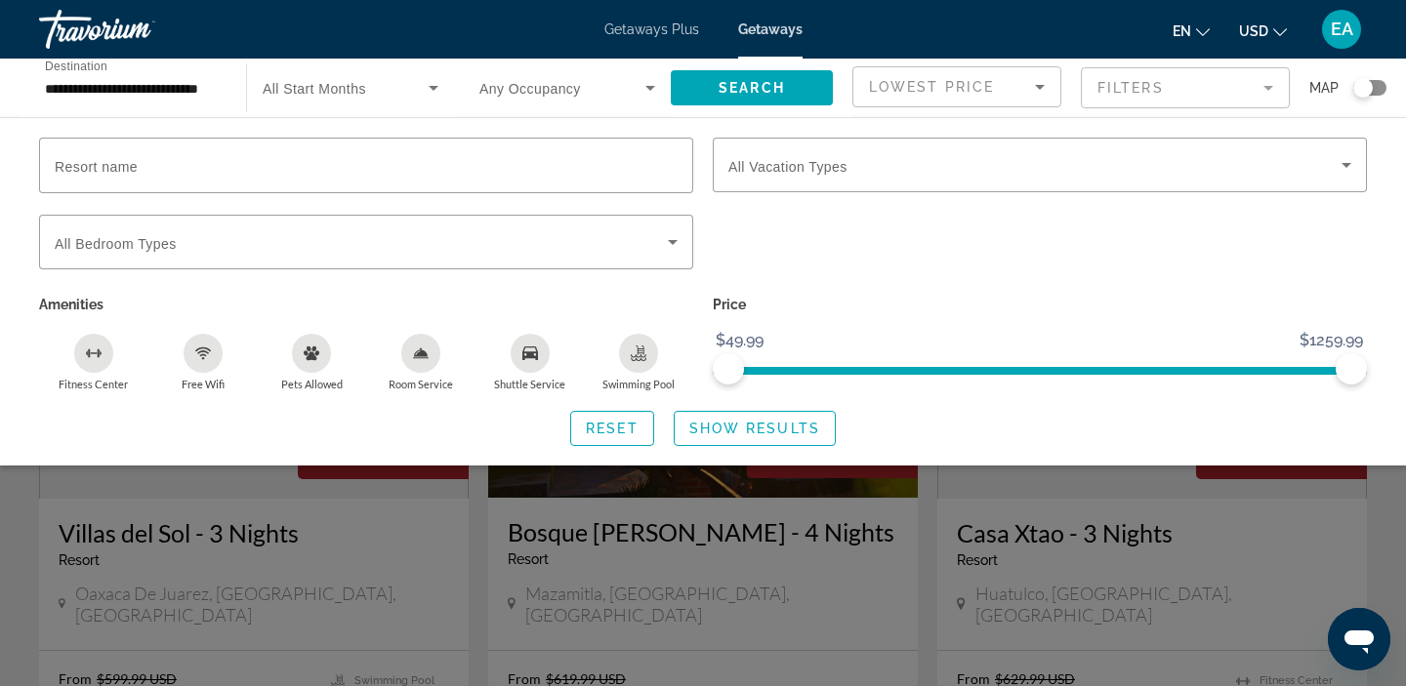
click at [509, 488] on div "Search widget" at bounding box center [703, 489] width 1406 height 393
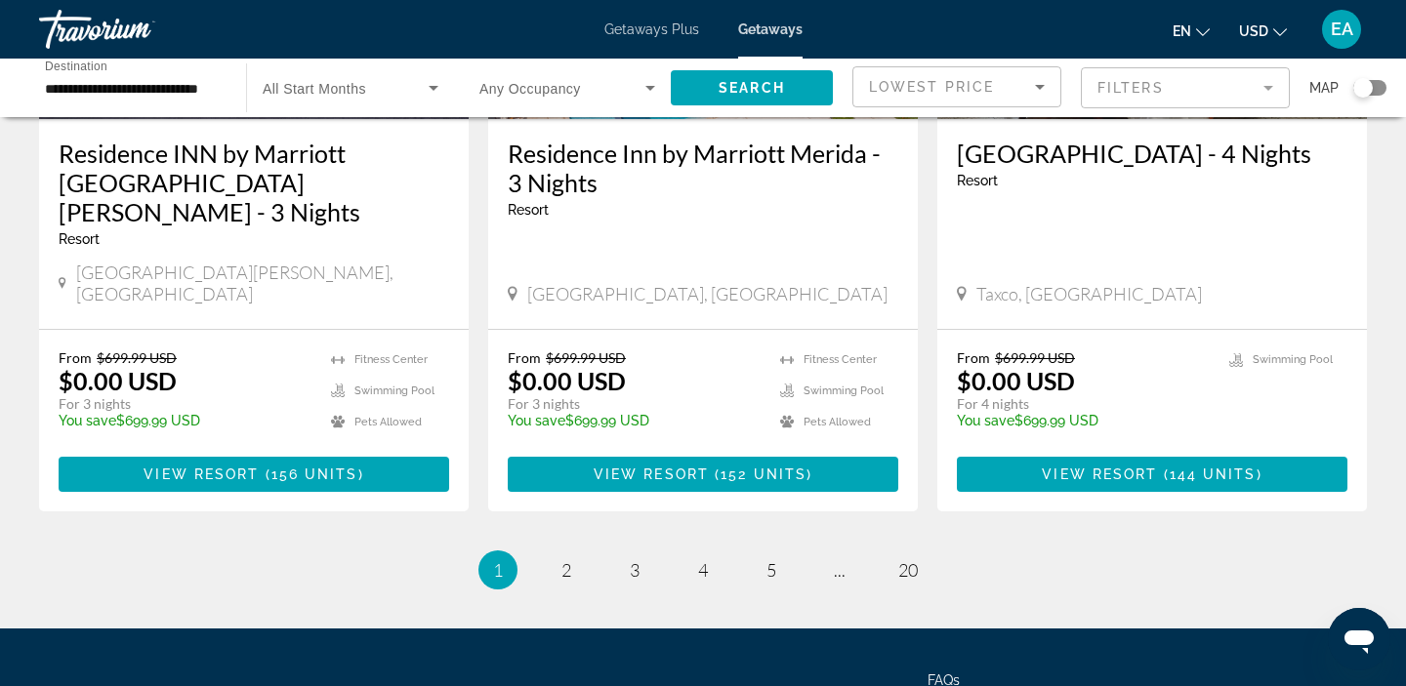
scroll to position [2532, 0]
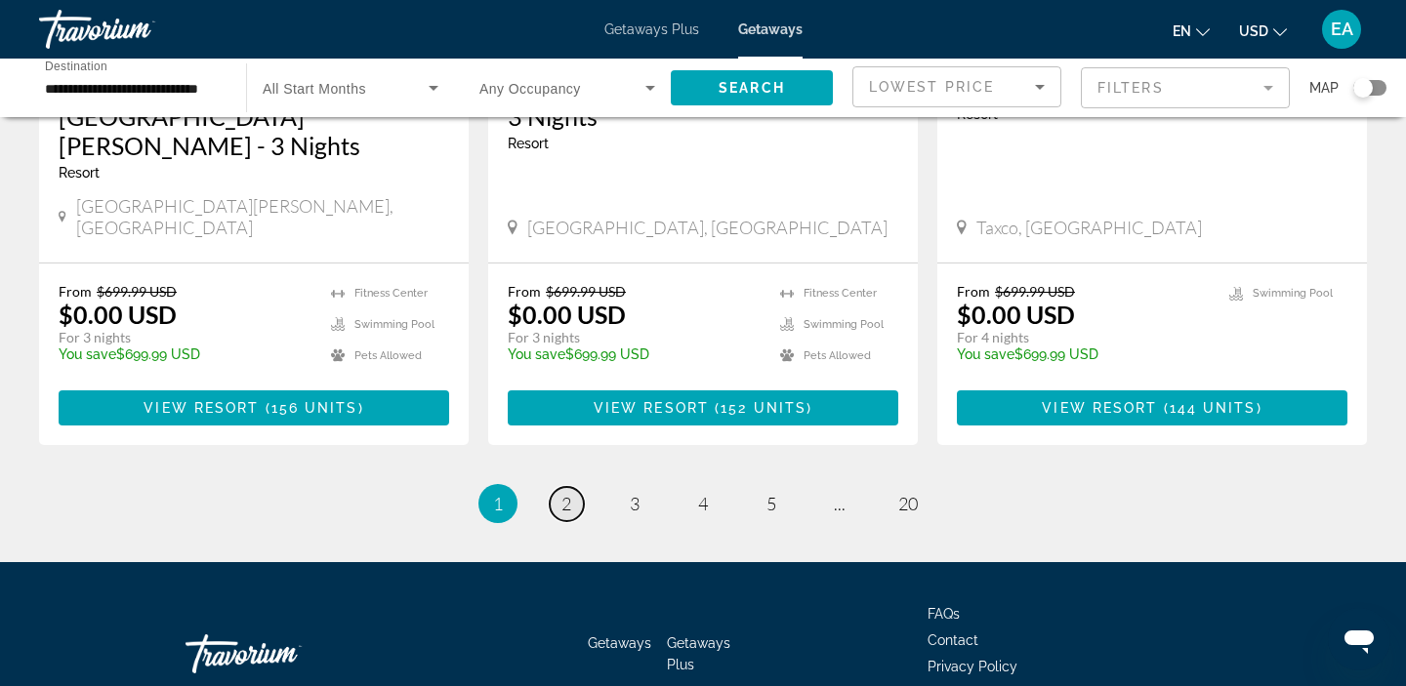
click at [566, 493] on span "2" at bounding box center [566, 503] width 10 height 21
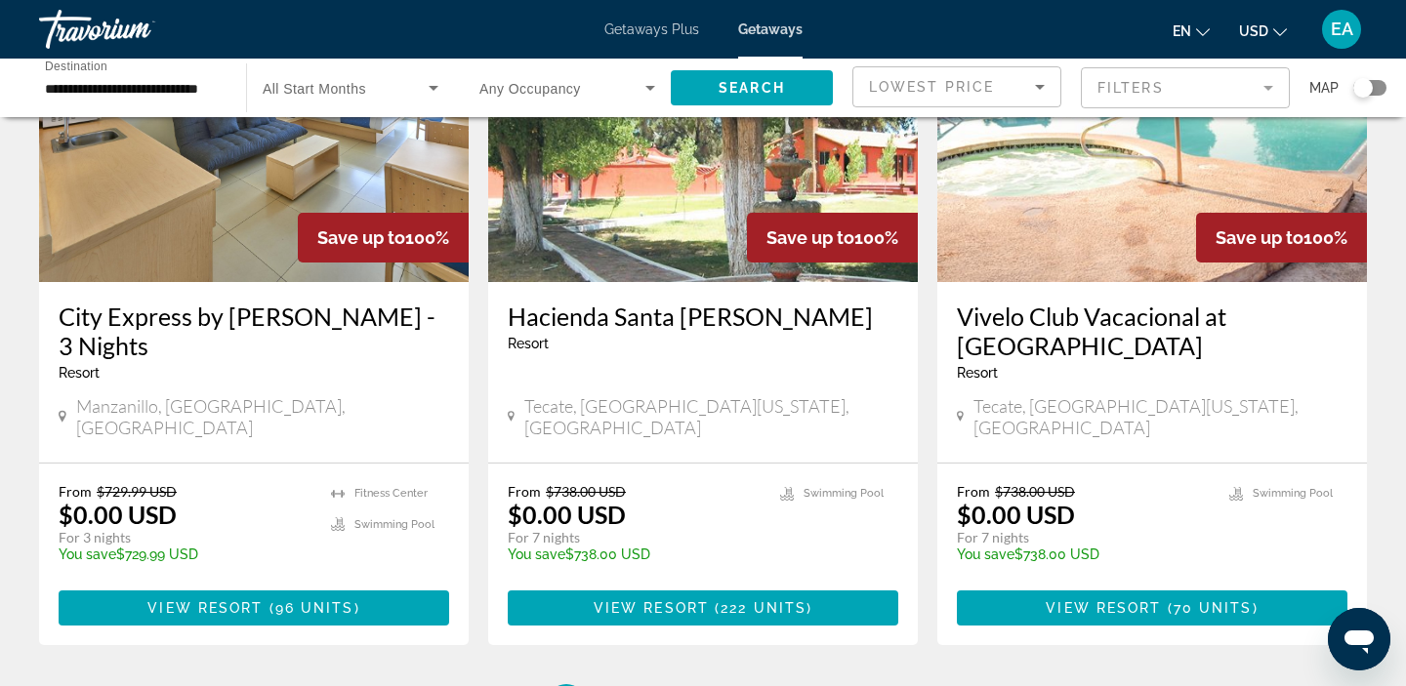
scroll to position [2542, 0]
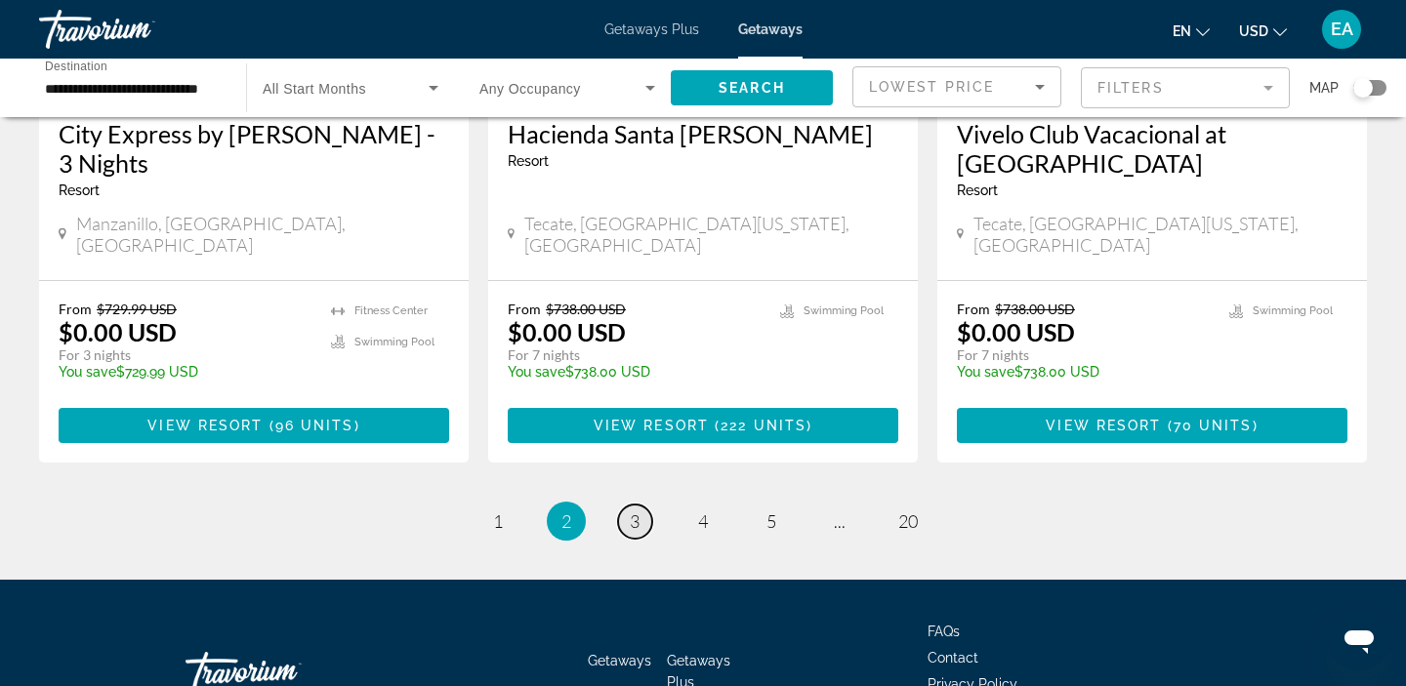
click at [635, 510] on span "3" at bounding box center [635, 520] width 10 height 21
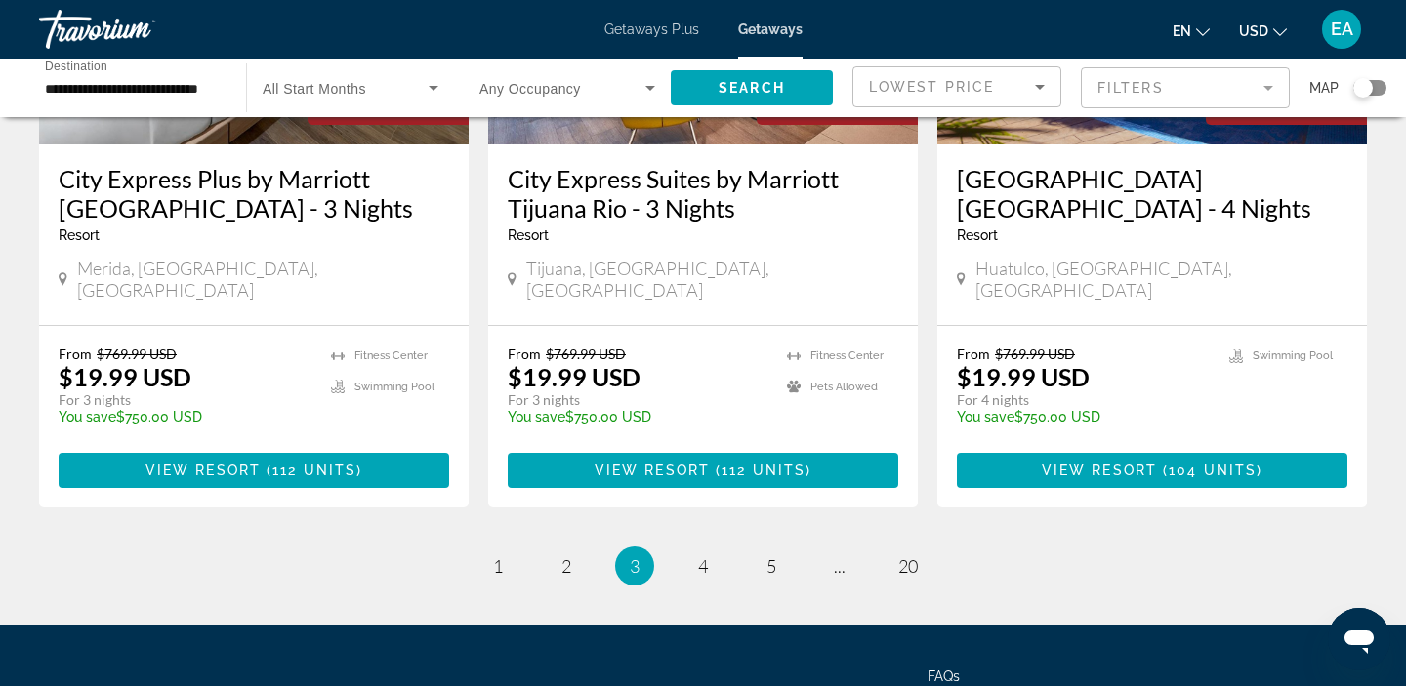
scroll to position [2554, 0]
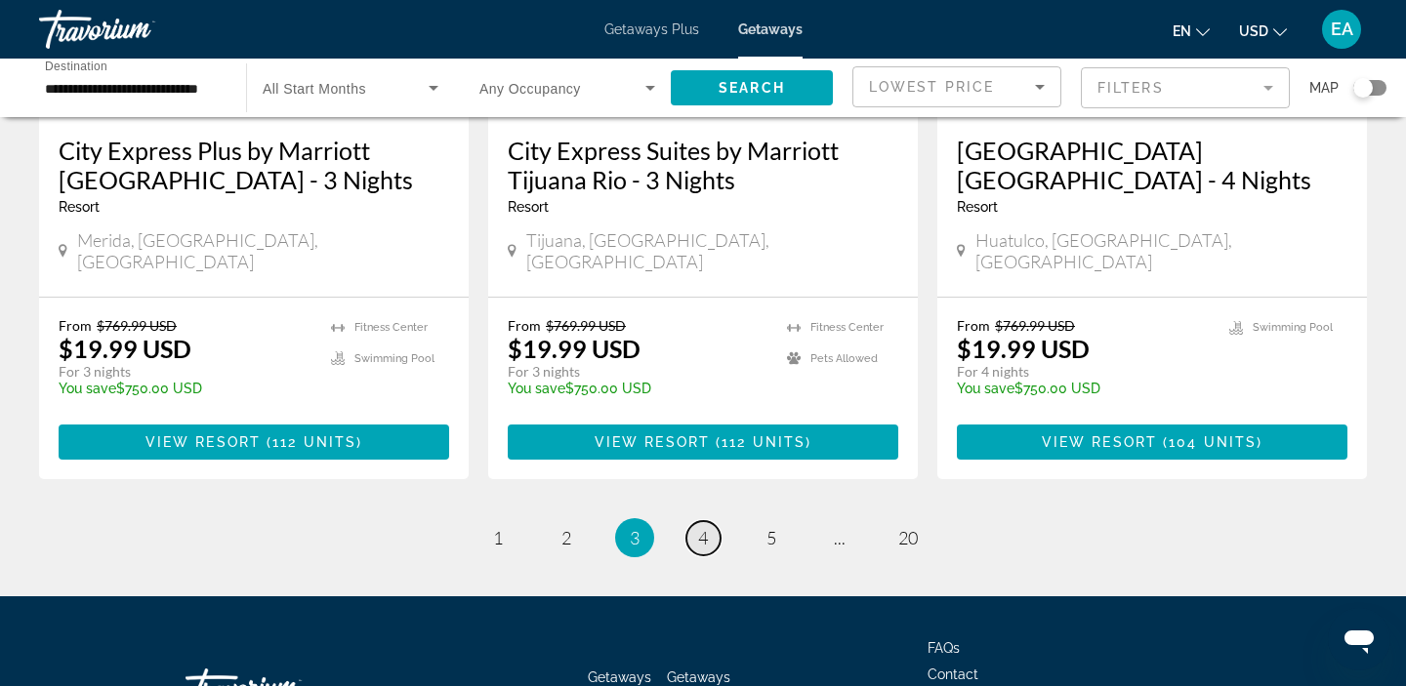
click at [694, 521] on link "page 4" at bounding box center [703, 538] width 34 height 34
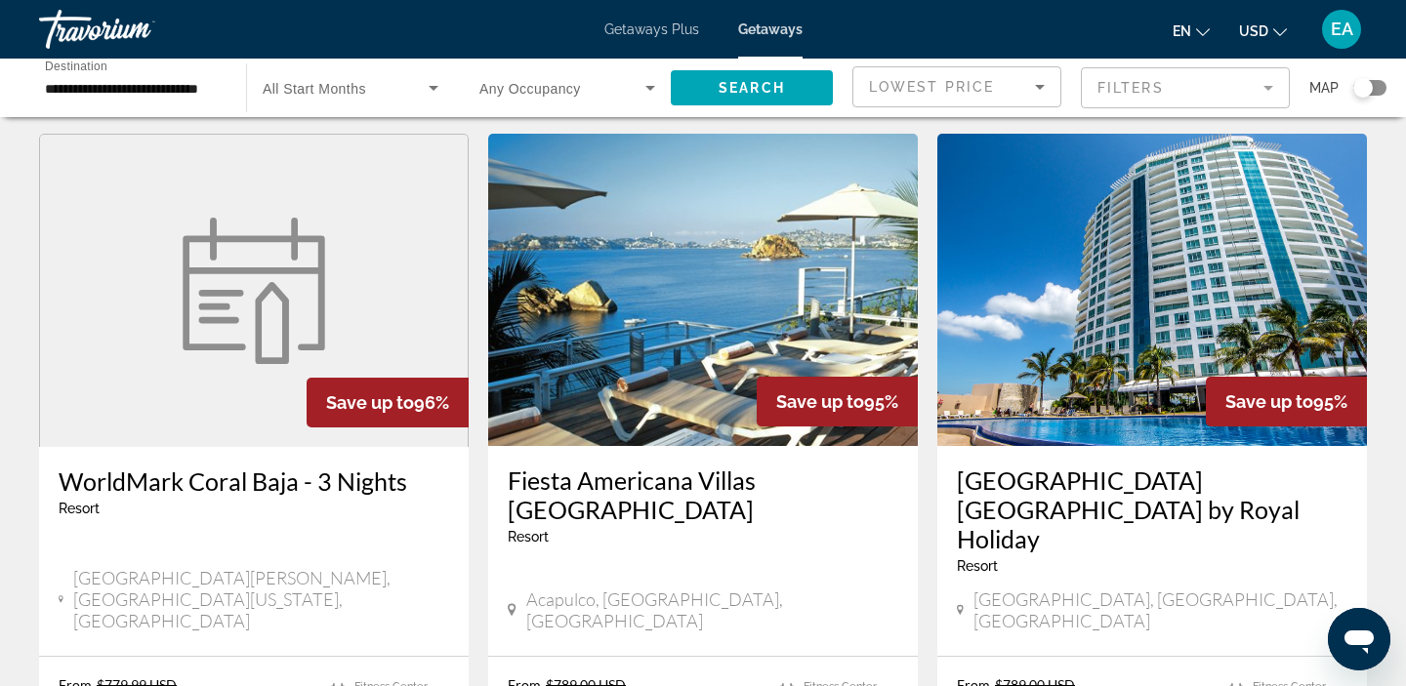
scroll to position [1506, 0]
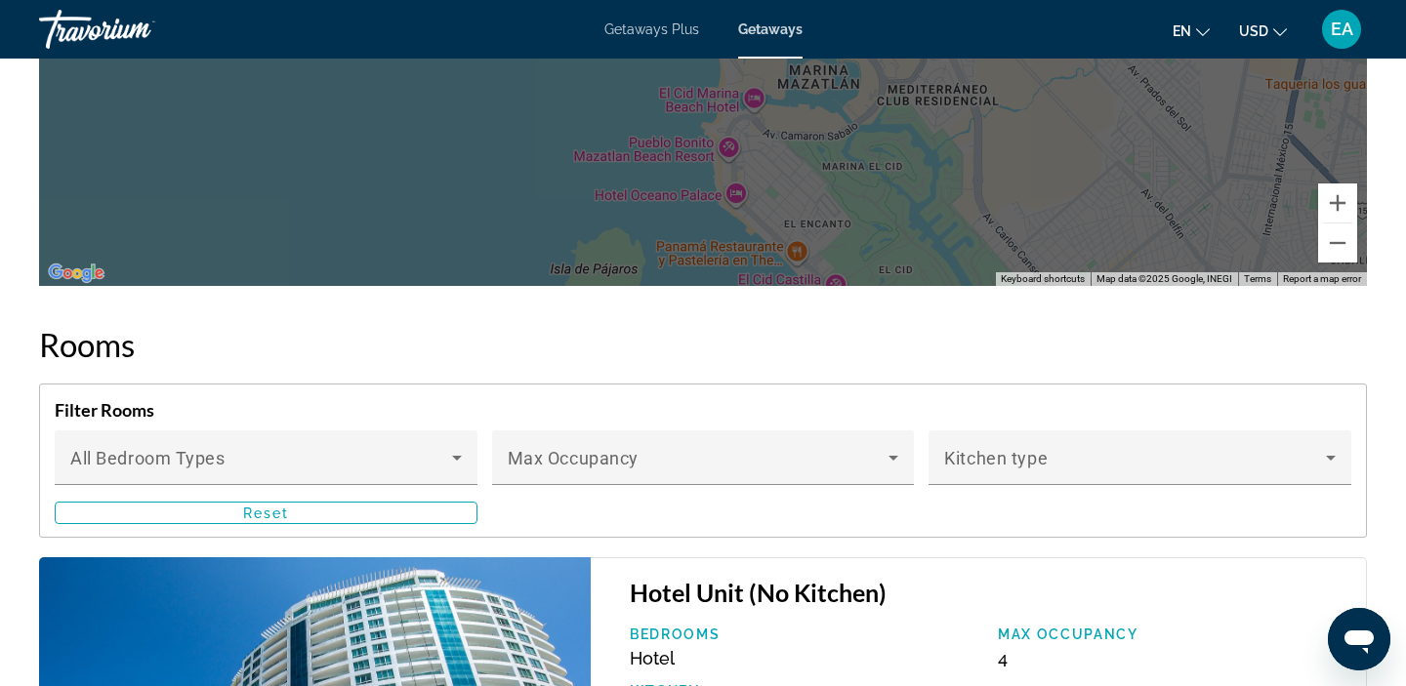
scroll to position [2907, 0]
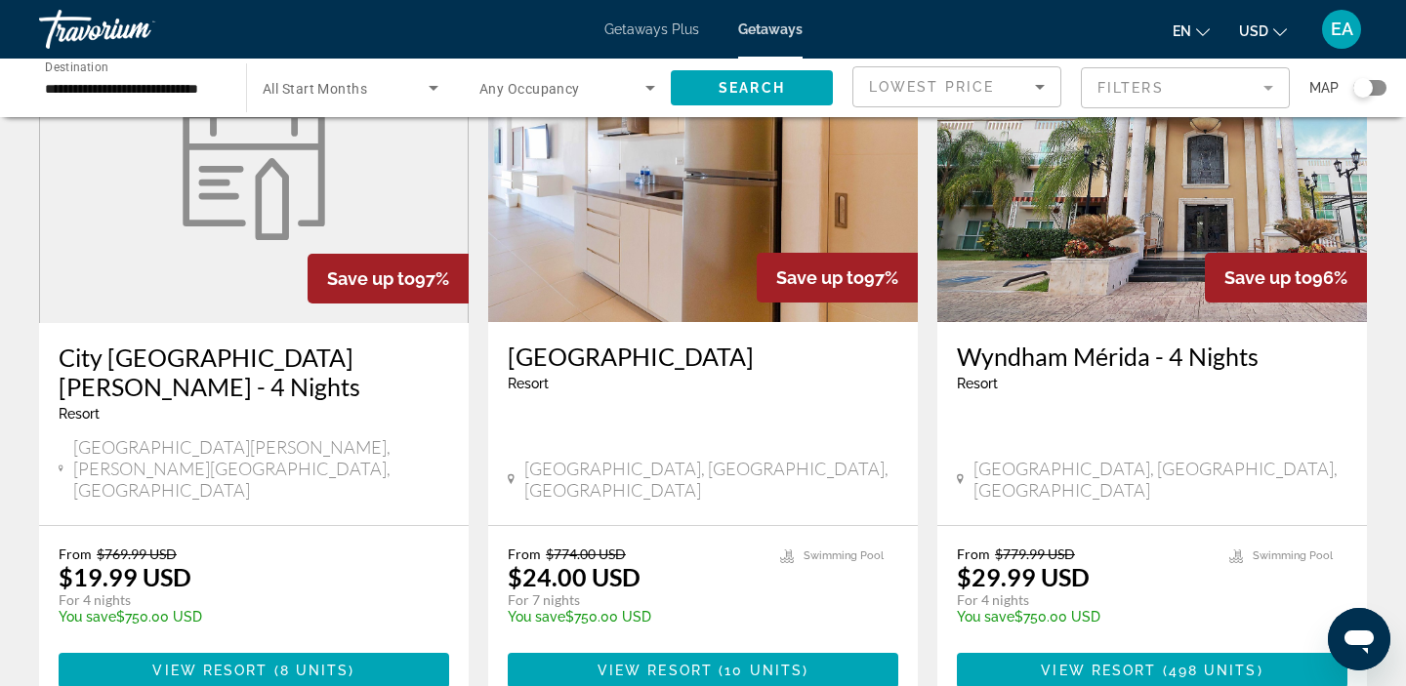
scroll to position [181, 0]
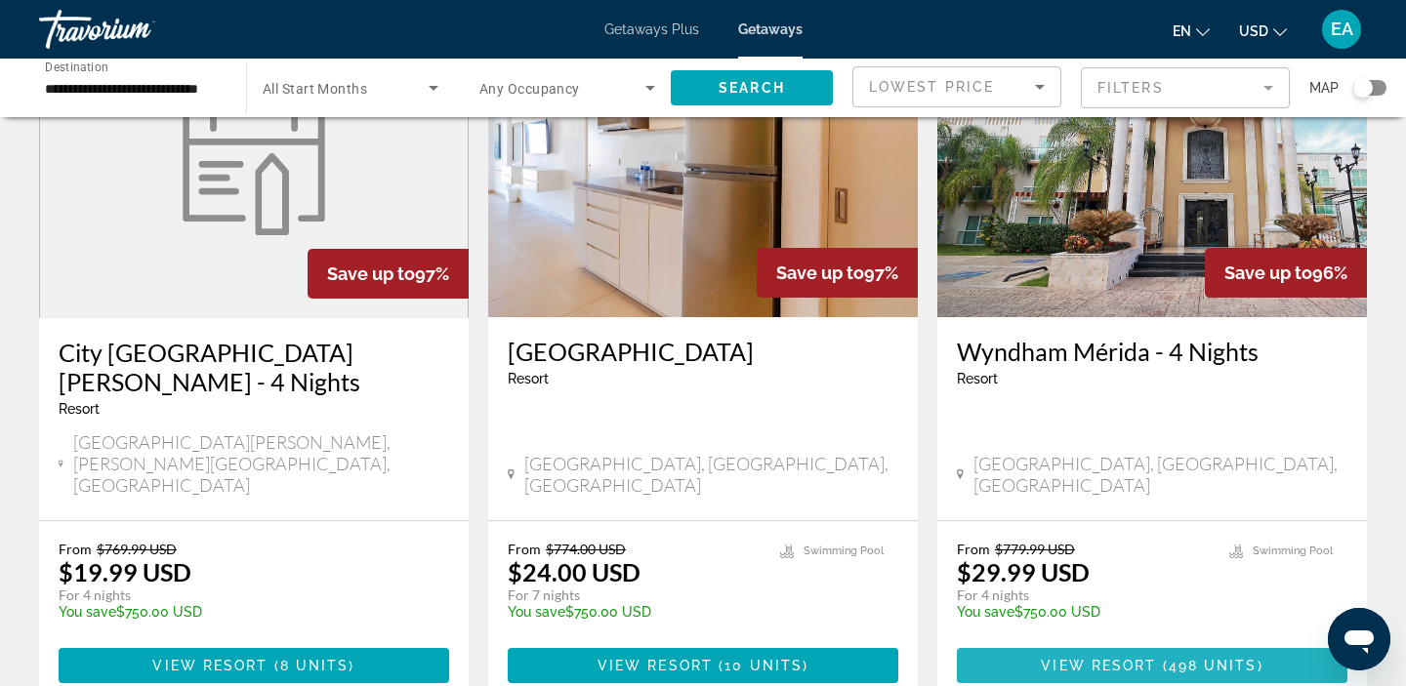
click at [1062, 658] on span "View Resort" at bounding box center [1097, 666] width 115 height 16
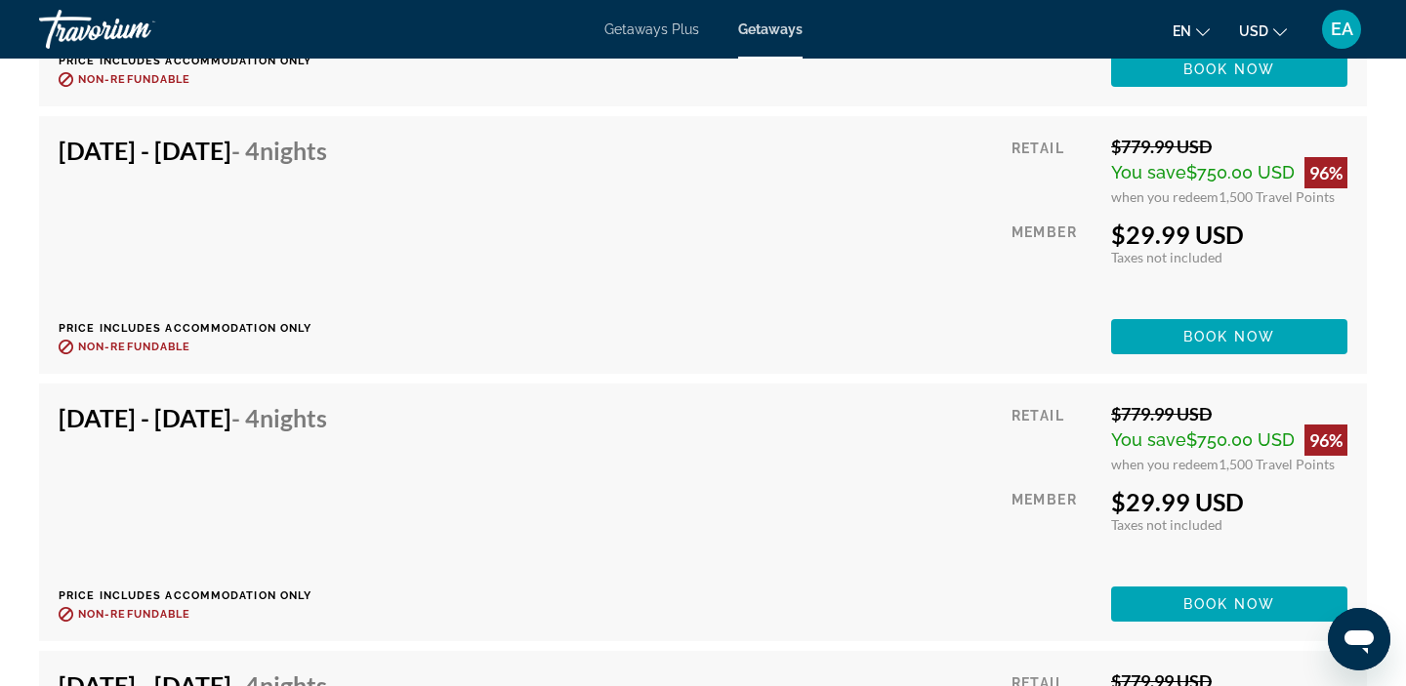
scroll to position [5097, 0]
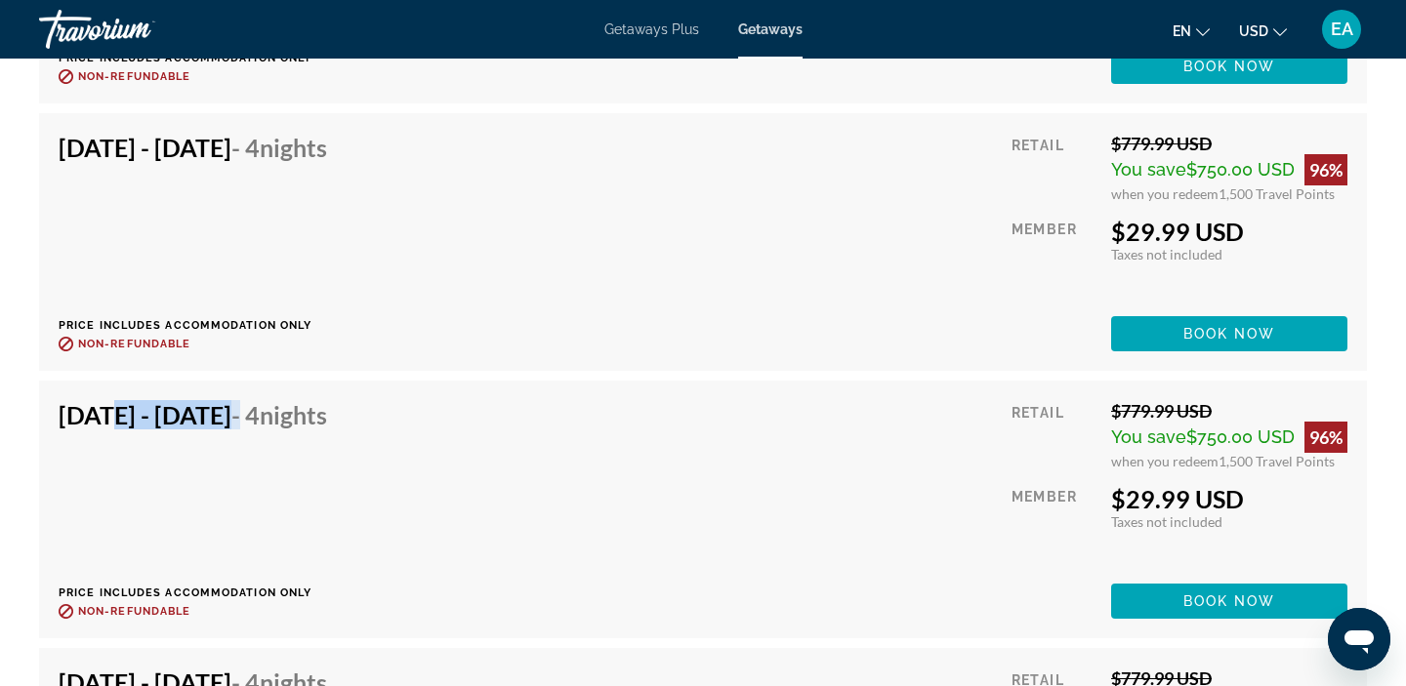
drag, startPoint x: 102, startPoint y: 401, endPoint x: 371, endPoint y: 405, distance: 269.4
click at [327, 406] on h4 "[DATE] - [DATE] - 4 Nights" at bounding box center [193, 414] width 268 height 29
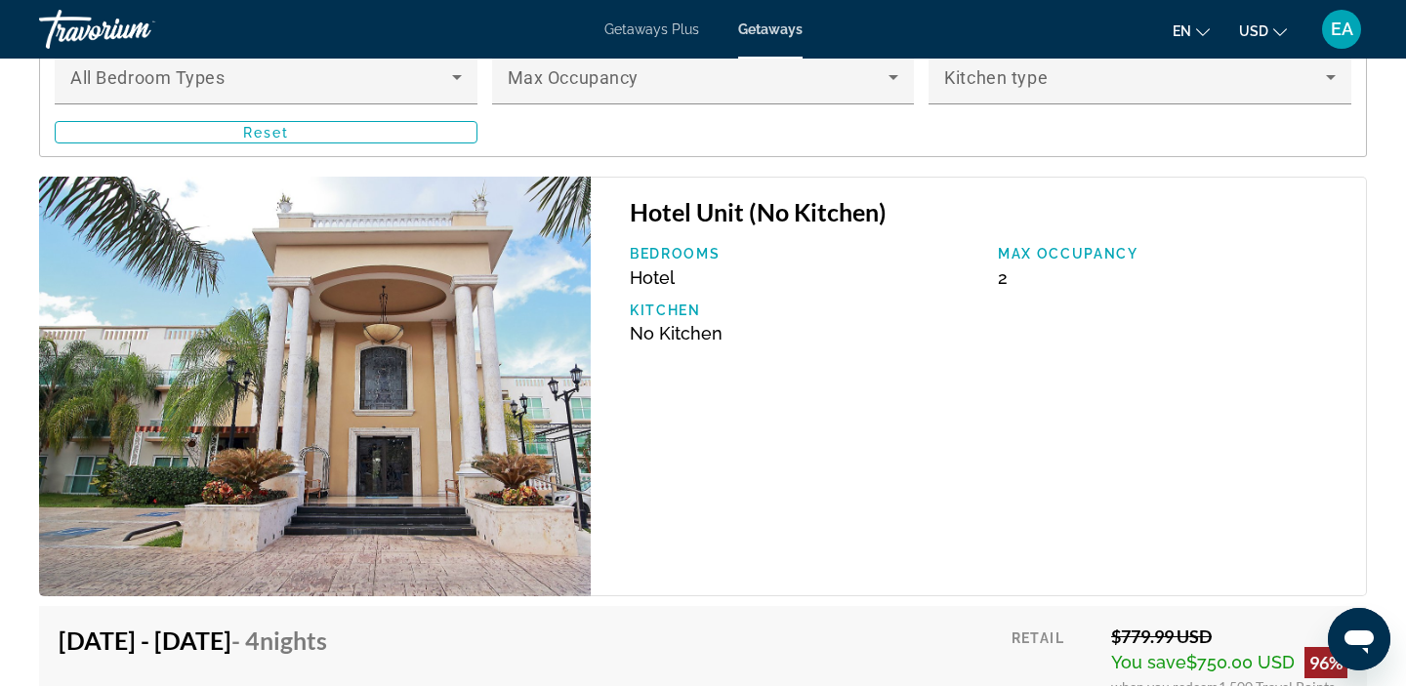
scroll to position [3001, 0]
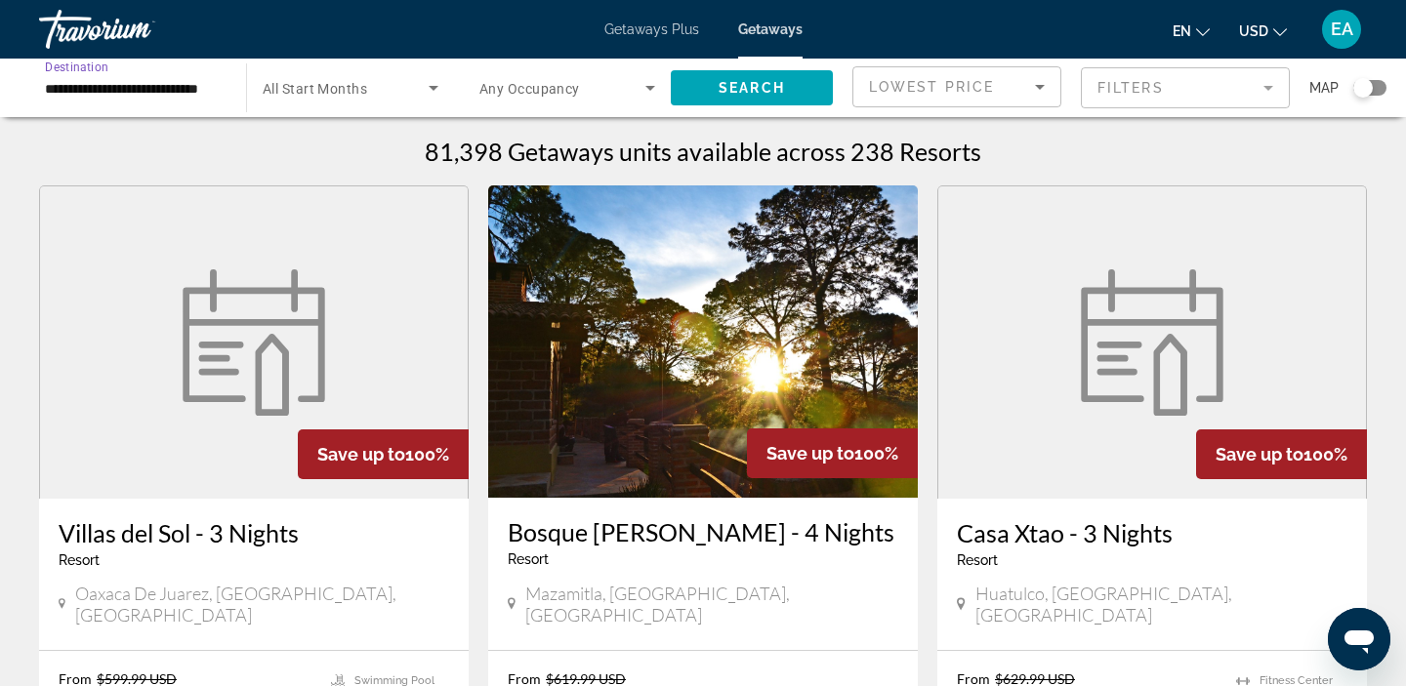
click at [62, 87] on input "**********" at bounding box center [133, 88] width 176 height 23
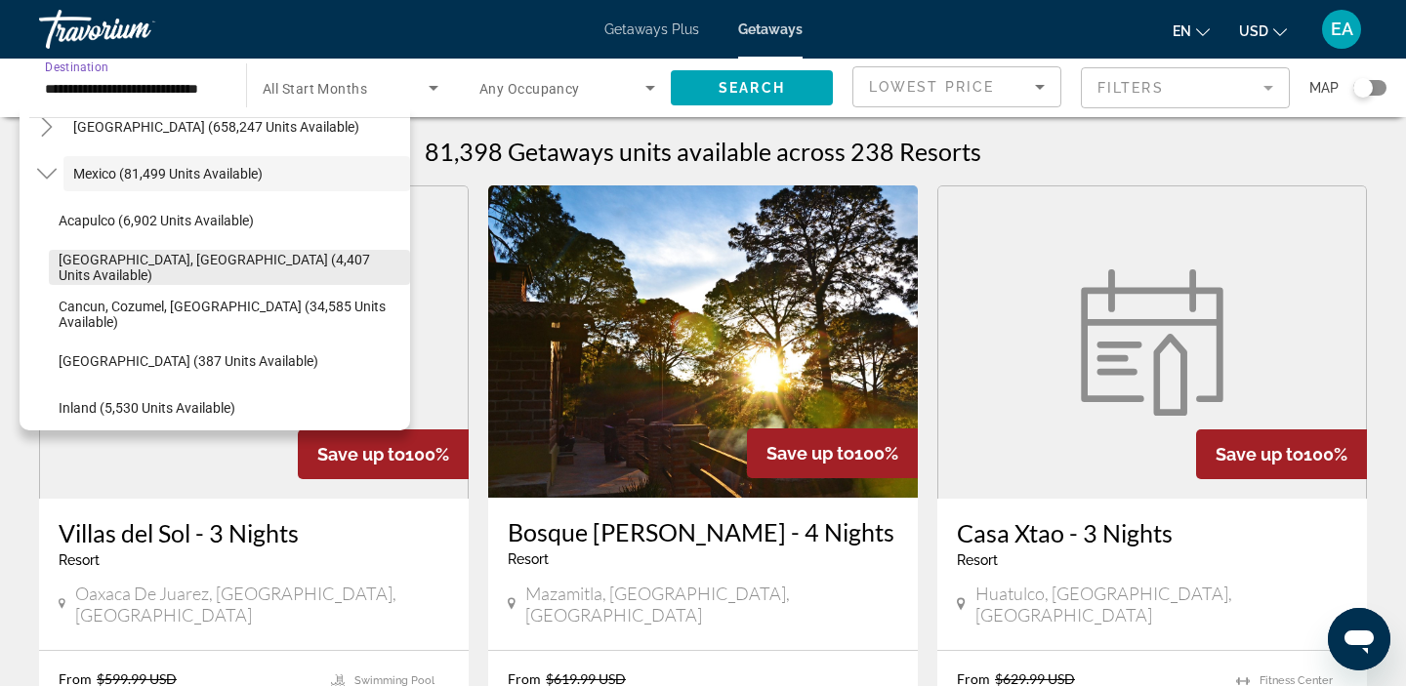
scroll to position [102, 0]
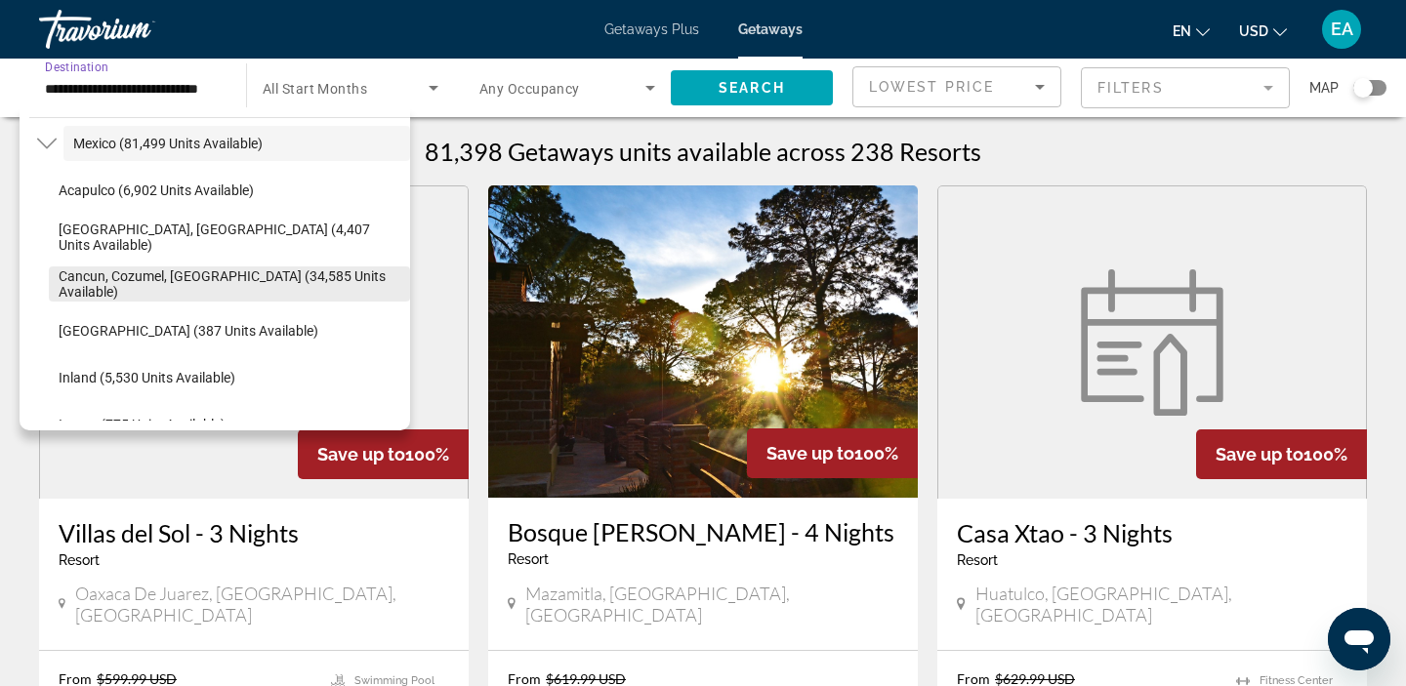
click at [127, 289] on span "Cancun, Cozumel, [GEOGRAPHIC_DATA] (34,585 units available)" at bounding box center [230, 283] width 342 height 31
type input "**********"
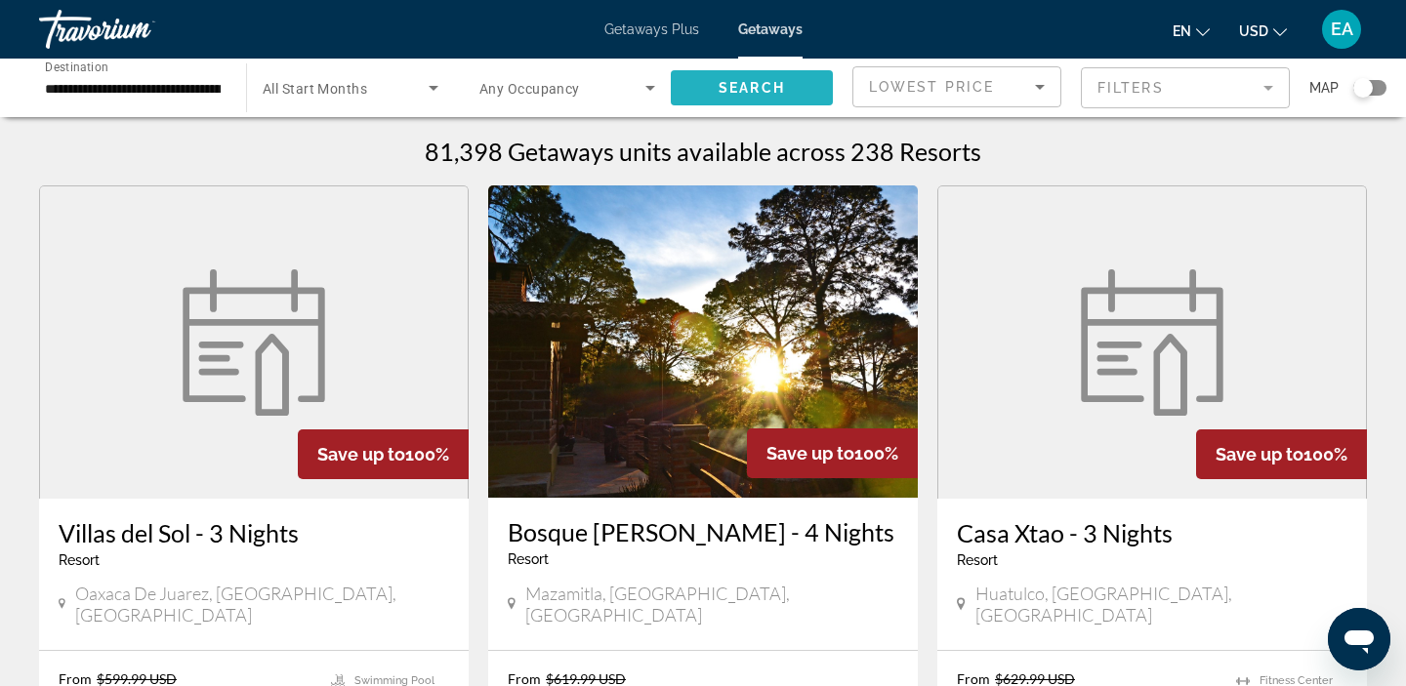
click at [695, 100] on span "Search widget" at bounding box center [752, 87] width 162 height 47
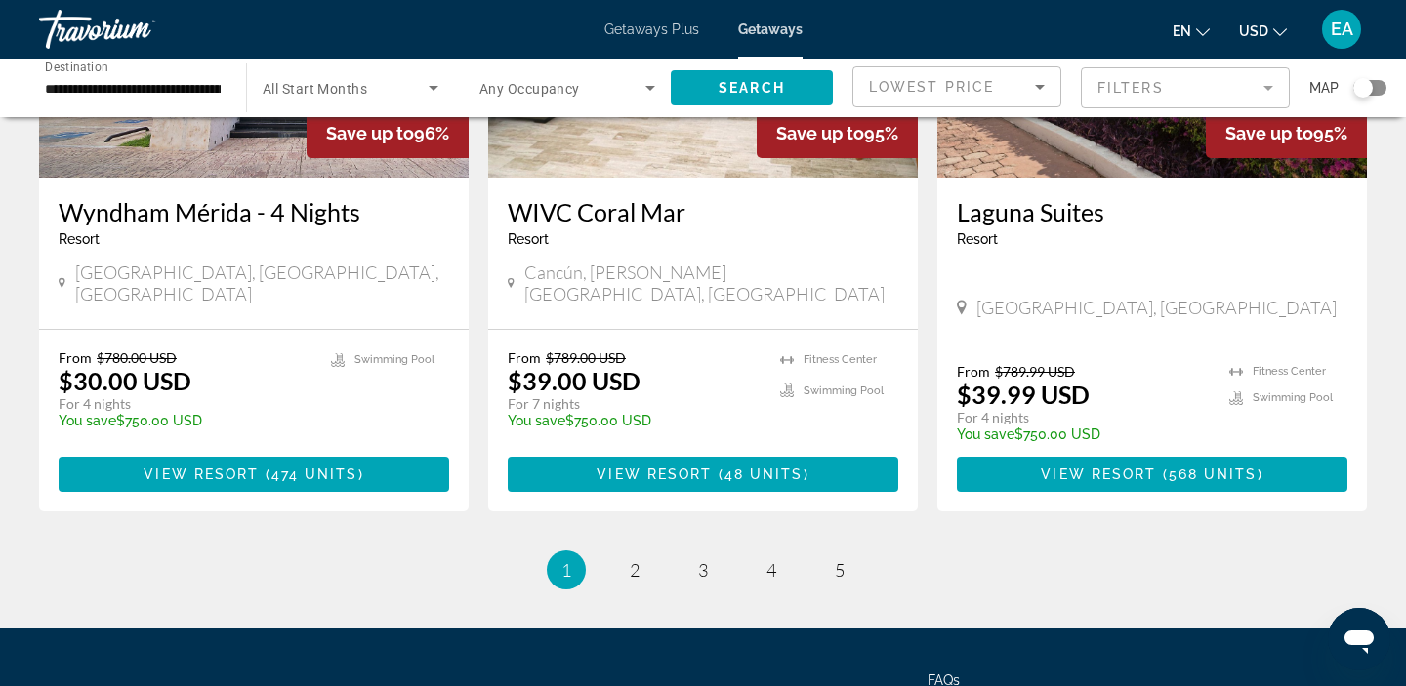
scroll to position [2589, 0]
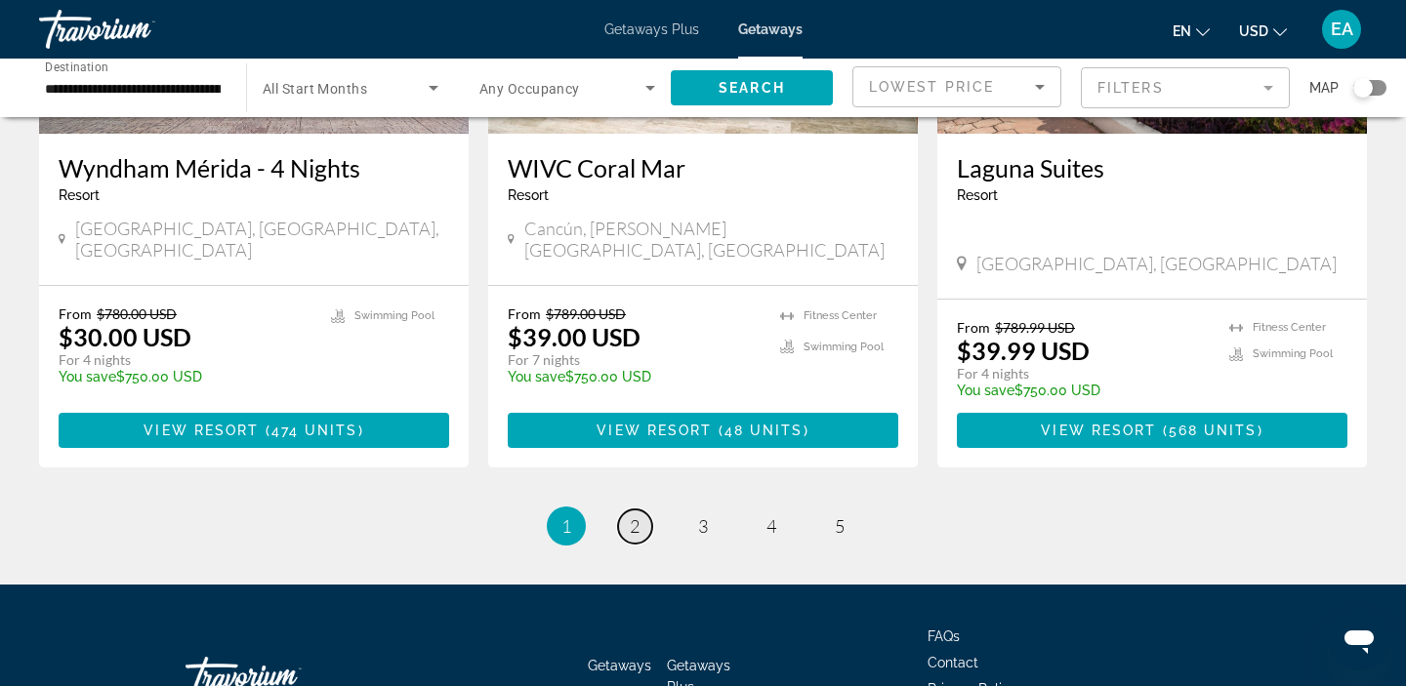
click at [636, 515] on span "2" at bounding box center [635, 525] width 10 height 21
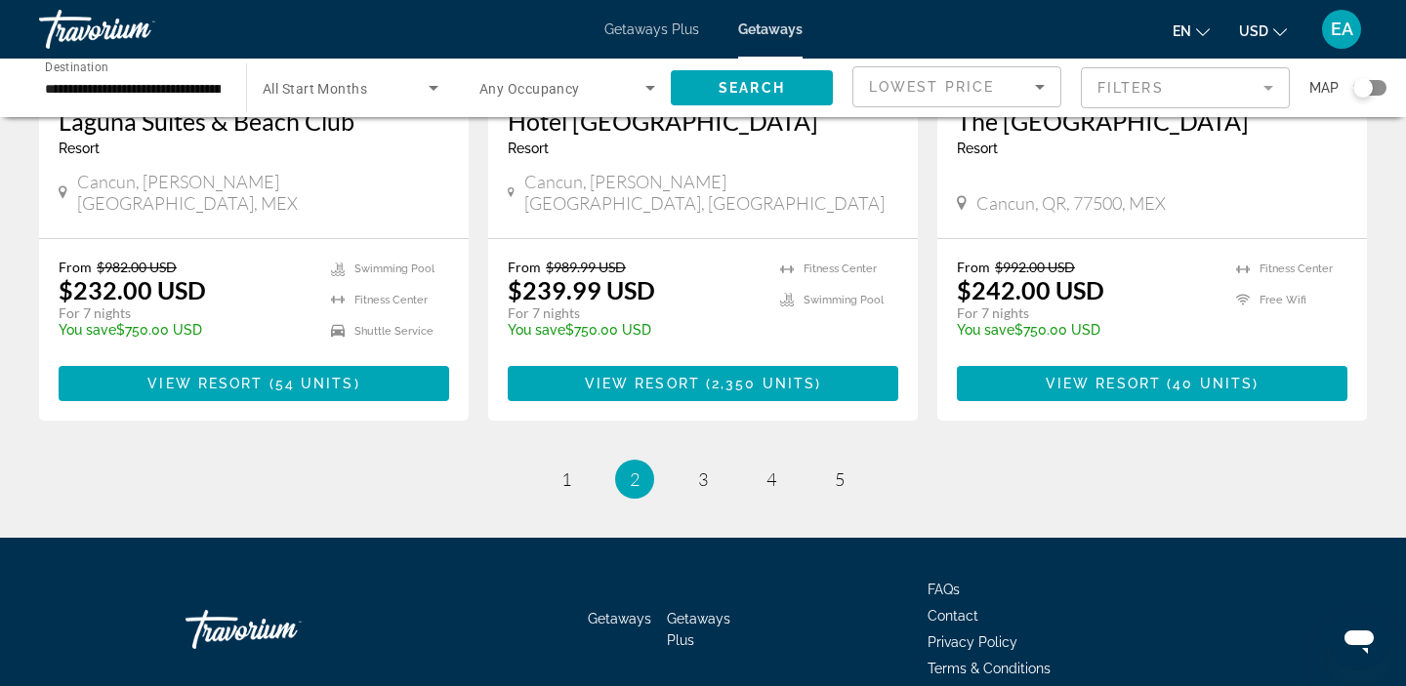
scroll to position [2593, 0]
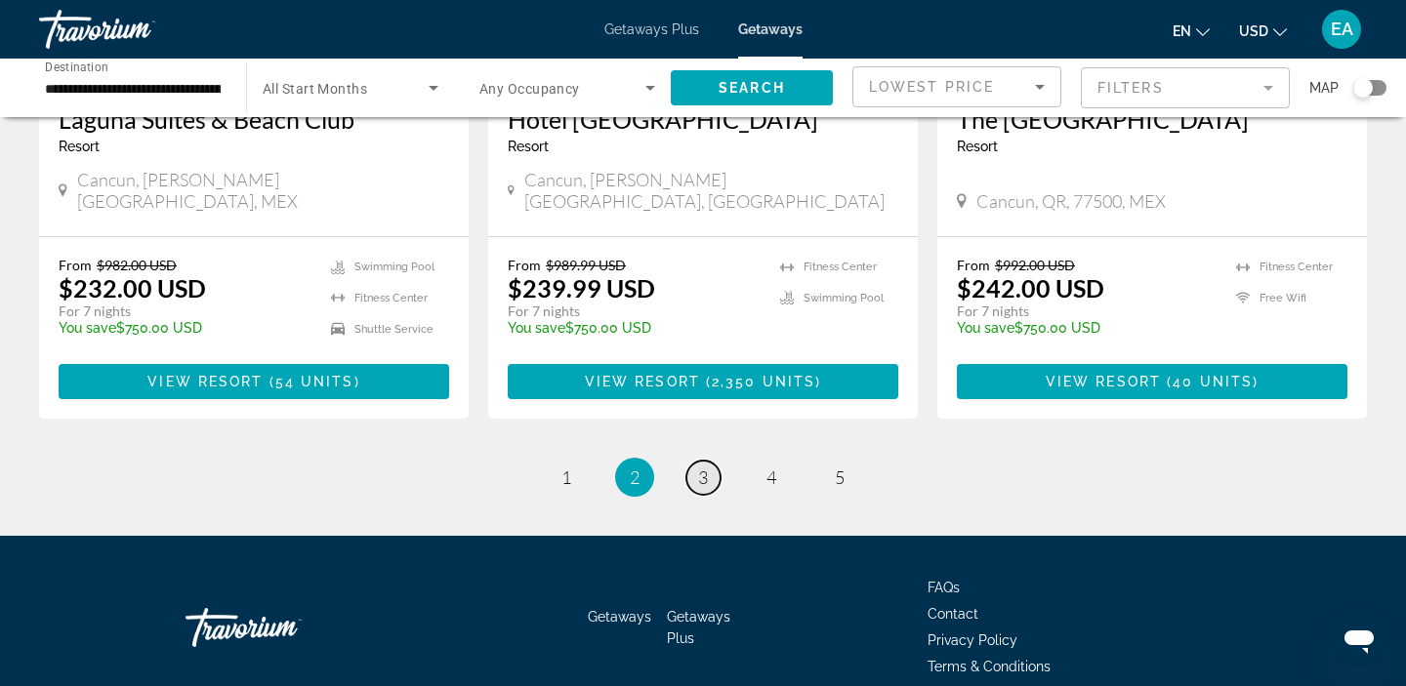
click at [704, 467] on span "3" at bounding box center [703, 477] width 10 height 21
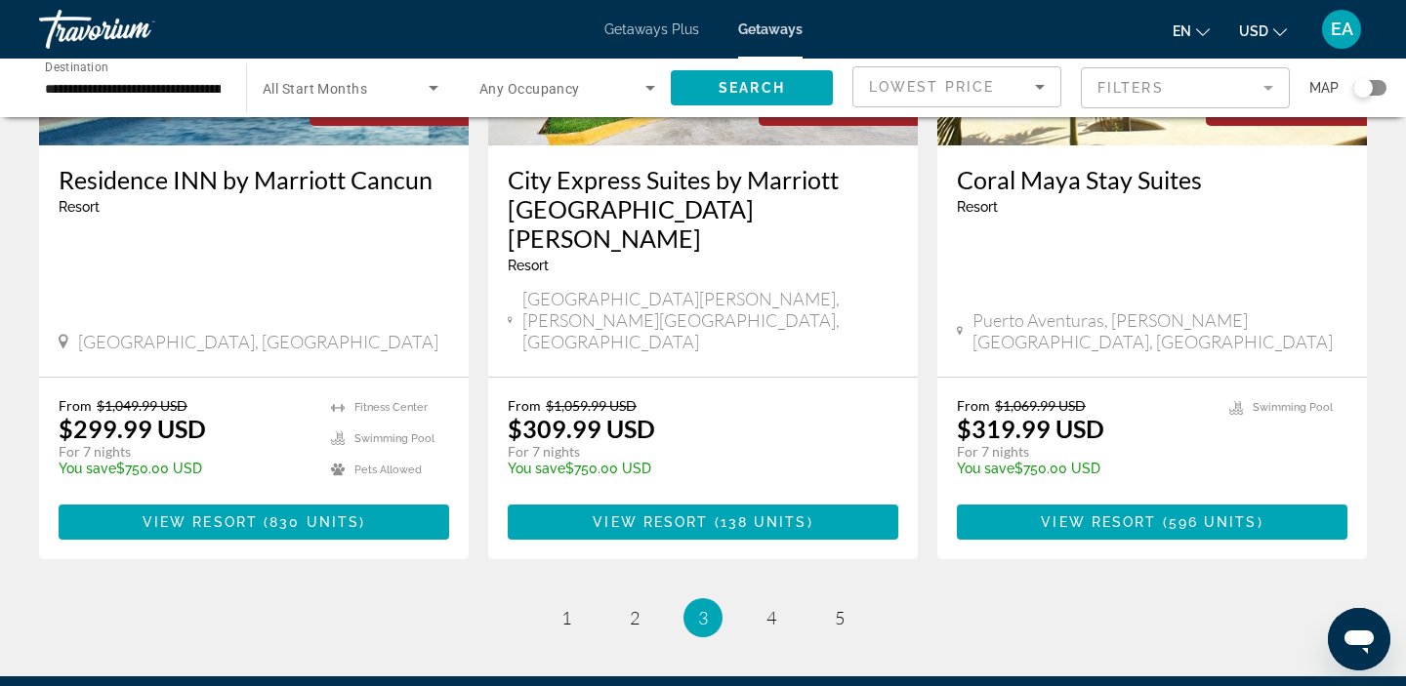
scroll to position [2557, 0]
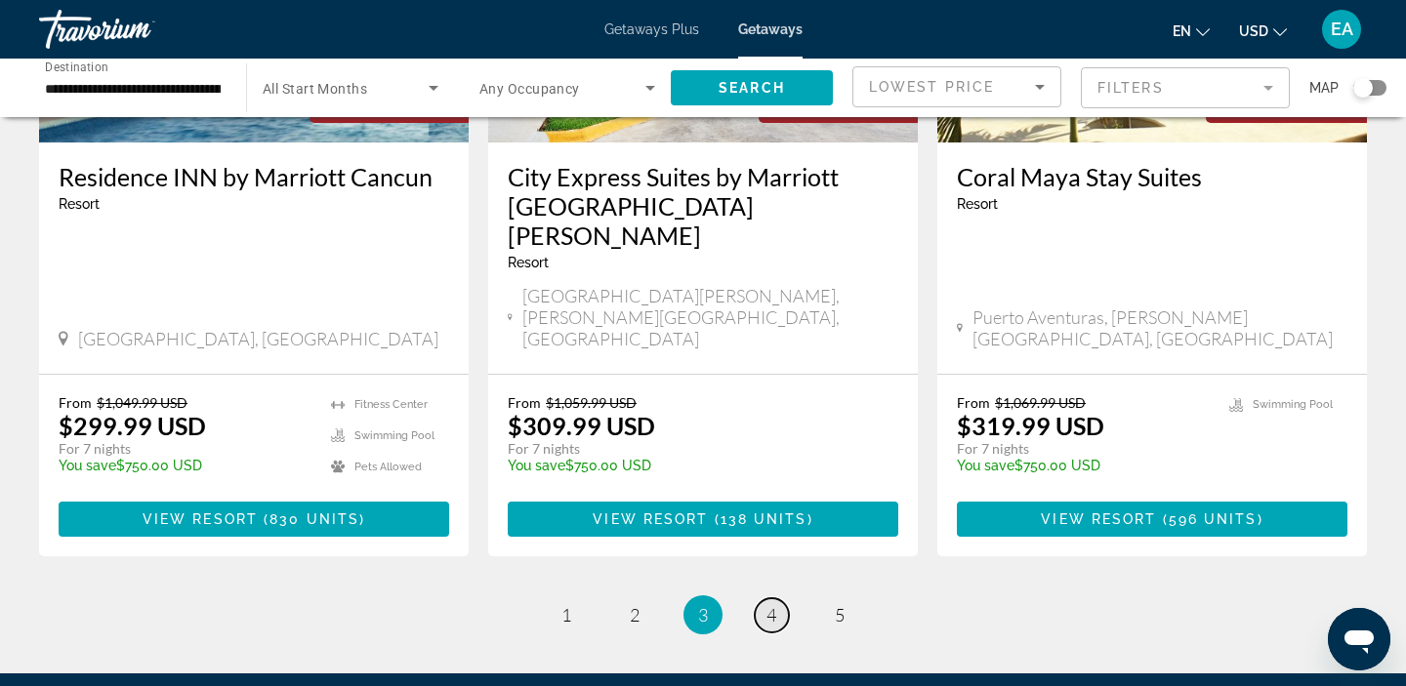
click at [768, 604] on span "4" at bounding box center [771, 614] width 10 height 21
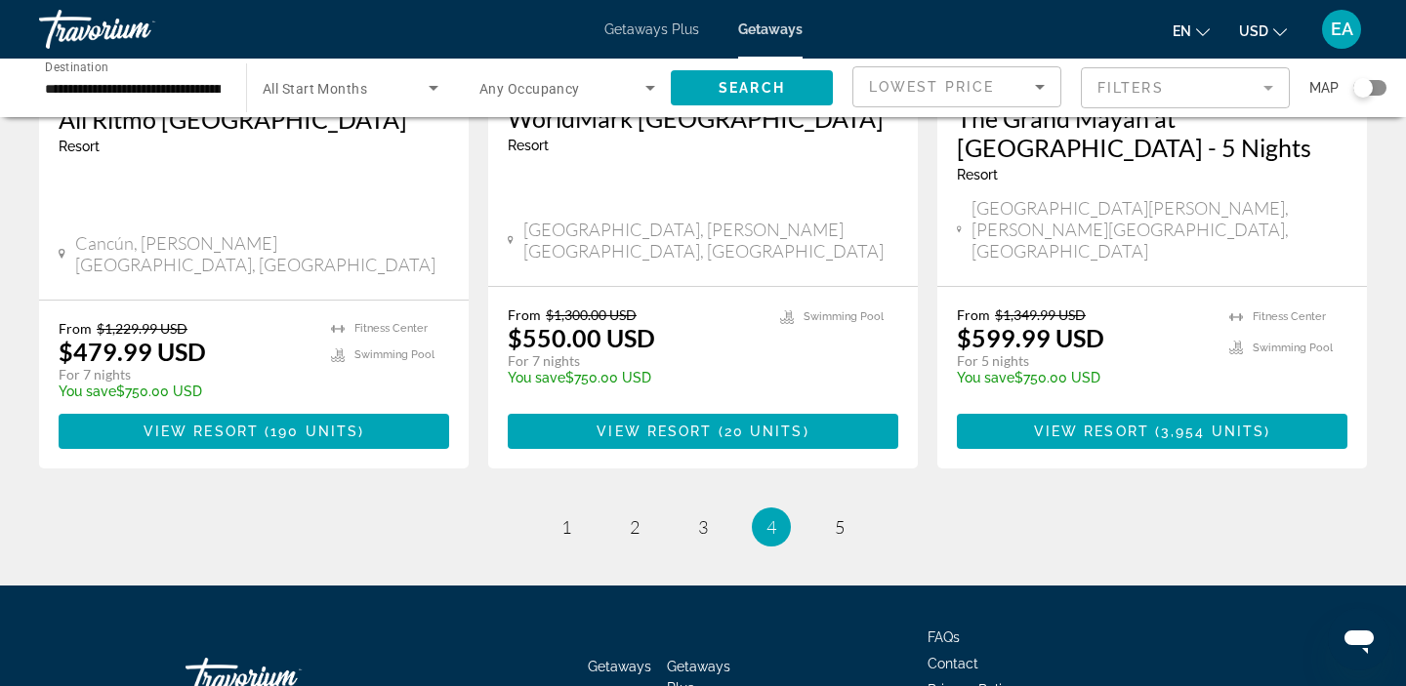
scroll to position [2554, 0]
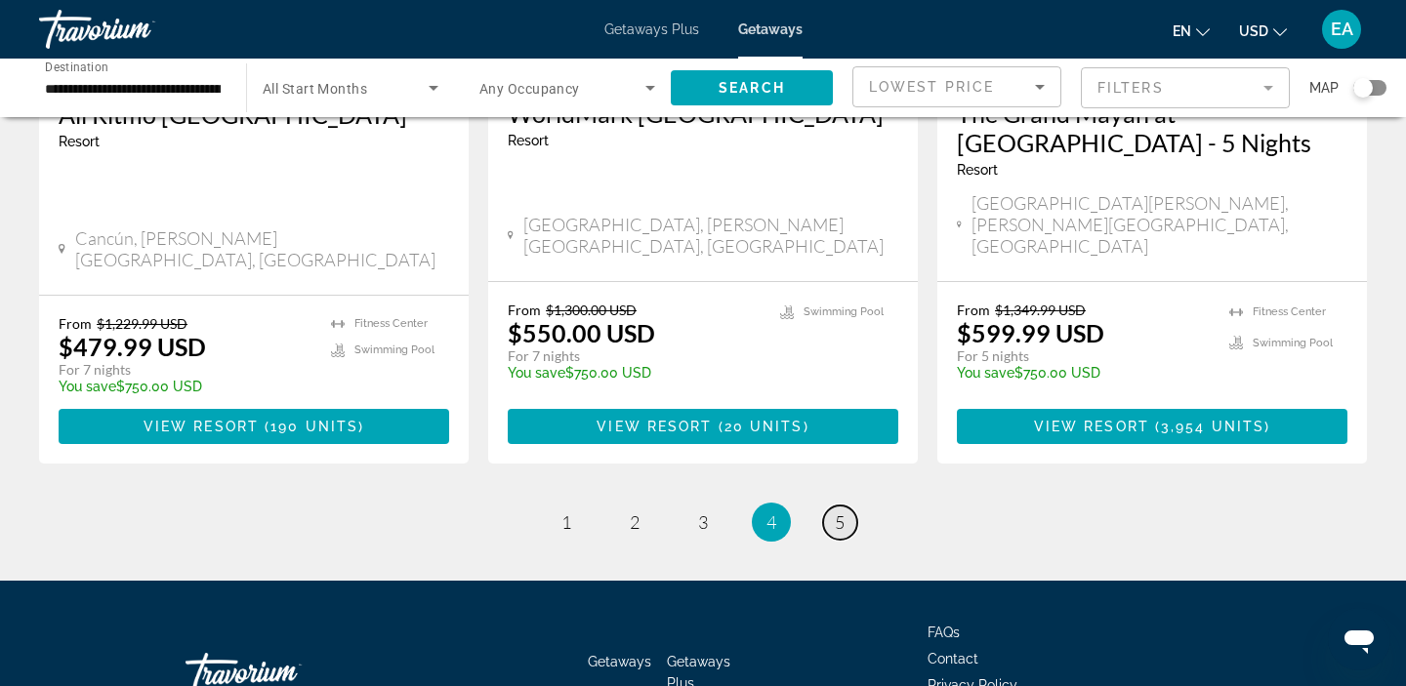
click at [836, 511] on span "5" at bounding box center [840, 521] width 10 height 21
